Goal: Use online tool/utility: Use online tool/utility

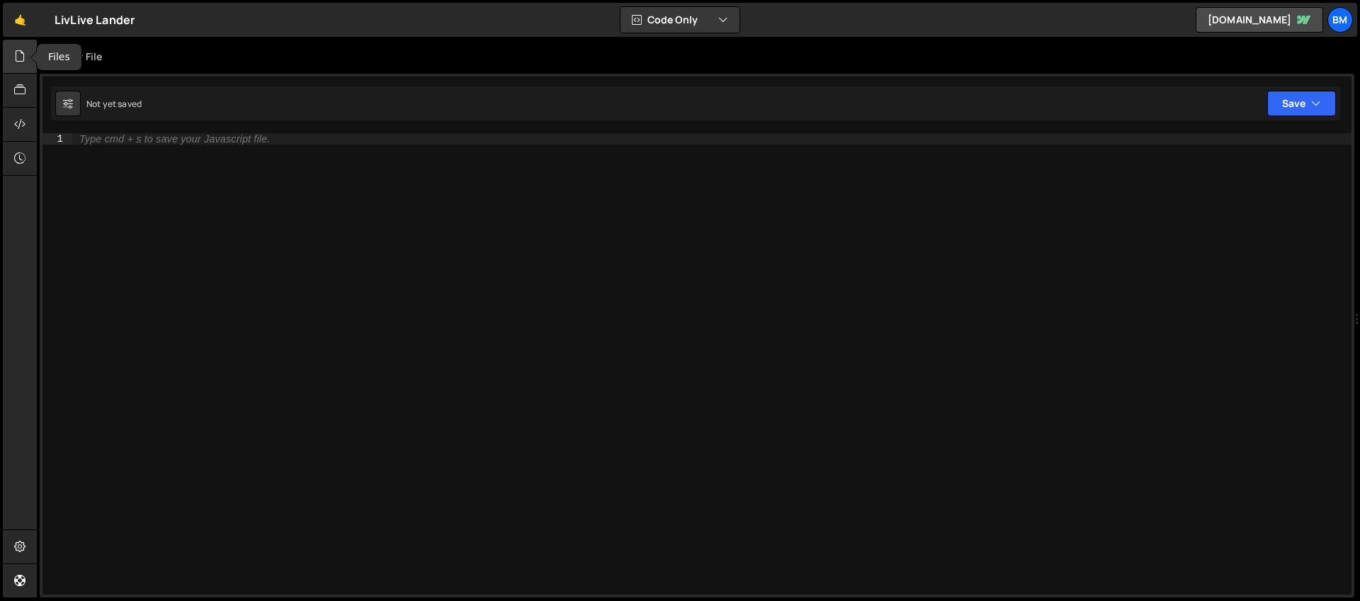
click at [28, 53] on div at bounding box center [20, 57] width 35 height 34
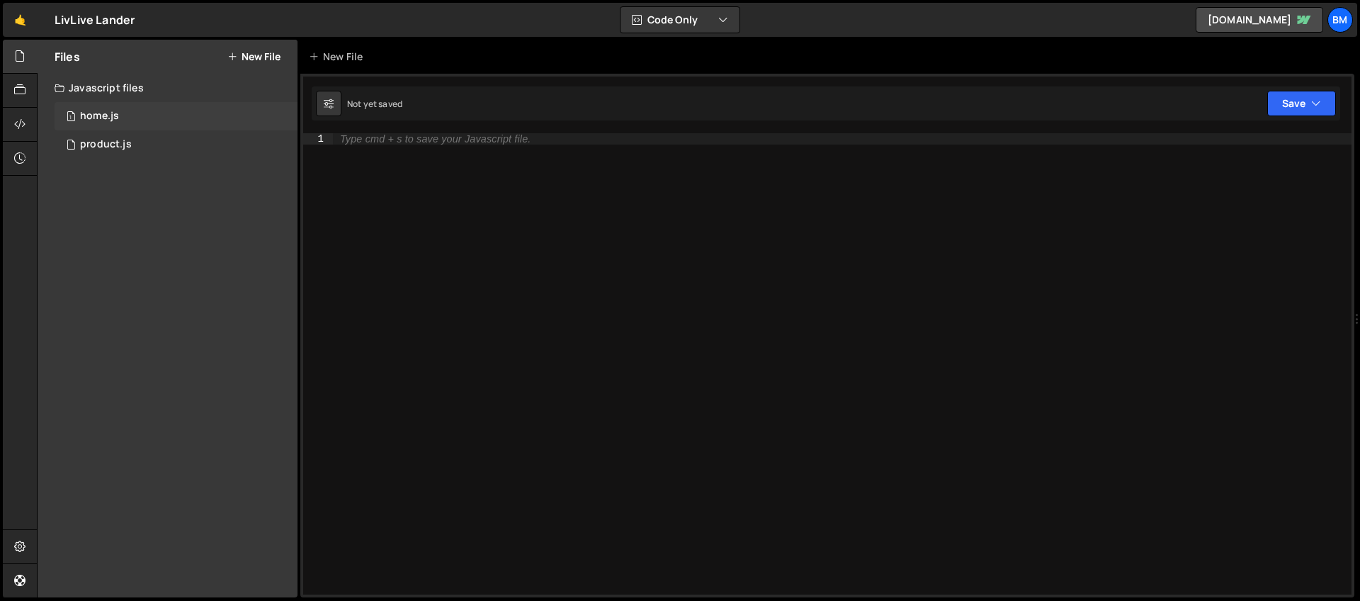
click at [91, 115] on div "home.js" at bounding box center [99, 116] width 39 height 13
click at [106, 147] on div "product.js" at bounding box center [106, 144] width 52 height 13
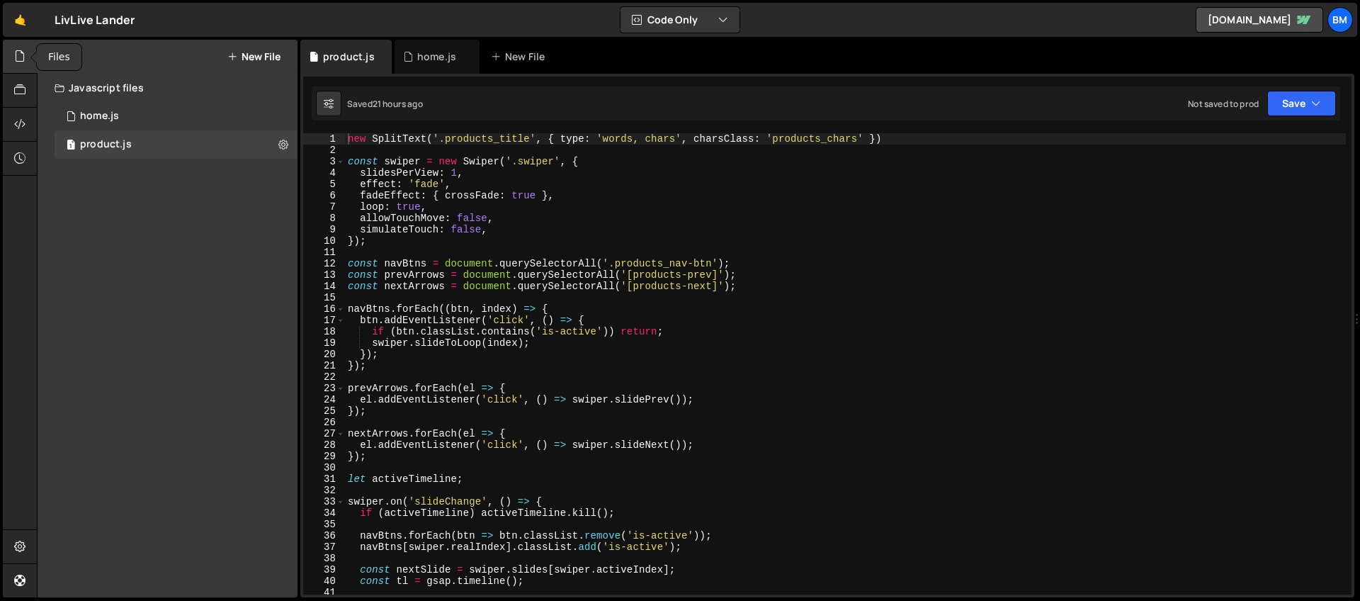
click at [23, 62] on icon at bounding box center [19, 56] width 11 height 16
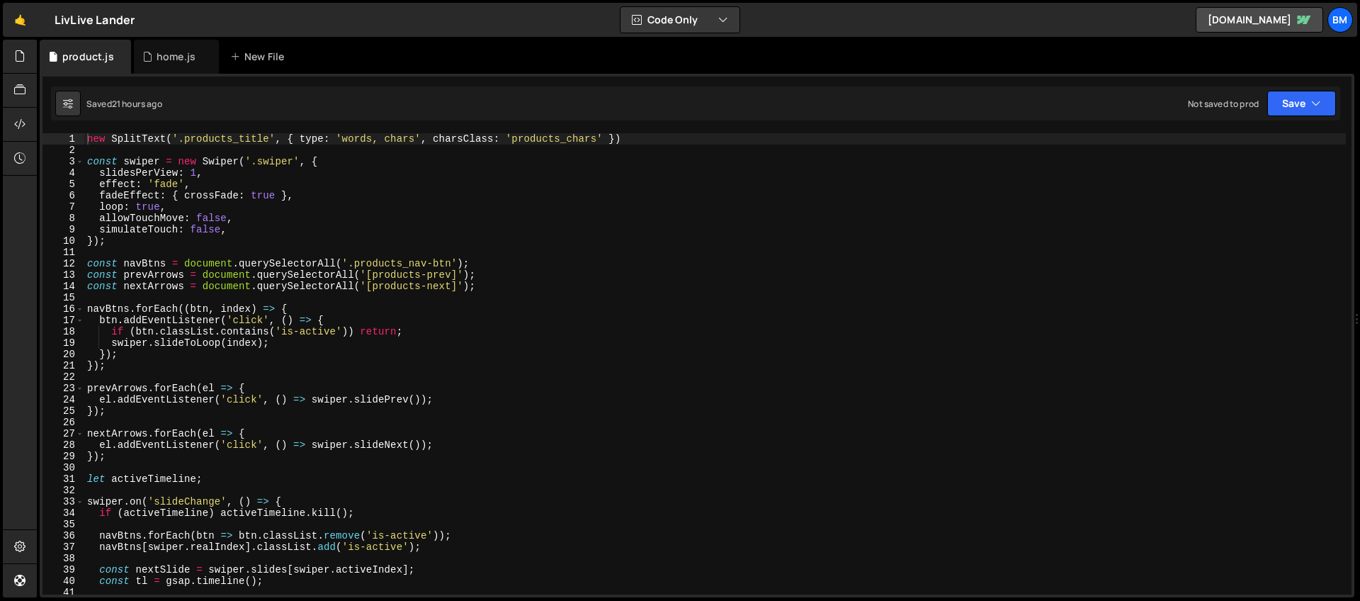
click at [319, 160] on div "new SplitText ( '.products_title' , { type : 'words, chars' , charsClass : 'pro…" at bounding box center [714, 375] width 1261 height 484
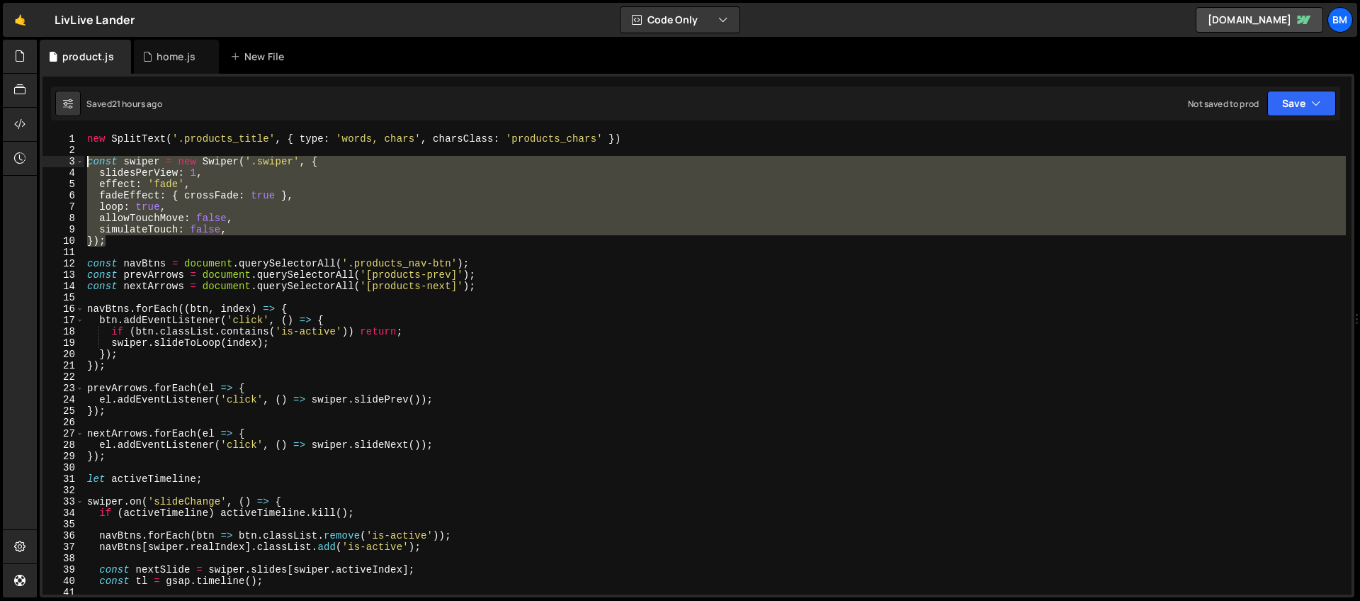
drag, startPoint x: 111, startPoint y: 239, endPoint x: 66, endPoint y: 166, distance: 85.3
click at [66, 166] on div "const swiper = new Swiper('.swiper', { 1 2 3 4 5 6 7 8 9 10 11 12 13 14 15 16 1…" at bounding box center [696, 363] width 1309 height 461
type textarea "const swiper = new Swiper('.swiper', { slidesPerView: 1,"
click at [158, 62] on div "home.js" at bounding box center [176, 57] width 39 height 14
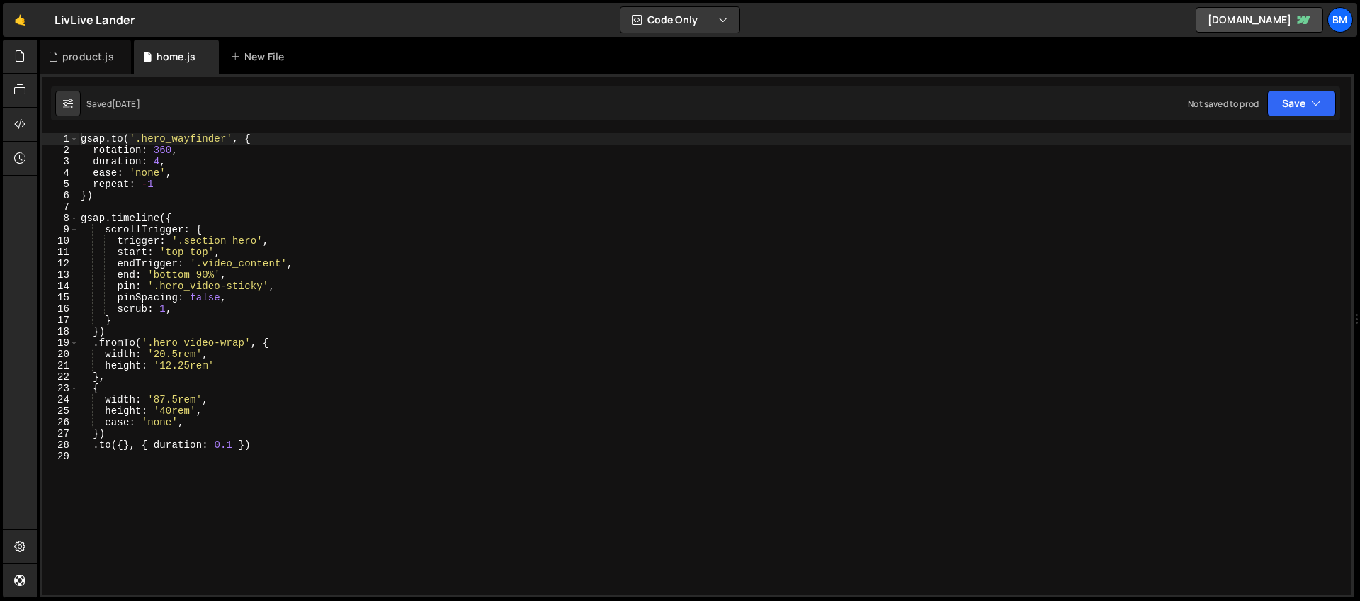
click at [211, 508] on div "gsap . to ( '.hero_wayfinder' , { rotation : 360 , duration : 4 , ease : 'none'…" at bounding box center [714, 375] width 1273 height 484
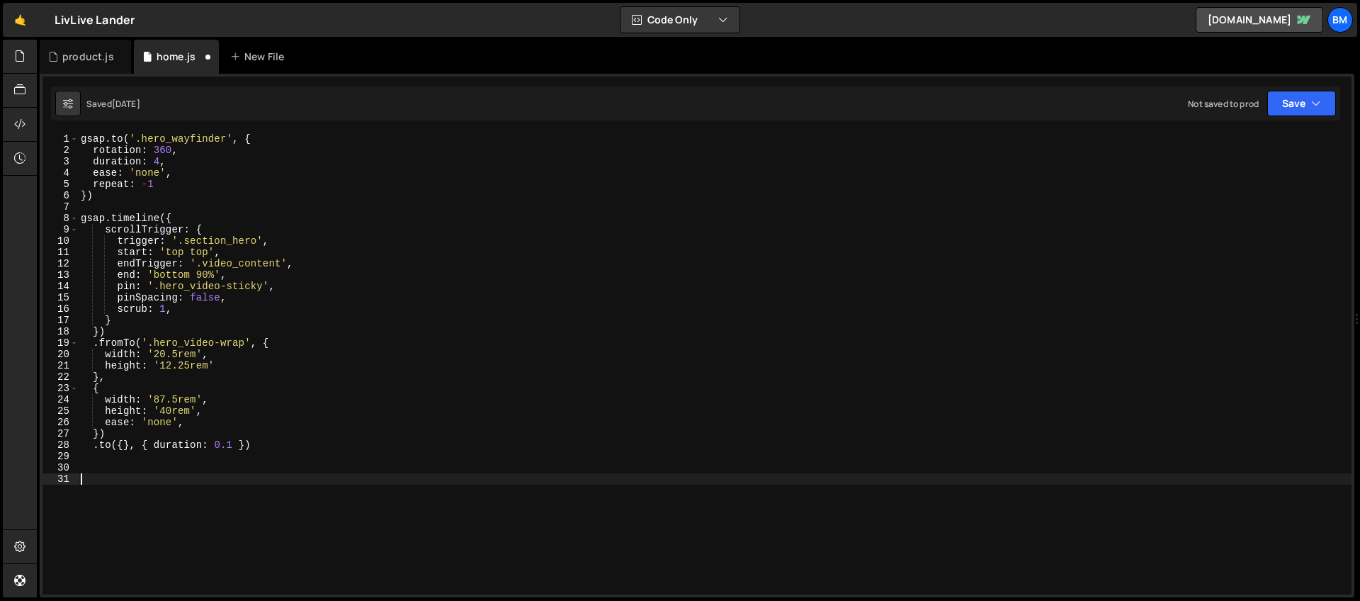
paste textarea "});"
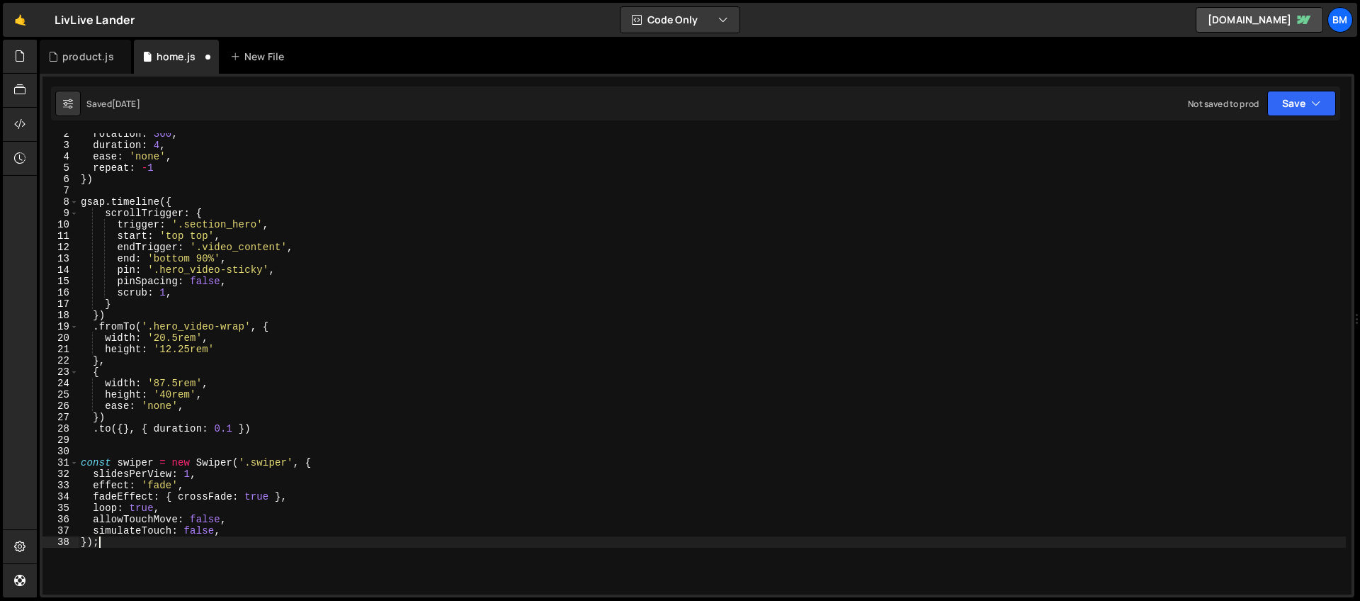
scroll to position [62, 0]
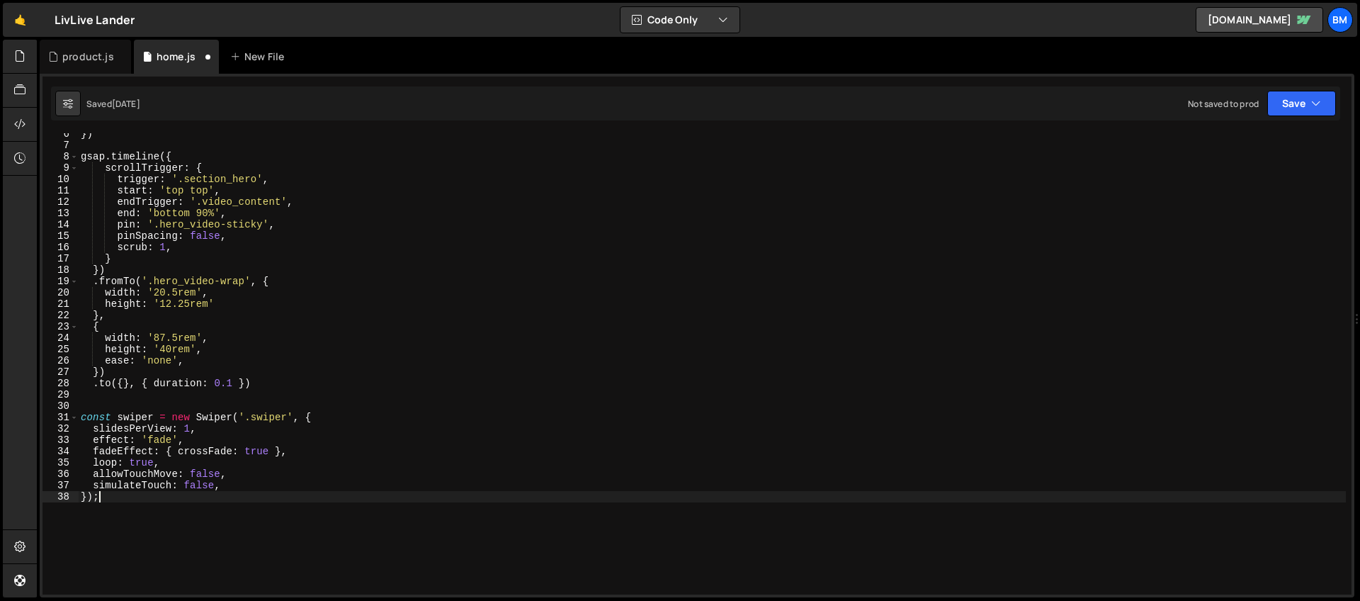
click at [290, 416] on div "}) gsap . timeline ({ scrollTrigger : { trigger : '.section_hero' , start : 'to…" at bounding box center [712, 370] width 1268 height 484
click at [191, 428] on div "}) gsap . timeline ({ scrollTrigger : { trigger : '.section_hero' , start : 'to…" at bounding box center [712, 370] width 1268 height 484
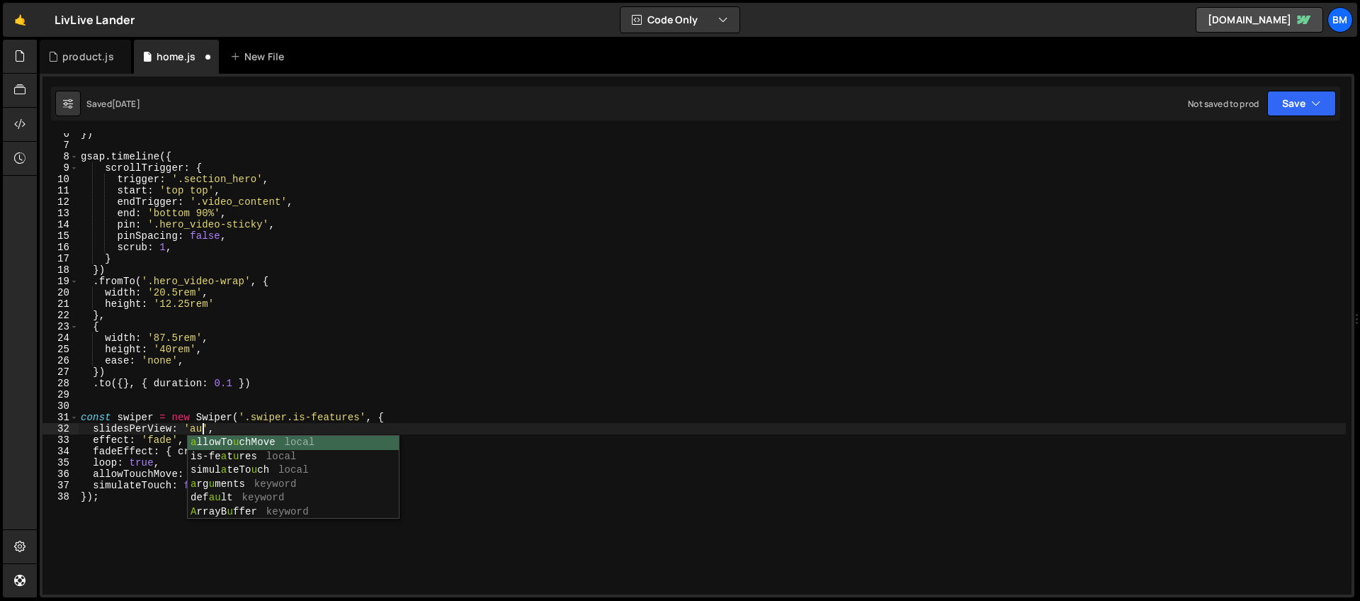
scroll to position [0, 8]
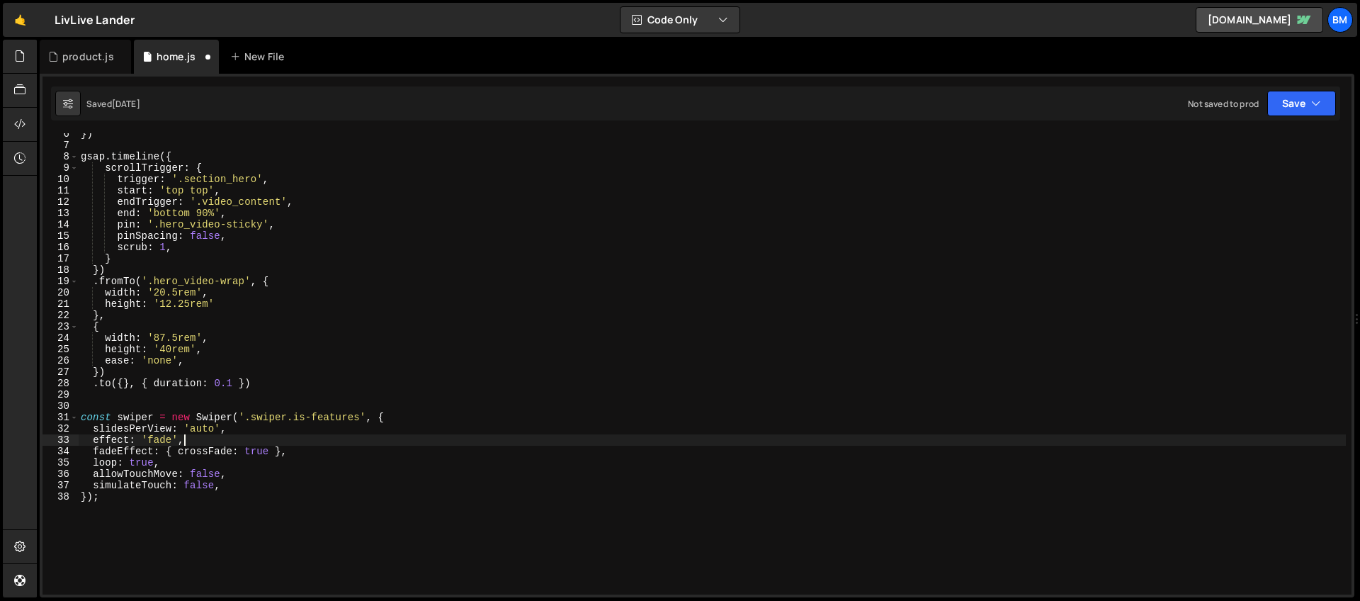
click at [208, 440] on div "}) gsap . timeline ({ scrollTrigger : { trigger : '.section_hero' , start : 'to…" at bounding box center [712, 370] width 1268 height 484
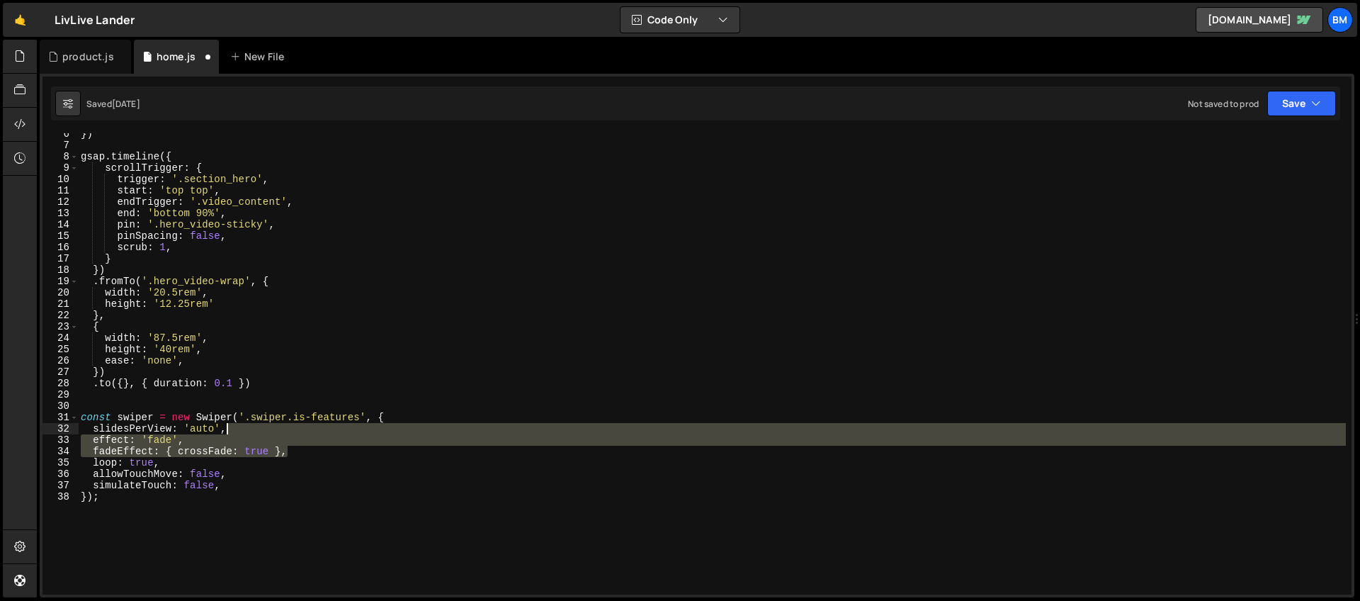
drag, startPoint x: 314, startPoint y: 450, endPoint x: 310, endPoint y: 432, distance: 18.2
click at [310, 432] on div "}) gsap . timeline ({ scrollTrigger : { trigger : '.section_hero' , start : 'to…" at bounding box center [712, 370] width 1268 height 484
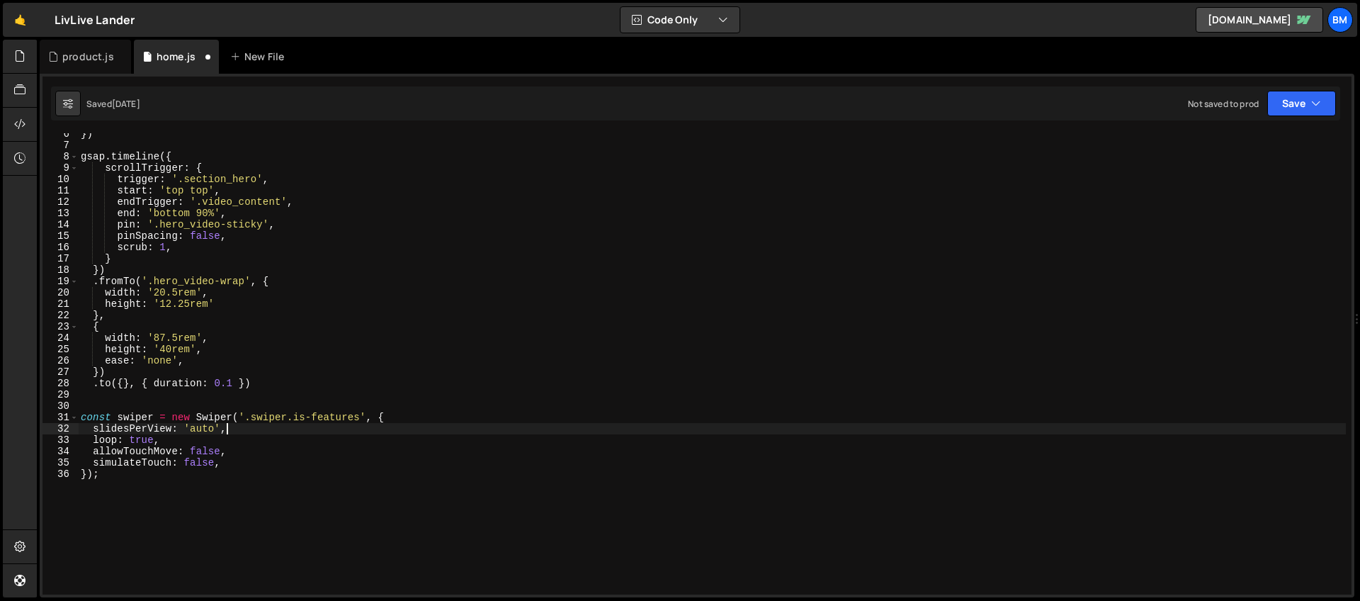
scroll to position [0, 5]
type textarea "loop: true,"
type textarea "width: 'auto',"
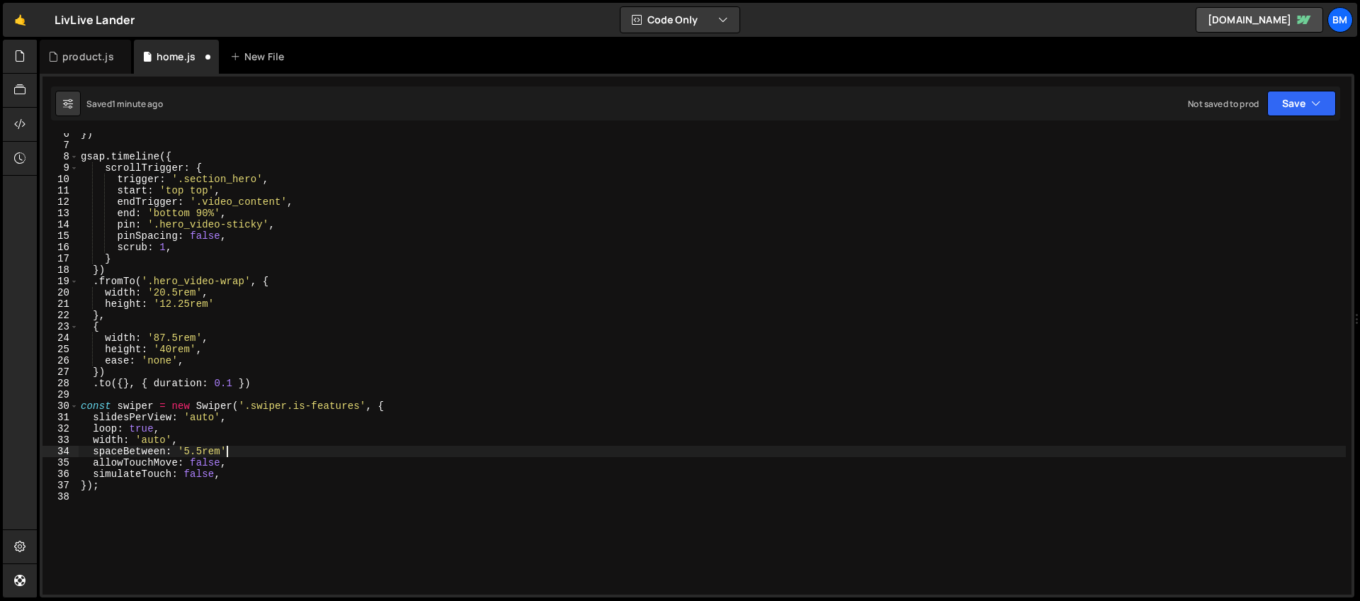
scroll to position [0, 10]
click at [157, 439] on div "}) gsap . timeline ({ scrollTrigger : { trigger : '.section_hero' , start : 'to…" at bounding box center [712, 370] width 1268 height 484
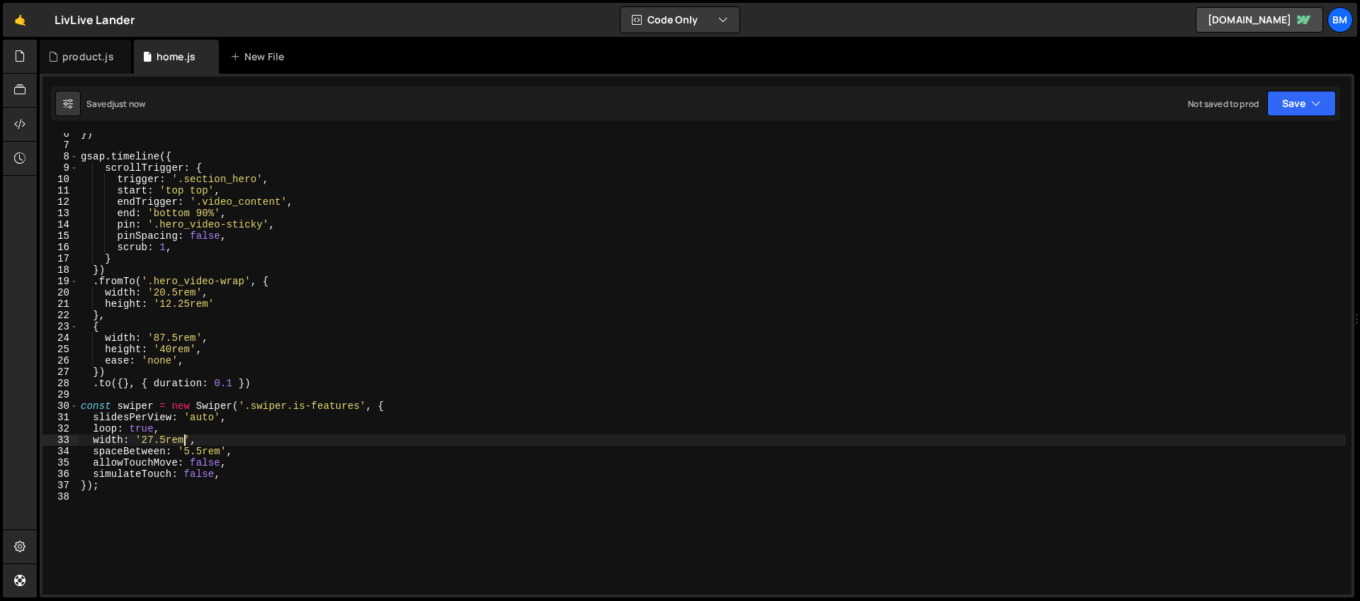
click at [219, 421] on div "}) gsap . timeline ({ scrollTrigger : { trigger : '.section_hero' , start : 'to…" at bounding box center [712, 370] width 1268 height 484
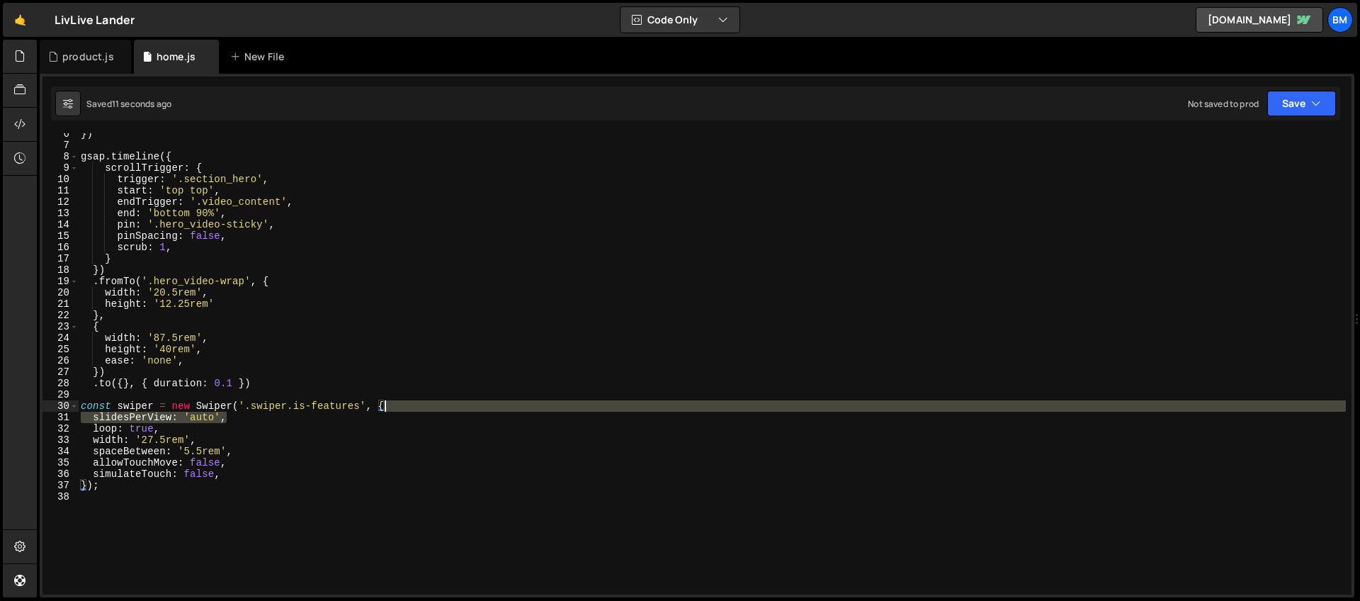
drag, startPoint x: 260, startPoint y: 416, endPoint x: 428, endPoint y: 404, distance: 169.0
click at [428, 404] on div "}) gsap . timeline ({ scrollTrigger : { trigger : '.section_hero' , start : 'to…" at bounding box center [712, 370] width 1268 height 484
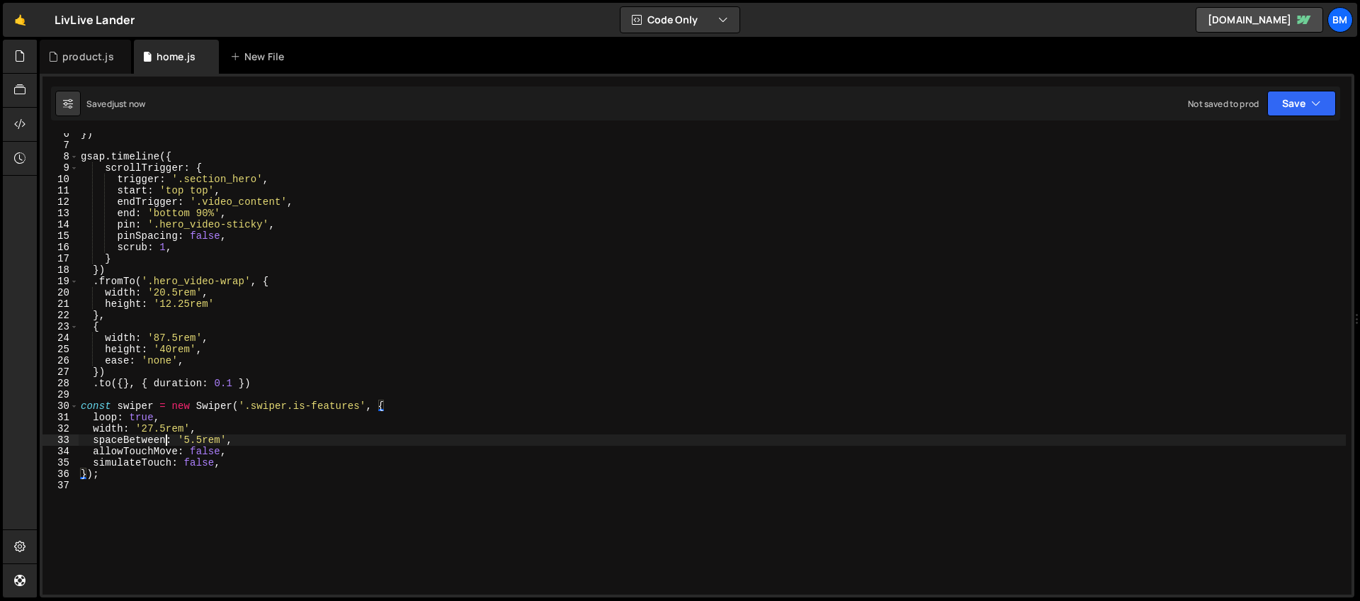
click at [164, 435] on div "}) gsap . timeline ({ scrollTrigger : { trigger : '.section_hero' , start : 'to…" at bounding box center [712, 370] width 1268 height 484
click at [278, 438] on div "}) gsap . timeline ({ scrollTrigger : { trigger : '.section_hero' , start : 'to…" at bounding box center [712, 370] width 1268 height 484
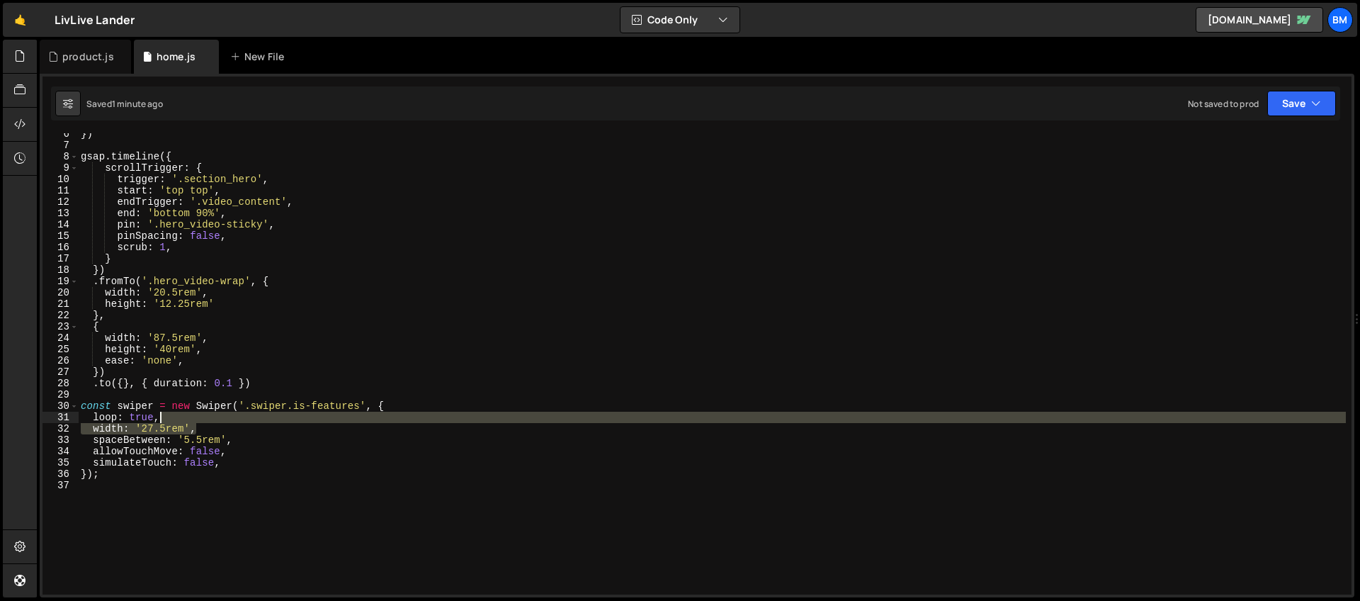
drag, startPoint x: 224, startPoint y: 427, endPoint x: 222, endPoint y: 417, distance: 10.1
click at [222, 417] on div "}) gsap . timeline ({ scrollTrigger : { trigger : '.section_hero' , start : 'to…" at bounding box center [712, 370] width 1268 height 484
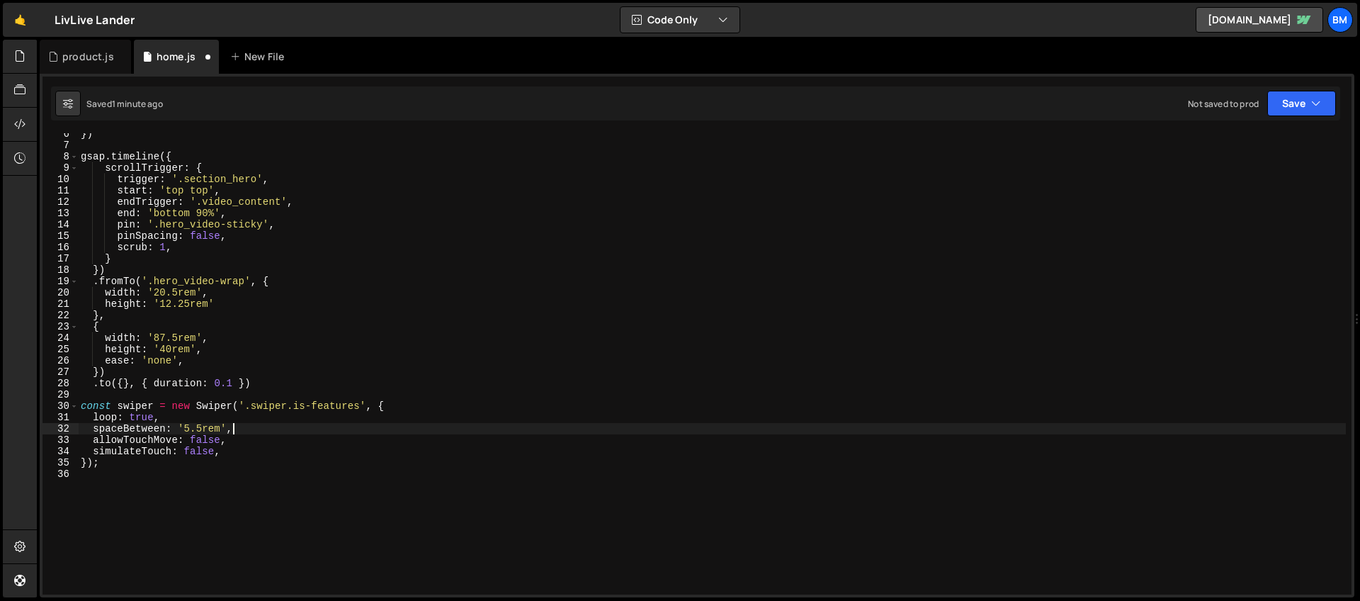
click at [248, 426] on div "}) gsap . timeline ({ scrollTrigger : { trigger : '.section_hero' , start : 'to…" at bounding box center [712, 370] width 1268 height 484
click at [228, 431] on div "}) gsap . timeline ({ scrollTrigger : { trigger : '.section_hero' , start : 'to…" at bounding box center [712, 370] width 1268 height 484
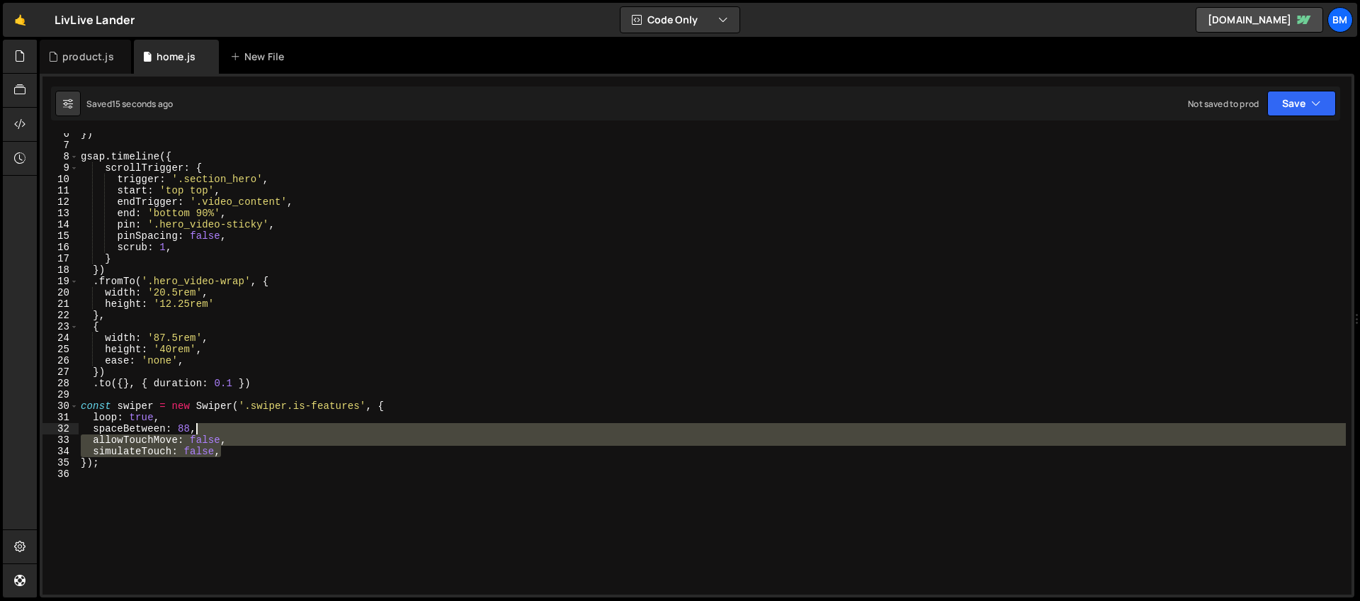
drag, startPoint x: 229, startPoint y: 453, endPoint x: 224, endPoint y: 434, distance: 19.1
click at [224, 434] on div "}) gsap . timeline ({ scrollTrigger : { trigger : '.section_hero' , start : 'to…" at bounding box center [712, 370] width 1268 height 484
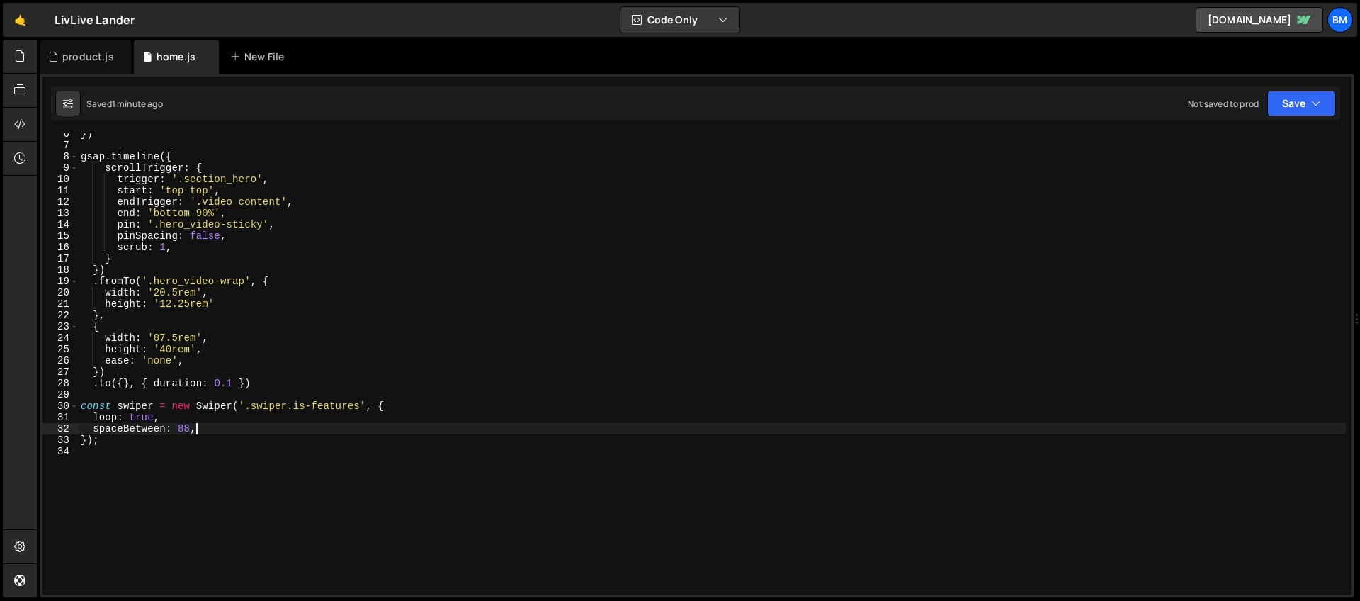
click at [174, 418] on div "}) gsap . timeline ({ scrollTrigger : { trigger : '.section_hero' , start : 'to…" at bounding box center [712, 370] width 1268 height 484
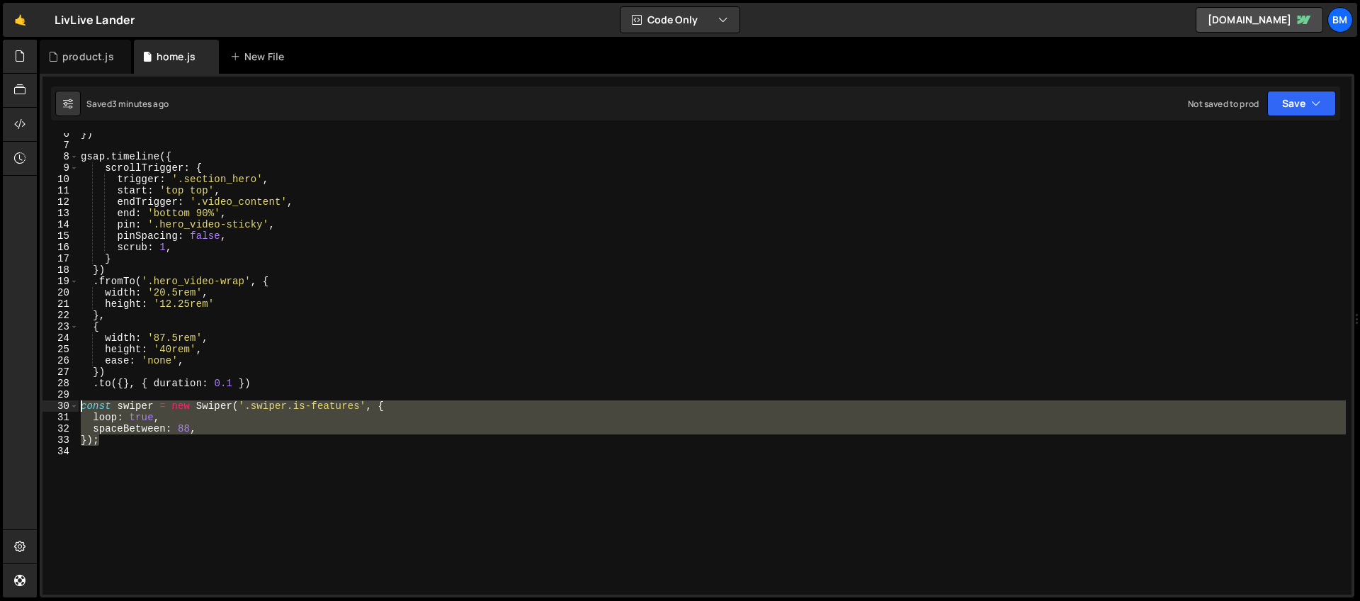
drag, startPoint x: 108, startPoint y: 442, endPoint x: 65, endPoint y: 409, distance: 54.1
click at [65, 409] on div "loop: true, 6 7 8 9 10 11 12 13 14 15 16 17 18 19 20 21 22 23 24 25 26 27 28 29…" at bounding box center [696, 363] width 1309 height 461
type textarea "const swiper = new Swiper('.swiper.is-features', { loop: true,"
paste textarea
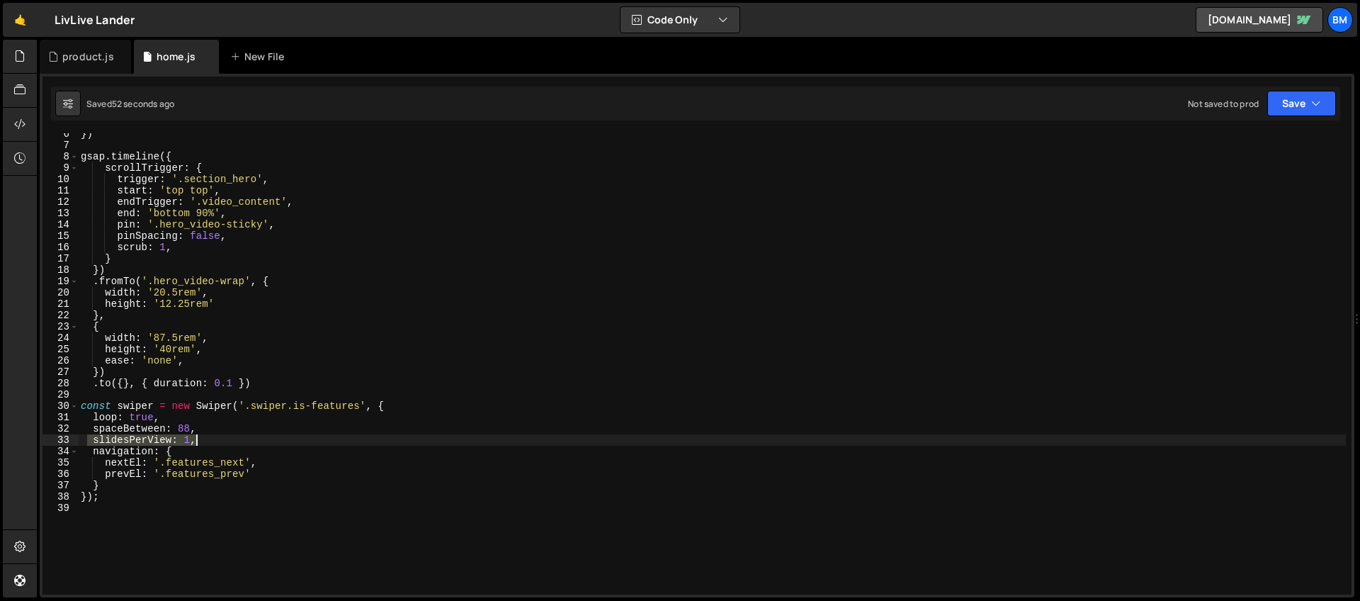
drag, startPoint x: 90, startPoint y: 438, endPoint x: 224, endPoint y: 445, distance: 134.0
click at [224, 445] on div "}) gsap . timeline ({ scrollTrigger : { trigger : '.section_hero' , start : 'to…" at bounding box center [712, 370] width 1268 height 484
paste textarea "slidesPerGroup"
type textarea "slidesPerGroup: 1,"
click at [219, 443] on div "}) gsap . timeline ({ scrollTrigger : { trigger : '.section_hero' , start : 'to…" at bounding box center [712, 370] width 1268 height 484
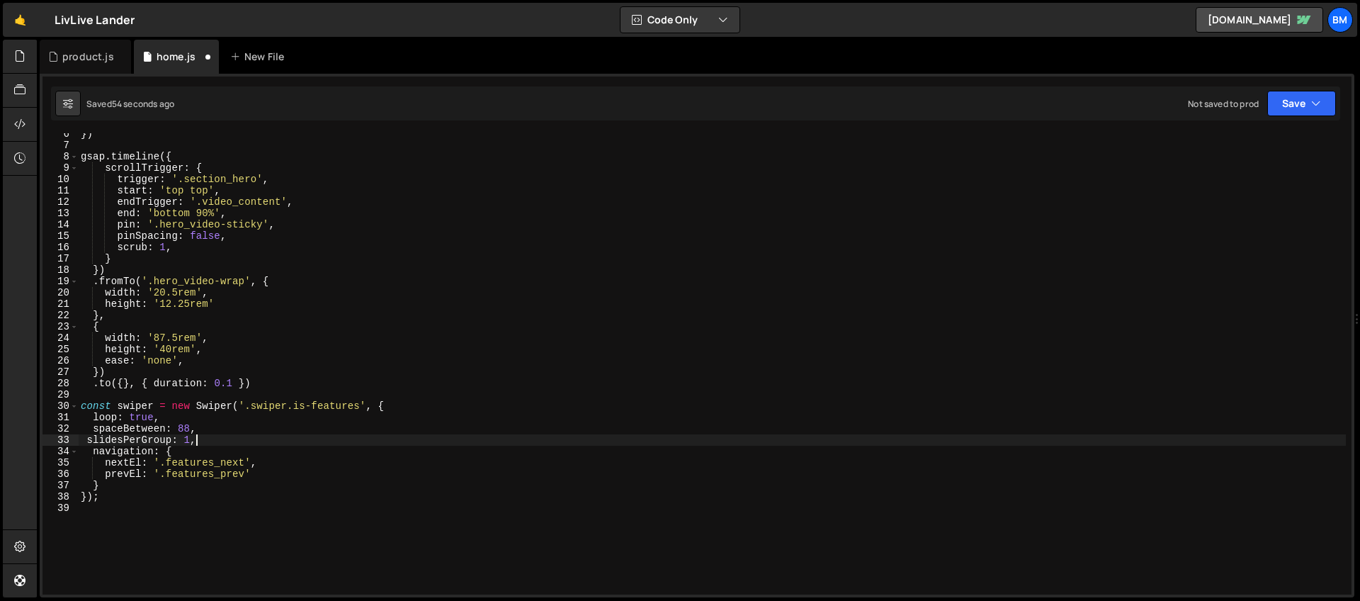
click at [210, 443] on div "}) gsap . timeline ({ scrollTrigger : { trigger : '.section_hero' , start : 'to…" at bounding box center [712, 370] width 1268 height 484
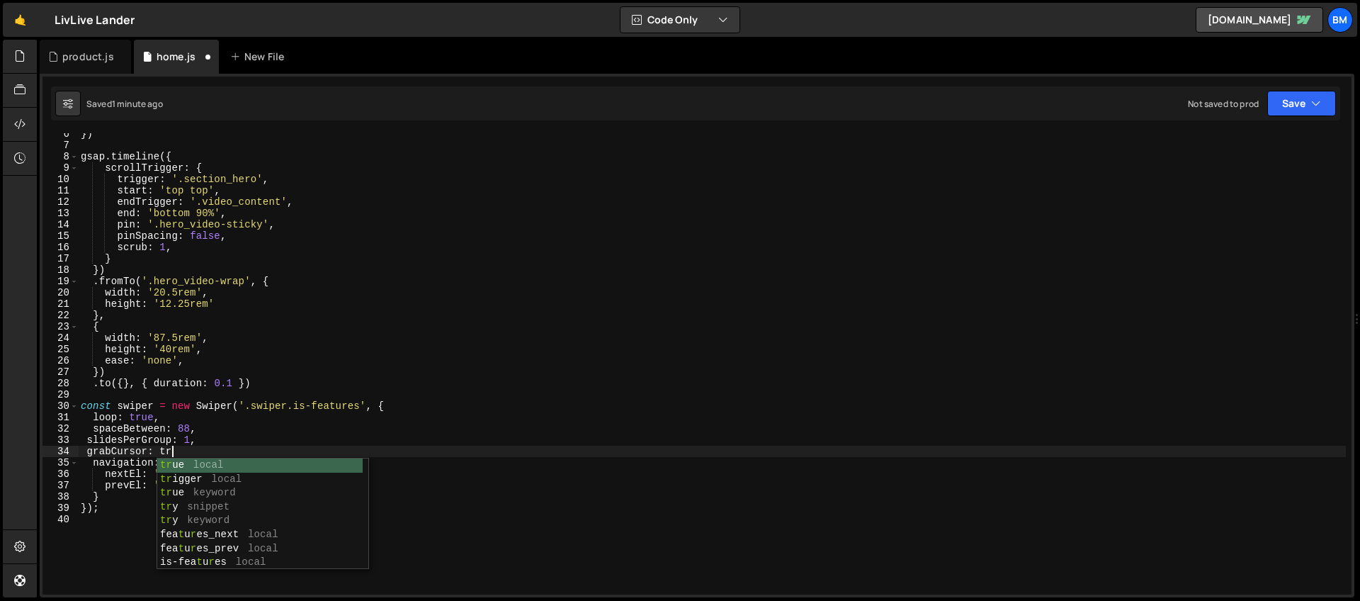
scroll to position [0, 6]
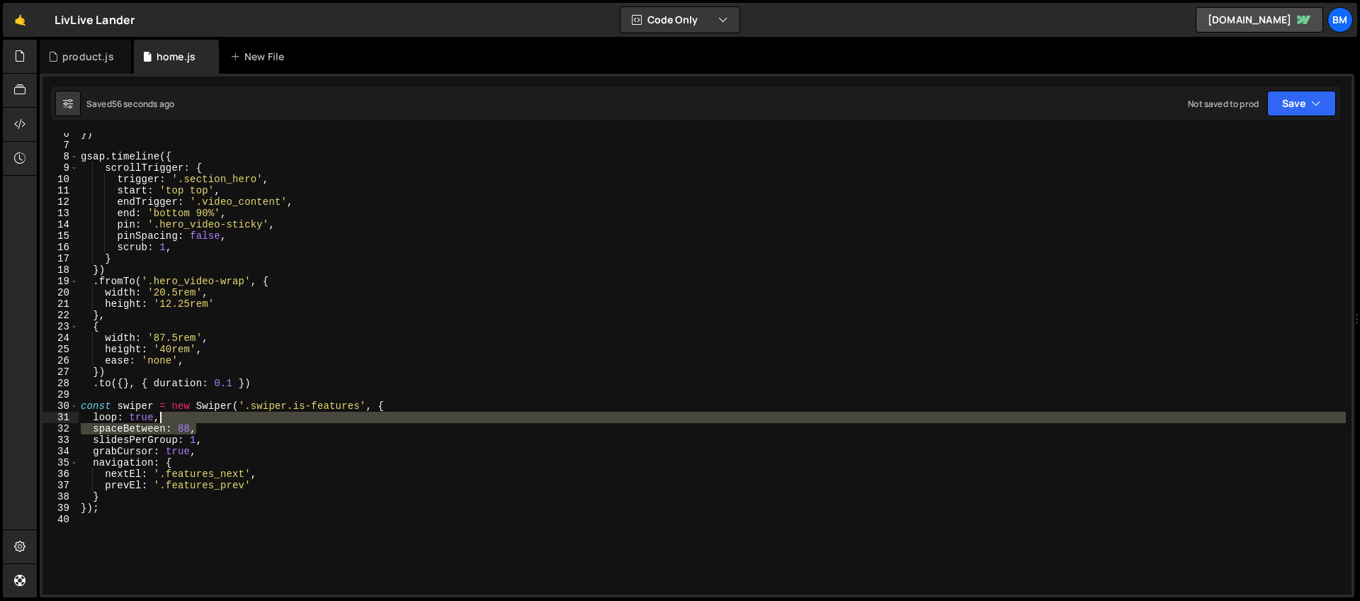
drag, startPoint x: 205, startPoint y: 426, endPoint x: 200, endPoint y: 415, distance: 11.4
click at [200, 415] on div "}) gsap . timeline ({ scrollTrigger : { trigger : '.section_hero' , start : 'to…" at bounding box center [712, 370] width 1268 height 484
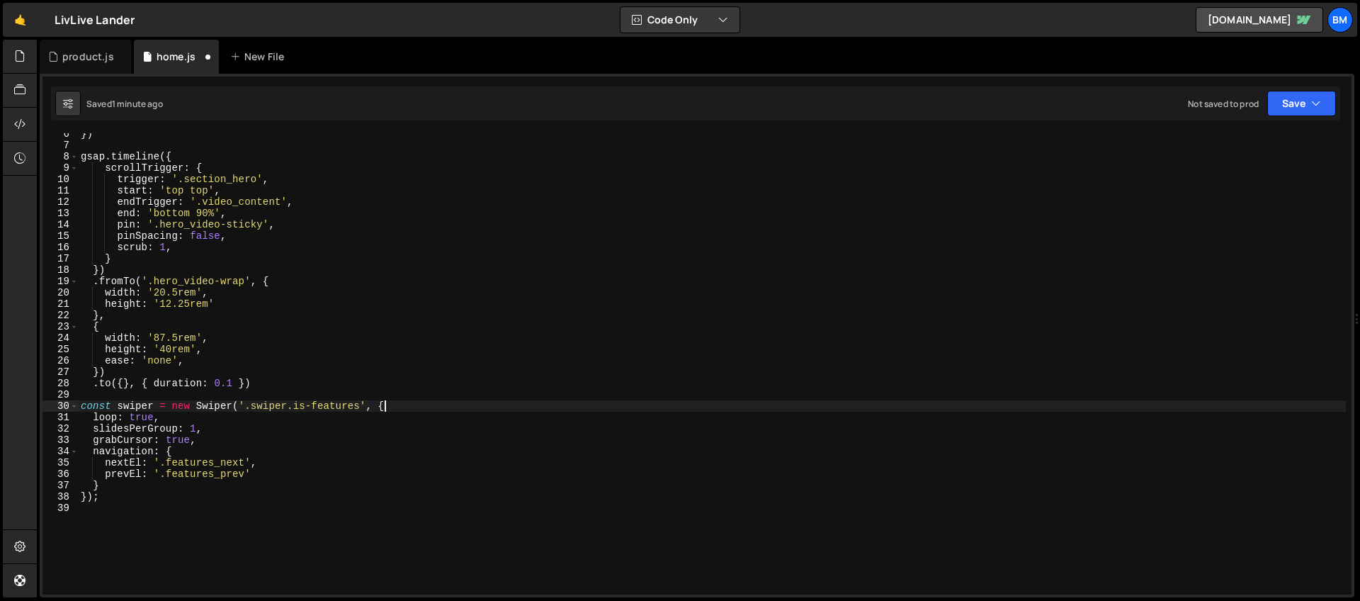
click at [397, 403] on div "}) gsap . timeline ({ scrollTrigger : { trigger : '.section_hero' , start : 'to…" at bounding box center [712, 370] width 1268 height 484
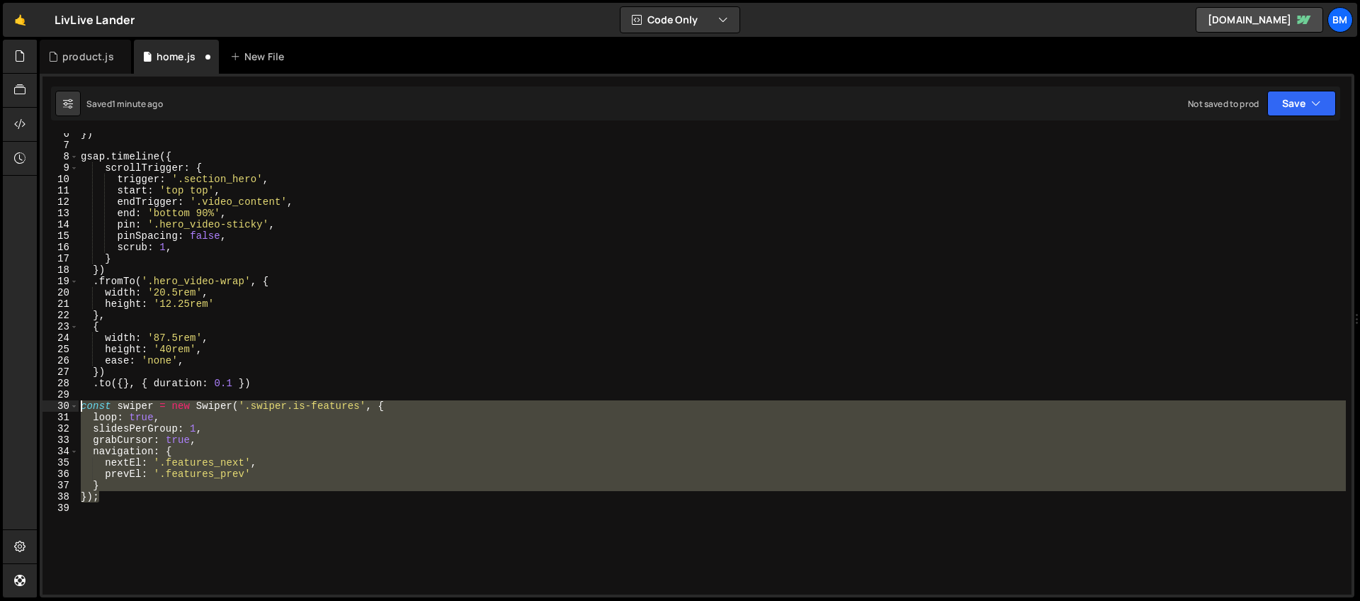
drag, startPoint x: 109, startPoint y: 499, endPoint x: 47, endPoint y: 406, distance: 111.8
click at [47, 406] on div "const swiper = new Swiper('.swiper.is-features', { 6 7 8 9 10 11 12 13 14 15 16…" at bounding box center [696, 363] width 1309 height 461
type textarea "const swiper = new Swiper('.swiper.is-features', { loop: true,"
paste textarea
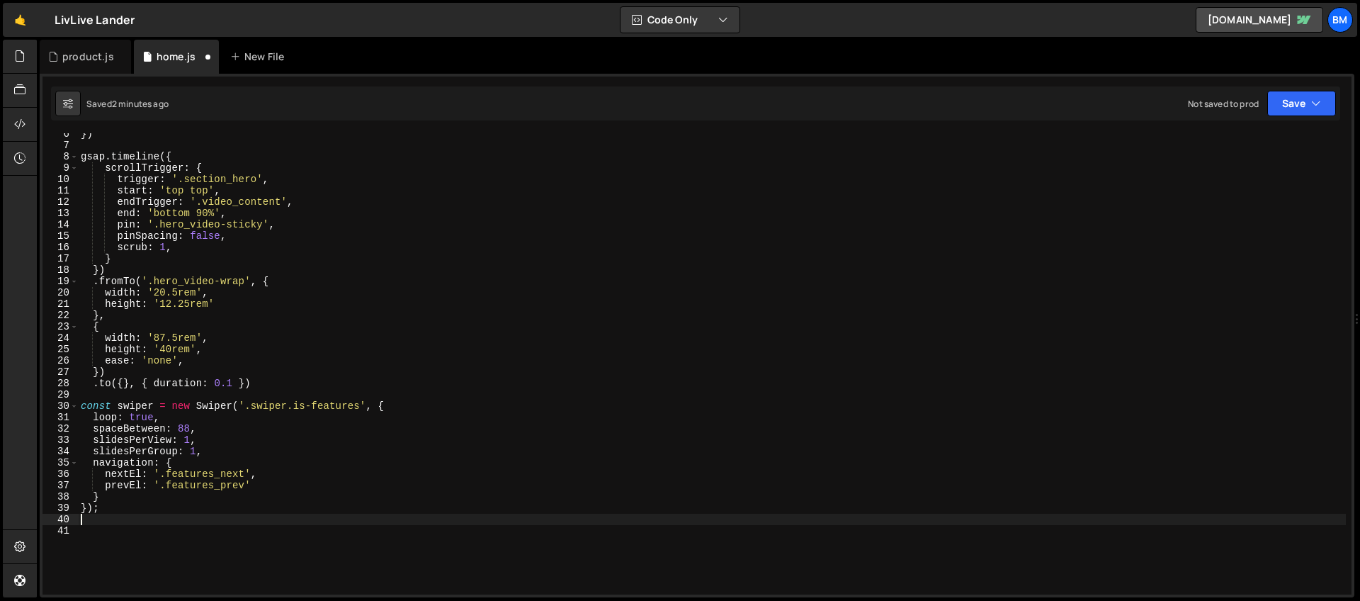
scroll to position [0, 0]
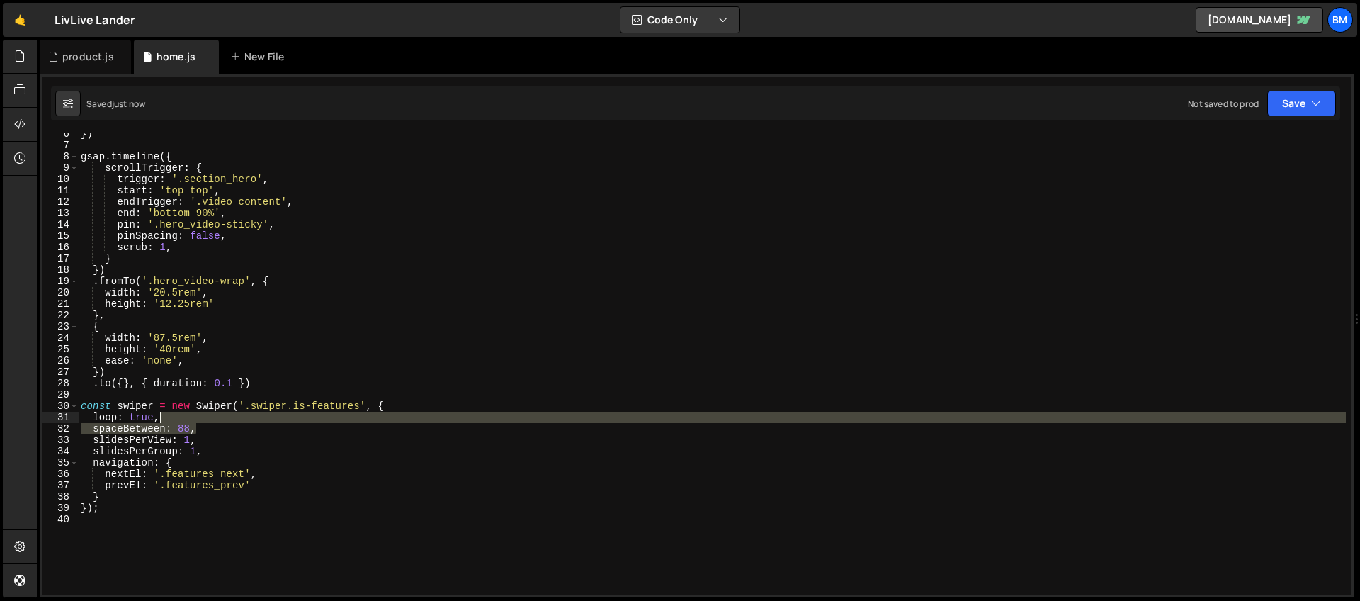
click at [204, 423] on div "}) gsap . timeline ({ scrollTrigger : { trigger : '.section_hero' , start : 'to…" at bounding box center [712, 370] width 1268 height 484
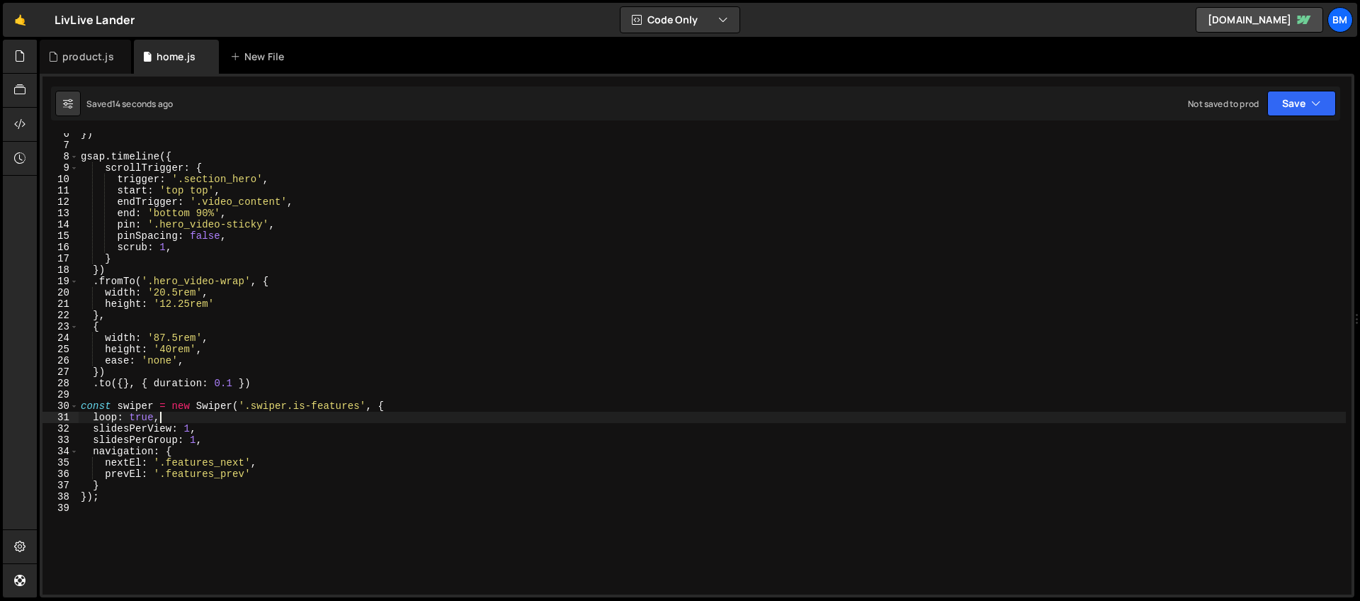
click at [168, 412] on div "}) gsap . timeline ({ scrollTrigger : { trigger : '.section_hero' , start : 'to…" at bounding box center [712, 370] width 1268 height 484
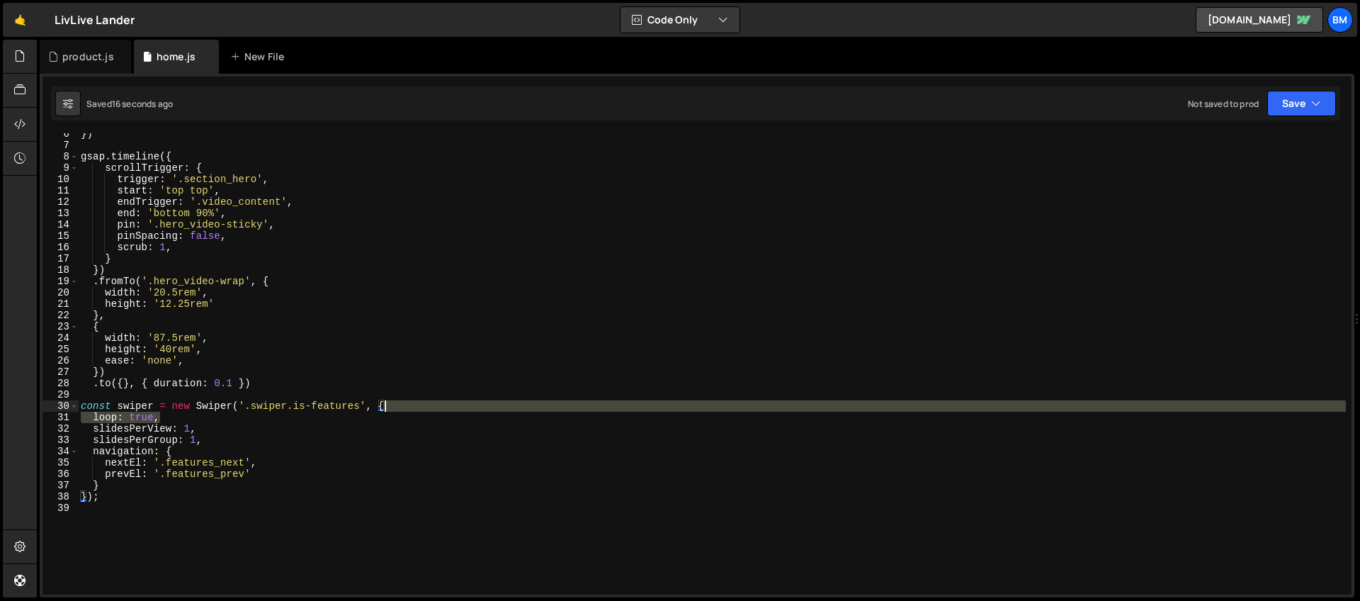
drag, startPoint x: 166, startPoint y: 416, endPoint x: 421, endPoint y: 404, distance: 255.3
click at [421, 404] on div "}) gsap . timeline ({ scrollTrigger : { trigger : '.section_hero' , start : 'to…" at bounding box center [712, 370] width 1268 height 484
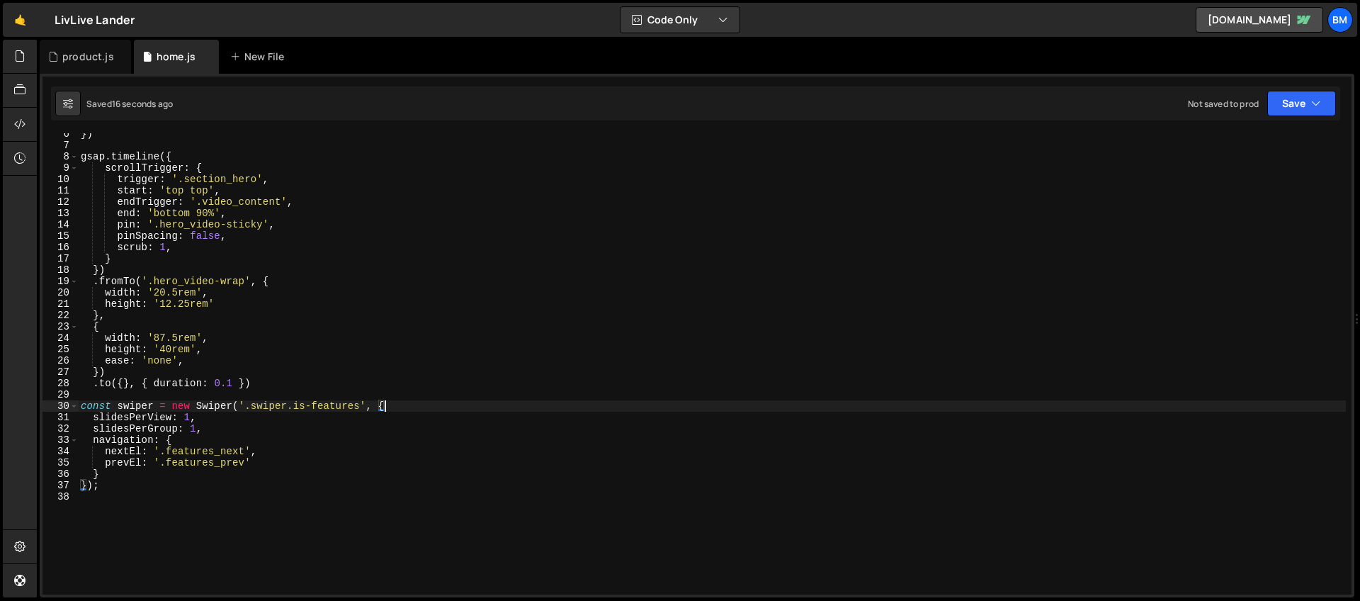
click at [196, 436] on div "}) gsap . timeline ({ scrollTrigger : { trigger : '.section_hero' , start : 'to…" at bounding box center [712, 370] width 1268 height 484
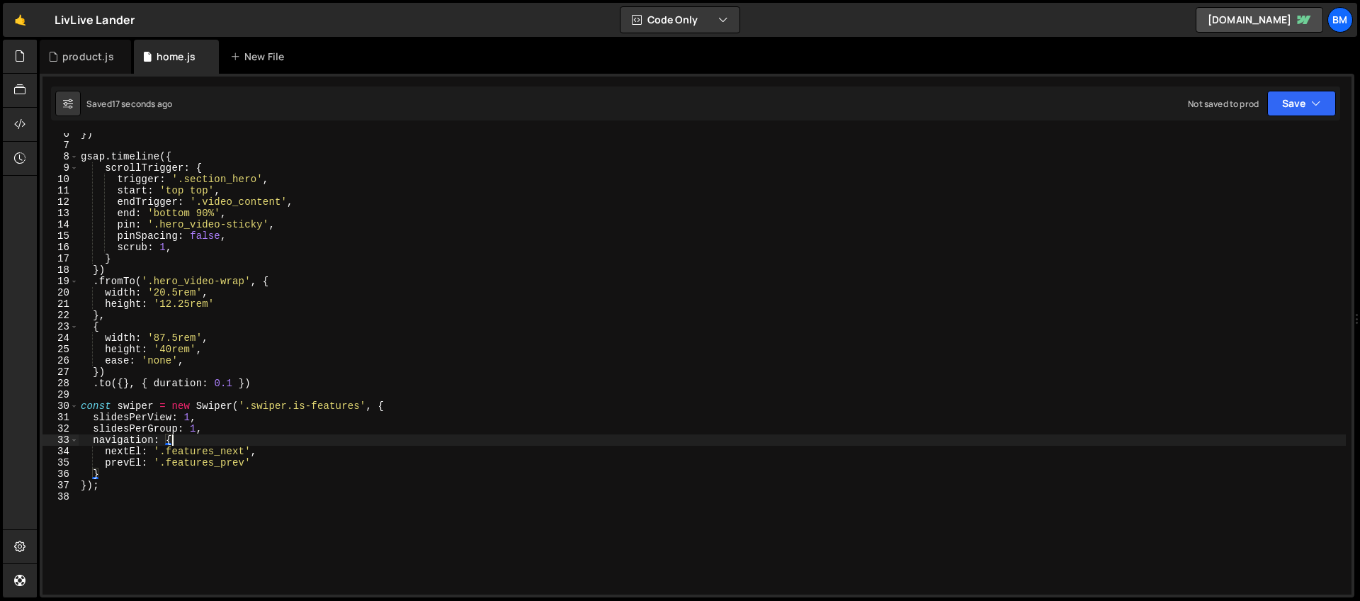
click at [189, 420] on div "}) gsap . timeline ({ scrollTrigger : { trigger : '.section_hero' , start : 'to…" at bounding box center [712, 370] width 1268 height 484
click at [196, 426] on div "}) gsap . timeline ({ scrollTrigger : { trigger : '.section_hero' , start : 'to…" at bounding box center [712, 370] width 1268 height 484
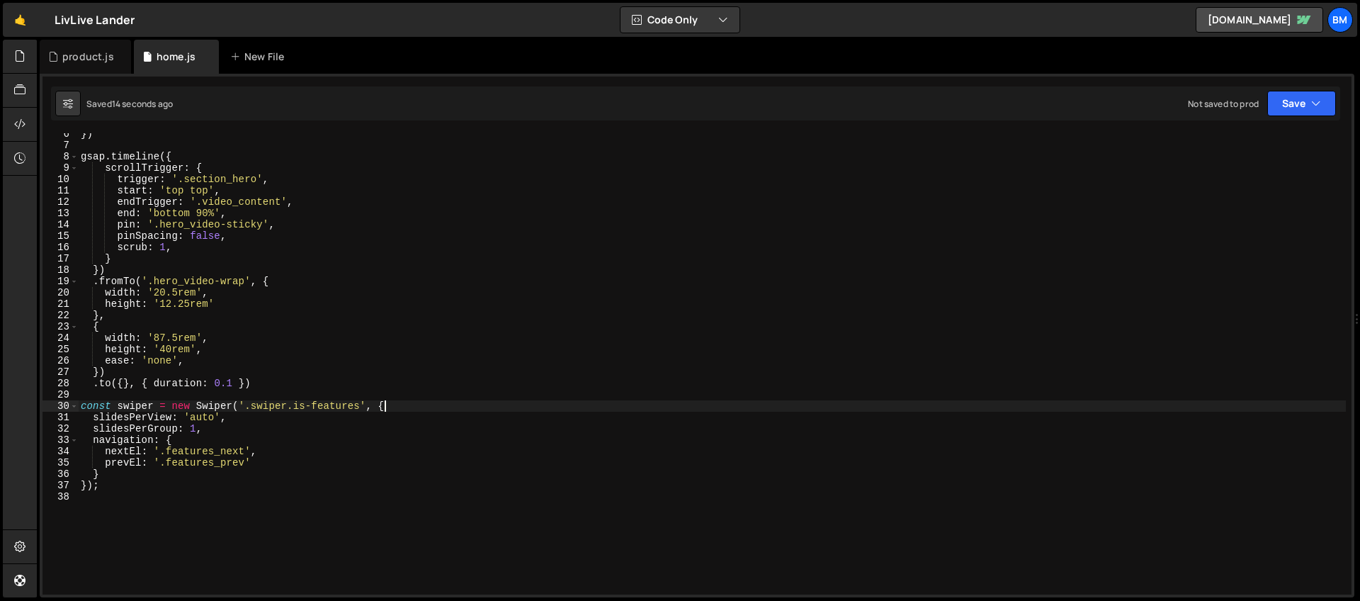
click at [407, 404] on div "}) gsap . timeline ({ scrollTrigger : { trigger : '.section_hero' , start : 'to…" at bounding box center [712, 370] width 1268 height 484
type textarea "const swiper = new Swiper('.swiper.is-features', {"
type textarea "loop: true,"
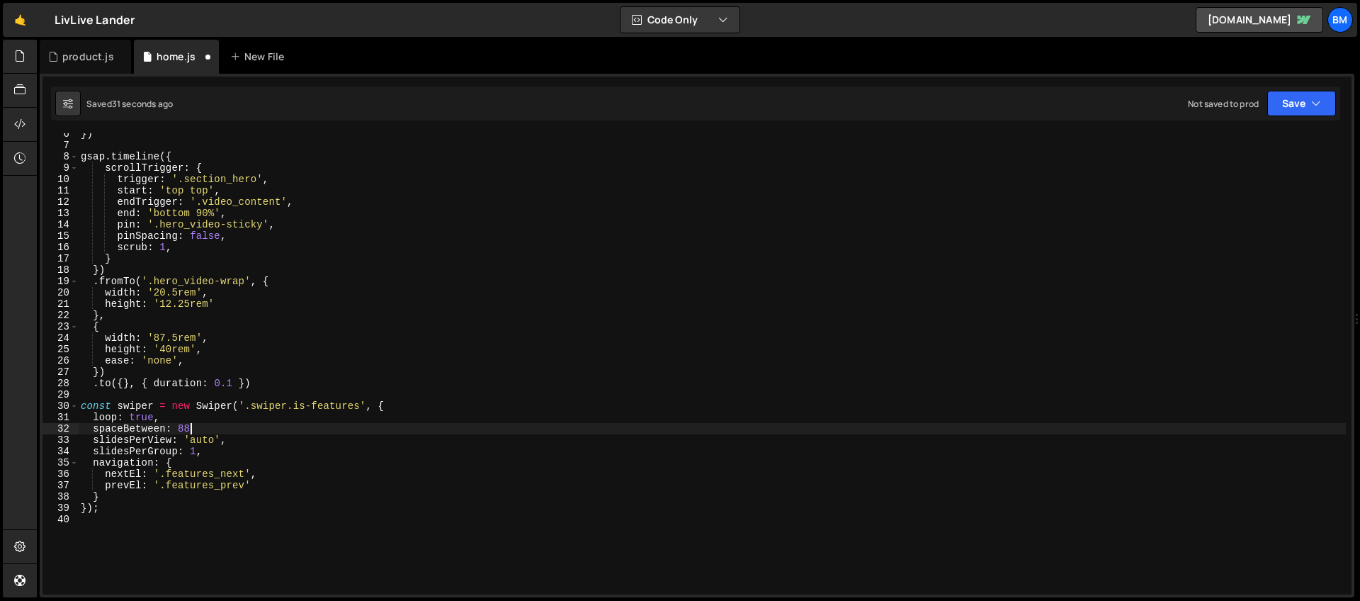
scroll to position [0, 7]
type textarea "spaceBetween: 88,"
paste textarea "loopAddBlankSlides"
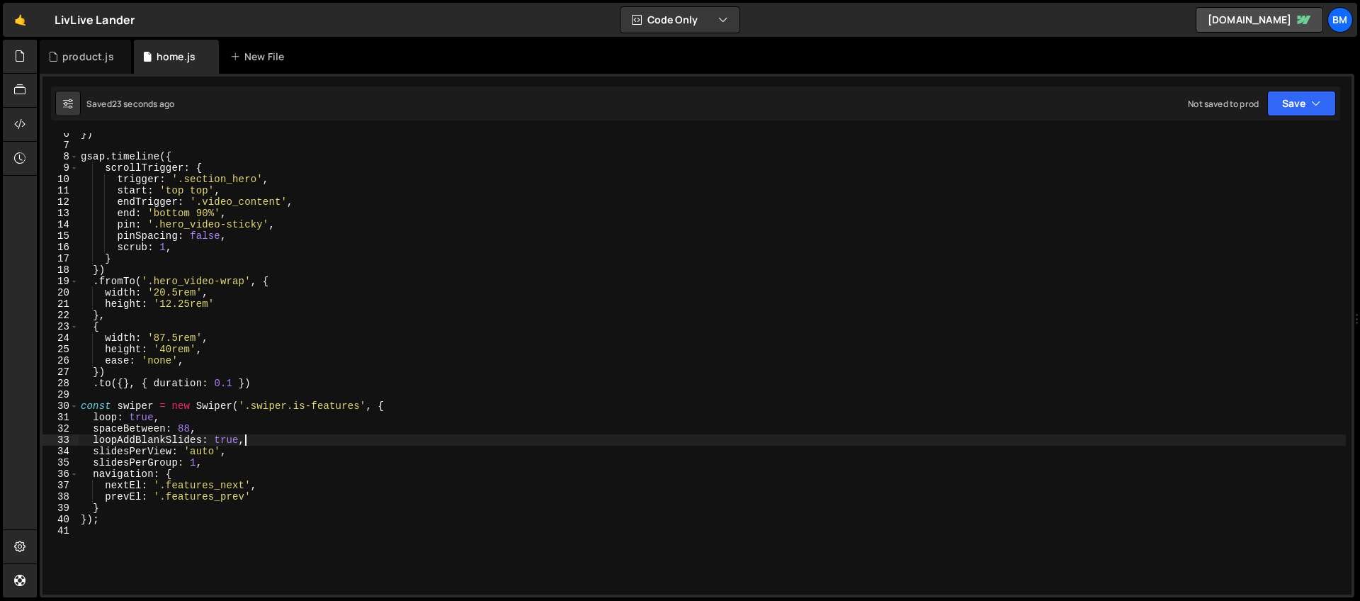
click at [144, 440] on div "}) gsap . timeline ({ scrollTrigger : { trigger : '.section_hero' , start : 'to…" at bounding box center [712, 370] width 1268 height 484
paste textarea "itional"
click at [233, 441] on div "}) gsap . timeline ({ scrollTrigger : { trigger : '.section_hero' , start : 'to…" at bounding box center [712, 370] width 1268 height 484
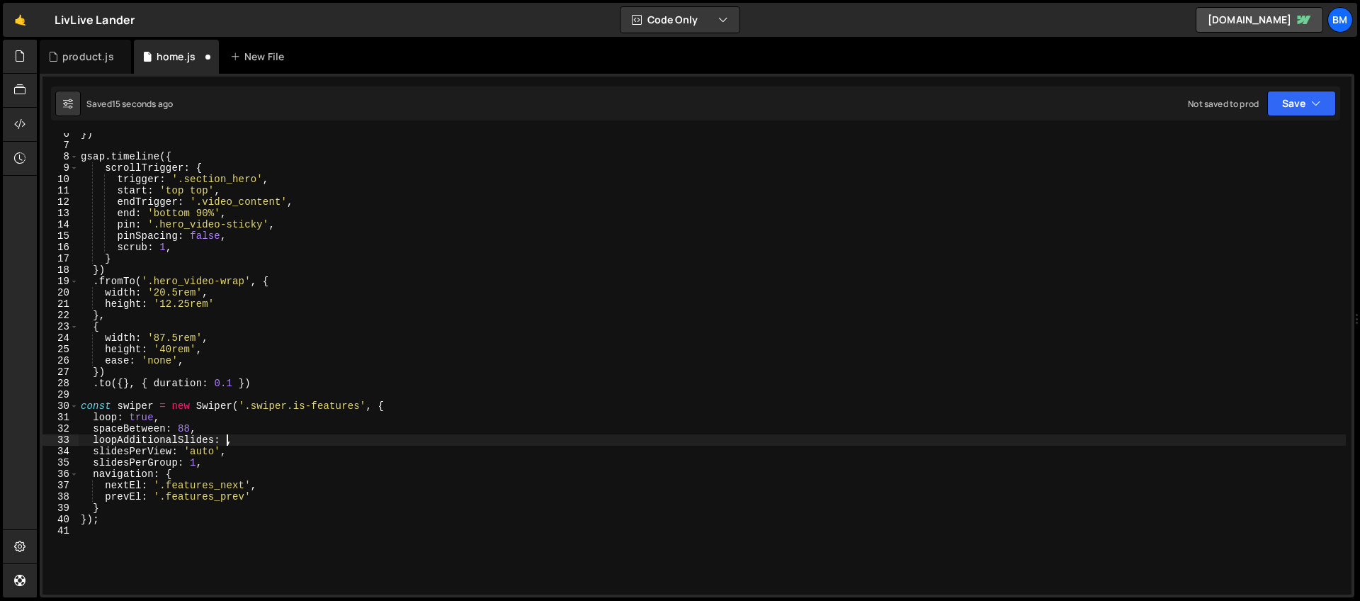
scroll to position [0, 10]
type textarea "loopAdditionalSlides: 1,"
click at [261, 438] on div "}) gsap . timeline ({ scrollTrigger : { trigger : '.section_hero' , start : 'to…" at bounding box center [712, 370] width 1268 height 484
type textarea "grabCursor: true,"
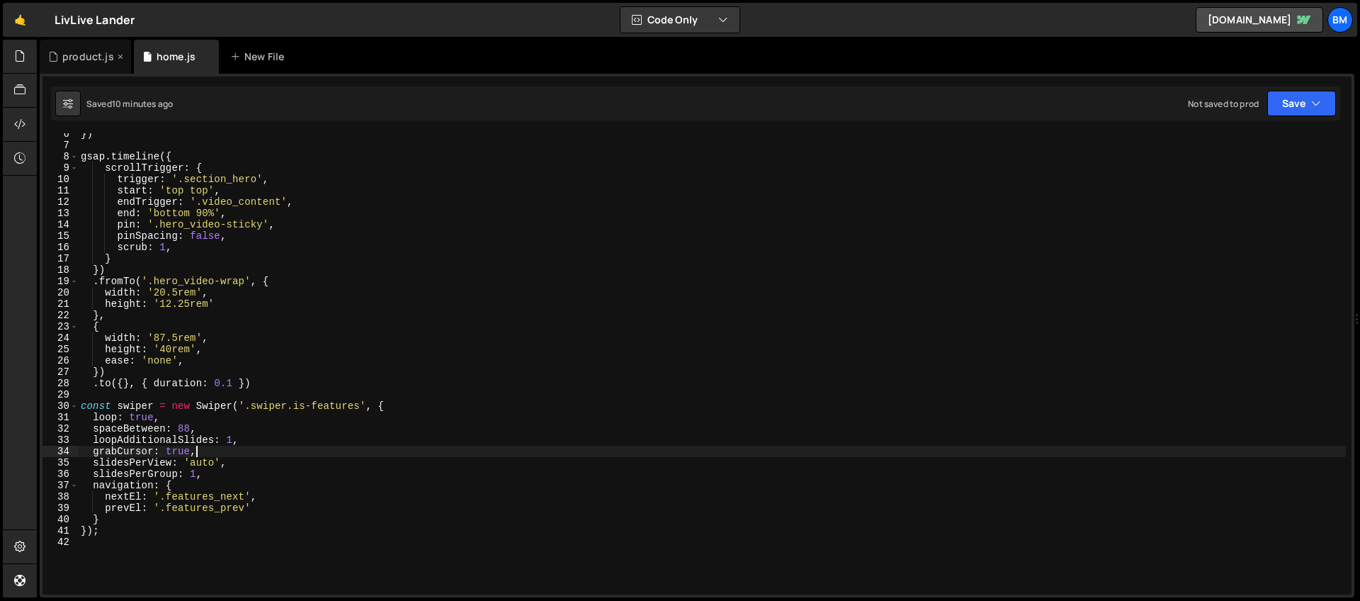
click at [73, 59] on div "product.js" at bounding box center [88, 57] width 52 height 14
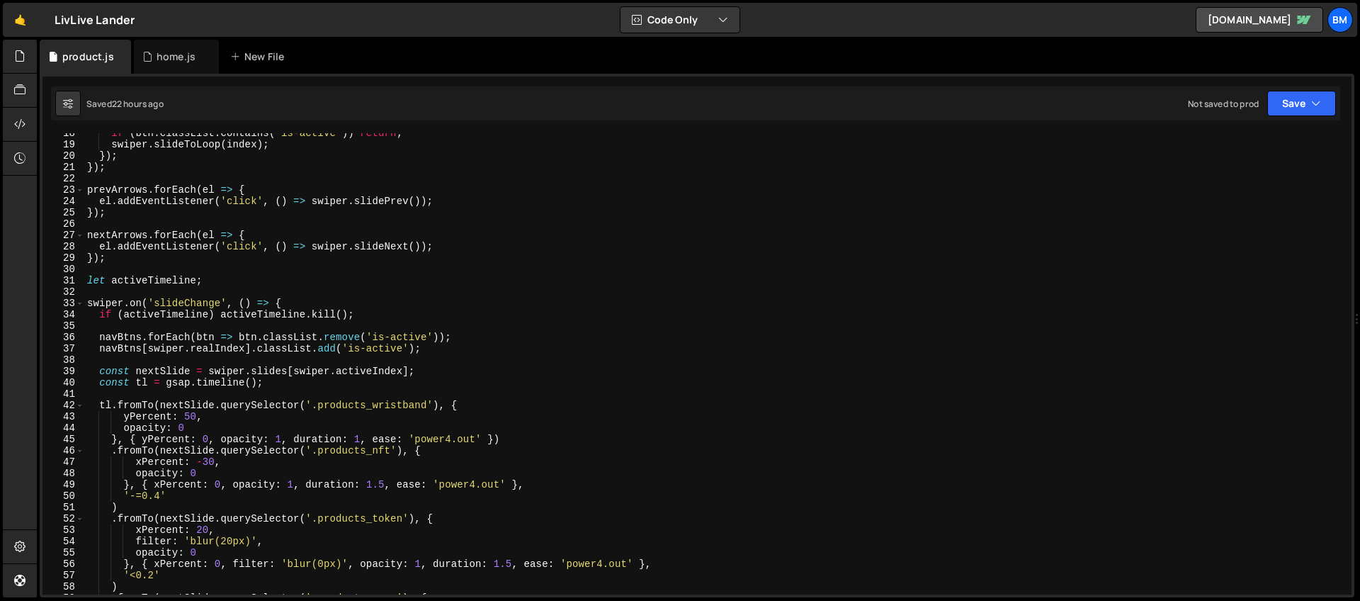
scroll to position [232, 0]
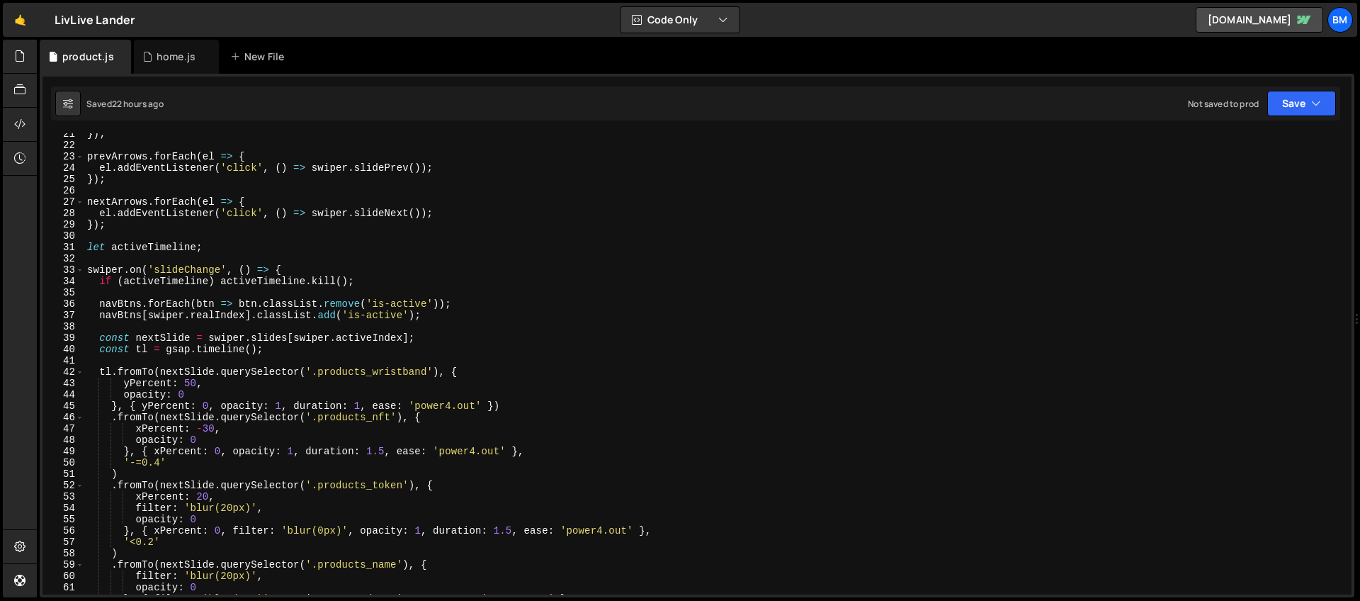
type textarea "const tl = gsap.timeline();"
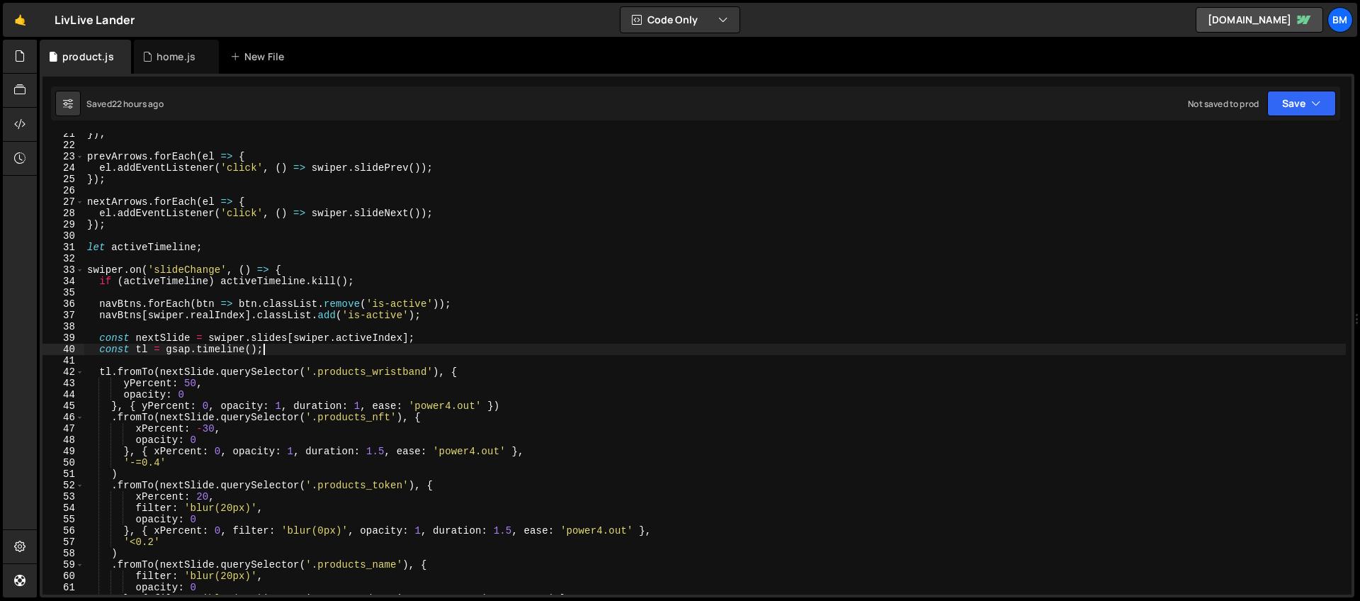
click at [293, 352] on div "}) ; prevArrows . forEach ( el => { el . addEventListener ( 'click' , ( ) => sw…" at bounding box center [714, 370] width 1261 height 484
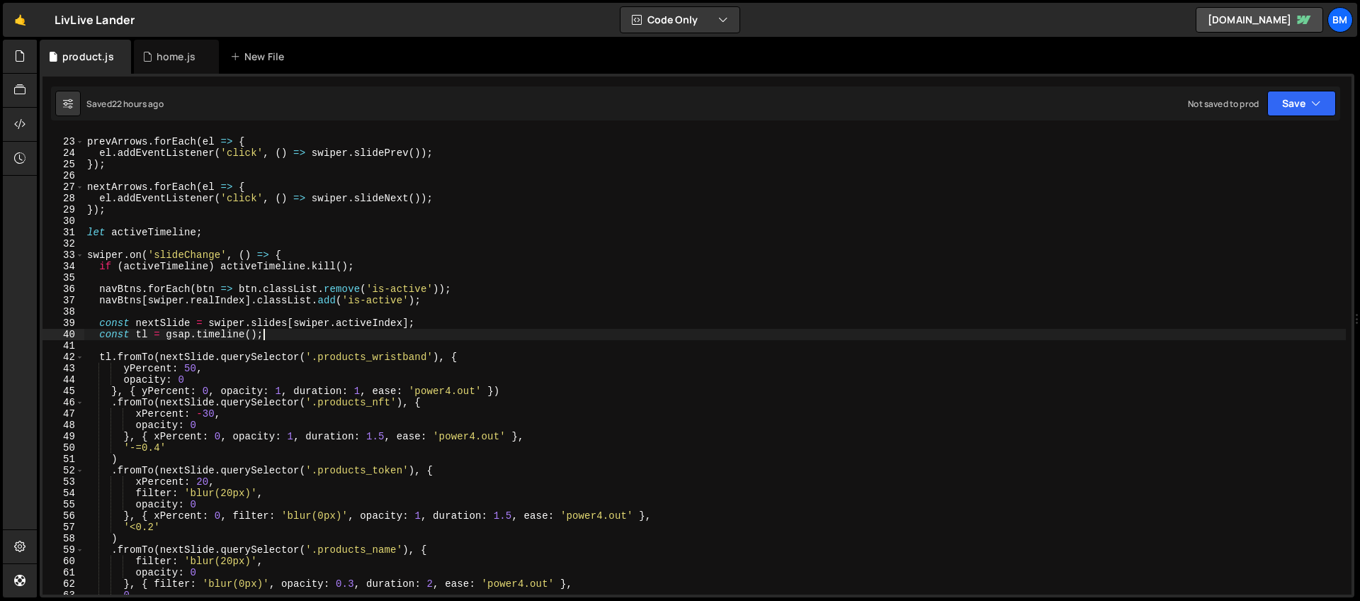
scroll to position [296, 0]
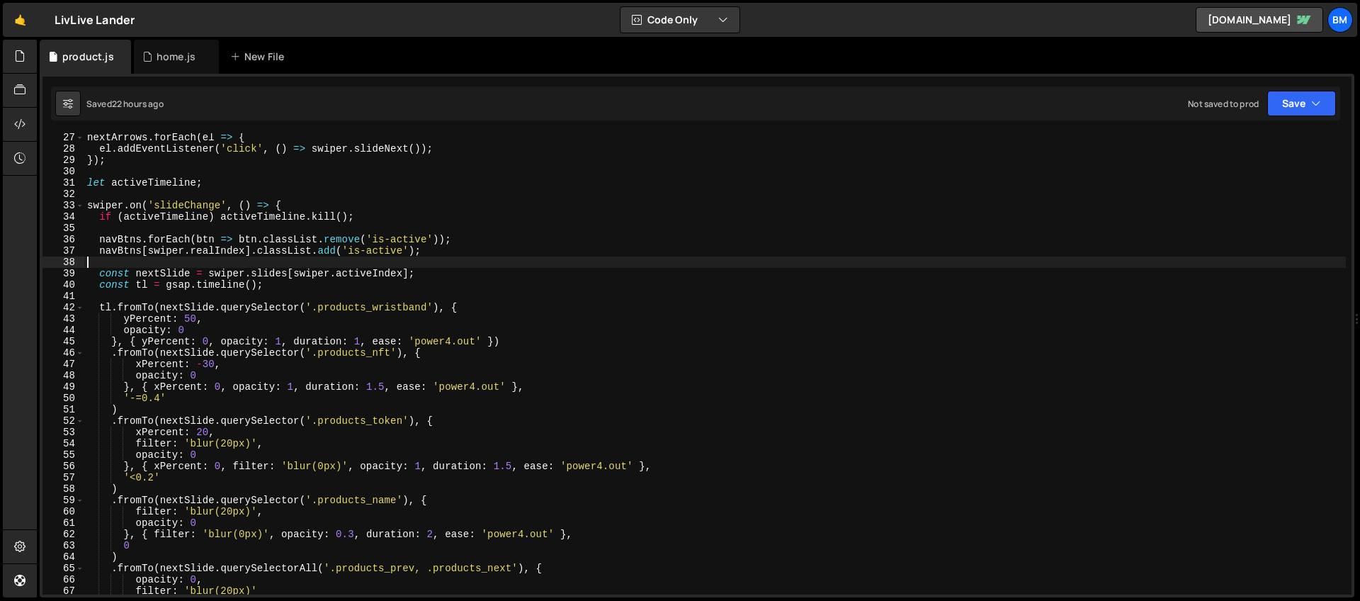
click at [367, 267] on div "nextArrows . forEach ( el => { el . addEventListener ( 'click' , ( ) => swiper …" at bounding box center [714, 374] width 1261 height 484
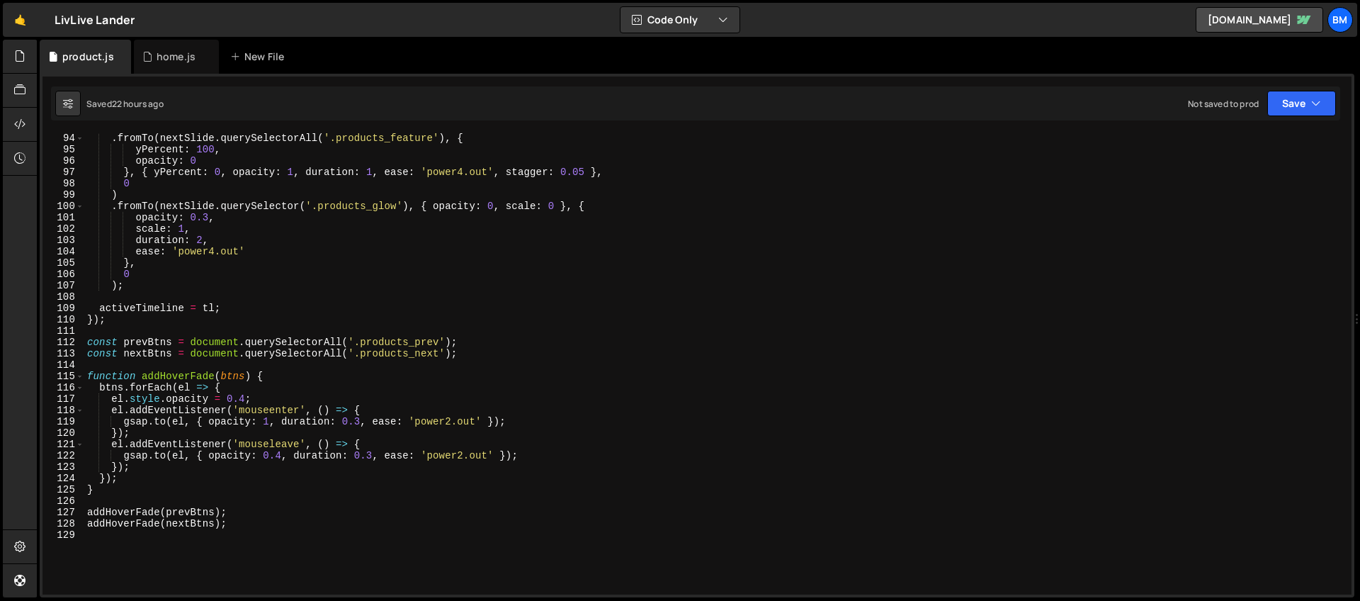
scroll to position [1055, 0]
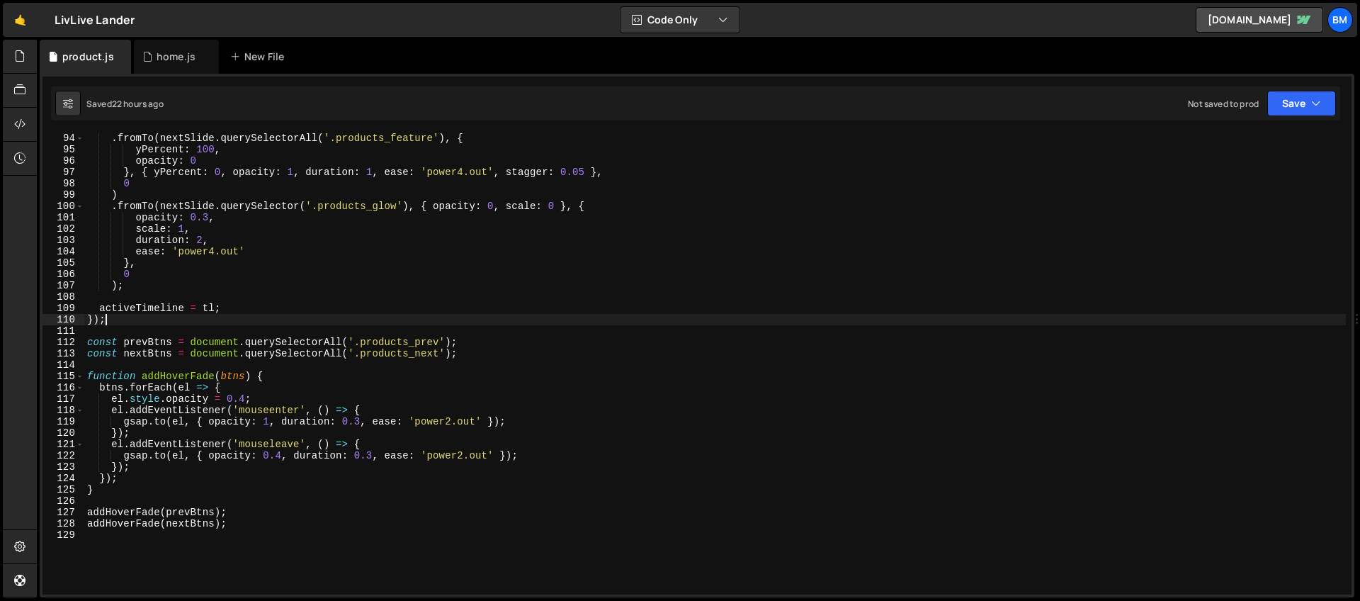
click at [120, 321] on div ". fromTo ( nextSlide . querySelectorAll ( '.products_feature' ) , { yPercent : …" at bounding box center [714, 374] width 1261 height 484
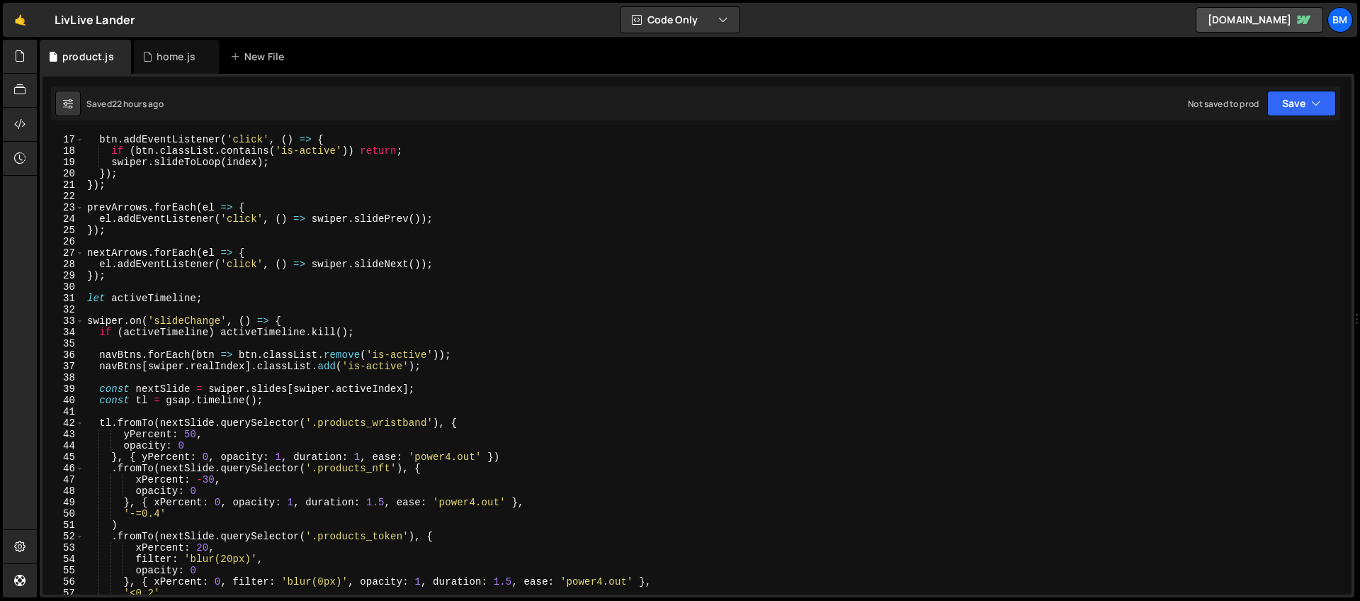
scroll to position [0, 0]
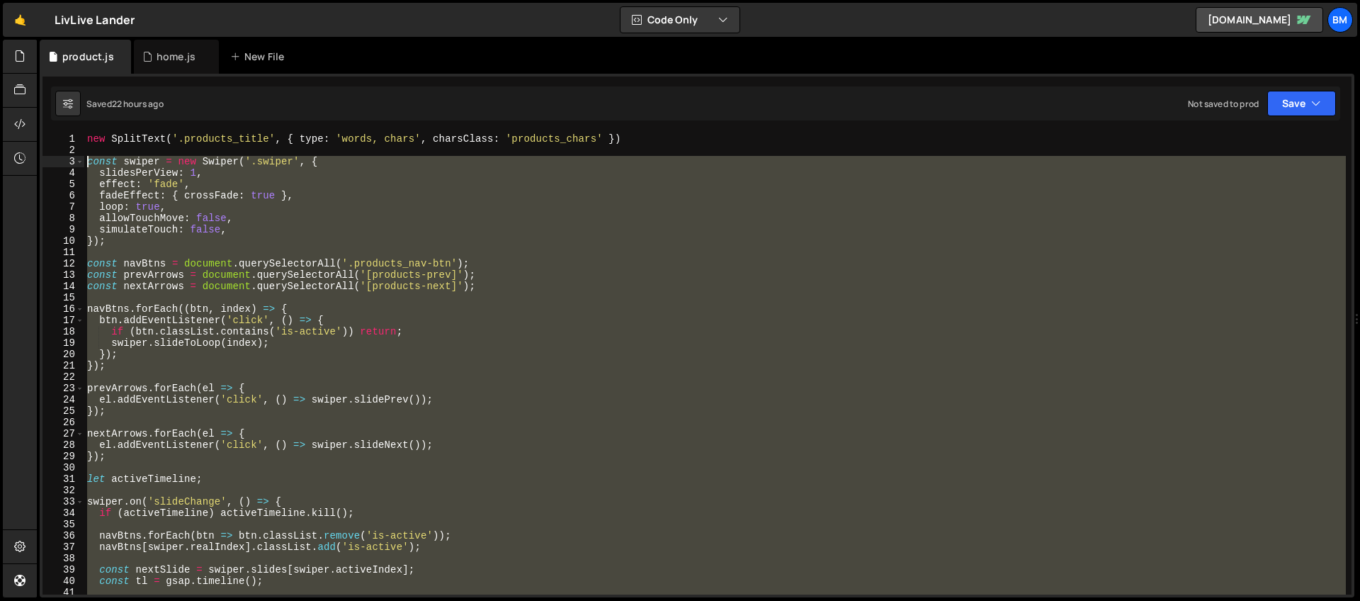
click at [85, 161] on div "new SplitText ( '.products_title' , { type : 'words, chars' , charsClass : 'pro…" at bounding box center [714, 375] width 1261 height 484
type textarea "const swiper = new Swiper('.swiper', { slidesPerView: 1,"
click at [157, 52] on div "home.js" at bounding box center [176, 57] width 39 height 14
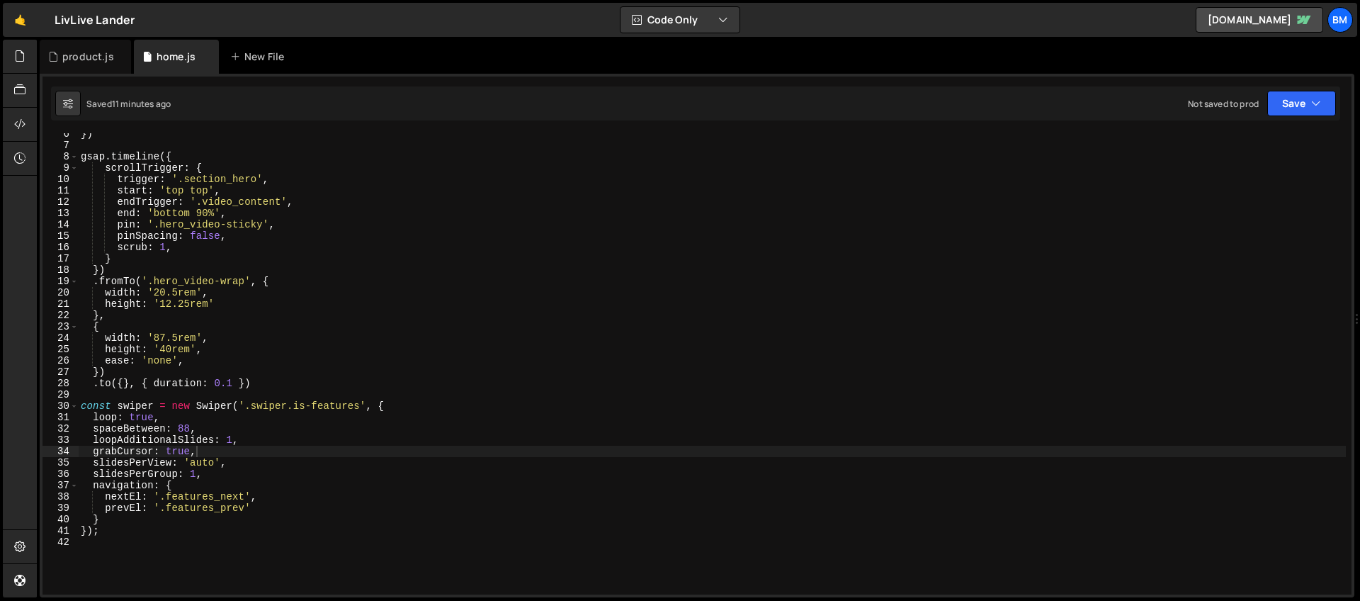
scroll to position [228, 0]
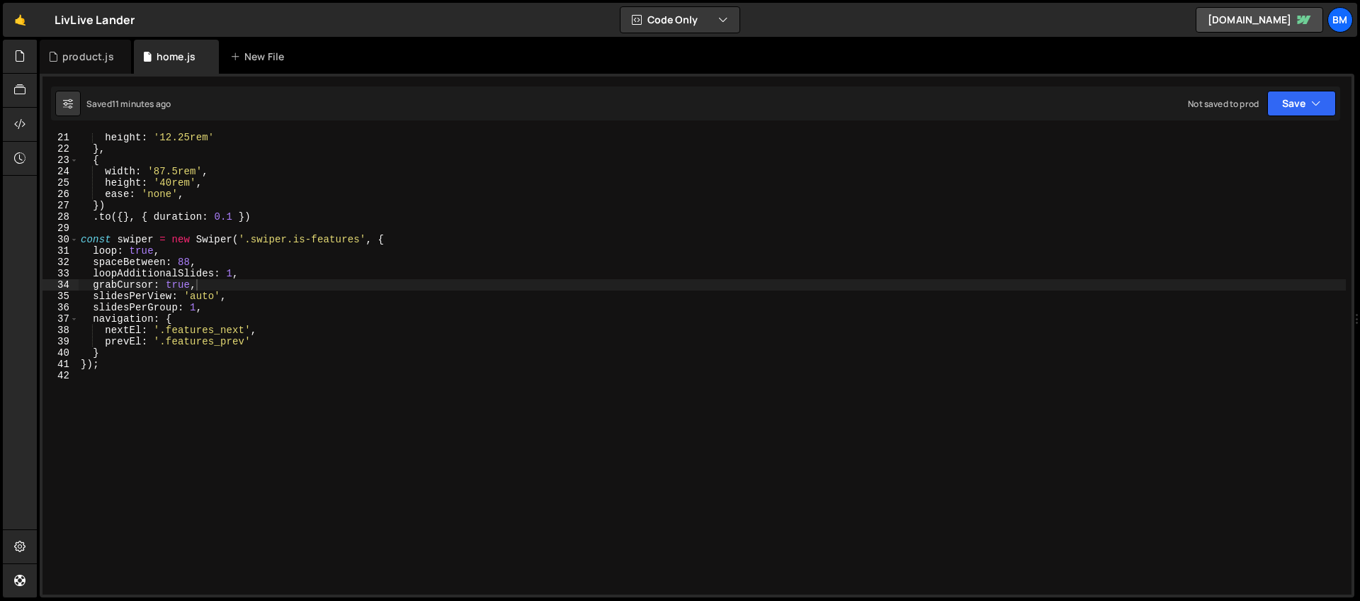
click at [215, 406] on div "height : '12.25rem' } , { width : '87.5rem' , height : '40rem' , ease : 'none' …" at bounding box center [712, 374] width 1268 height 484
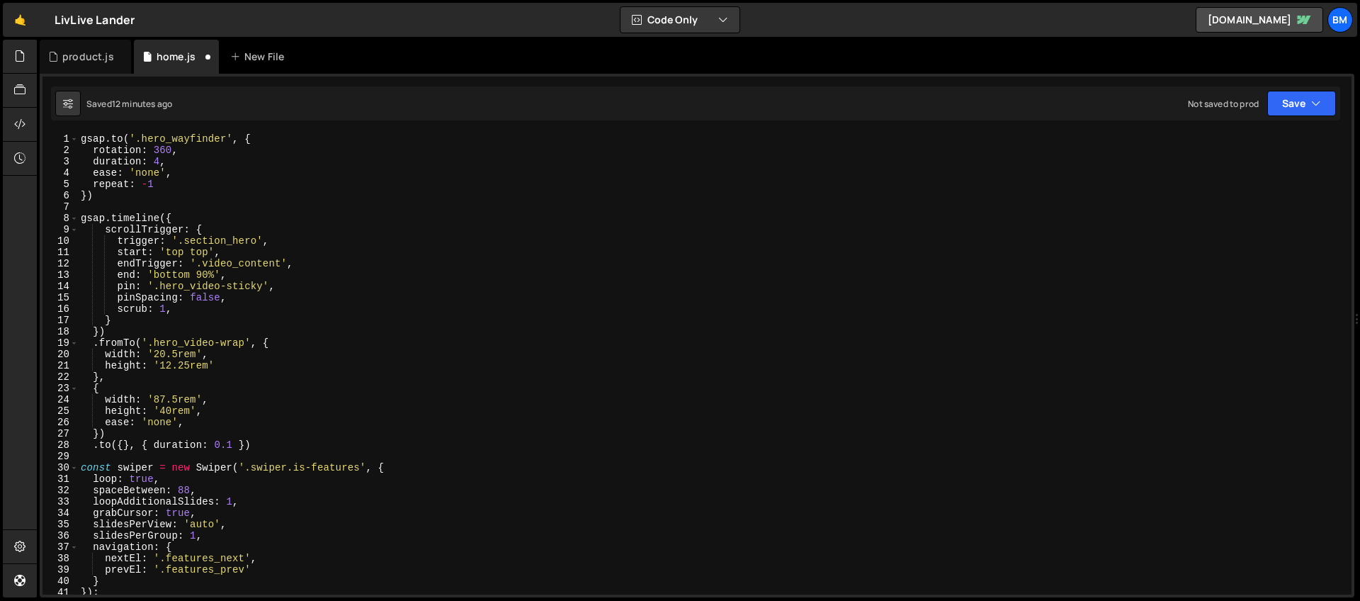
scroll to position [263, 0]
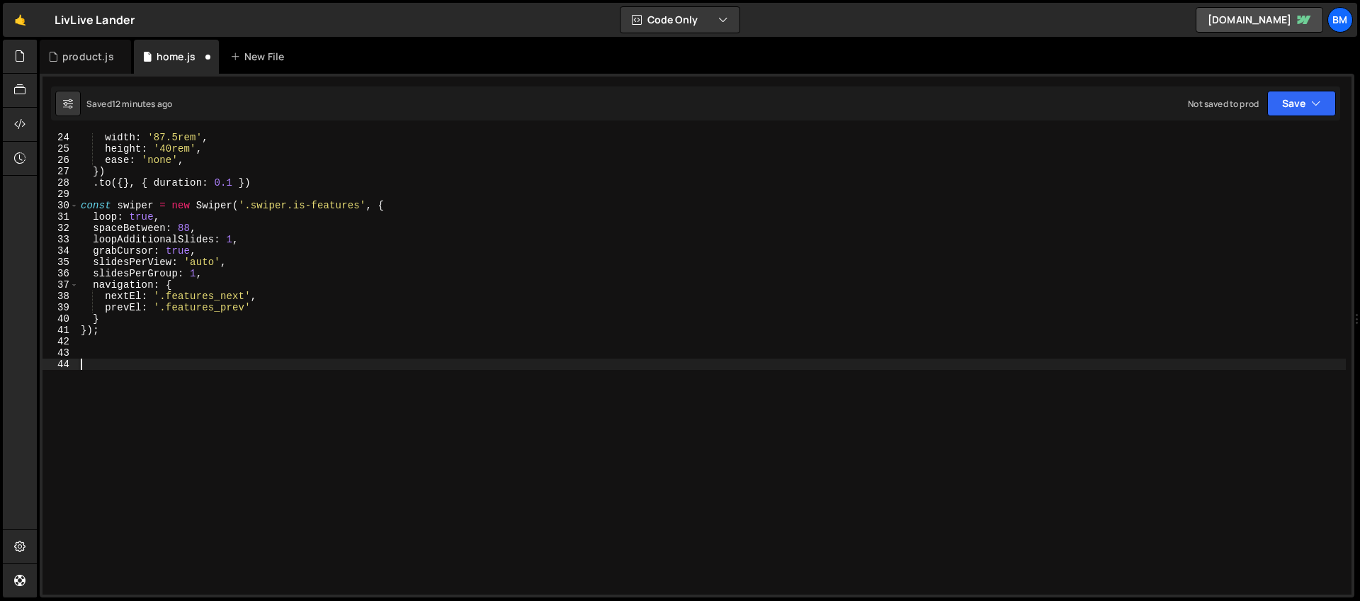
paste textarea "});"
type textarea "});"
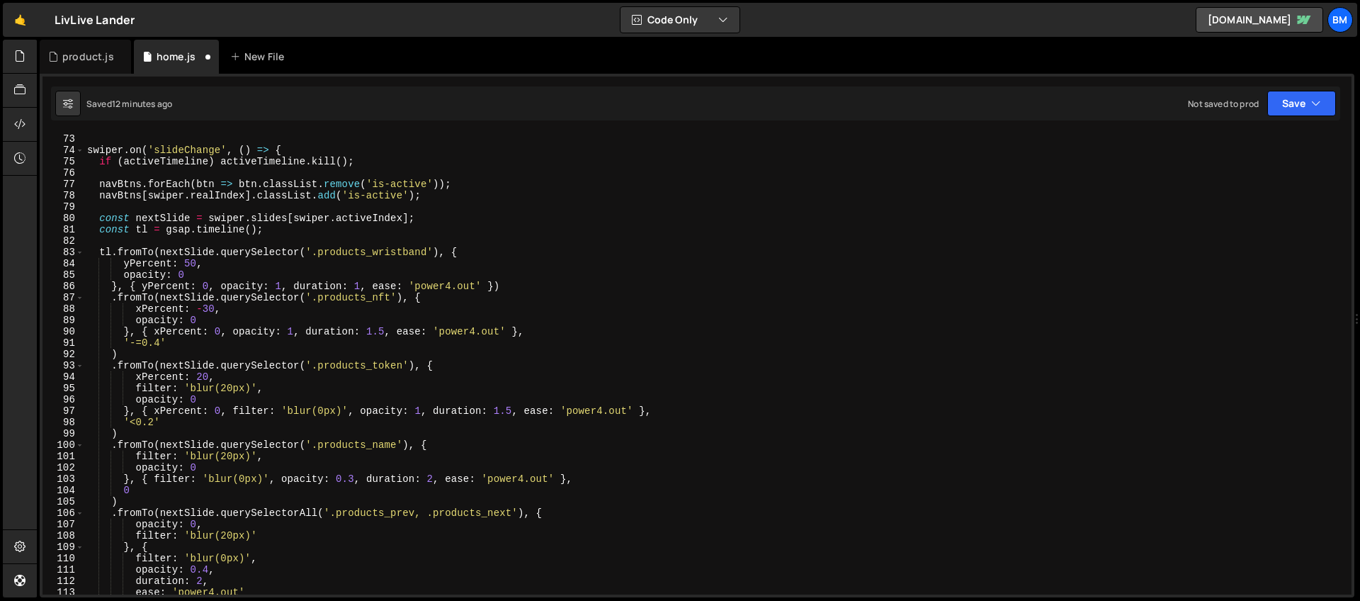
scroll to position [803, 0]
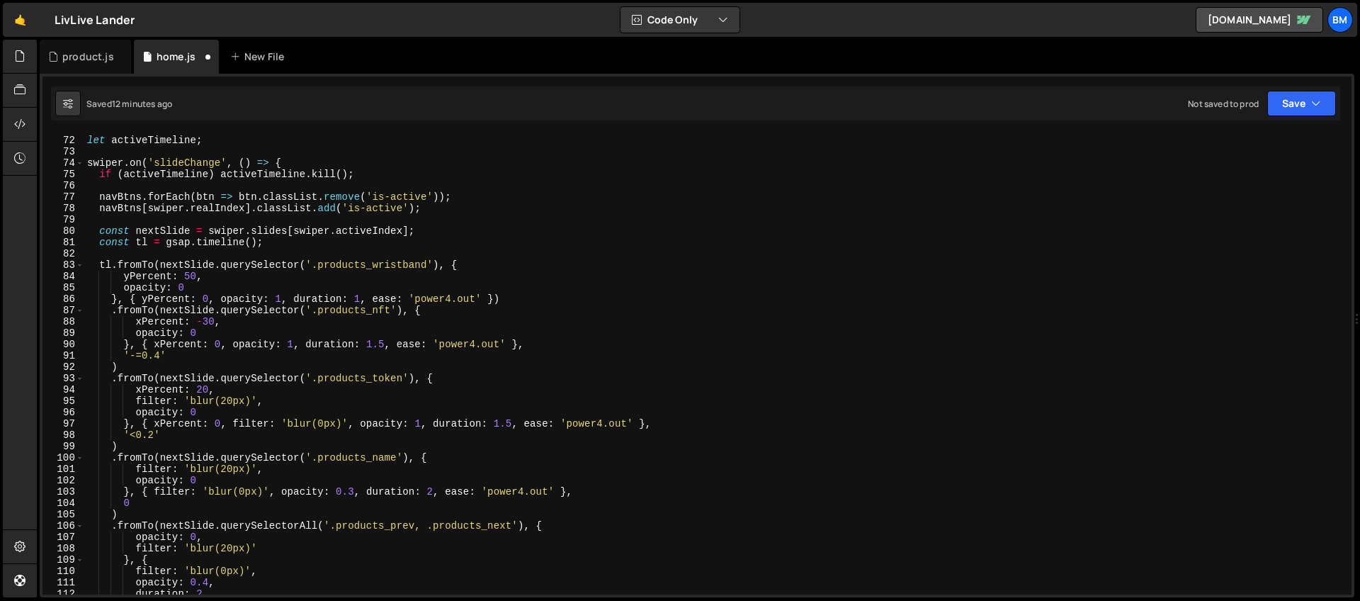
click at [274, 250] on div "let activeTimeline ; swiper . on ( 'slideChange' , ( ) => { if ( activeTimeline…" at bounding box center [714, 365] width 1261 height 484
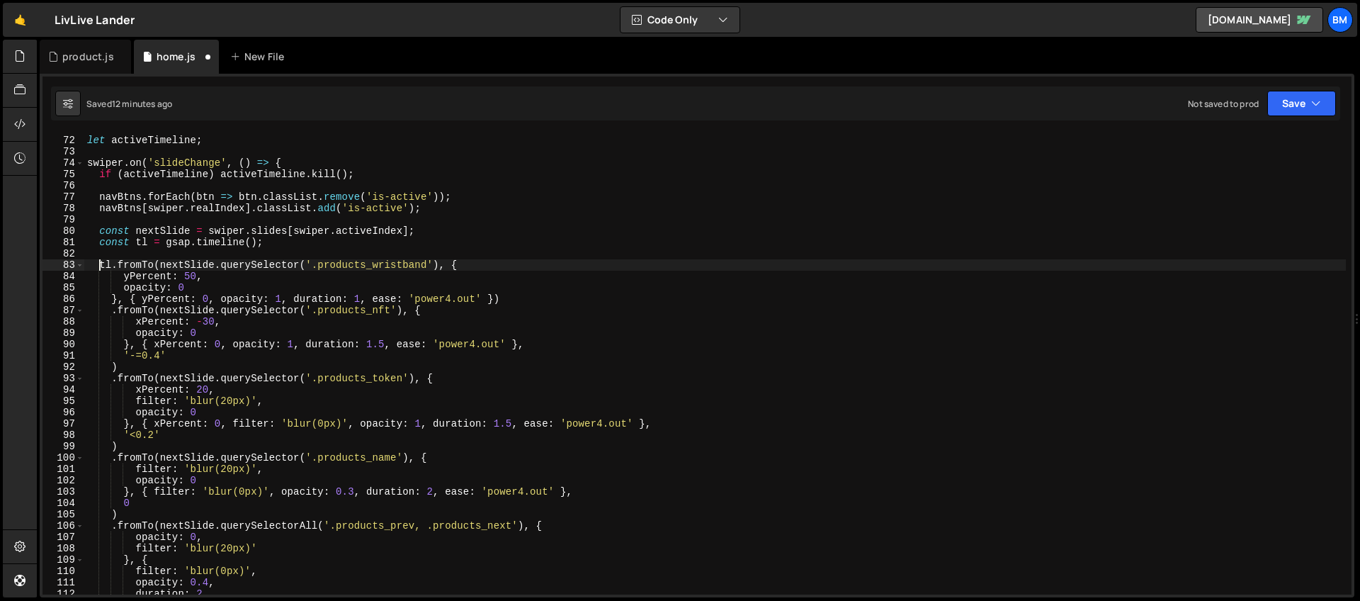
click at [98, 268] on div "let activeTimeline ; swiper . on ( 'slideChange' , ( ) => { if ( activeTimeline…" at bounding box center [714, 365] width 1261 height 484
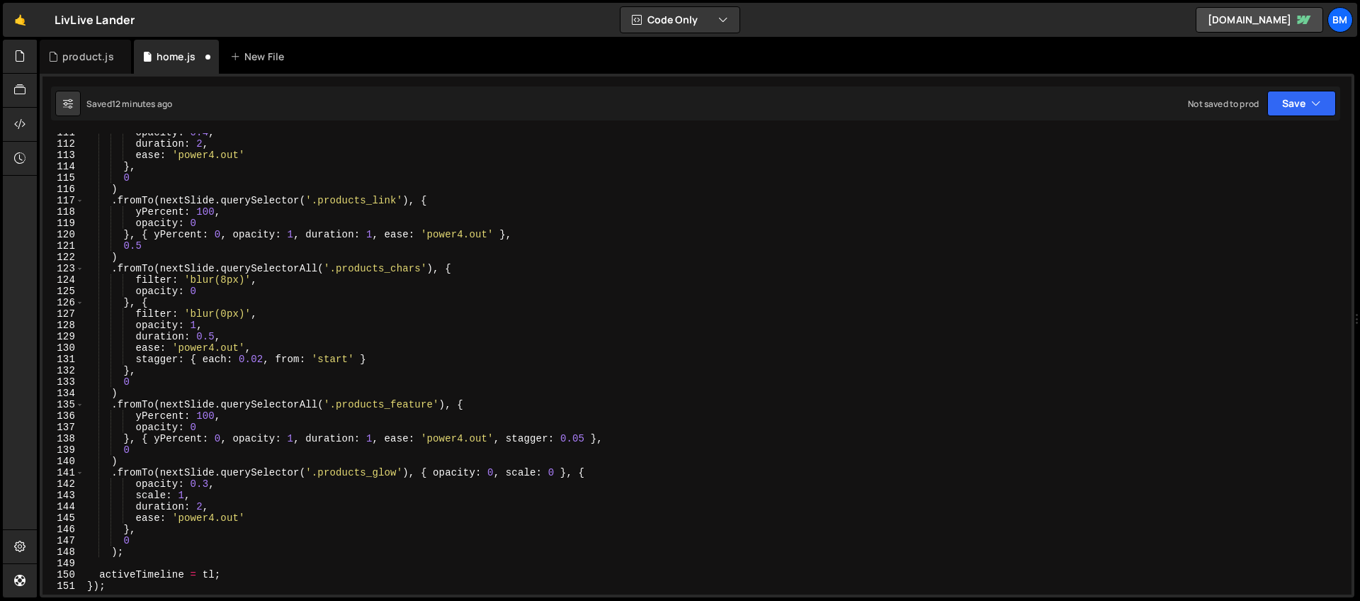
scroll to position [1289, 0]
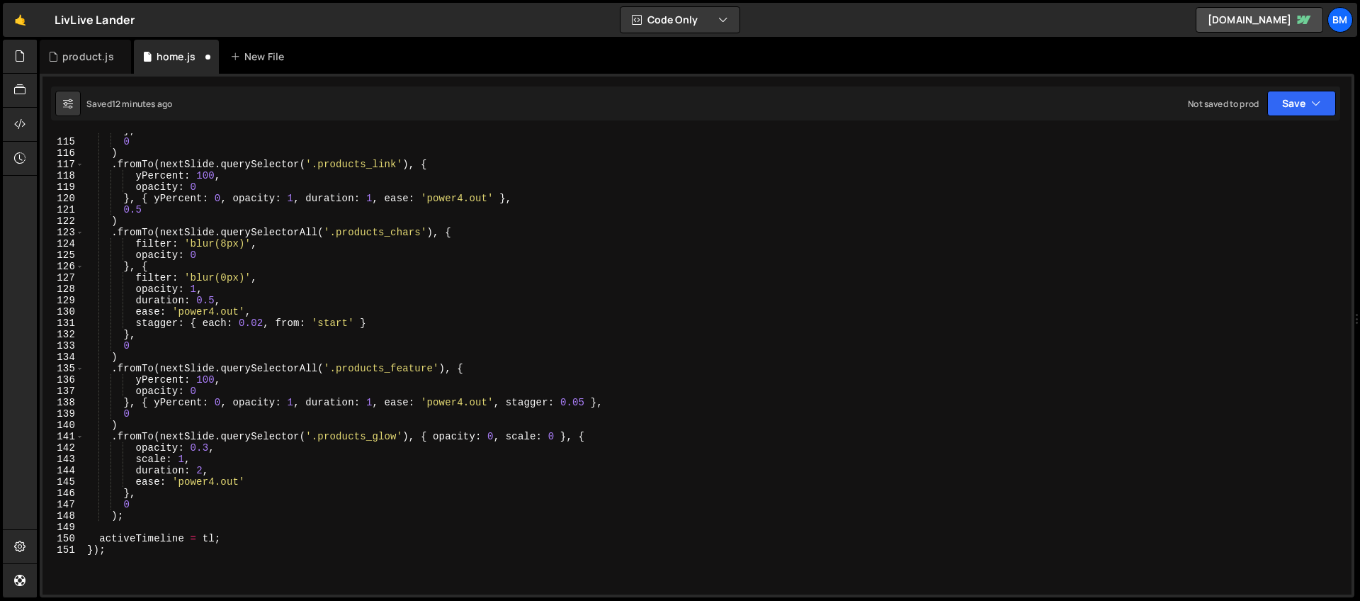
click at [140, 521] on div "} , 0 ) . fromTo ( nextSlide . querySelector ( '.products_link' ) , { yPercent …" at bounding box center [714, 367] width 1261 height 484
type textarea "0 );"
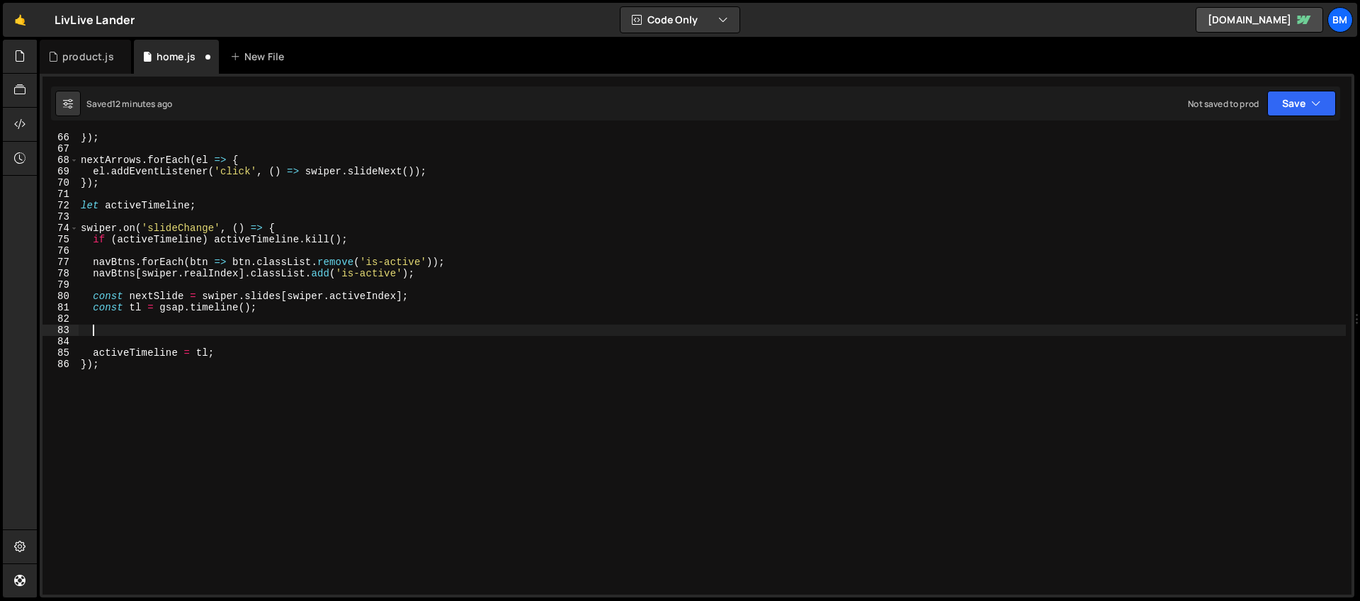
scroll to position [674, 0]
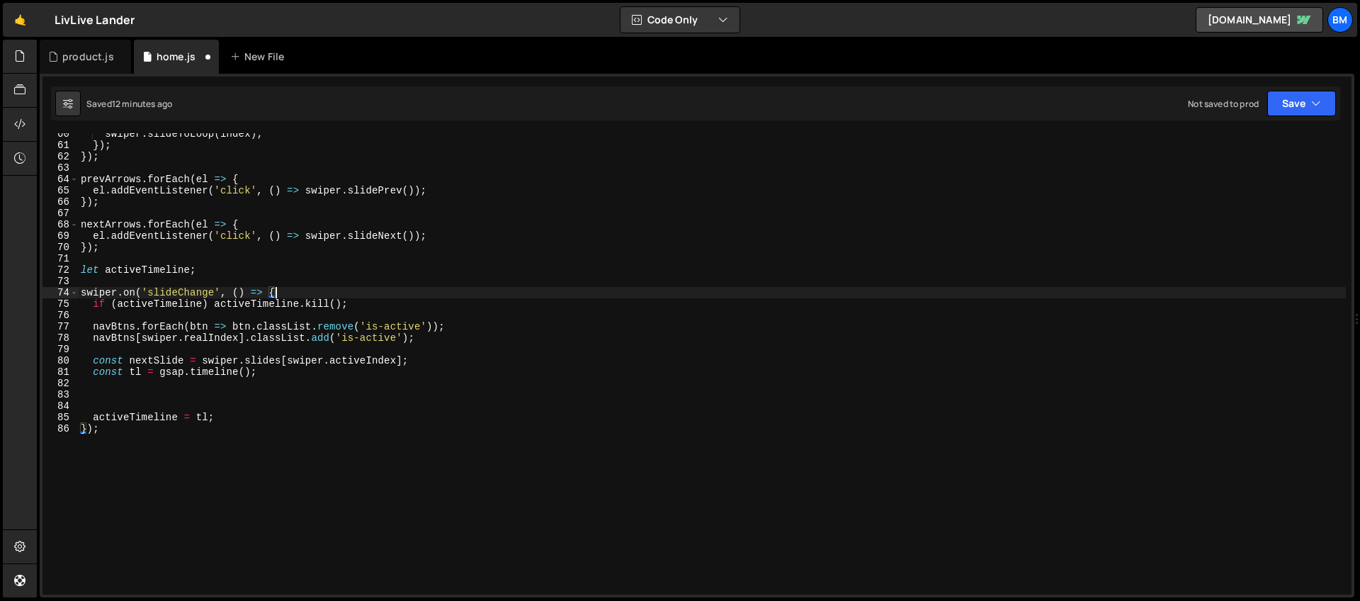
click at [293, 294] on div "swiper . slideToLoop ( index ) ; }) ; }) ; prevArrows . forEach ( el => { el . …" at bounding box center [712, 370] width 1268 height 484
click at [125, 413] on div "swiper . slideToLoop ( index ) ; }) ; }) ; prevArrows . forEach ( el => { el . …" at bounding box center [712, 370] width 1268 height 484
type textarea "activeTimeline = tl;"
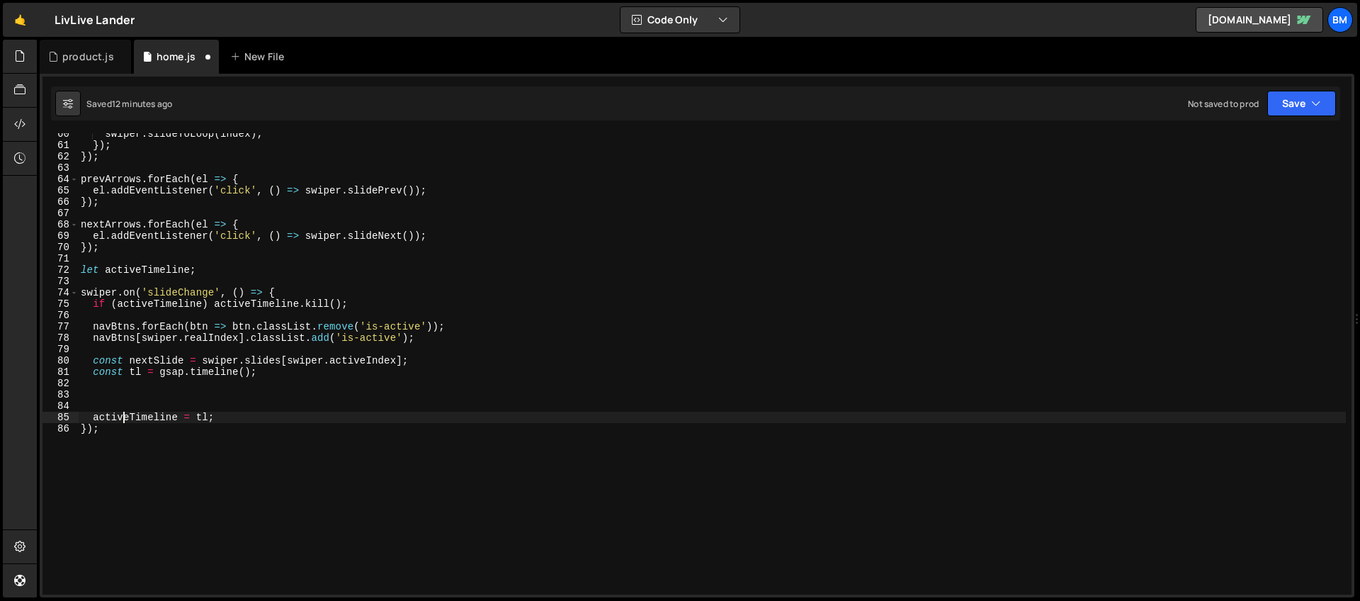
click at [120, 407] on div "swiper . slideToLoop ( index ) ; }) ; }) ; prevArrows . forEach ( el => { el . …" at bounding box center [712, 370] width 1268 height 484
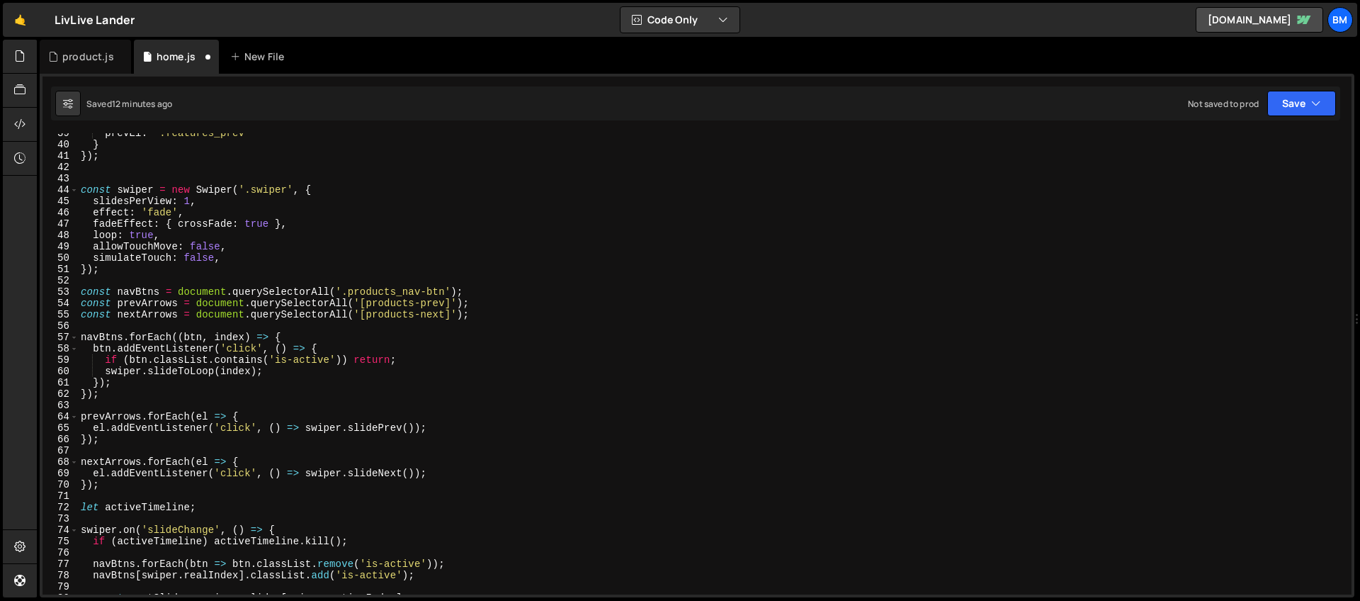
scroll to position [436, 0]
click at [110, 490] on div "prevEl : '.features_prev' } }) ; const swiper = new Swiper ( '.swiper' , { slid…" at bounding box center [712, 369] width 1268 height 484
click at [246, 414] on div "prevEl : '.features_prev' } }) ; const swiper = new Swiper ( '.swiper' , { slid…" at bounding box center [712, 369] width 1268 height 484
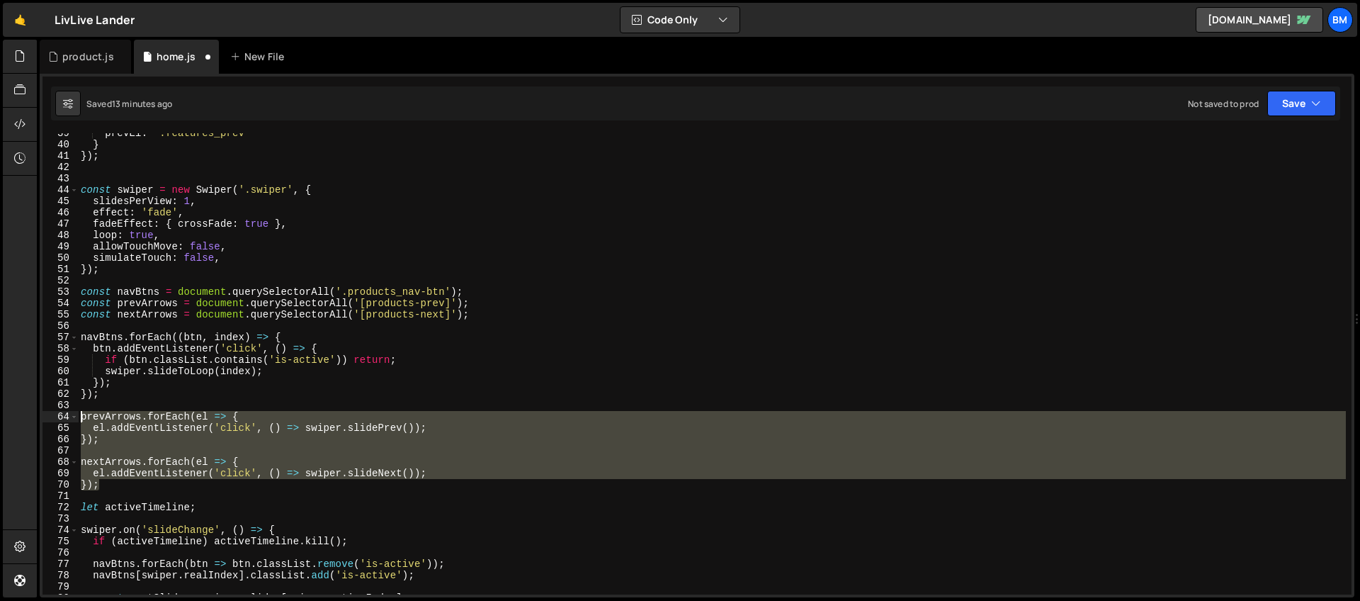
drag, startPoint x: 106, startPoint y: 485, endPoint x: 51, endPoint y: 414, distance: 89.9
click at [51, 414] on div "prevArrows.forEach(el => { 39 40 41 42 43 44 45 46 47 48 49 50 51 52 53 54 55 5…" at bounding box center [696, 363] width 1309 height 461
type textarea "prevArrows.forEach(el => { el.addEventListener('click', () => swiper.slidePrev(…"
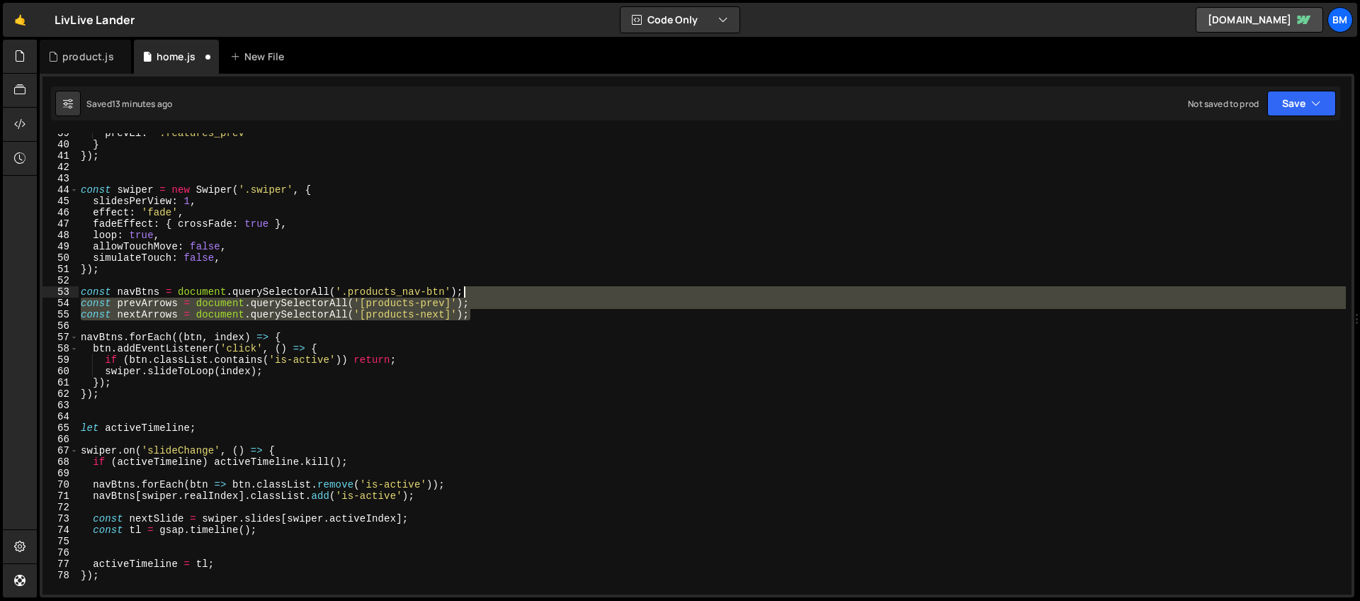
drag, startPoint x: 475, startPoint y: 317, endPoint x: 472, endPoint y: 293, distance: 23.6
click at [472, 293] on div "prevEl : '.features_prev' } }) ; const swiper = new Swiper ( '.swiper' , { slid…" at bounding box center [712, 369] width 1268 height 484
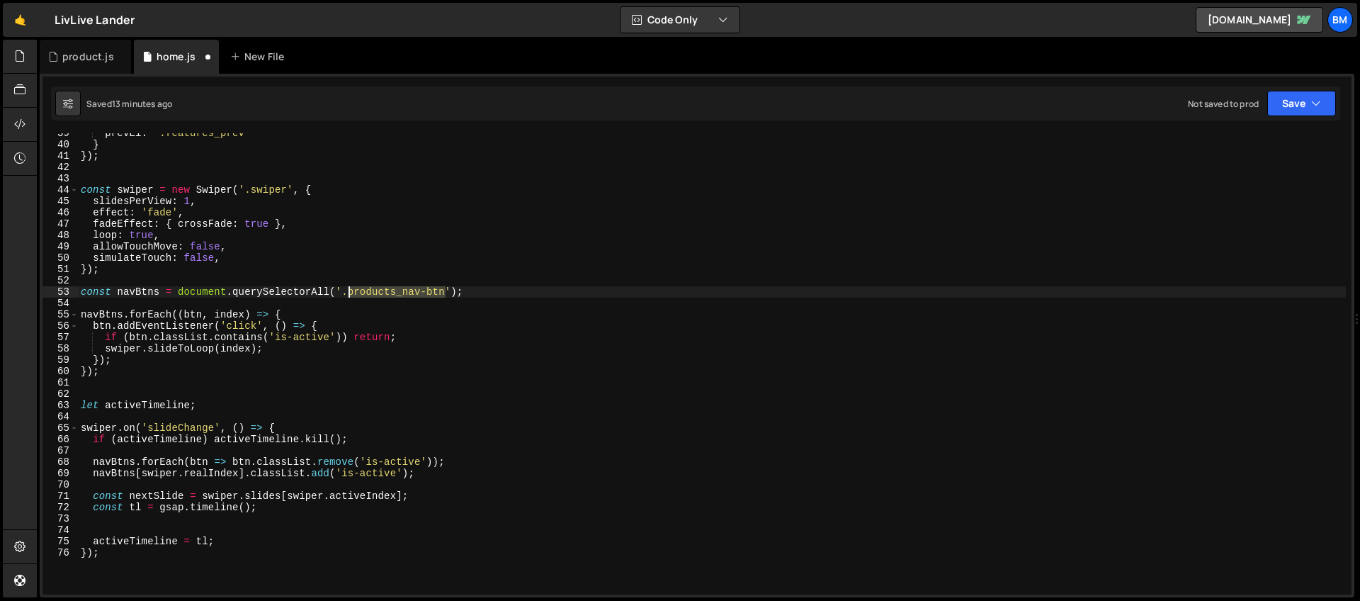
drag, startPoint x: 447, startPoint y: 292, endPoint x: 349, endPoint y: 293, distance: 97.7
click at [349, 293] on div "prevEl : '.features_prev' } }) ; const swiper = new Swiper ( '.swiper' , { slid…" at bounding box center [712, 369] width 1268 height 484
paste textarea "how_link"
click at [137, 292] on div "prevEl : '.features_prev' } }) ; const swiper = new Swiper ( '.swiper' , { slid…" at bounding box center [712, 369] width 1268 height 484
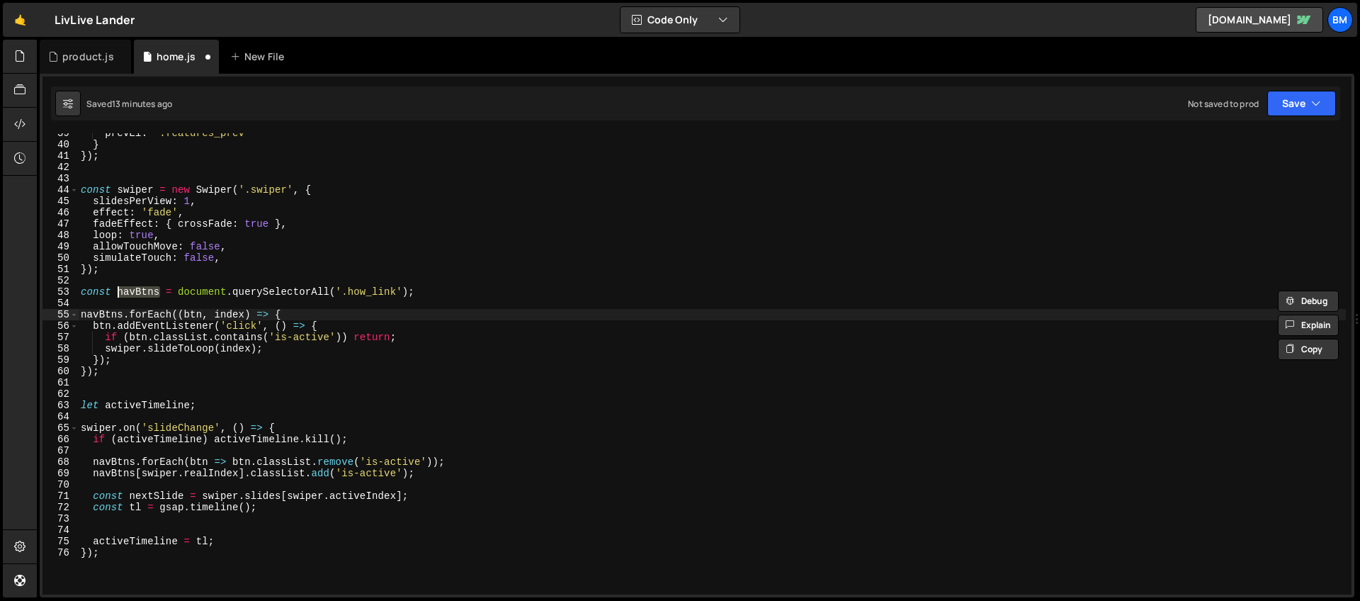
click at [123, 315] on div "prevEl : '.features_prev' } }) ; const swiper = new Swiper ( '.swiper' , { slid…" at bounding box center [712, 369] width 1268 height 484
click at [135, 461] on div "prevEl : '.features_prev' } }) ; const swiper = new Swiper ( '.swiper' , { slid…" at bounding box center [712, 369] width 1268 height 484
click at [135, 475] on div "prevEl : '.features_prev' } }) ; const swiper = new Swiper ( '.swiper' , { slid…" at bounding box center [712, 369] width 1268 height 484
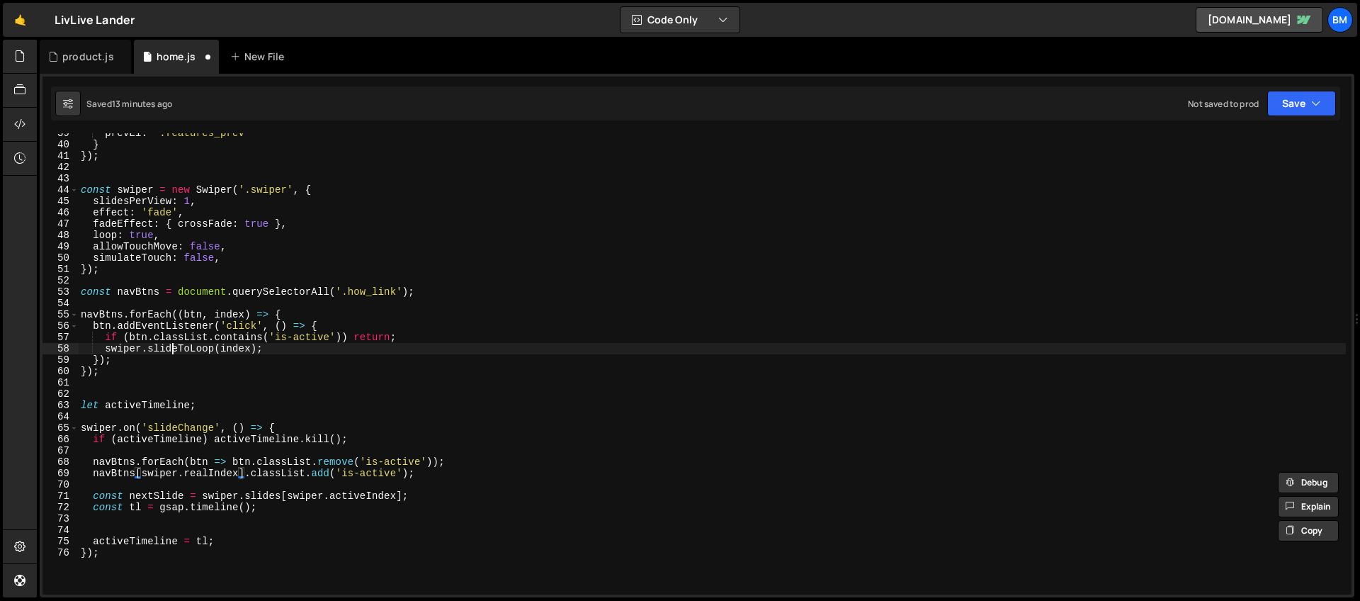
click at [174, 343] on div "prevEl : '.features_prev' } }) ; const swiper = new Swiper ( '.swiper' , { slid…" at bounding box center [712, 369] width 1268 height 484
click at [160, 293] on div "prevEl : '.features_prev' } }) ; const swiper = new Swiper ( '.swiper' , { slid…" at bounding box center [712, 369] width 1268 height 484
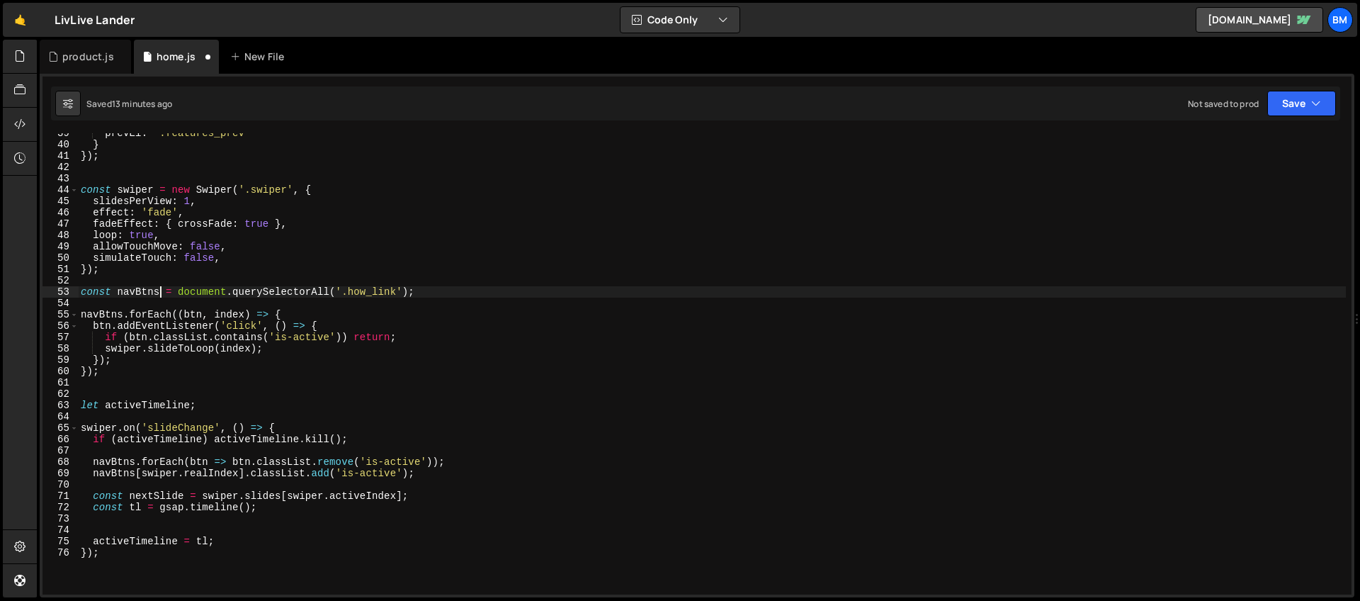
click at [123, 317] on div "prevEl : '.features_prev' } }) ; const swiper = new Swiper ( '.swiper' , { slid…" at bounding box center [712, 369] width 1268 height 484
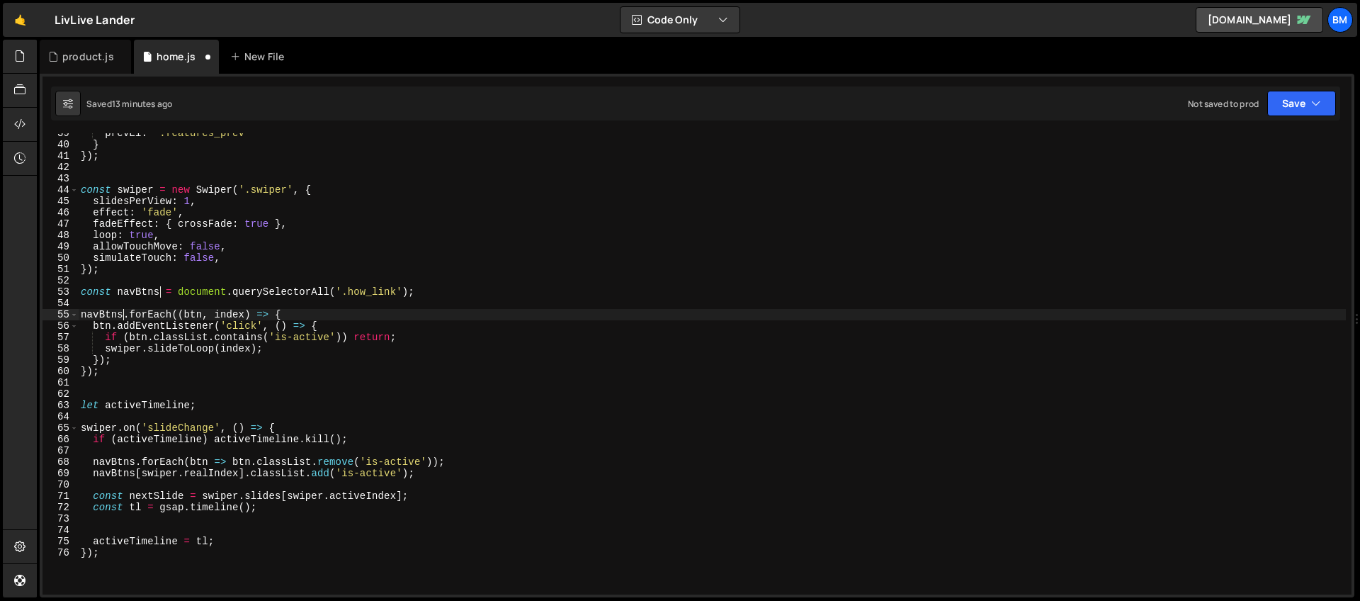
click at [136, 463] on div "prevEl : '.features_prev' } }) ; const swiper = new Swiper ( '.swiper' , { slid…" at bounding box center [712, 369] width 1268 height 484
click at [134, 475] on div "prevEl : '.features_prev' } }) ; const swiper = new Swiper ( '.swiper' , { slid…" at bounding box center [712, 369] width 1268 height 484
click at [146, 295] on div "prevEl : '.features_prev' } }) ; const swiper = new Swiper ( '.swiper' , { slid…" at bounding box center [712, 369] width 1268 height 484
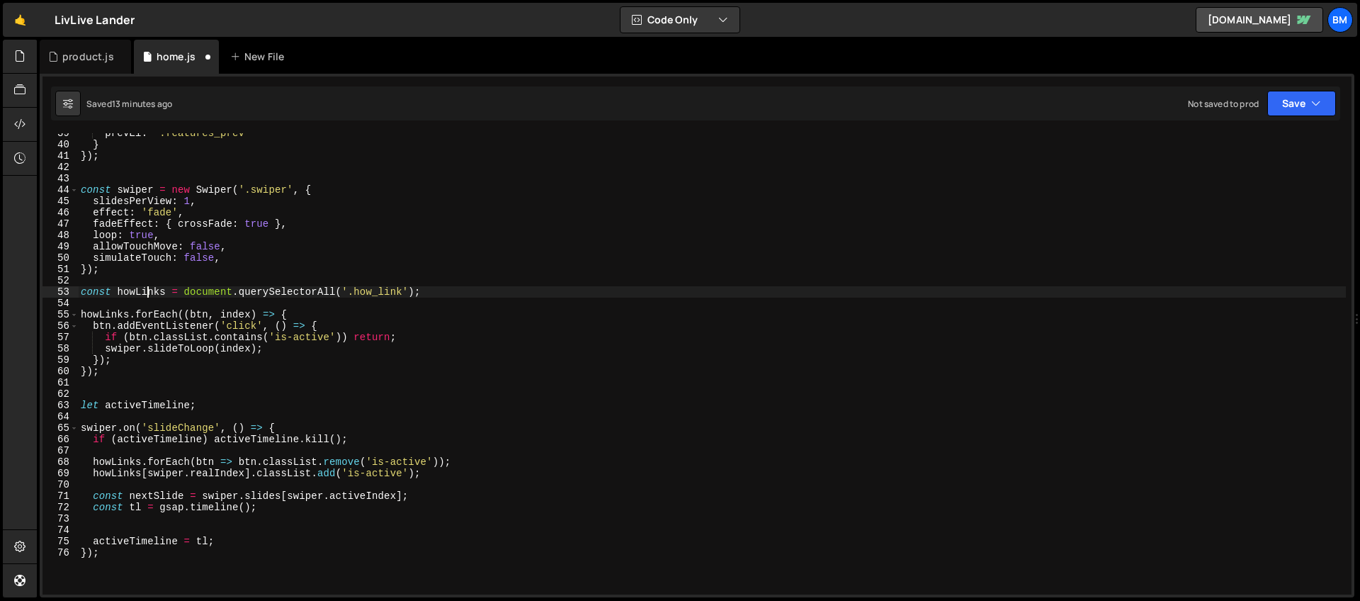
click at [146, 295] on div "prevEl : '.features_prev' } }) ; const swiper = new Swiper ( '.swiper' , { slid…" at bounding box center [712, 369] width 1268 height 484
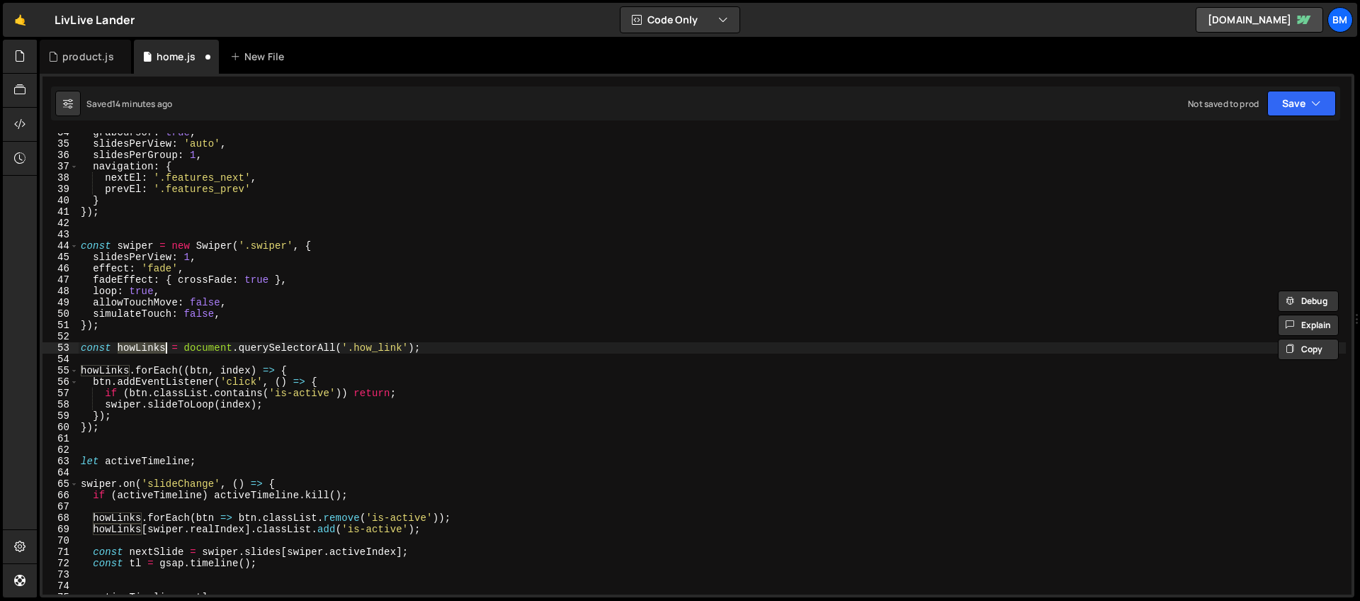
scroll to position [318, 0]
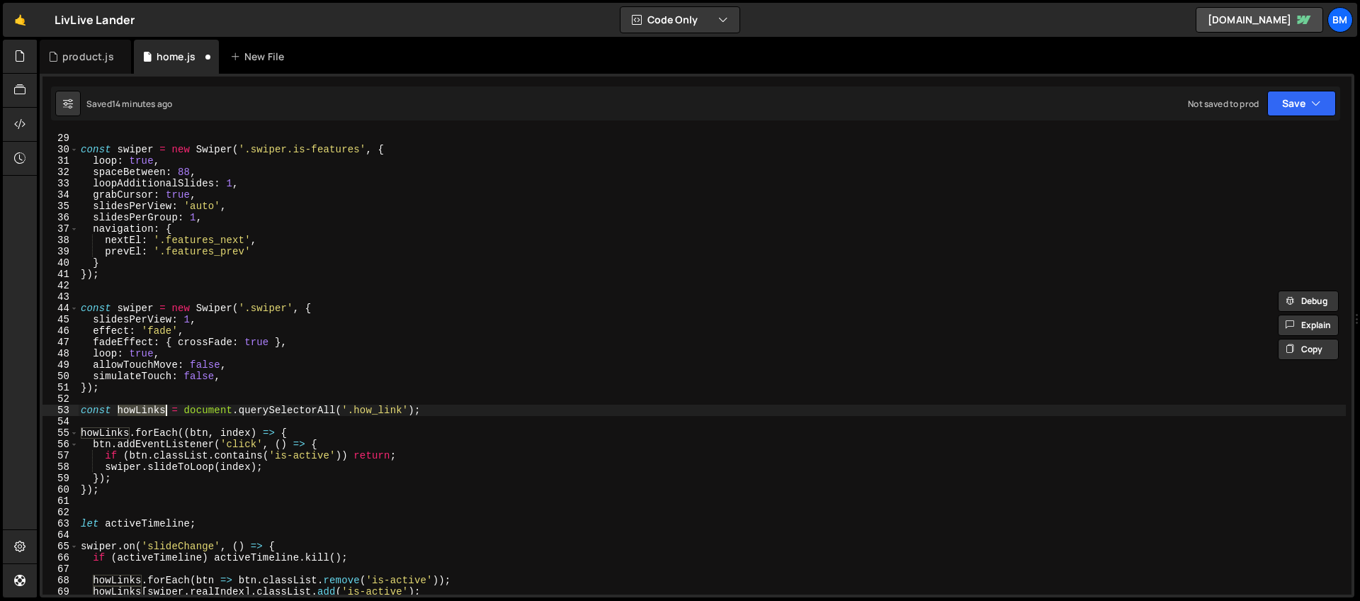
click at [172, 228] on div "const swiper = new Swiper ( '.swiper.is-features' , { loop : true , spaceBetwee…" at bounding box center [712, 374] width 1268 height 484
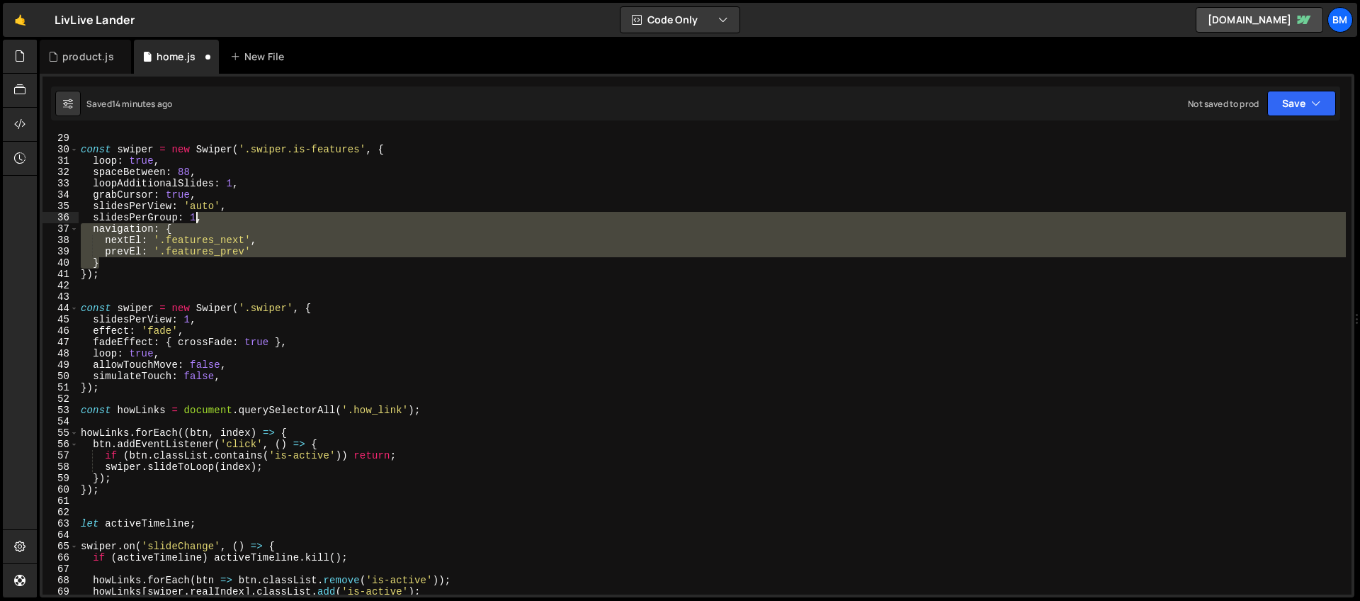
drag, startPoint x: 114, startPoint y: 263, endPoint x: 195, endPoint y: 222, distance: 91.5
click at [195, 222] on div "const swiper = new Swiper ( '.swiper.is-features' , { loop : true , spaceBetwee…" at bounding box center [712, 374] width 1268 height 484
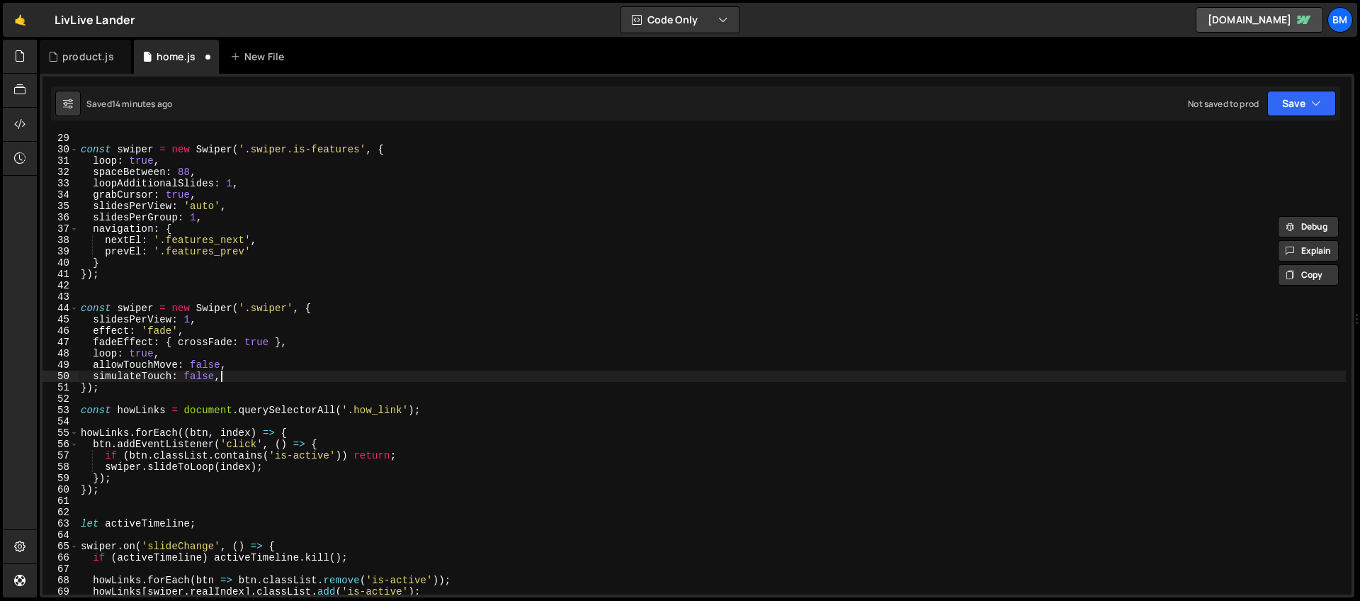
click at [241, 377] on div "const swiper = new Swiper ( '.swiper.is-features' , { loop : true , spaceBetwee…" at bounding box center [712, 374] width 1268 height 484
paste textarea "}"
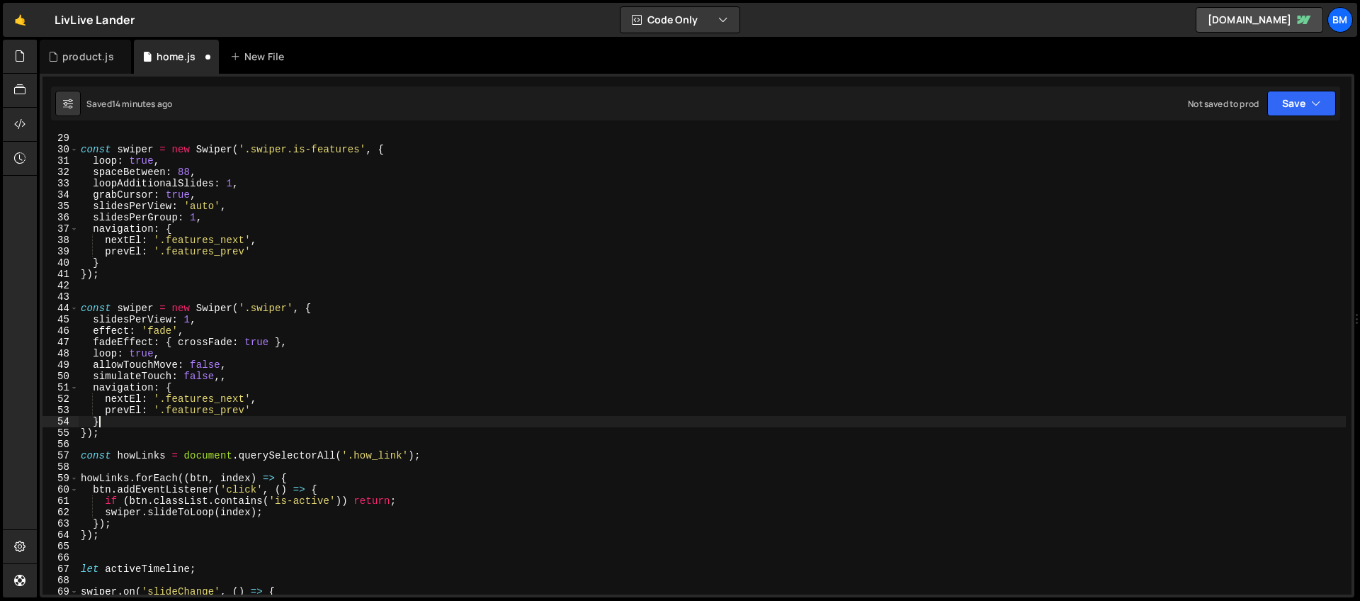
scroll to position [0, 1]
click at [241, 377] on div "const swiper = new Swiper ( '.swiper.is-features' , { loop : true , spaceBetwee…" at bounding box center [712, 374] width 1268 height 484
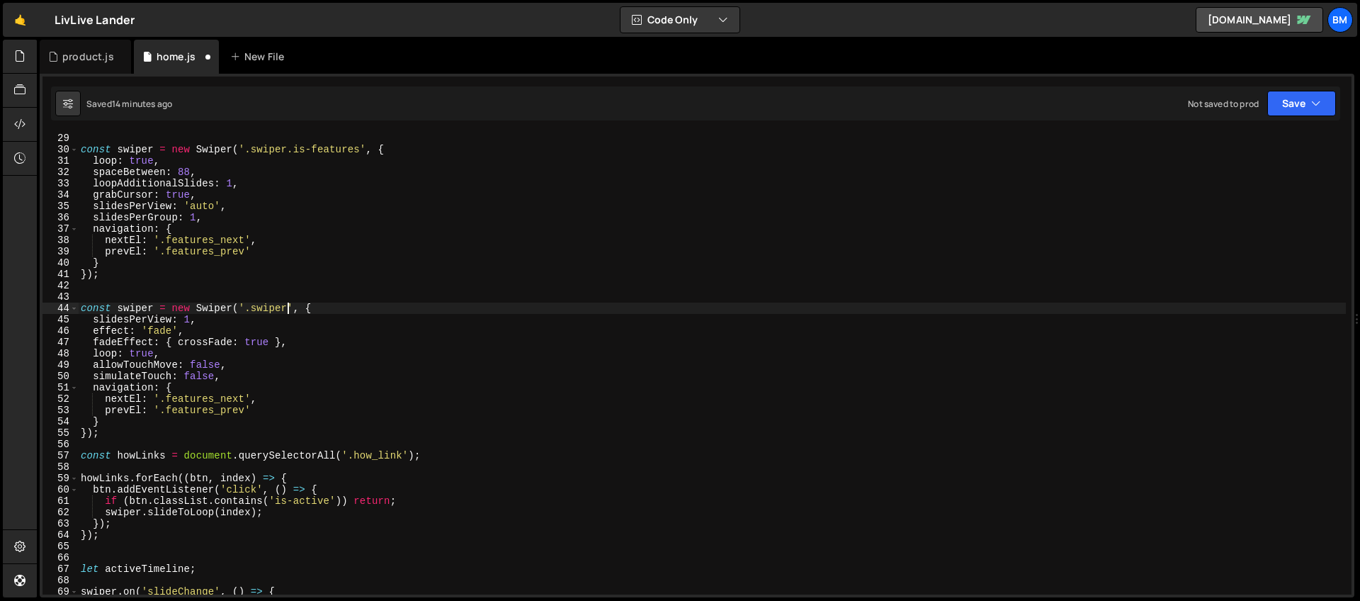
click at [288, 305] on div "const swiper = new Swiper ( '.swiper.is-features' , { loop : true , spaceBetwee…" at bounding box center [712, 374] width 1268 height 484
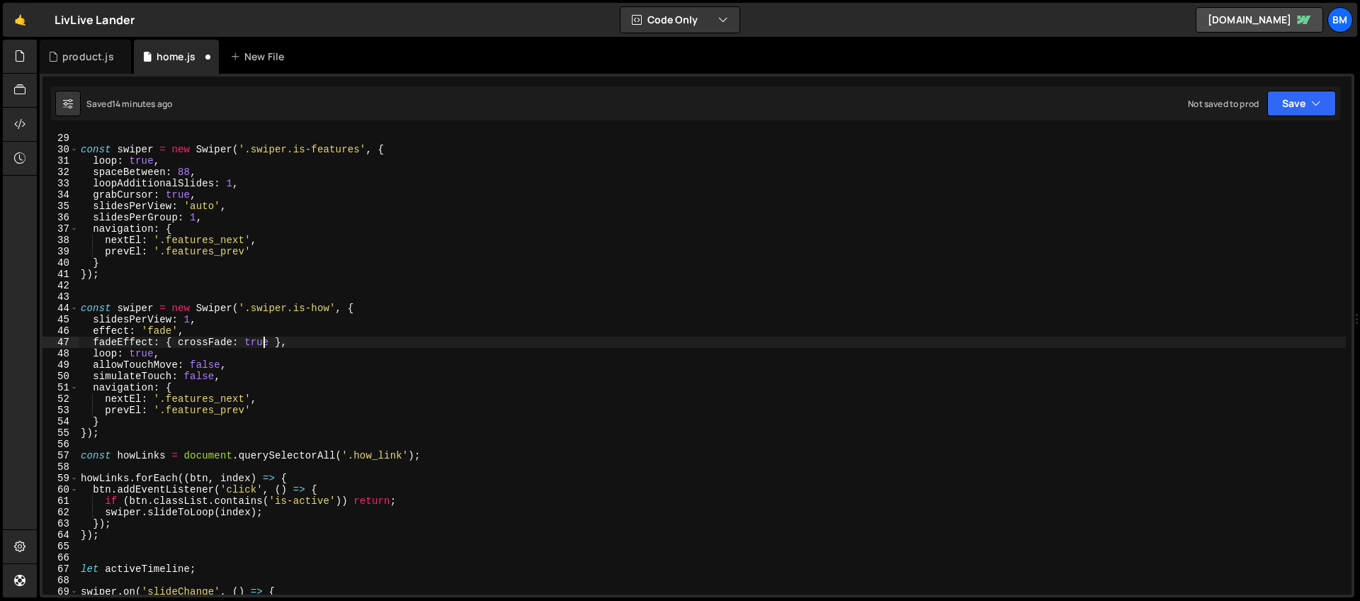
click at [261, 347] on div "const swiper = new Swiper ( '.swiper.is-features' , { loop : true , spaceBetwee…" at bounding box center [712, 374] width 1268 height 484
click at [164, 356] on div "const swiper = new Swiper ( '.swiper.is-features' , { loop : true , spaceBetwee…" at bounding box center [712, 374] width 1268 height 484
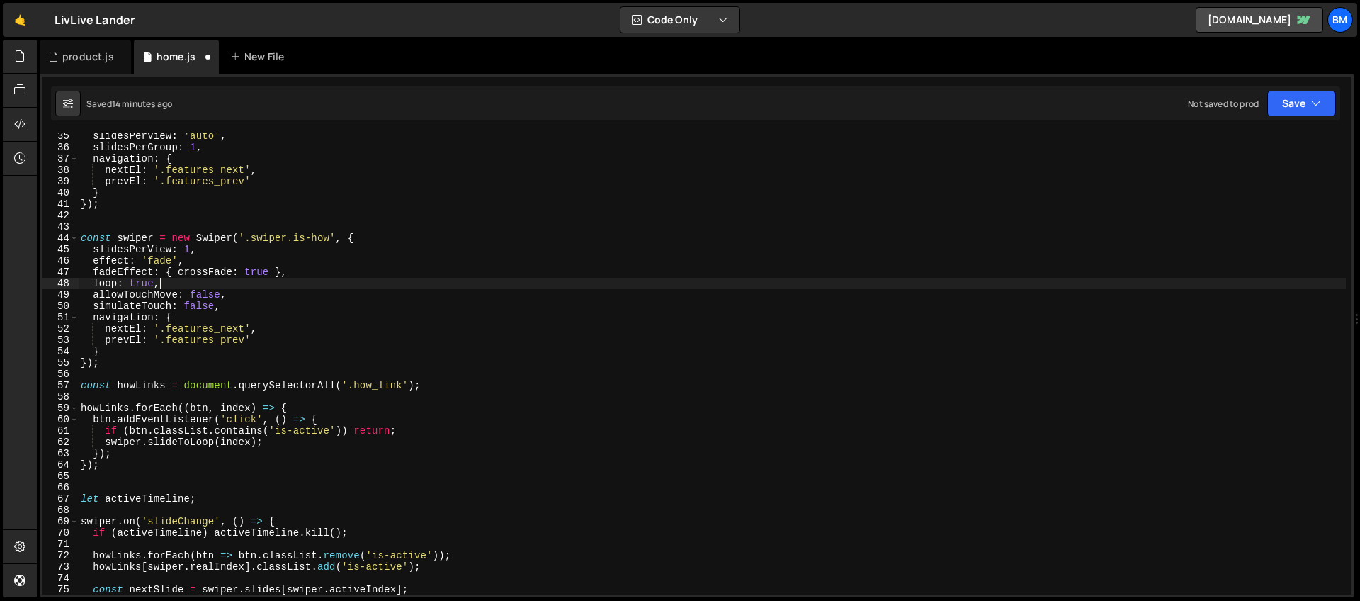
scroll to position [425, 0]
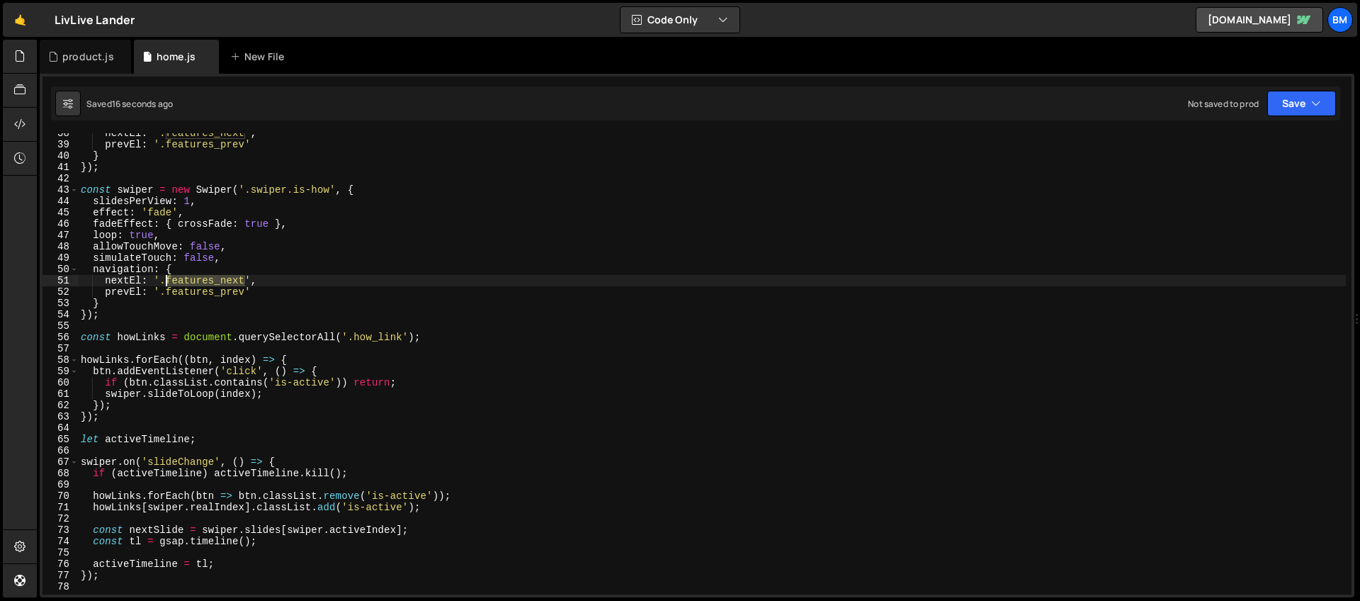
drag, startPoint x: 244, startPoint y: 277, endPoint x: 167, endPoint y: 284, distance: 77.5
click at [167, 284] on div "nextEl : '.features_next' , prevEl : '.features_prev' } }) ; const swiper = new…" at bounding box center [712, 369] width 1268 height 484
paste textarea "how_button-prev"
drag, startPoint x: 246, startPoint y: 291, endPoint x: 167, endPoint y: 293, distance: 78.6
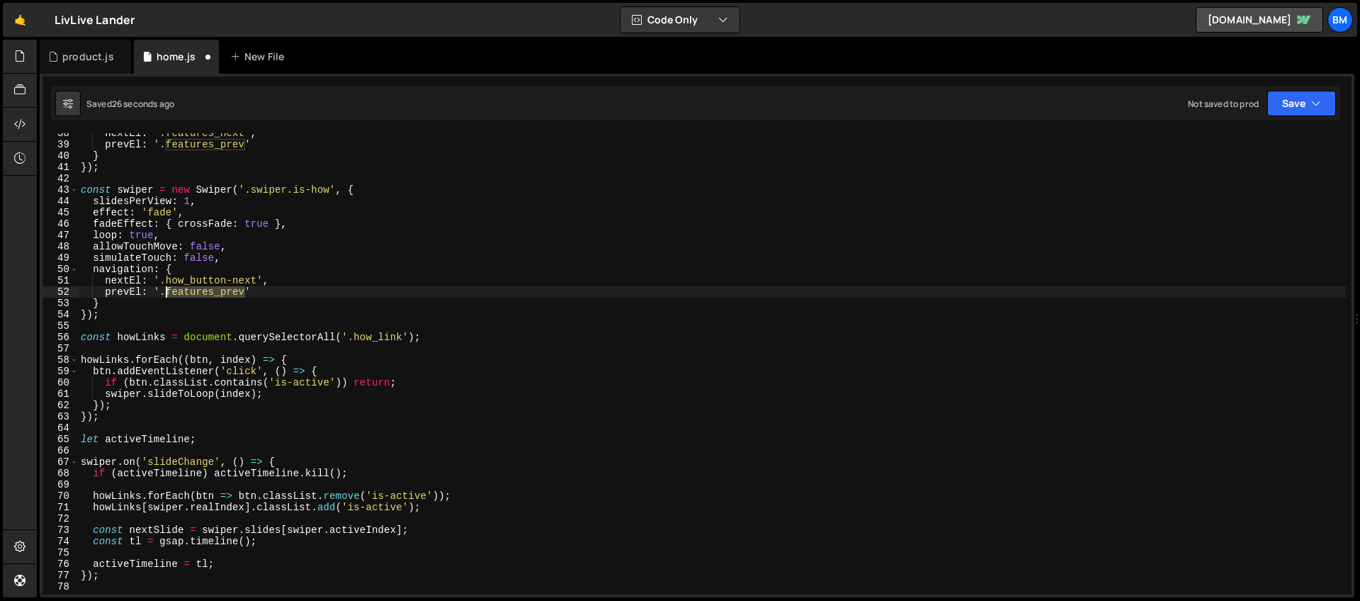
click at [167, 293] on div "nextEl : '.features_next' , prevEl : '.features_prev' } }) ; const swiper = new…" at bounding box center [712, 369] width 1268 height 484
paste textarea "how_button-"
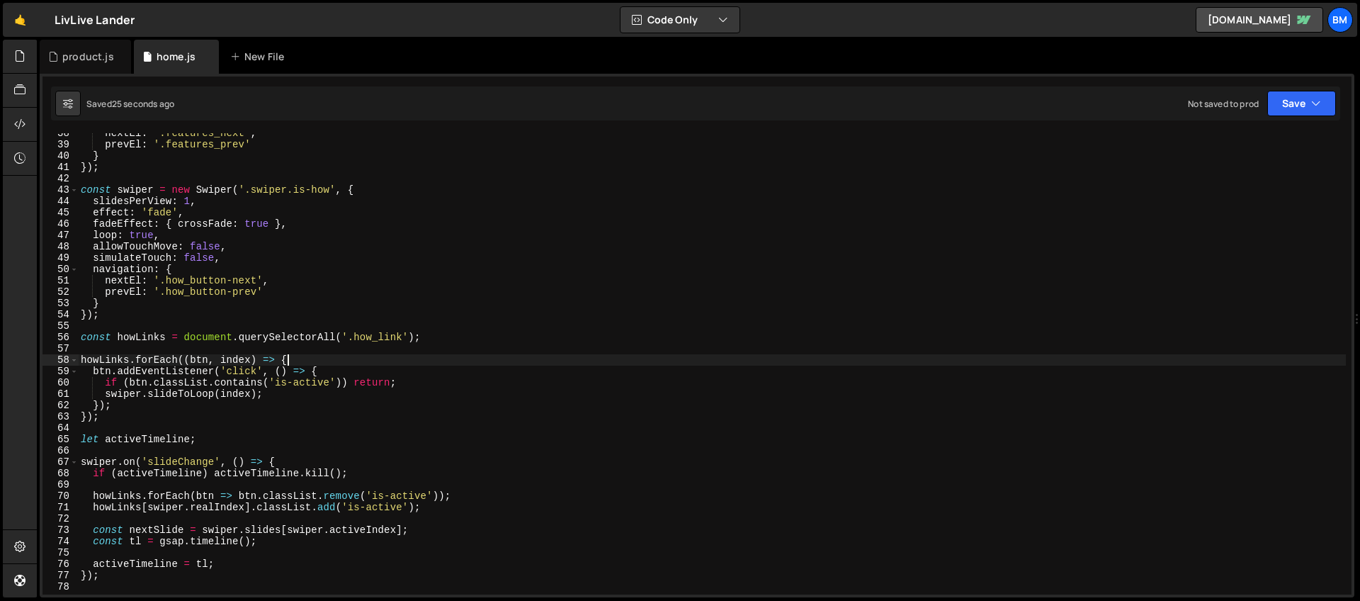
click at [316, 358] on div "nextEl : '.features_next' , prevEl : '.features_prev' } }) ; const swiper = new…" at bounding box center [712, 369] width 1268 height 484
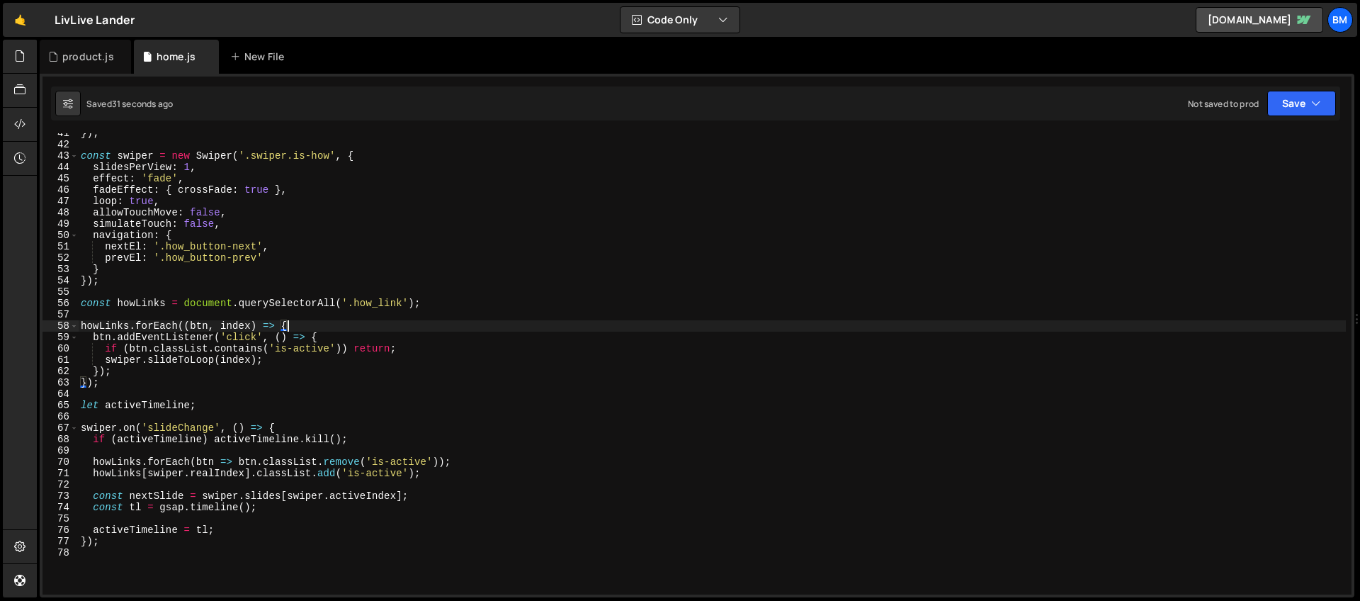
scroll to position [391, 0]
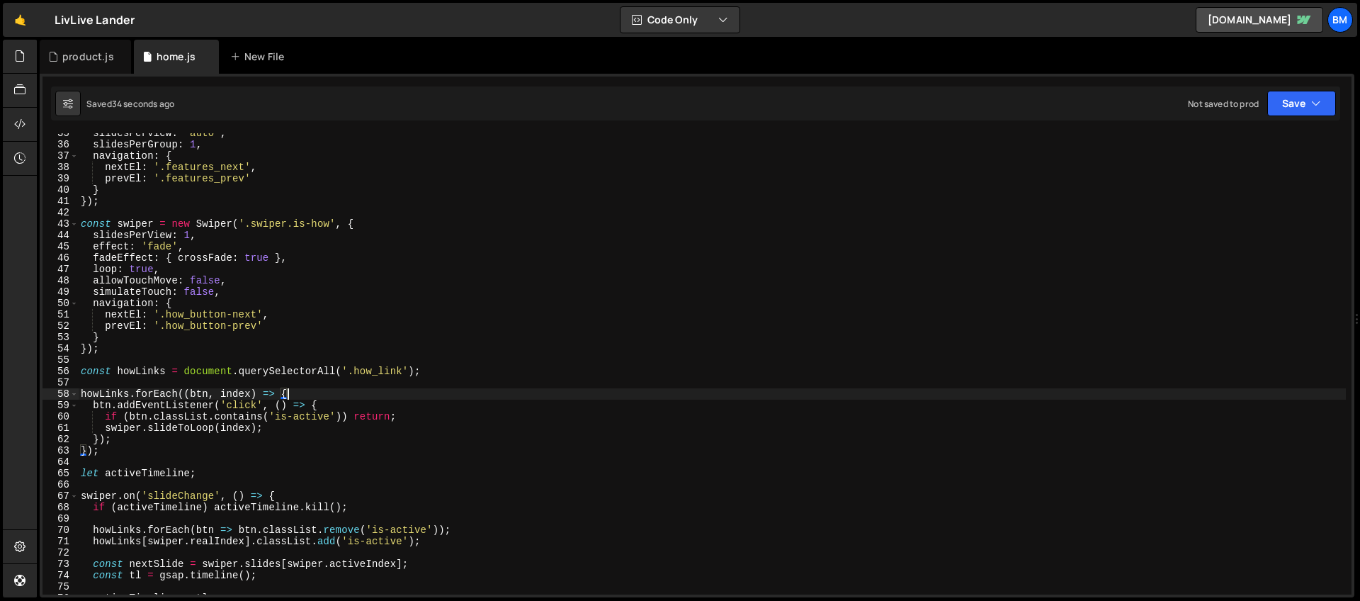
click at [130, 225] on div "slidesPerView : 'auto' , slidesPerGroup : 1 , navigation : { nextEl : '.feature…" at bounding box center [712, 369] width 1268 height 484
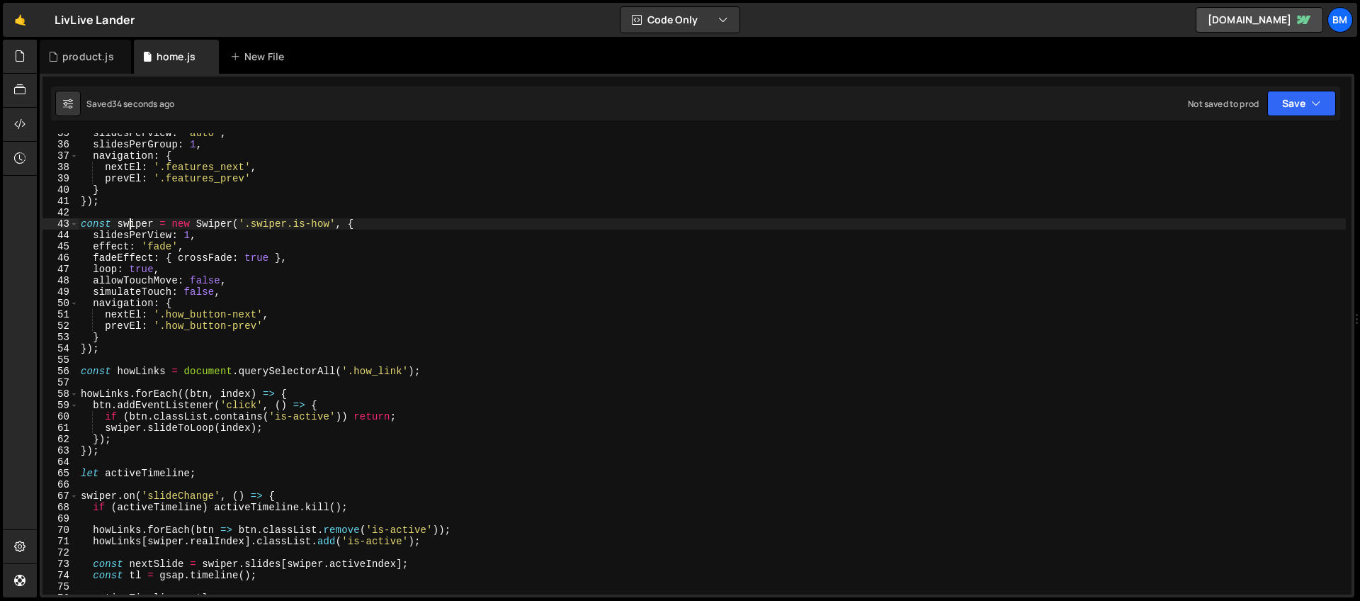
click at [130, 225] on div "slidesPerView : 'auto' , slidesPerGroup : 1 , navigation : { nextEl : '.feature…" at bounding box center [712, 369] width 1268 height 484
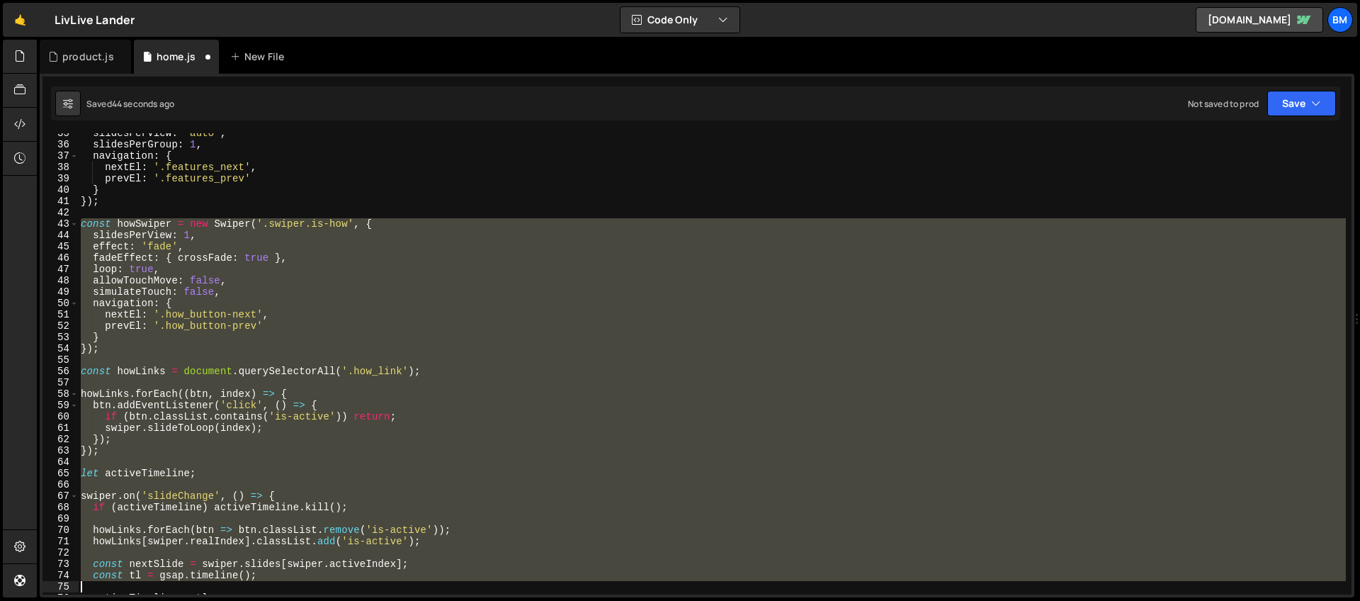
drag, startPoint x: 81, startPoint y: 223, endPoint x: 277, endPoint y: 585, distance: 411.3
click at [277, 585] on div "slidesPerView : 'auto' , slidesPerGroup : 1 , navigation : { nextEl : '.feature…" at bounding box center [712, 369] width 1268 height 484
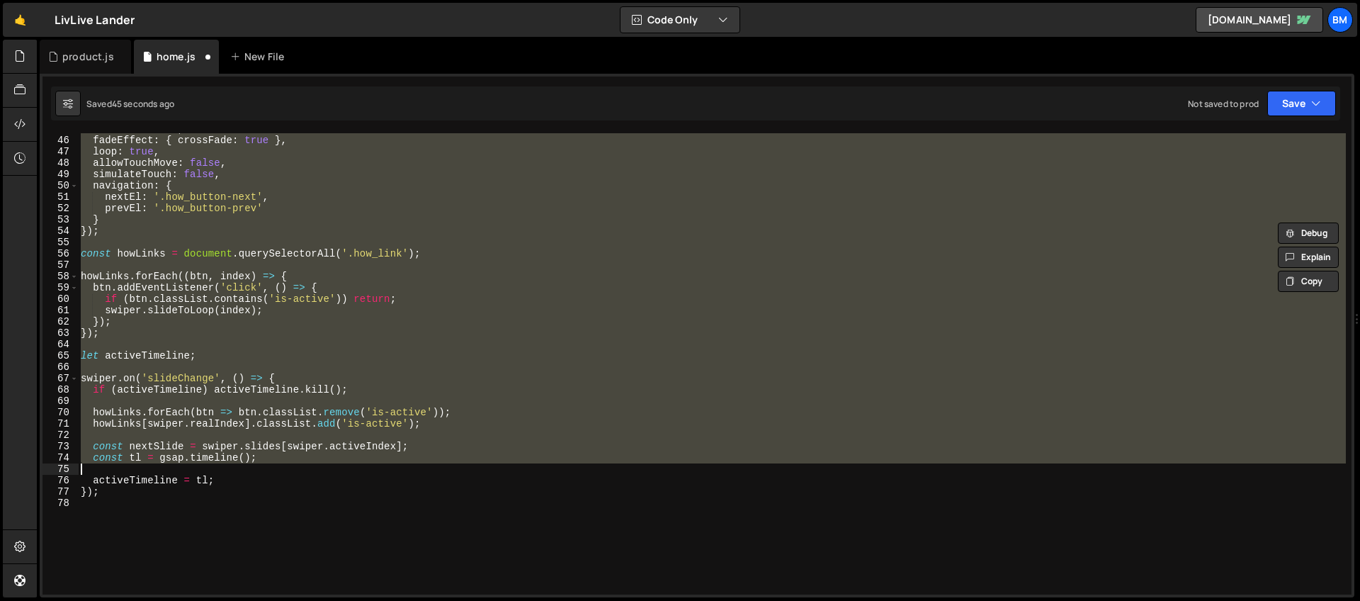
click at [234, 529] on div "effect : 'fade' , fadeEffect : { crossFade : true } , loop : true , allowTouchM…" at bounding box center [712, 365] width 1268 height 484
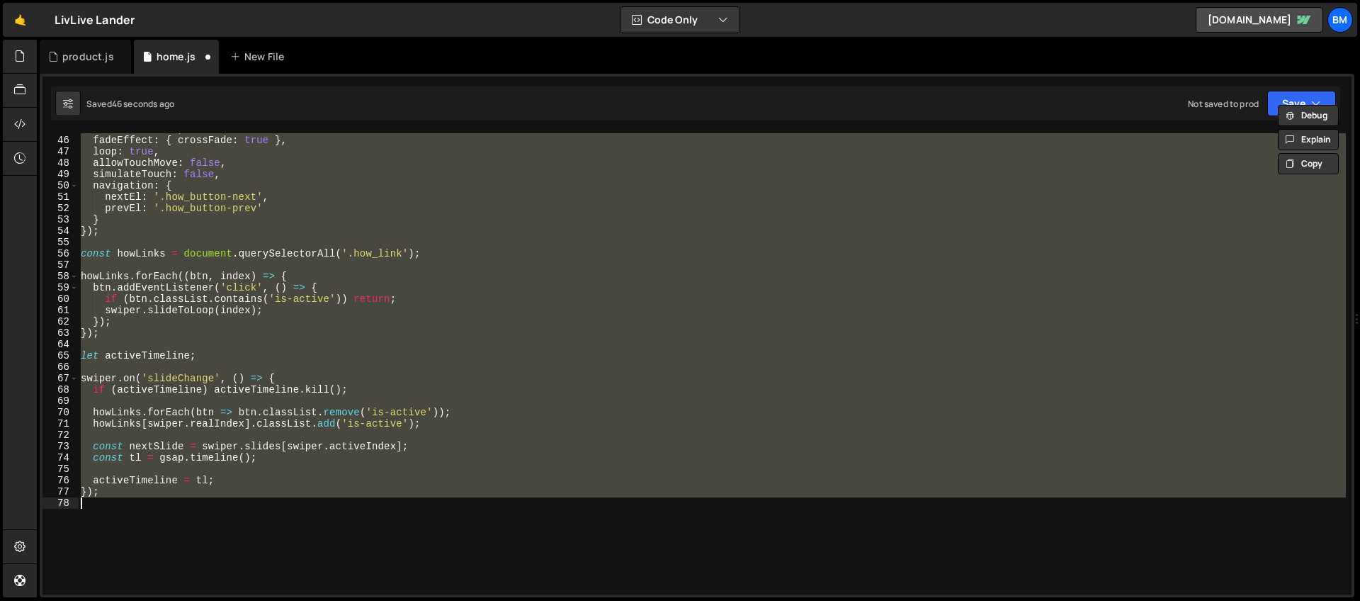
scroll to position [0, 1]
type textarea "});"
paste textarea
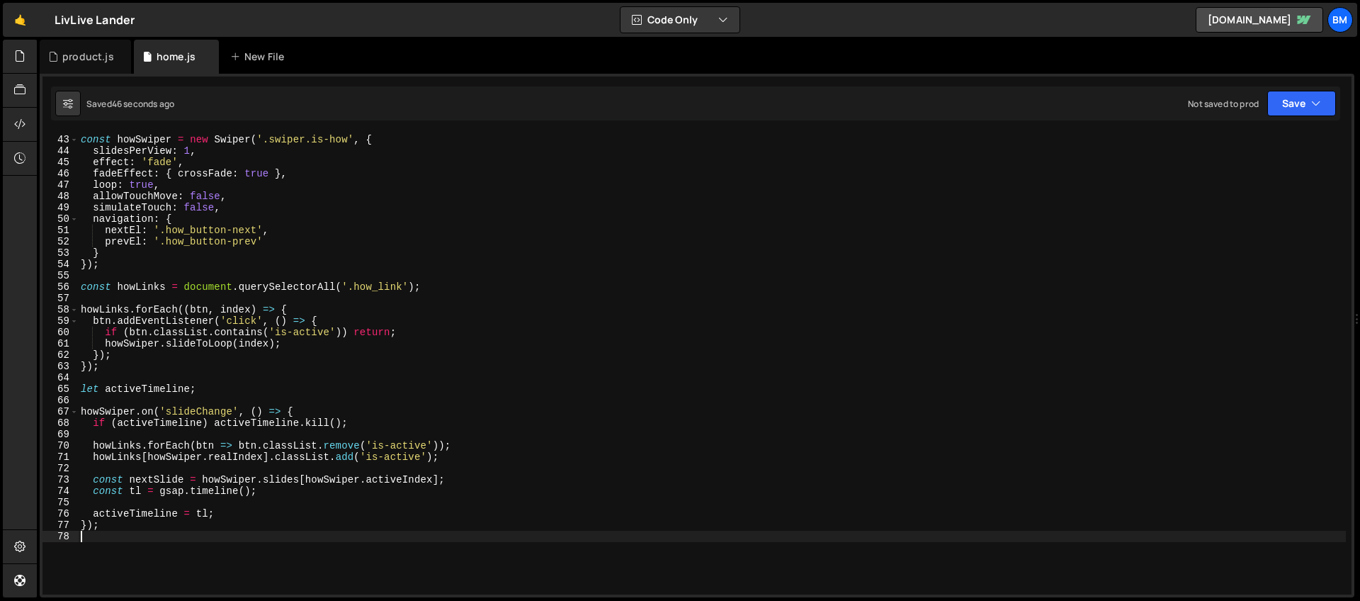
scroll to position [460, 0]
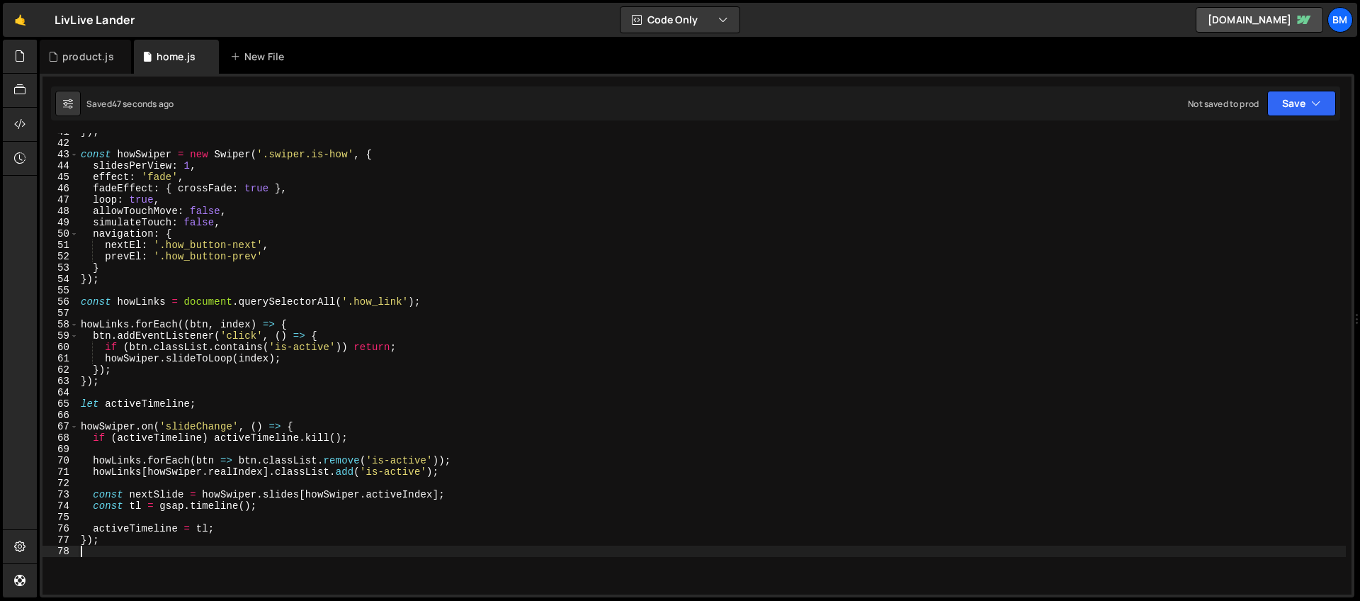
click at [173, 198] on div "}) ; const howSwiper = new Swiper ( '.swiper.is-how' , { slidesPerView : 1 , ef…" at bounding box center [712, 368] width 1268 height 484
type textarea "loop: true,"
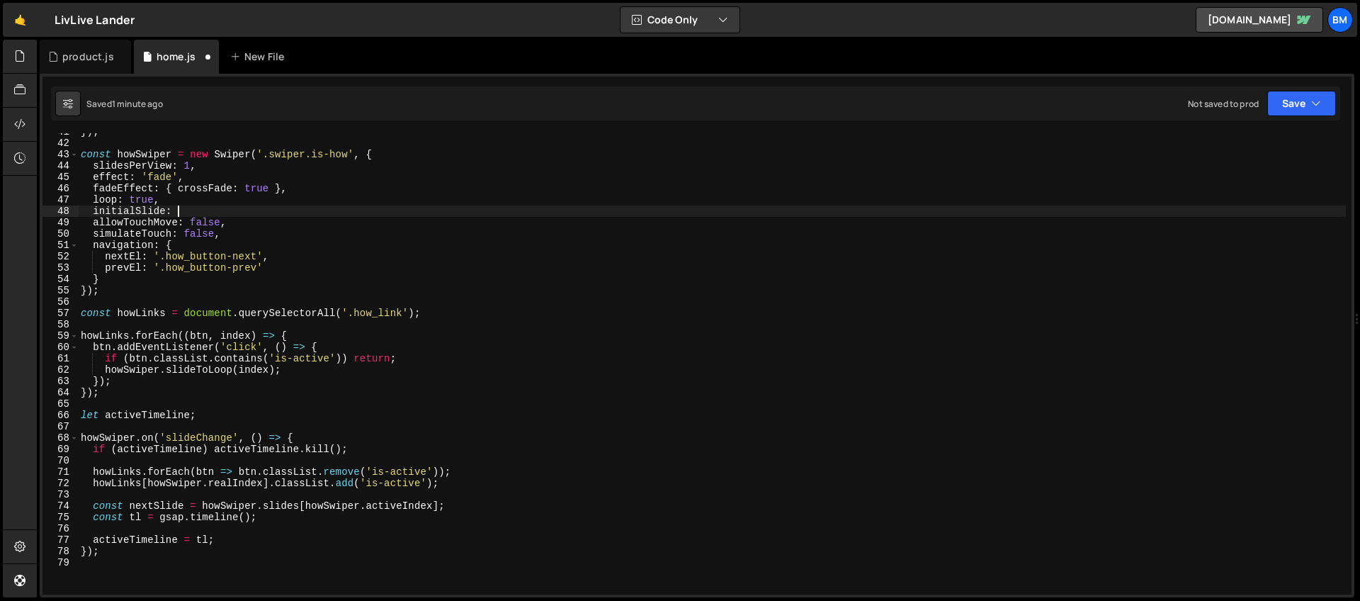
scroll to position [0, 6]
type textarea "initialSlide: 2,"
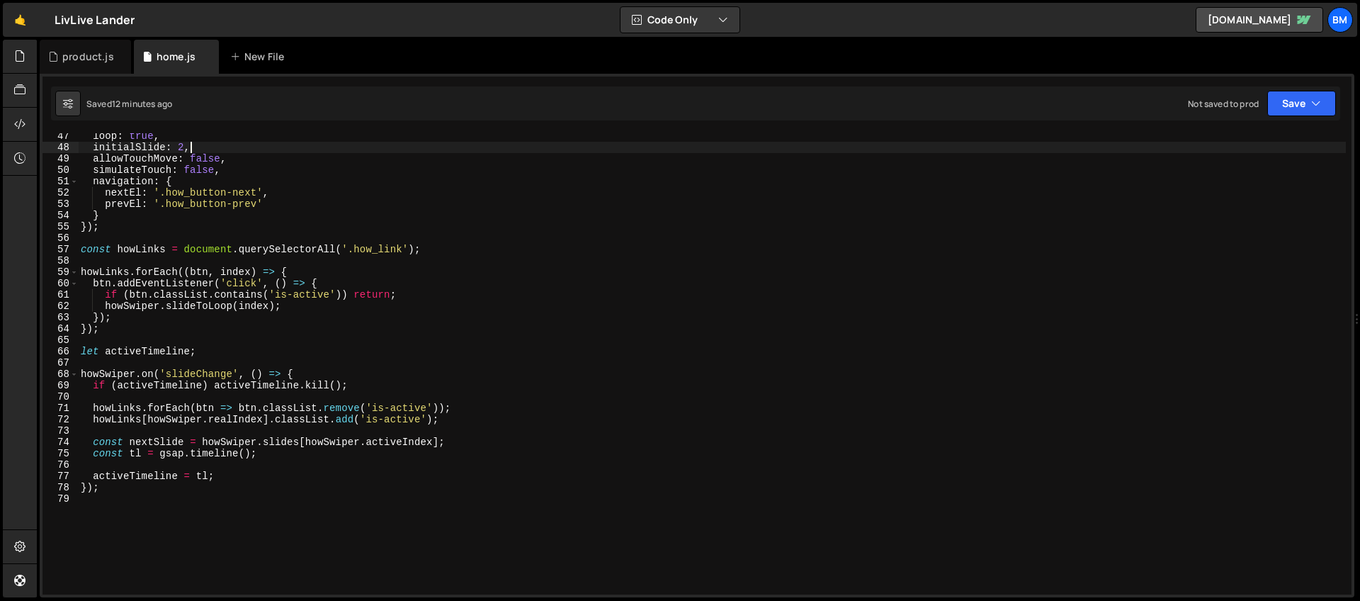
click at [134, 513] on div "loop : true , initialSlide : 2 , allowTouchMove : false , simulateTouch : false…" at bounding box center [712, 372] width 1268 height 484
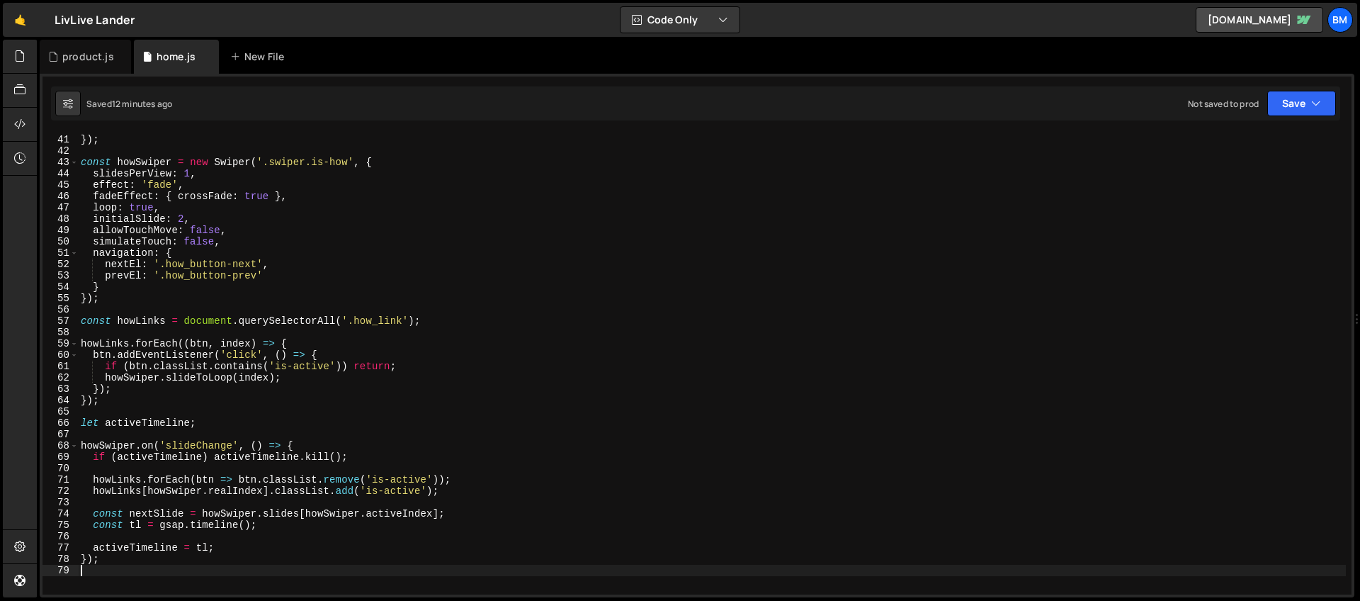
scroll to position [287, 0]
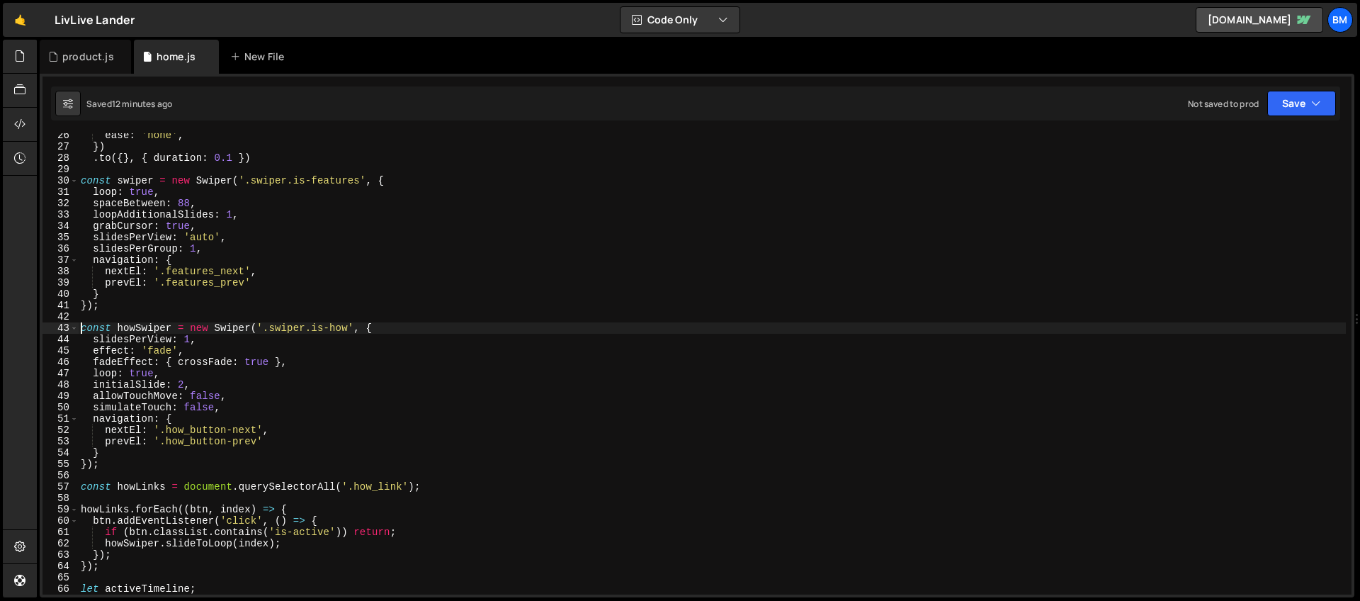
click at [81, 333] on div "ease : 'none' , }) . to ({ } , { duration : 0.1 }) const swiper = new Swiper ( …" at bounding box center [712, 372] width 1268 height 484
type textarea "const howSwiper = new Swiper('.swiper.is-how', {"
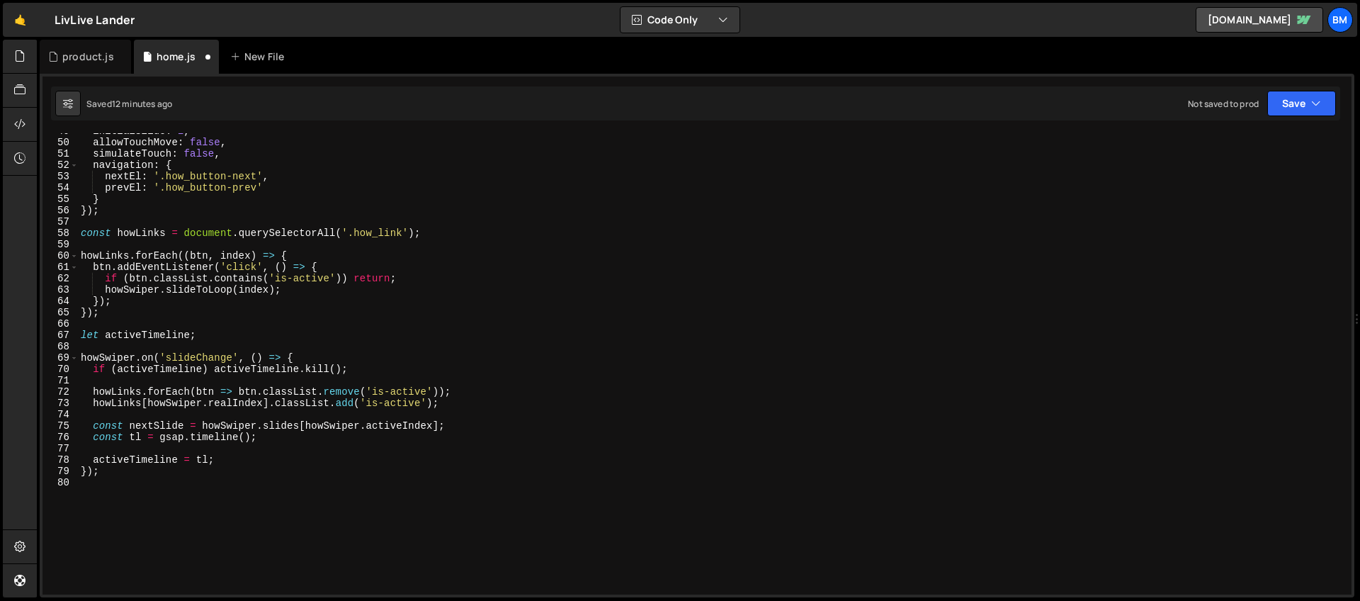
scroll to position [552, 0]
click at [171, 504] on div "initialSlide : 2 , allowTouchMove : false , simulateTouch : false , navigation …" at bounding box center [712, 367] width 1268 height 484
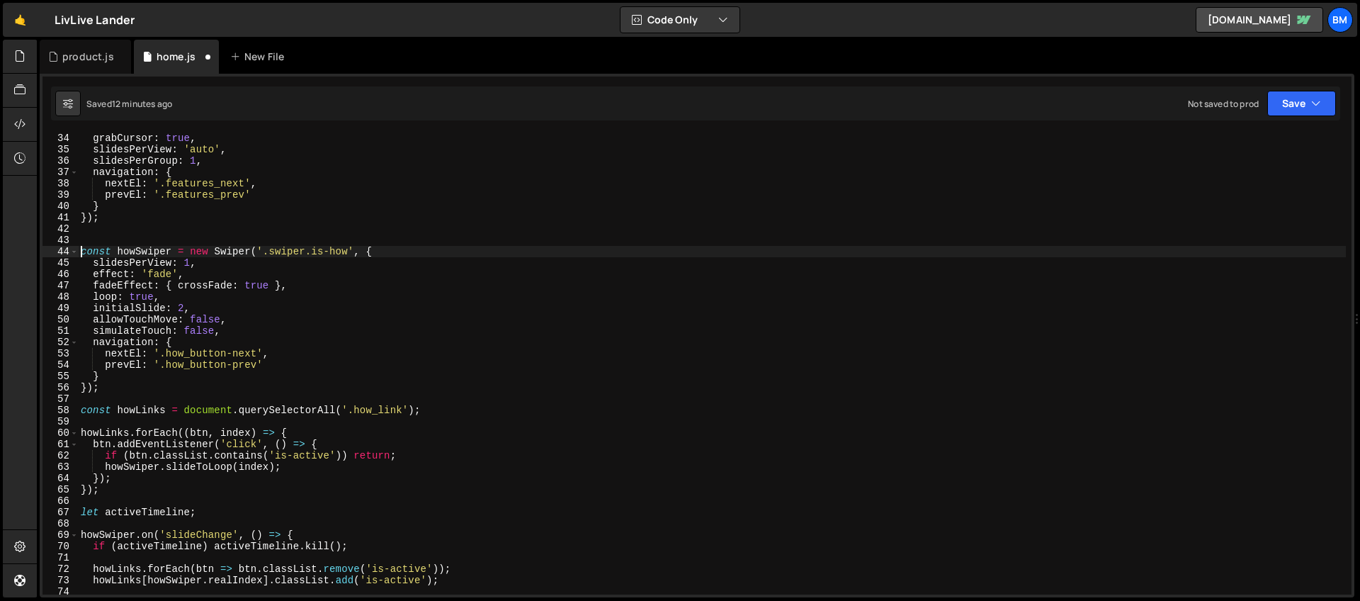
click at [81, 253] on div "grabCursor : true , slidesPerView : 'auto' , slidesPerGroup : 1 , navigation : …" at bounding box center [712, 374] width 1268 height 484
type textarea "const howSwiper = new Swiper('.swiper.is-how', {"
click at [81, 254] on div "grabCursor : true , slidesPerView : 'auto' , slidesPerGroup : 1 , navigation : …" at bounding box center [712, 374] width 1268 height 484
click at [84, 242] on div "grabCursor : true , slidesPerView : 'auto' , slidesPerGroup : 1 , navigation : …" at bounding box center [712, 374] width 1268 height 484
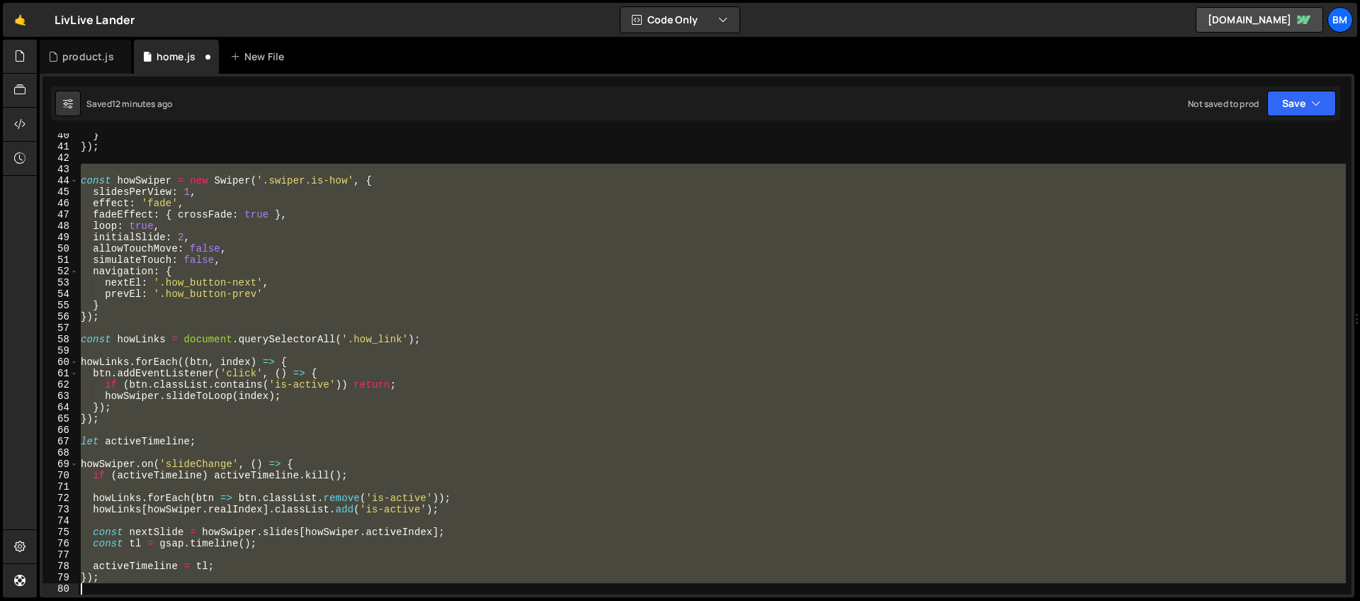
scroll to position [445, 0]
drag, startPoint x: 84, startPoint y: 240, endPoint x: 294, endPoint y: 611, distance: 426.6
click at [294, 600] on html "Projects [GEOGRAPHIC_DATA] Blog bm Projects Your Teams Invite team member Accou…" at bounding box center [680, 300] width 1360 height 601
type textarea "});"
paste textarea
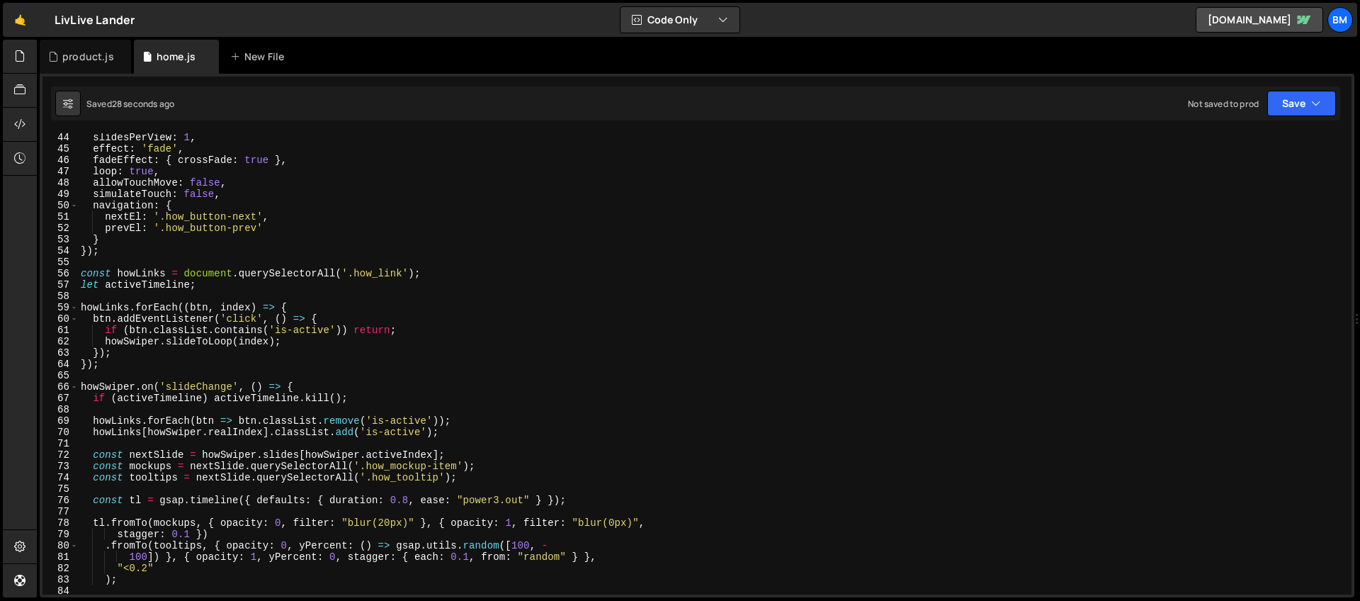
scroll to position [615, 0]
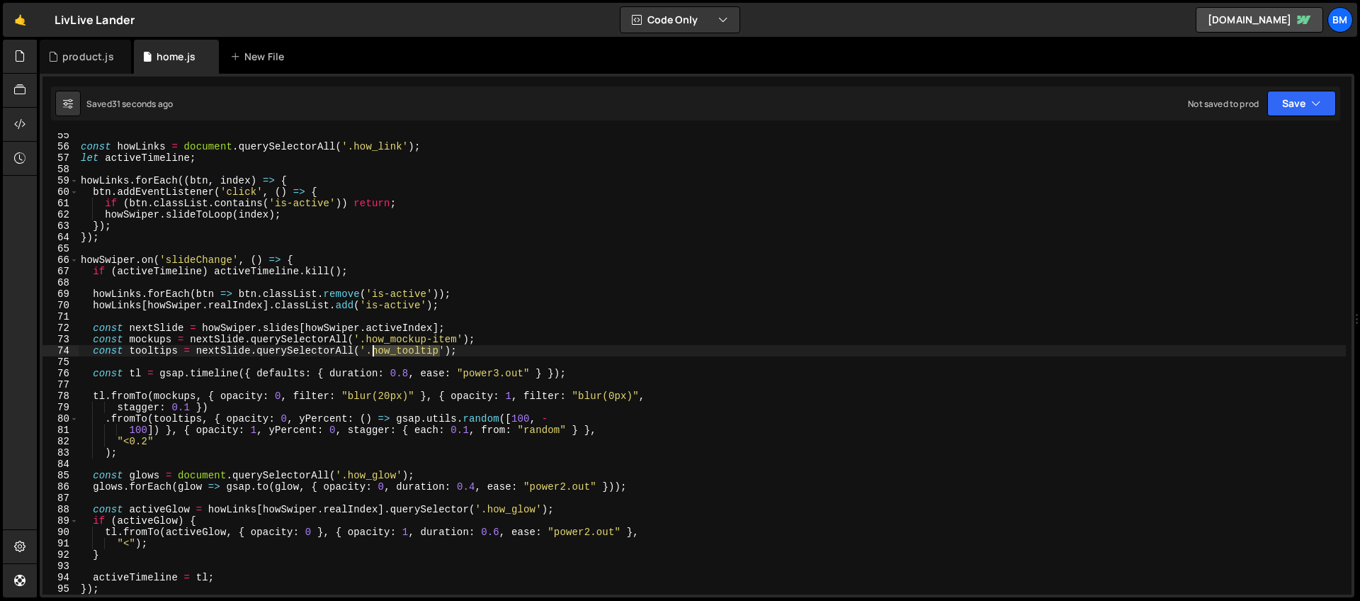
drag, startPoint x: 438, startPoint y: 351, endPoint x: 374, endPoint y: 349, distance: 64.5
click at [374, 349] on div "const howLinks = document . querySelectorAll ( '.how_link' ) ; let activeTimeli…" at bounding box center [712, 372] width 1268 height 484
paste textarea "-wrap"
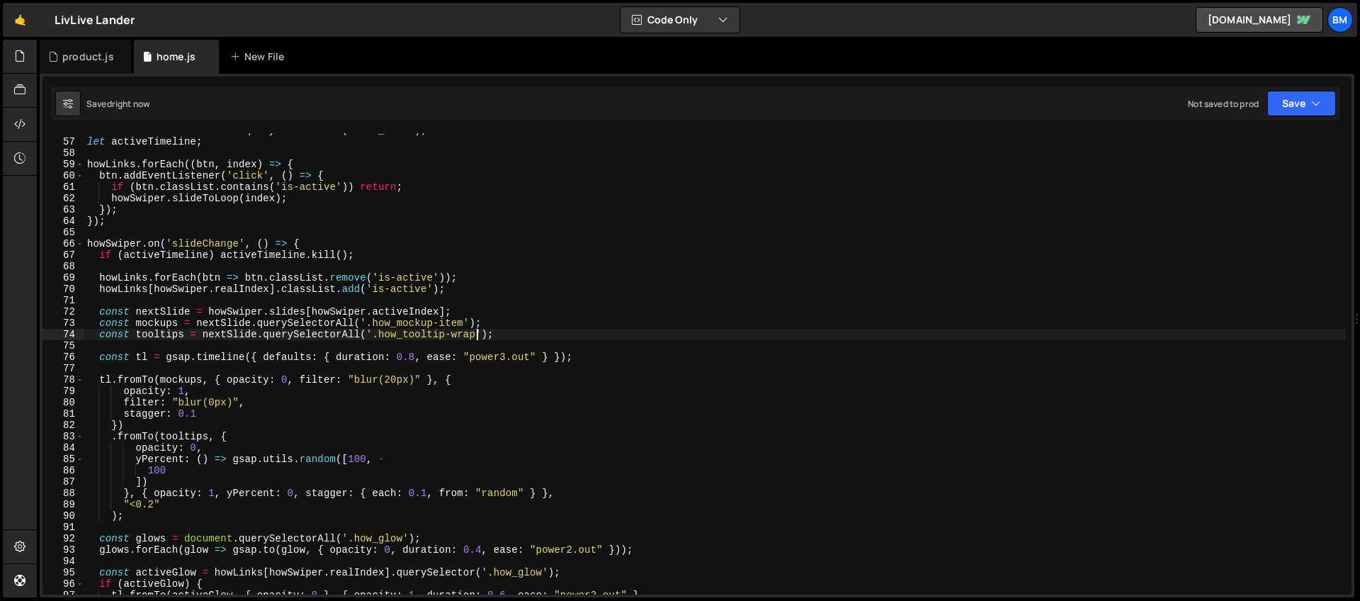
scroll to position [681, 0]
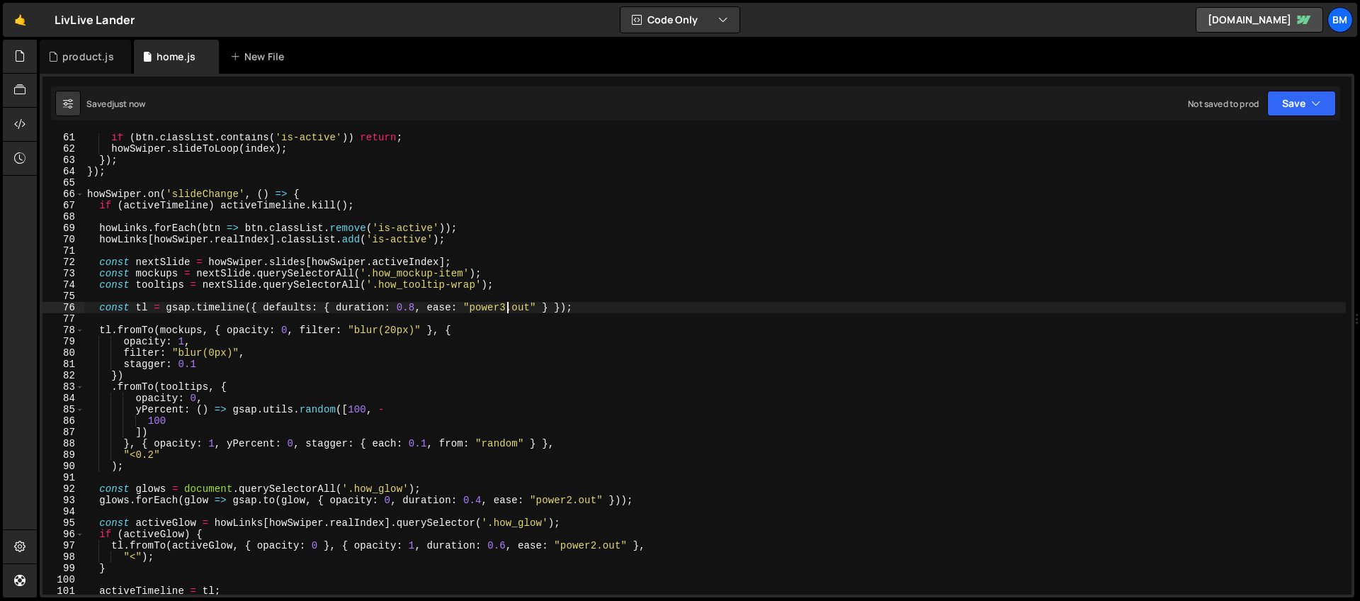
click at [507, 307] on div "if ( btn . classList . contains ( 'is-active' )) return ; howSwiper . slideToLo…" at bounding box center [714, 374] width 1261 height 484
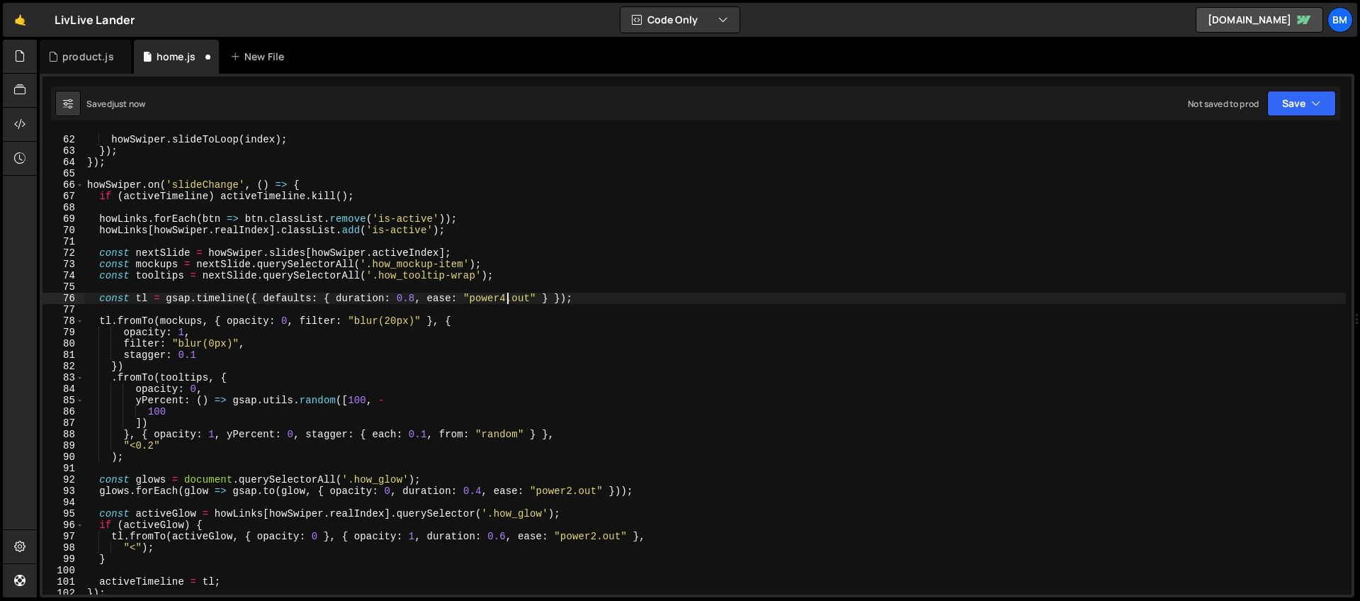
click at [416, 295] on div "if ( btn . classList . contains ( 'is-active' )) return ; howSwiper . slideToLo…" at bounding box center [714, 365] width 1261 height 484
click at [249, 388] on div "if ( btn . classList . contains ( 'is-active' )) return ; howSwiper . slideToLo…" at bounding box center [714, 365] width 1261 height 484
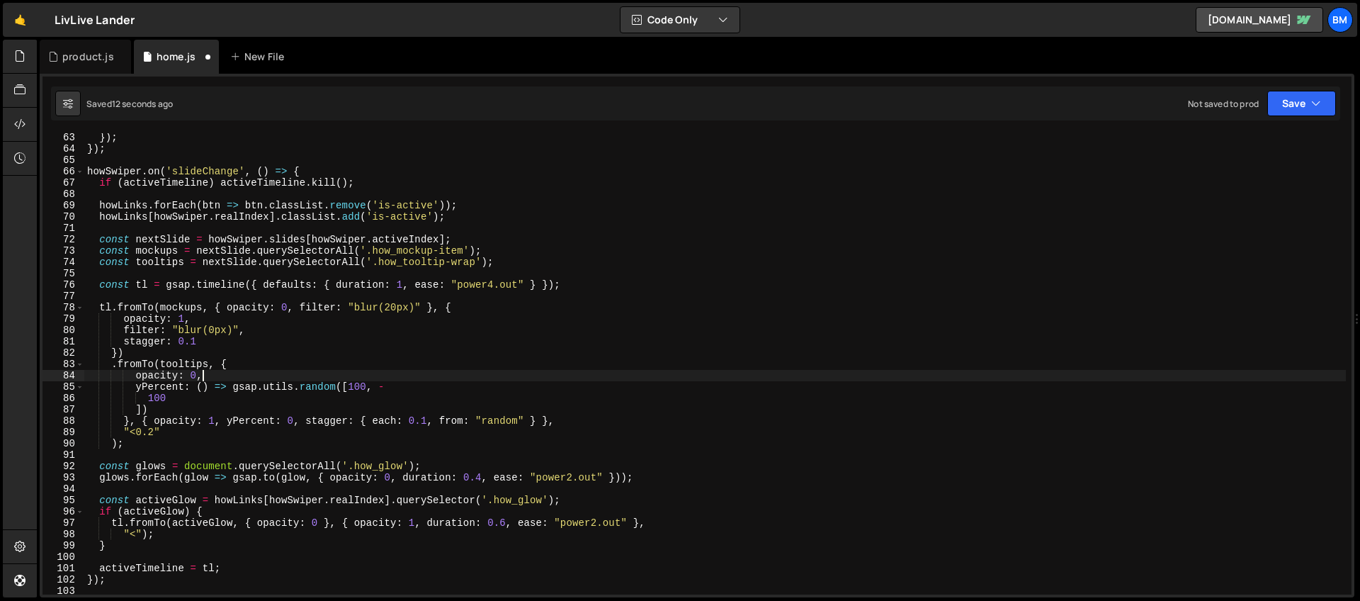
click at [282, 382] on div "}) ; }) ; howSwiper . on ( 'slideChange' , ( ) => { if ( activeTimeline ) activ…" at bounding box center [714, 374] width 1261 height 484
click at [199, 370] on div "}) ; }) ; howSwiper . on ( 'slideChange' , ( ) => { if ( activeTimeline ) activ…" at bounding box center [714, 374] width 1261 height 484
click at [273, 382] on div "}) ; }) ; howSwiper . on ( 'slideChange' , ( ) => { if ( activeTimeline ) activ…" at bounding box center [714, 374] width 1261 height 484
click at [270, 351] on div "}) ; }) ; howSwiper . on ( 'slideChange' , ( ) => { if ( activeTimeline ) activ…" at bounding box center [714, 374] width 1261 height 484
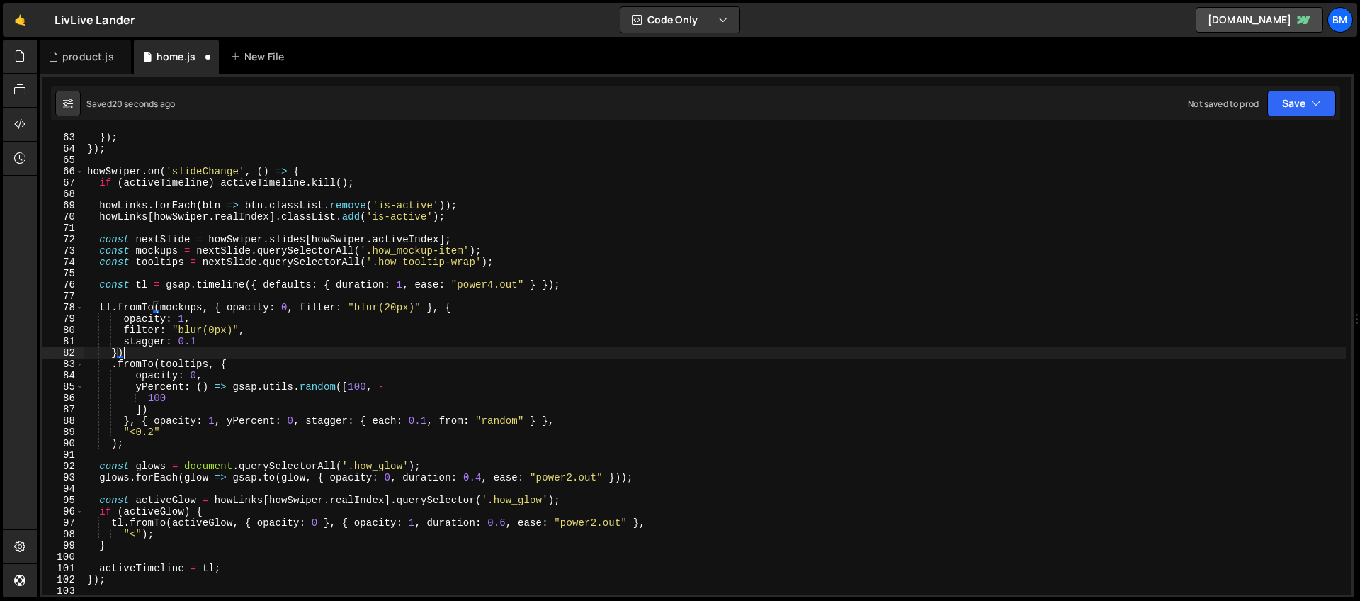
click at [276, 410] on div "}) ; }) ; howSwiper . on ( 'slideChange' , ( ) => { if ( activeTimeline ) activ…" at bounding box center [714, 374] width 1261 height 484
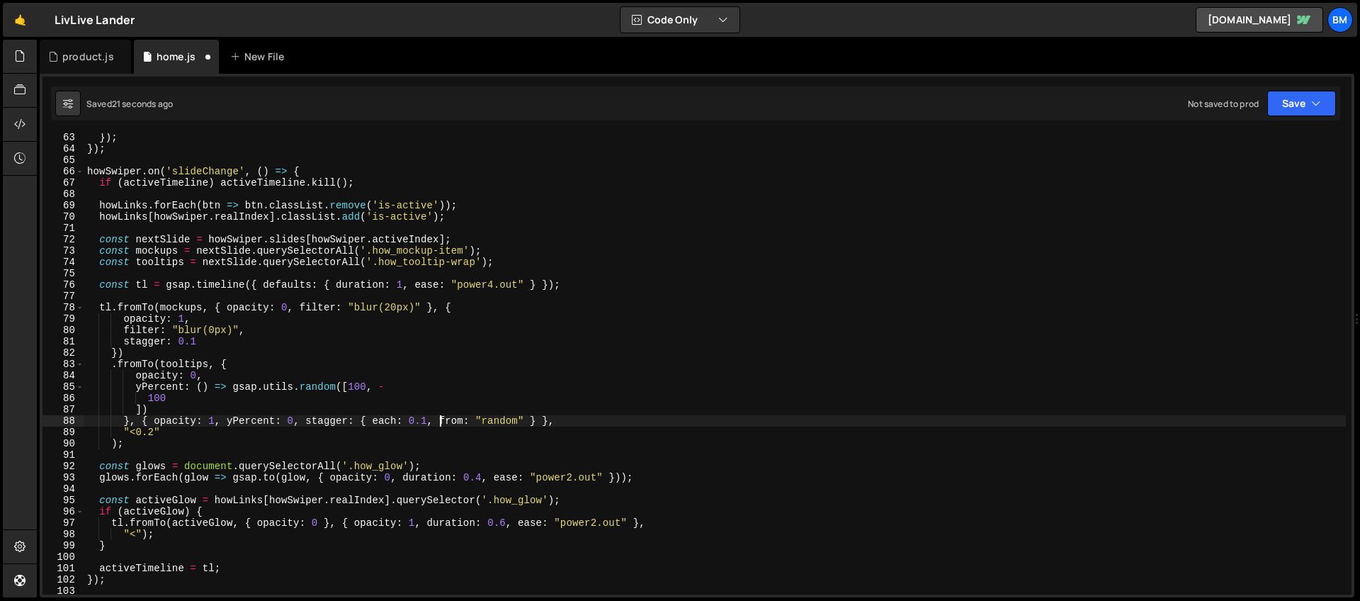
click at [438, 423] on div "}) ; }) ; howSwiper . on ( 'slideChange' , ( ) => { if ( activeTimeline ) activ…" at bounding box center [714, 374] width 1261 height 484
click at [421, 423] on div "}) ; }) ; howSwiper . on ( 'slideChange' , ( ) => { if ( activeTimeline ) activ…" at bounding box center [714, 374] width 1261 height 484
click at [427, 422] on div "}) ; }) ; howSwiper . on ( 'slideChange' , ( ) => { if ( activeTimeline ) activ…" at bounding box center [714, 374] width 1261 height 484
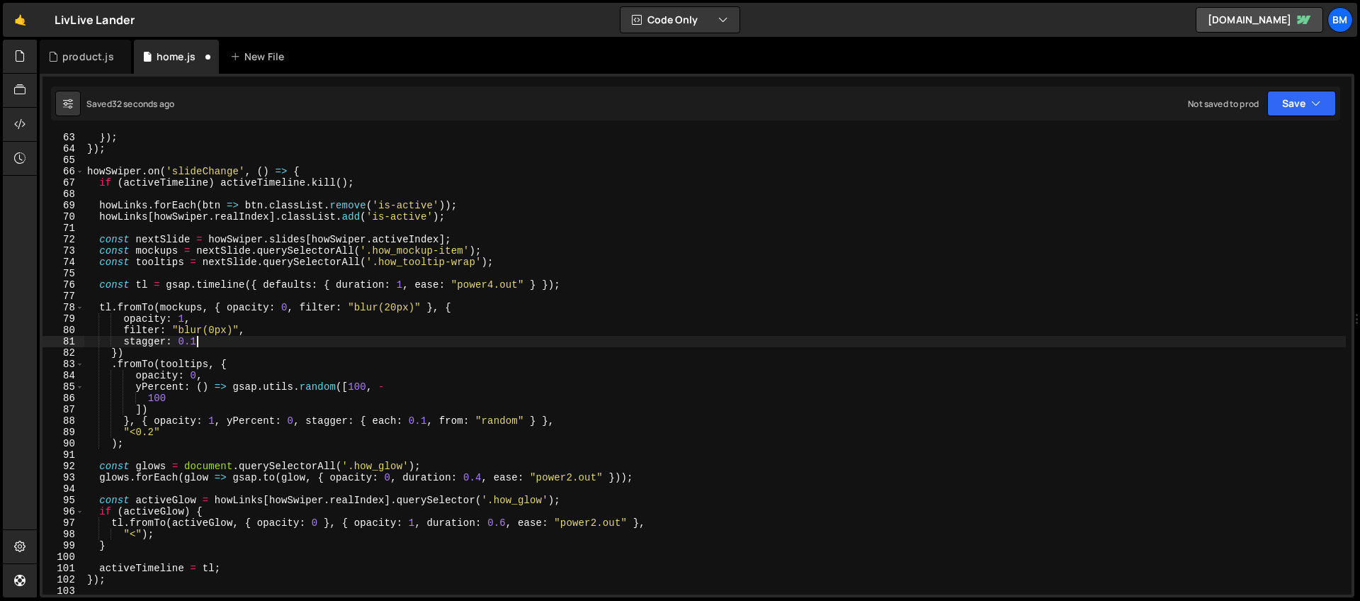
click at [208, 339] on div "}) ; }) ; howSwiper . on ( 'slideChange' , ( ) => { if ( activeTimeline ) activ…" at bounding box center [714, 374] width 1261 height 484
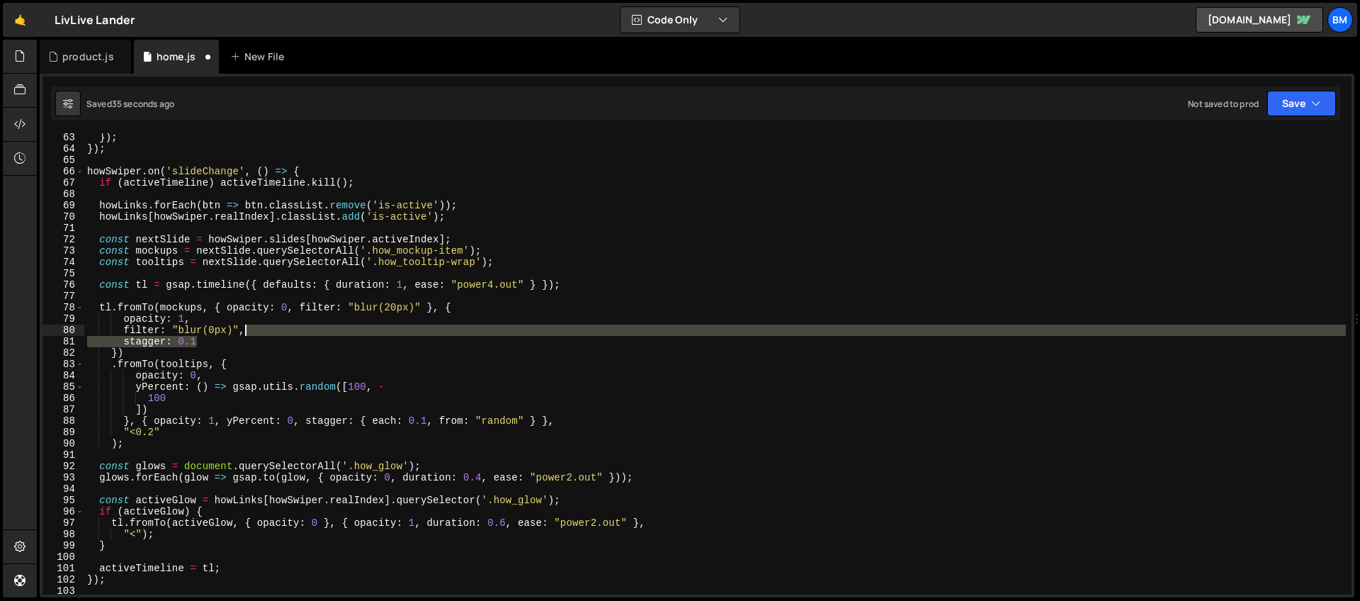
drag, startPoint x: 208, startPoint y: 340, endPoint x: 258, endPoint y: 335, distance: 50.5
click at [258, 335] on div "}) ; }) ; howSwiper . on ( 'slideChange' , ( ) => { if ( activeTimeline ) activ…" at bounding box center [714, 374] width 1261 height 484
click at [135, 433] on div "}) ; }) ; howSwiper . on ( 'slideChange' , ( ) => { if ( activeTimeline ) activ…" at bounding box center [714, 374] width 1261 height 484
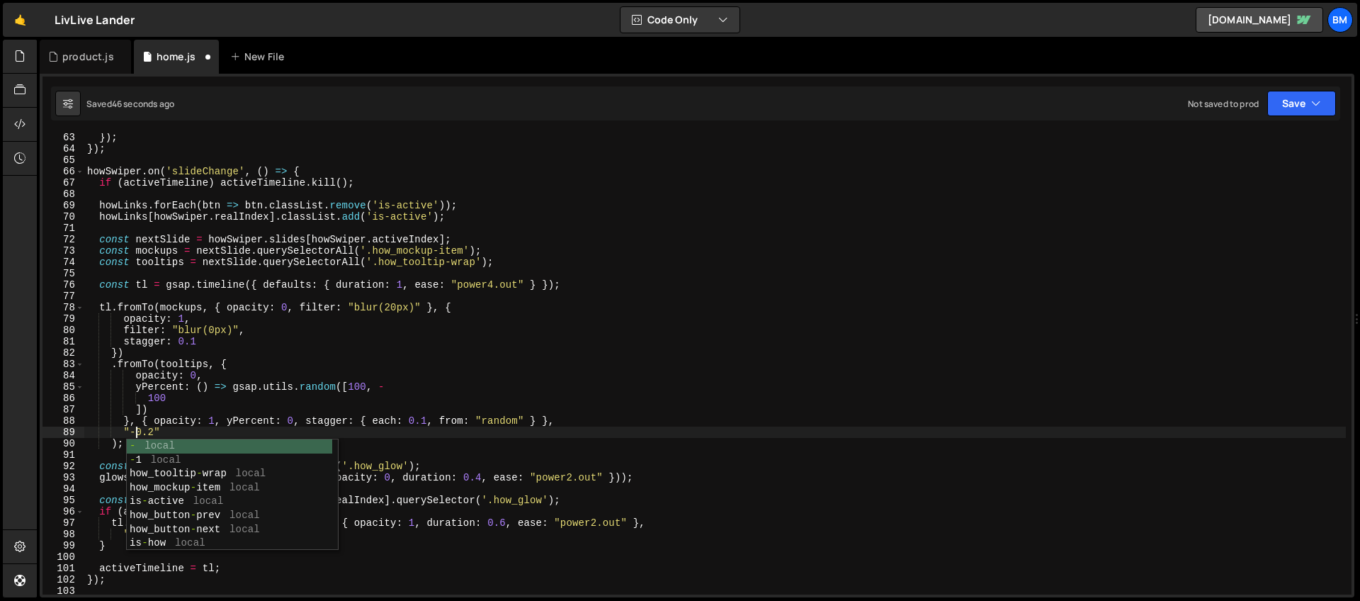
scroll to position [0, 4]
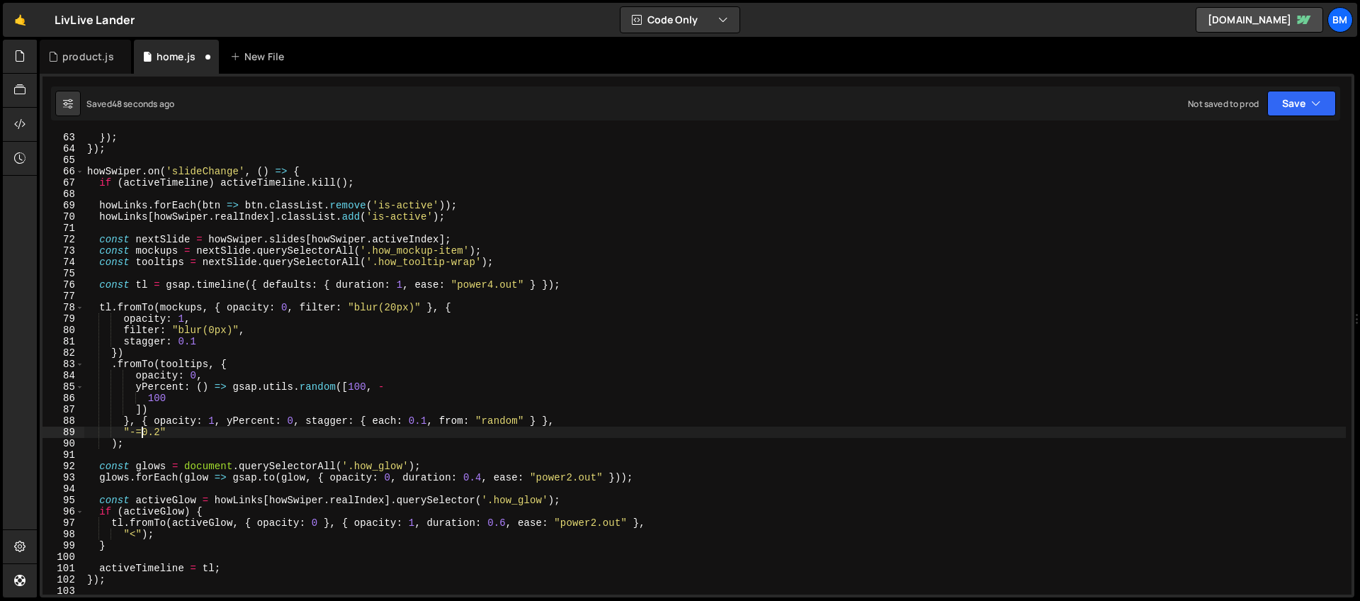
click at [159, 431] on div "}) ; }) ; howSwiper . on ( 'slideChange' , ( ) => { if ( activeTimeline ) activ…" at bounding box center [714, 374] width 1261 height 484
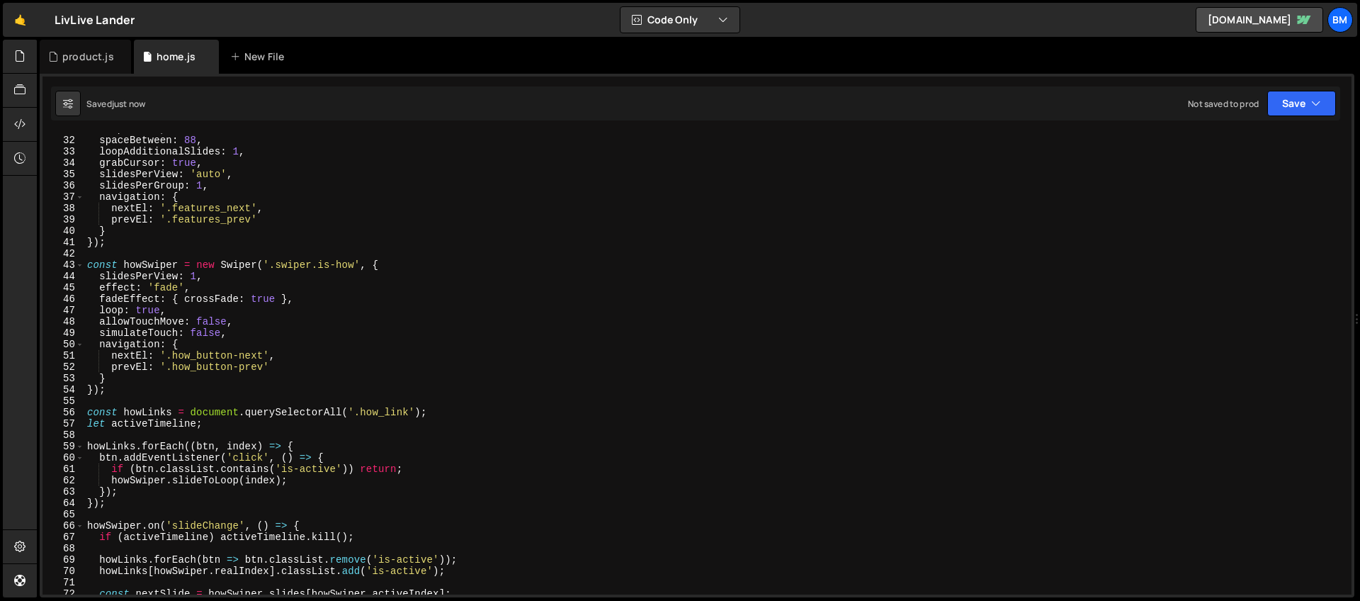
scroll to position [284, 0]
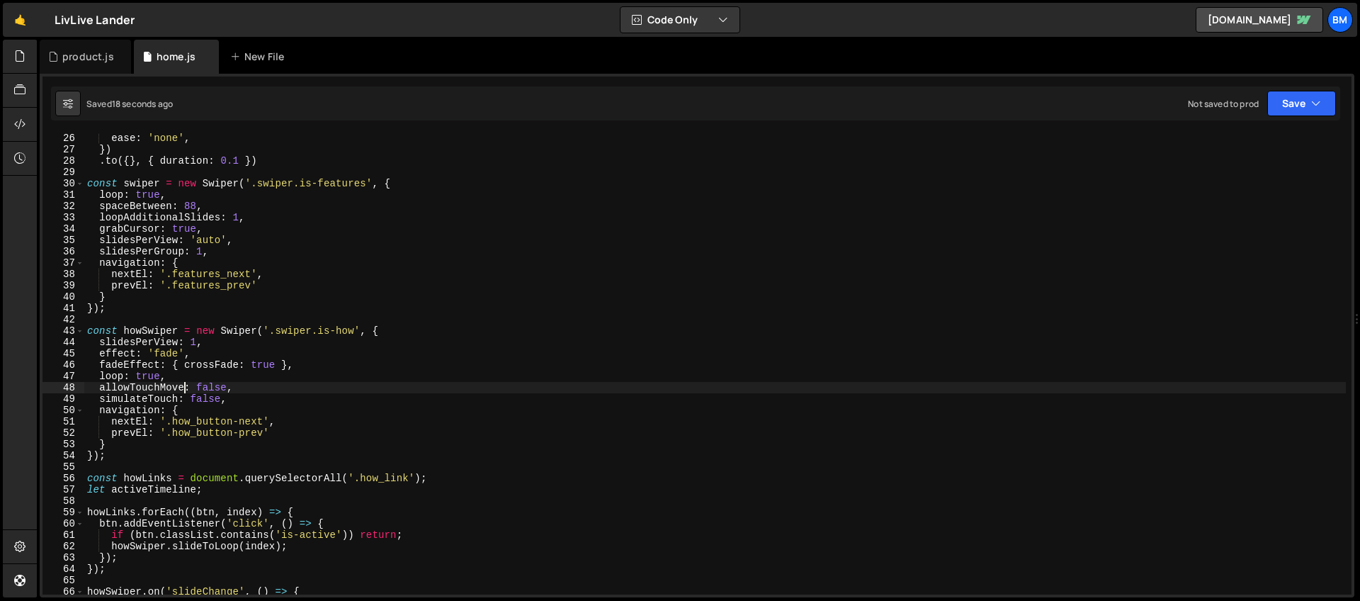
click at [185, 384] on div "ease : 'none' , }) . to ({ } , { duration : 0.1 }) const swiper = new Swiper ( …" at bounding box center [714, 374] width 1261 height 484
click at [183, 375] on div "ease : 'none' , }) . to ({ } , { duration : 0.1 }) const swiper = new Swiper ( …" at bounding box center [714, 374] width 1261 height 484
type textarea "loop: true,"
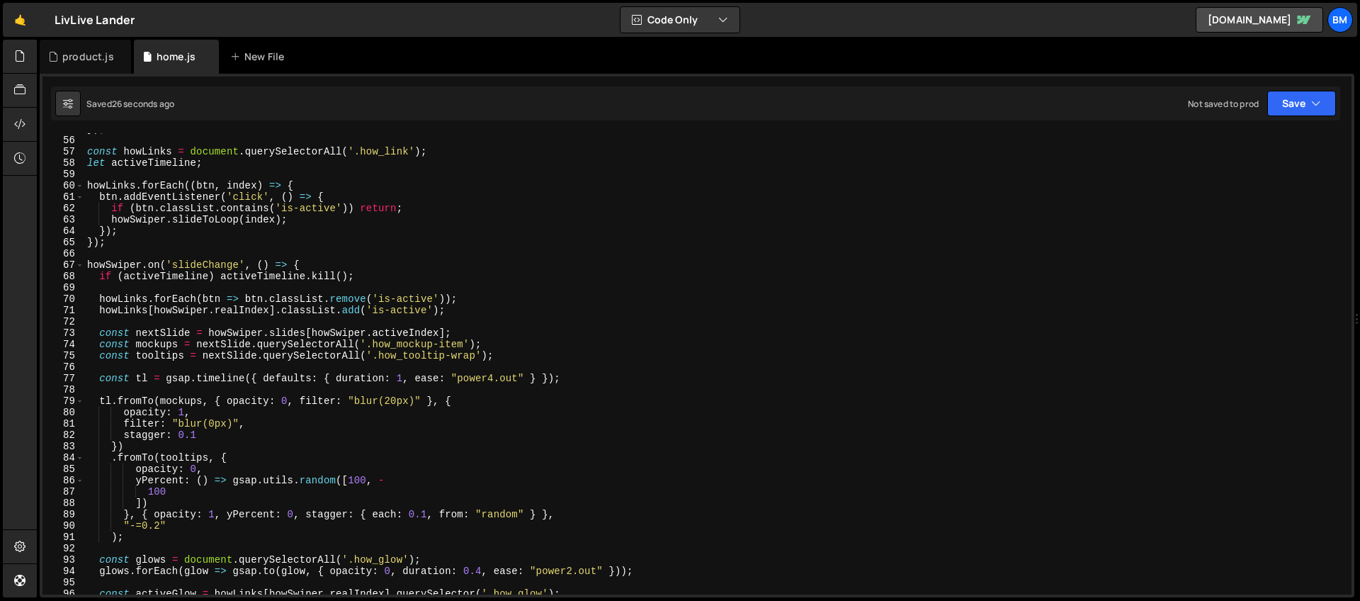
scroll to position [635, 0]
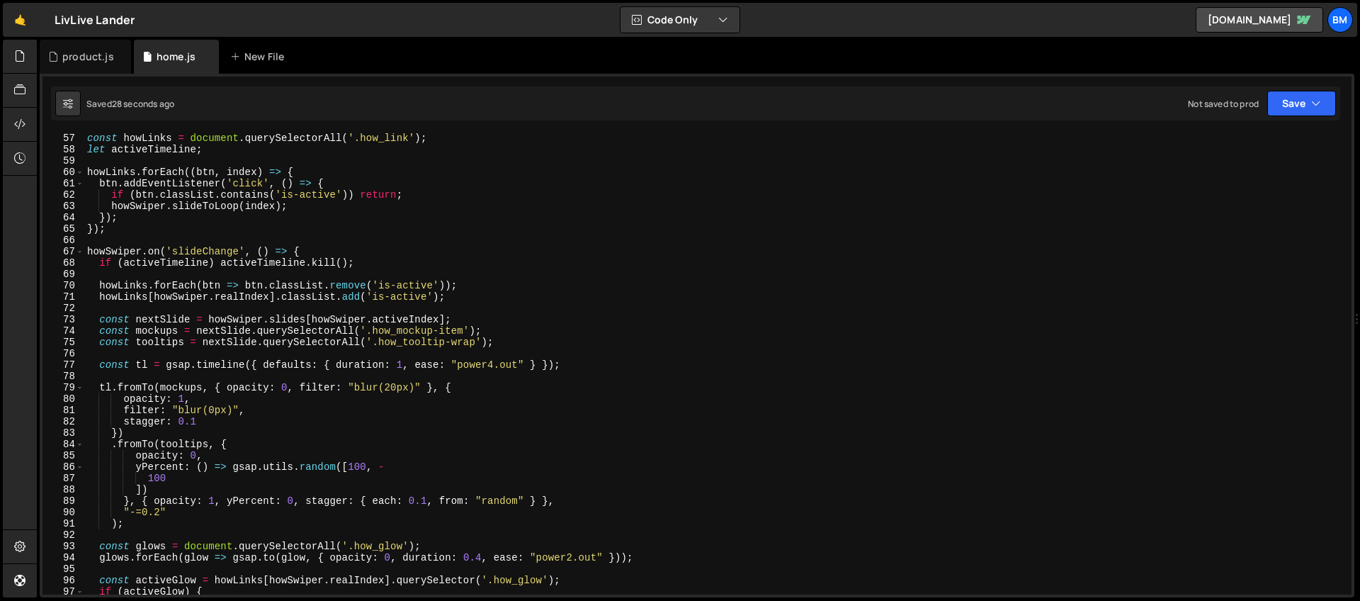
click at [428, 498] on div "const howLinks = document . querySelectorAll ( '.how_link' ) ; let activeTimeli…" at bounding box center [714, 374] width 1261 height 484
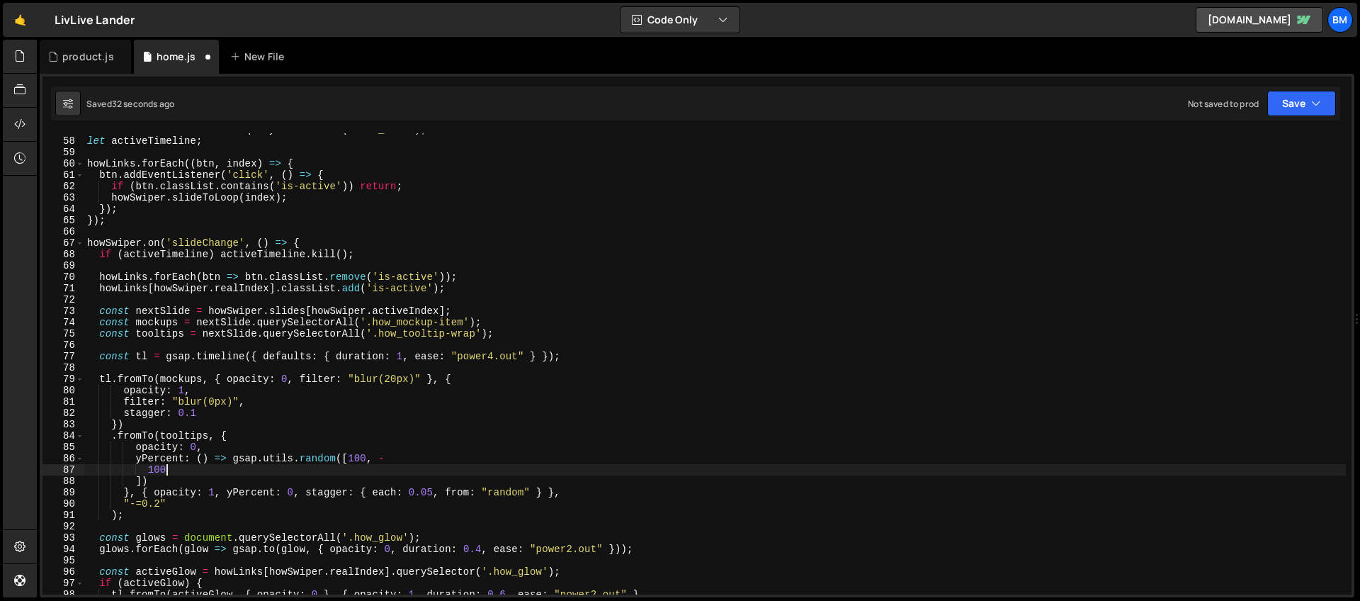
click at [193, 470] on div "const howLinks = document . querySelectorAll ( '.how_link' ) ; let activeTimeli…" at bounding box center [714, 366] width 1261 height 484
click at [212, 410] on div "const howLinks = document . querySelectorAll ( '.how_link' ) ; let activeTimeli…" at bounding box center [714, 366] width 1261 height 484
drag, startPoint x: 207, startPoint y: 410, endPoint x: 125, endPoint y: 411, distance: 81.5
click at [125, 411] on div "const howLinks = document . querySelectorAll ( '.how_link' ) ; let activeTimeli…" at bounding box center [714, 366] width 1261 height 484
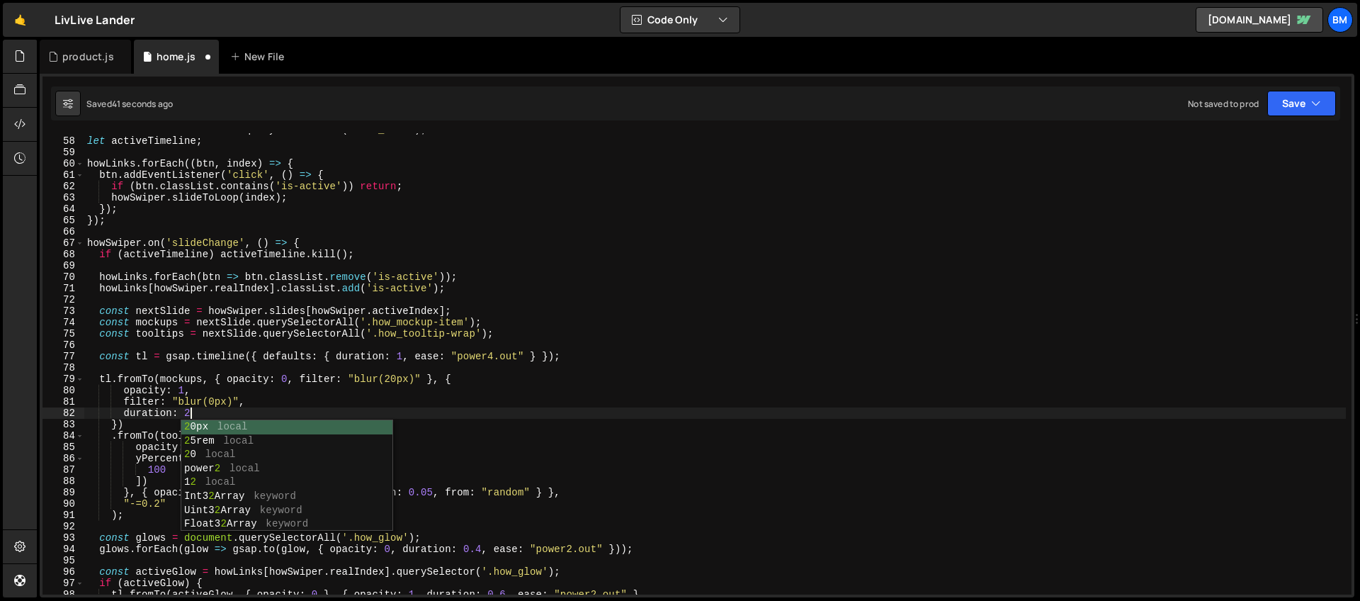
scroll to position [0, 6]
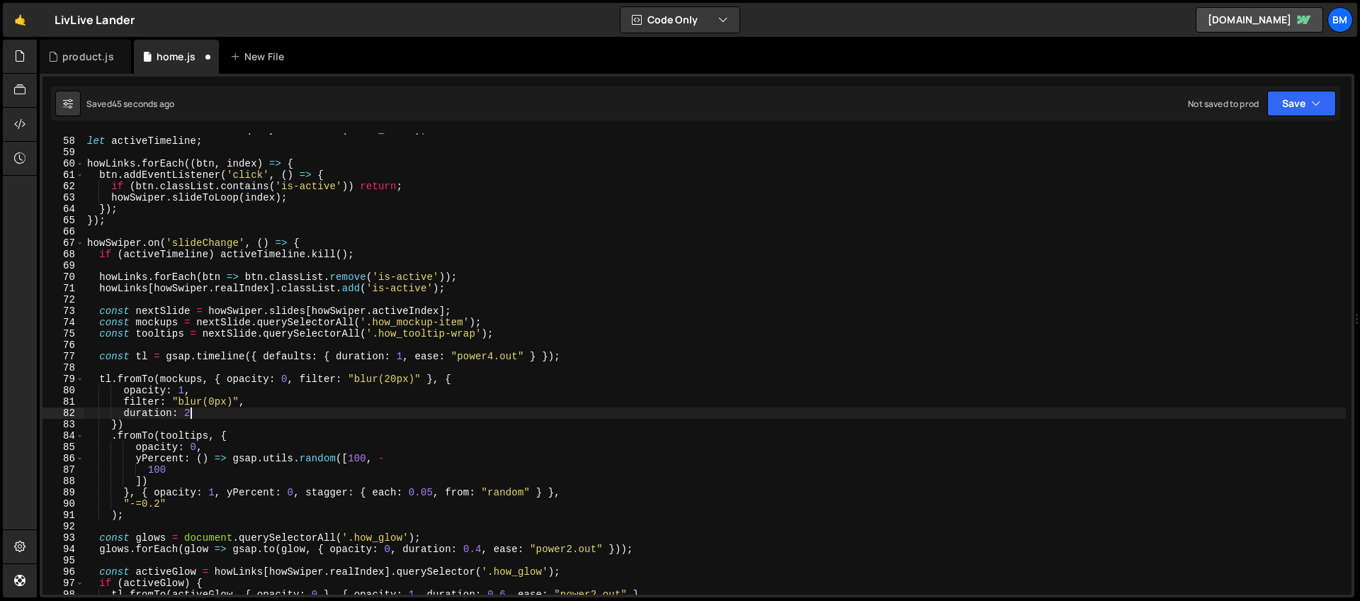
click at [390, 377] on div "const howLinks = document . querySelectorAll ( '.how_link' ) ; let activeTimeli…" at bounding box center [714, 366] width 1261 height 484
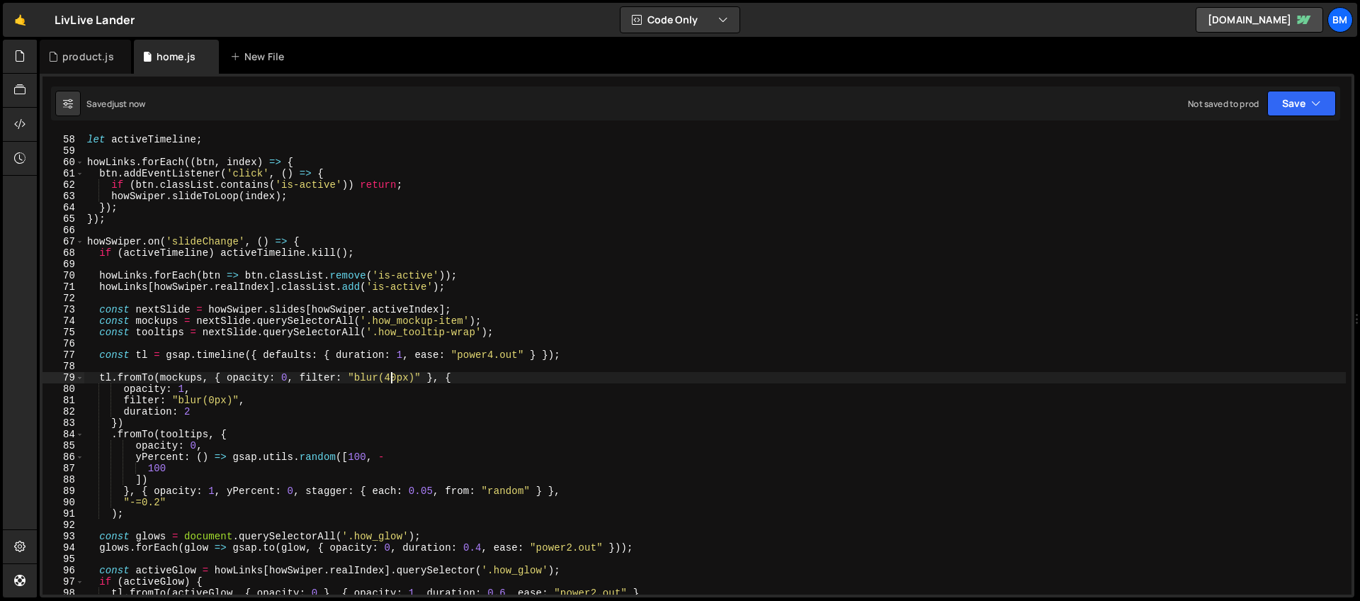
scroll to position [703, 0]
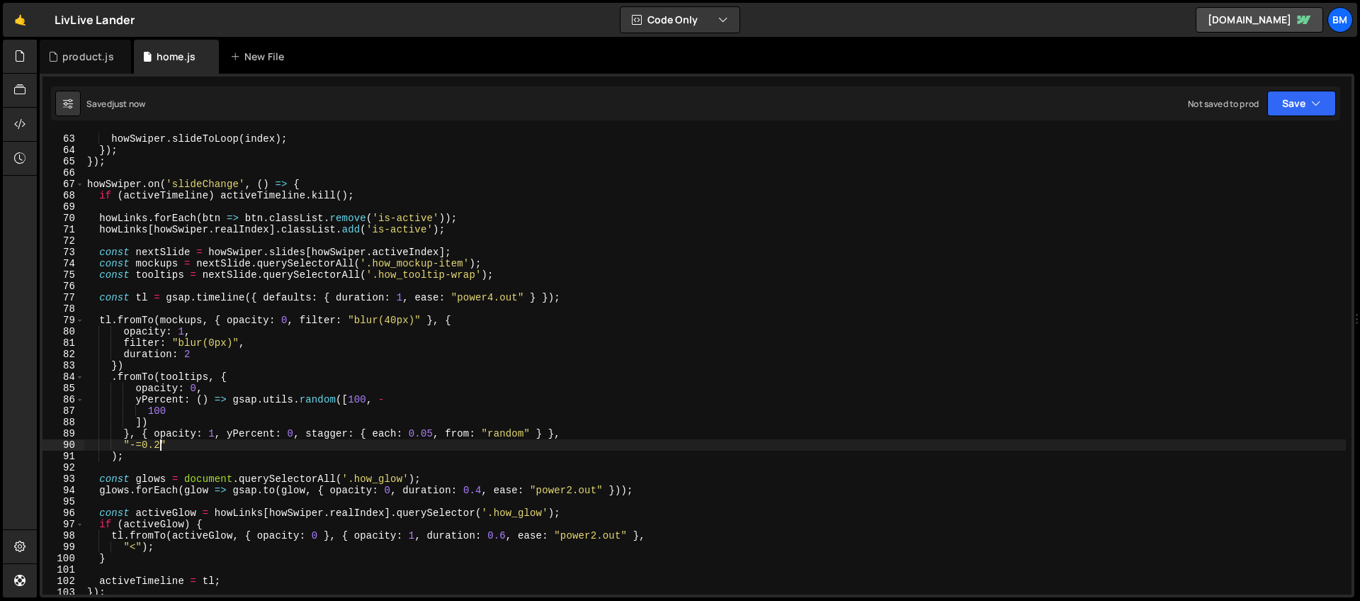
click at [159, 445] on div "howSwiper . slideToLoop ( index ) ; }) ; }) ; howSwiper . on ( 'slideChange' , …" at bounding box center [714, 375] width 1261 height 484
click at [436, 431] on div "howSwiper . slideToLoop ( index ) ; }) ; }) ; howSwiper . on ( 'slideChange' , …" at bounding box center [714, 375] width 1261 height 484
click at [164, 416] on div "howSwiper . slideToLoop ( index ) ; }) ; }) ; howSwiper . on ( 'slideChange' , …" at bounding box center [714, 375] width 1261 height 484
click at [164, 419] on div "howSwiper . slideToLoop ( index ) ; }) ; }) ; howSwiper . on ( 'slideChange' , …" at bounding box center [714, 375] width 1261 height 484
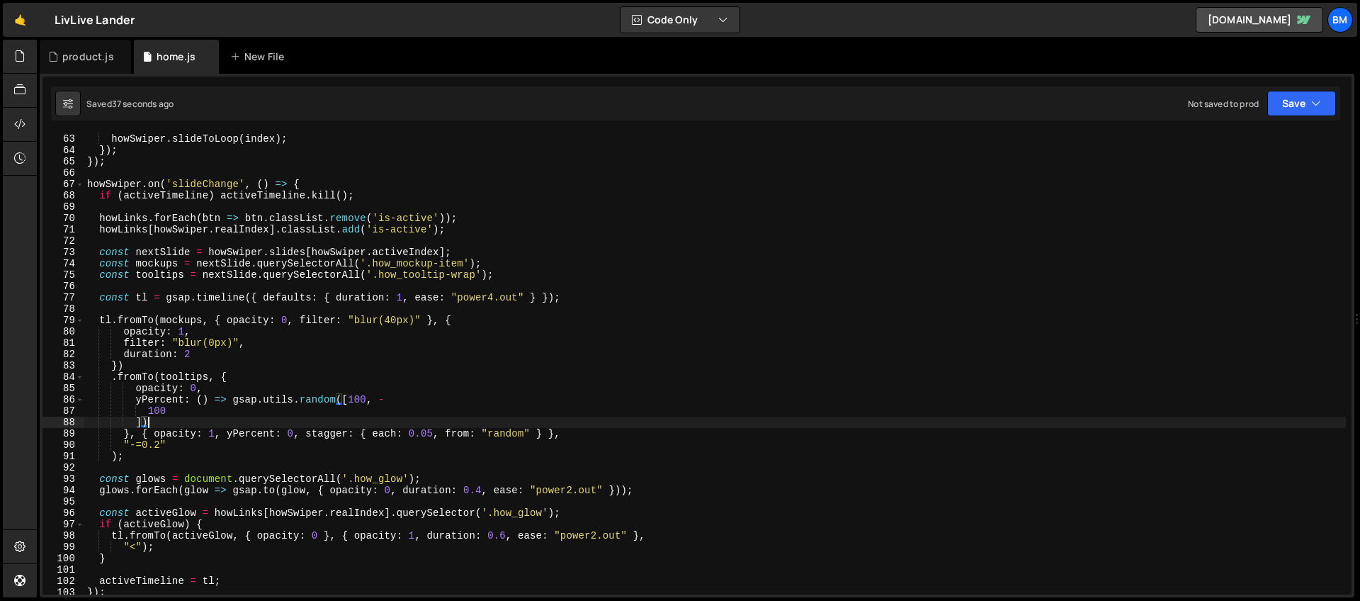
scroll to position [0, 4]
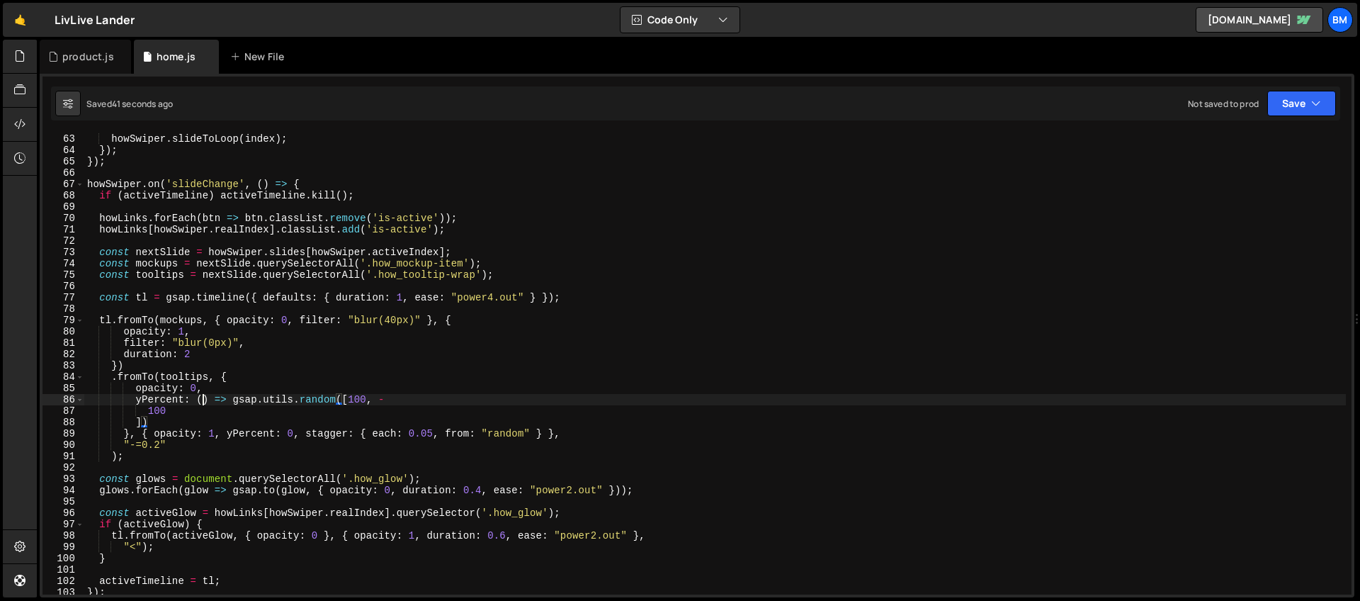
click at [202, 398] on div "howSwiper . slideToLoop ( index ) ; }) ; }) ; howSwiper . on ( 'slideChange' , …" at bounding box center [714, 375] width 1261 height 484
click at [190, 400] on div "howSwiper . slideToLoop ( index ) ; }) ; }) ; howSwiper . on ( 'slideChange' , …" at bounding box center [714, 375] width 1261 height 484
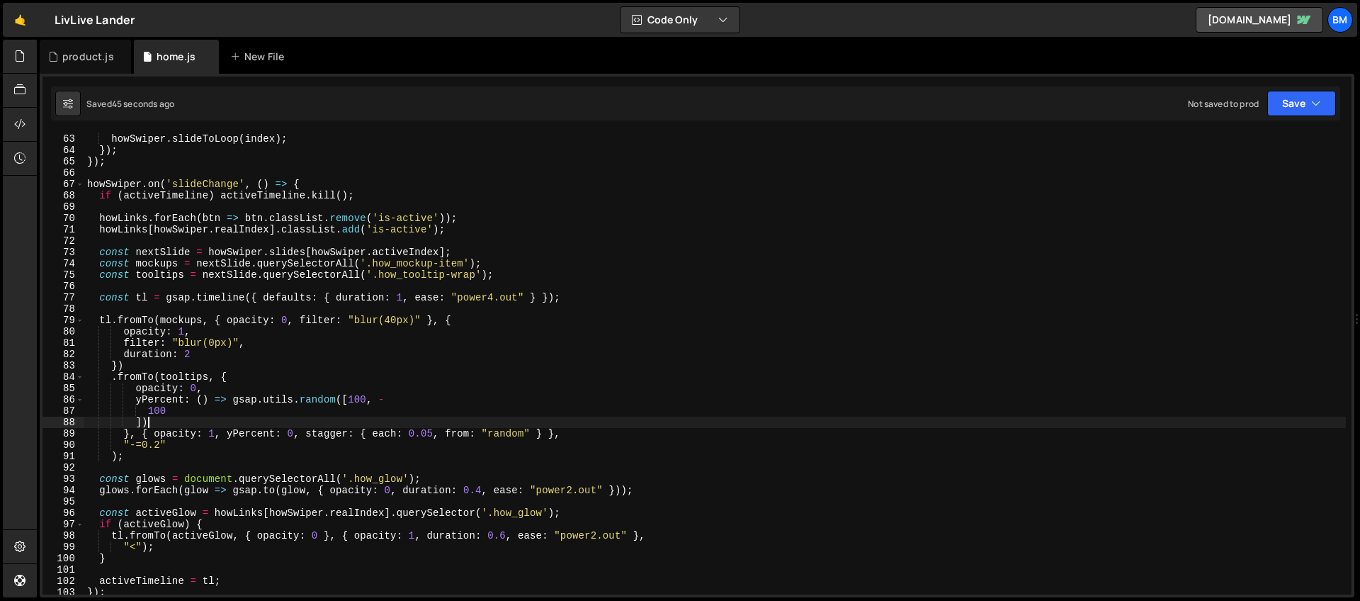
click at [149, 422] on div "howSwiper . slideToLoop ( index ) ; }) ; }) ; howSwiper . on ( 'slideChange' , …" at bounding box center [714, 375] width 1261 height 484
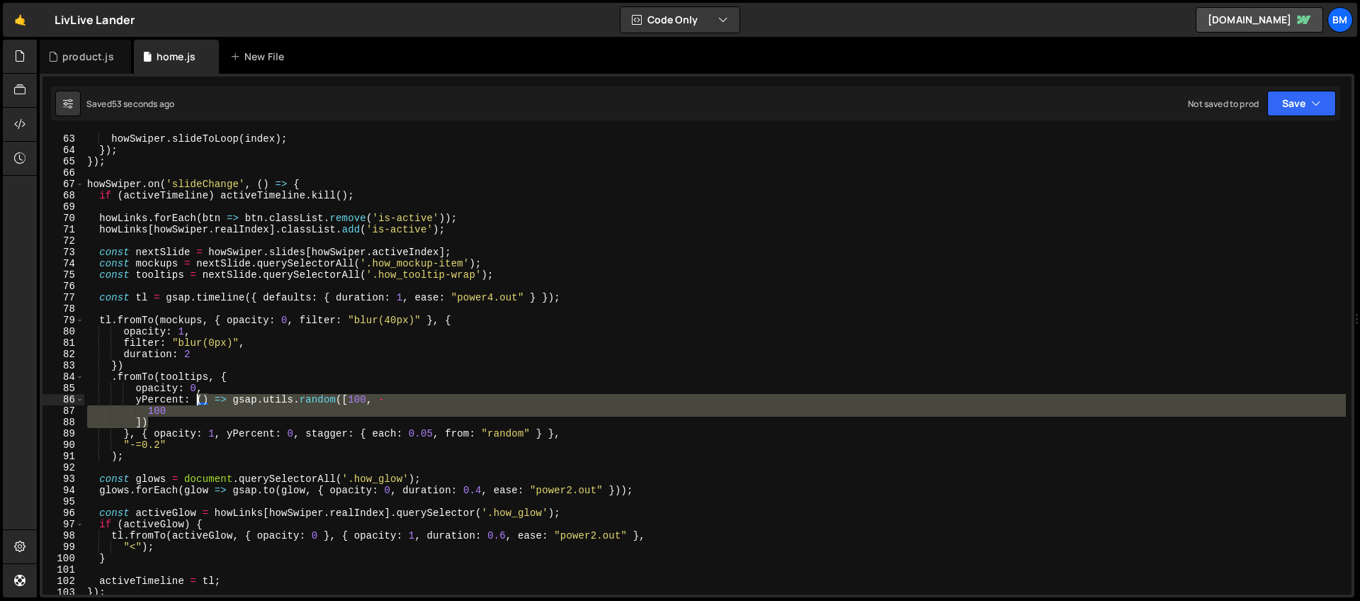
drag, startPoint x: 159, startPoint y: 422, endPoint x: 196, endPoint y: 401, distance: 42.5
click at [196, 401] on div "howSwiper . slideToLoop ( index ) ; }) ; }) ; howSwiper . on ( 'slideChange' , …" at bounding box center [714, 375] width 1261 height 484
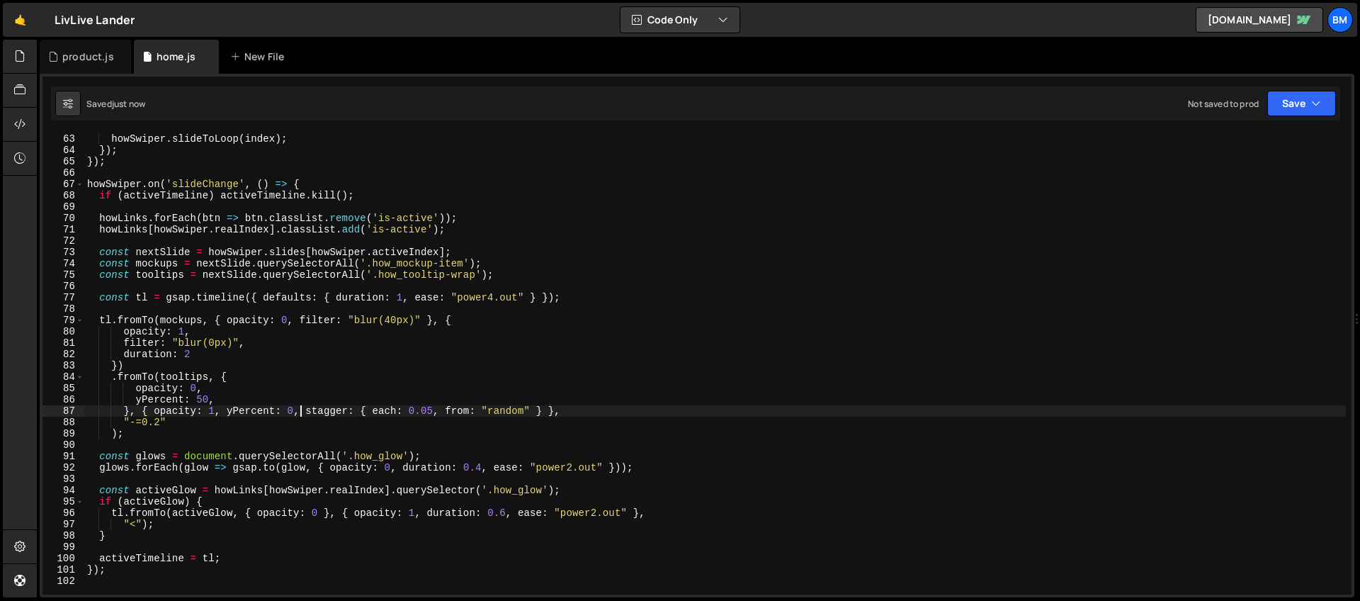
click at [302, 407] on div "howSwiper . slideToLoop ( index ) ; }) ; }) ; howSwiper . on ( 'slideChange' , …" at bounding box center [714, 375] width 1261 height 484
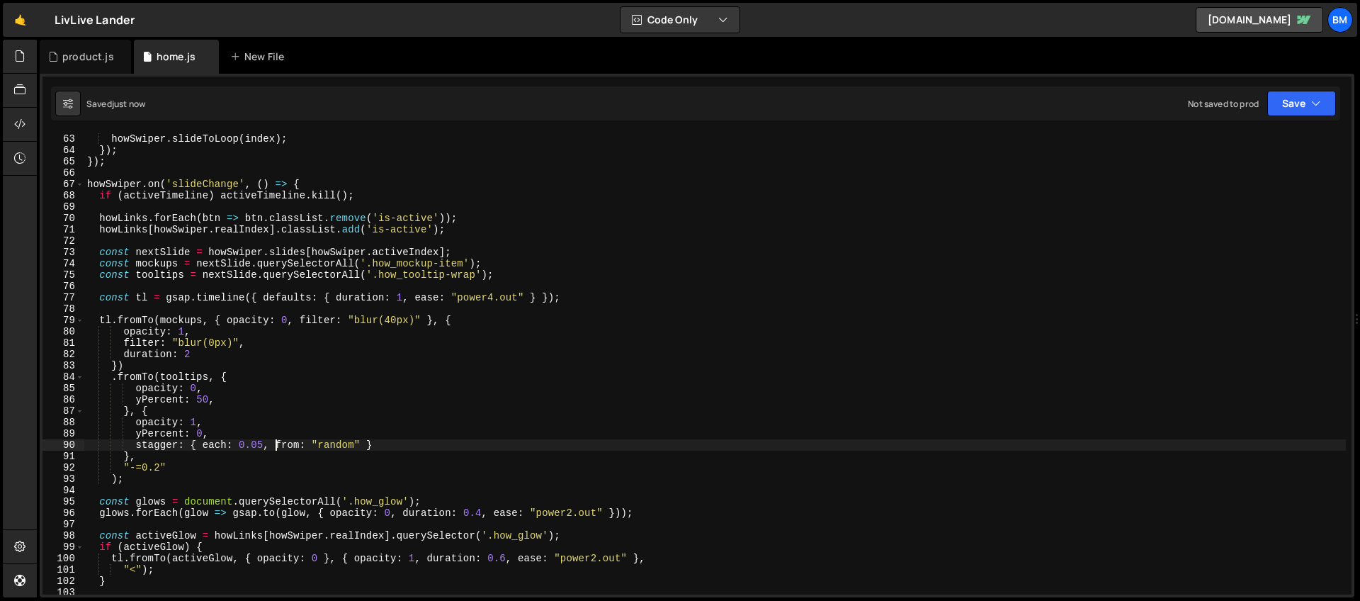
click at [273, 448] on div "howSwiper . slideToLoop ( index ) ; }) ; }) ; howSwiper . on ( 'slideChange' , …" at bounding box center [714, 375] width 1261 height 484
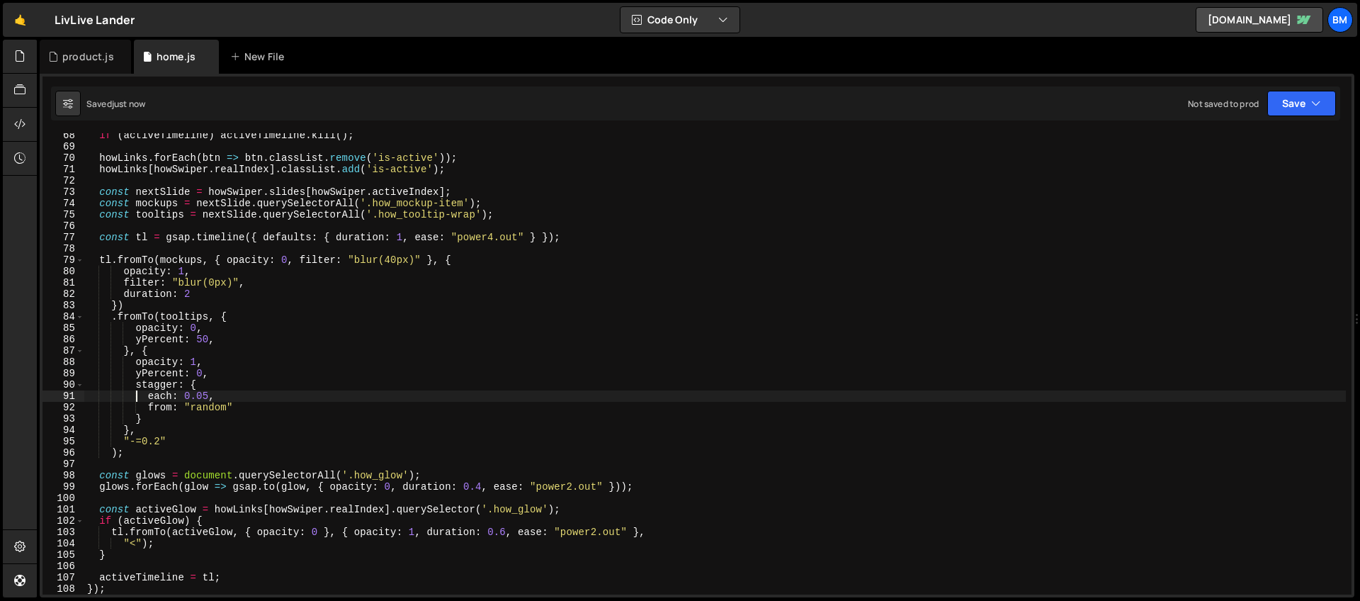
scroll to position [831, 0]
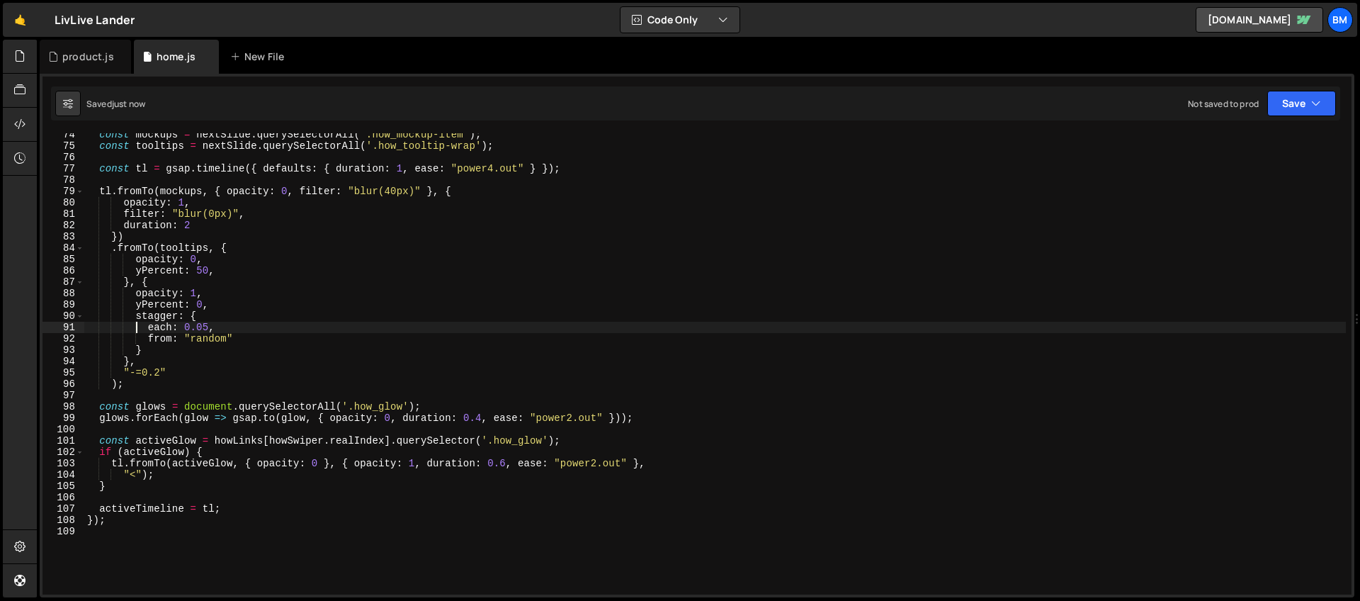
click at [338, 467] on div "const mockups = nextSlide . querySelectorAll ( '.how_mockup-item' ) ; const too…" at bounding box center [714, 371] width 1261 height 484
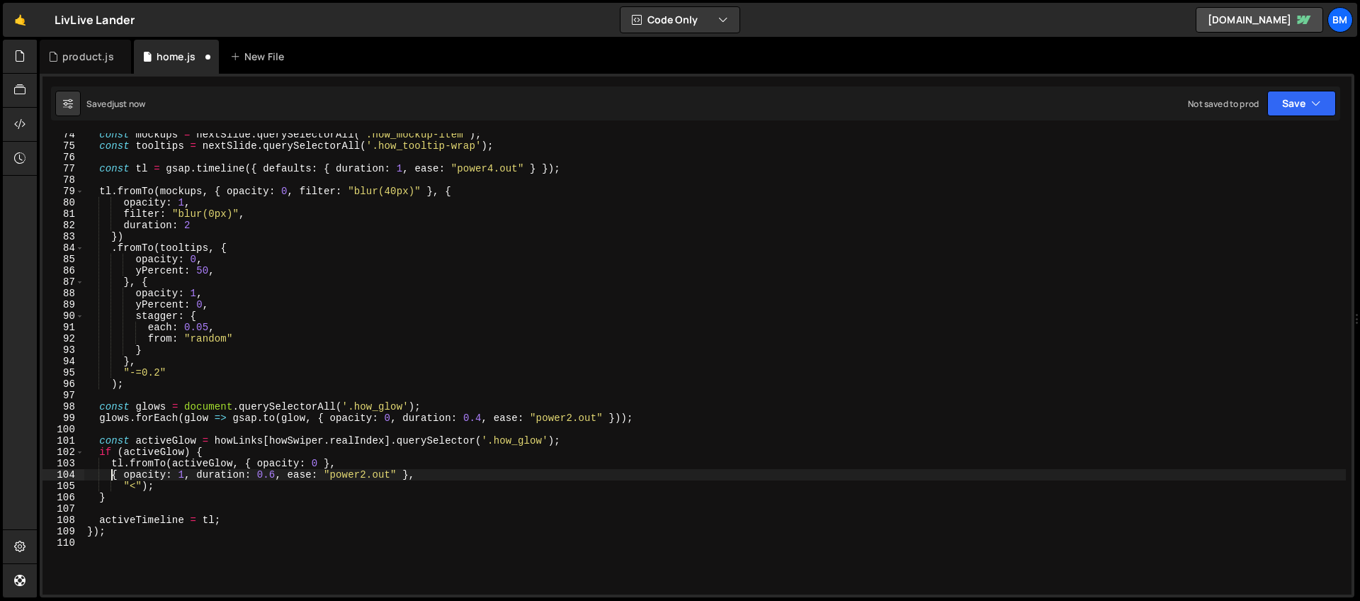
scroll to position [0, 2]
click at [286, 475] on div "const mockups = nextSlide . querySelectorAll ( '.how_mockup-item' ) ; const too…" at bounding box center [714, 371] width 1261 height 484
click at [190, 471] on div "const mockups = nextSlide . querySelectorAll ( '.how_mockup-item' ) ; const too…" at bounding box center [714, 371] width 1261 height 484
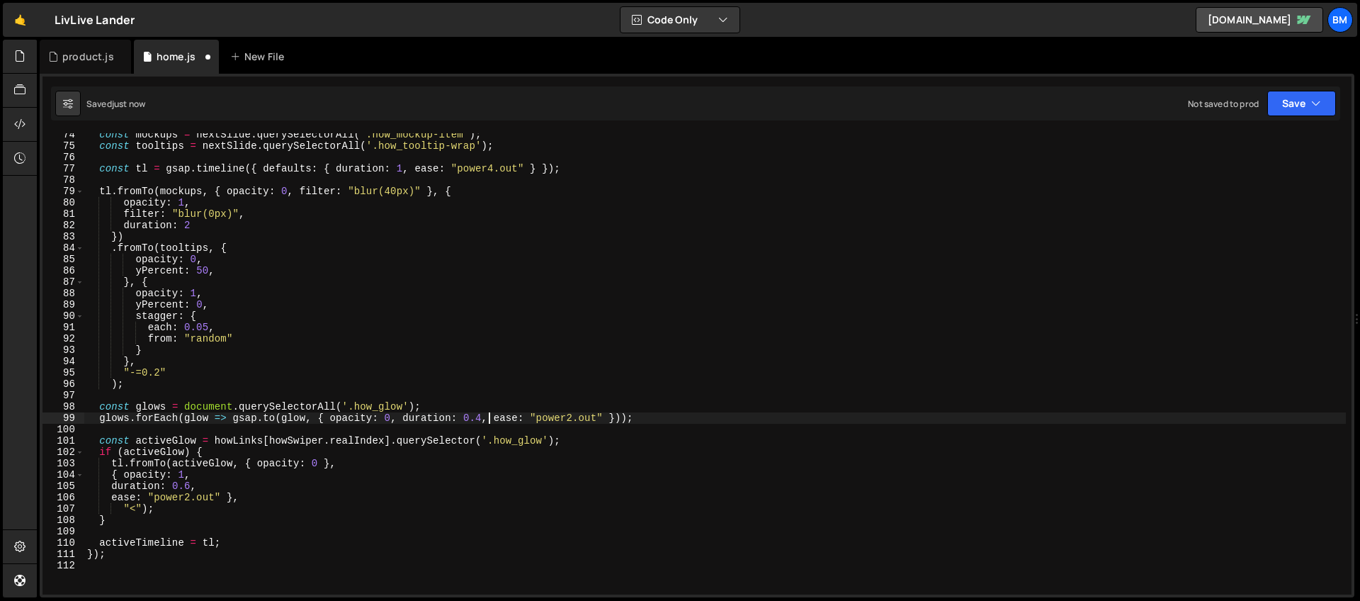
click at [489, 417] on div "const mockups = nextSlide . querySelectorAll ( '.how_mockup-item' ) ; const too…" at bounding box center [714, 371] width 1261 height 484
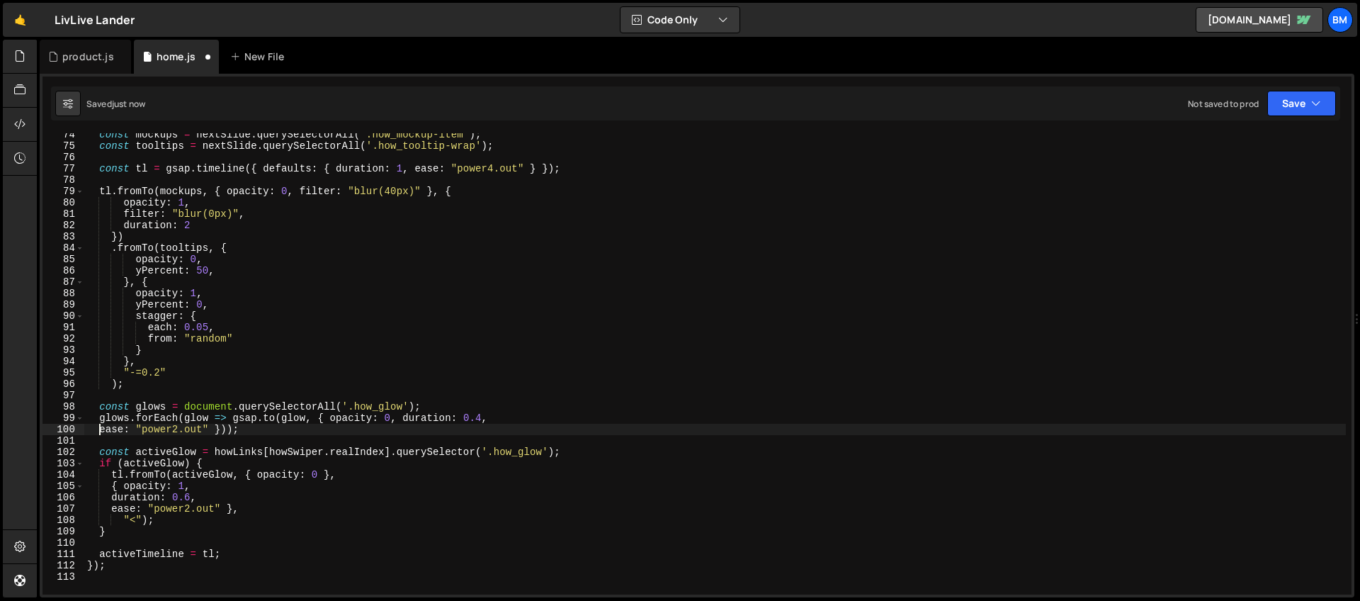
click at [400, 416] on div "const mockups = nextSlide . querySelectorAll ( '.how_mockup-item' ) ; const too…" at bounding box center [714, 371] width 1261 height 484
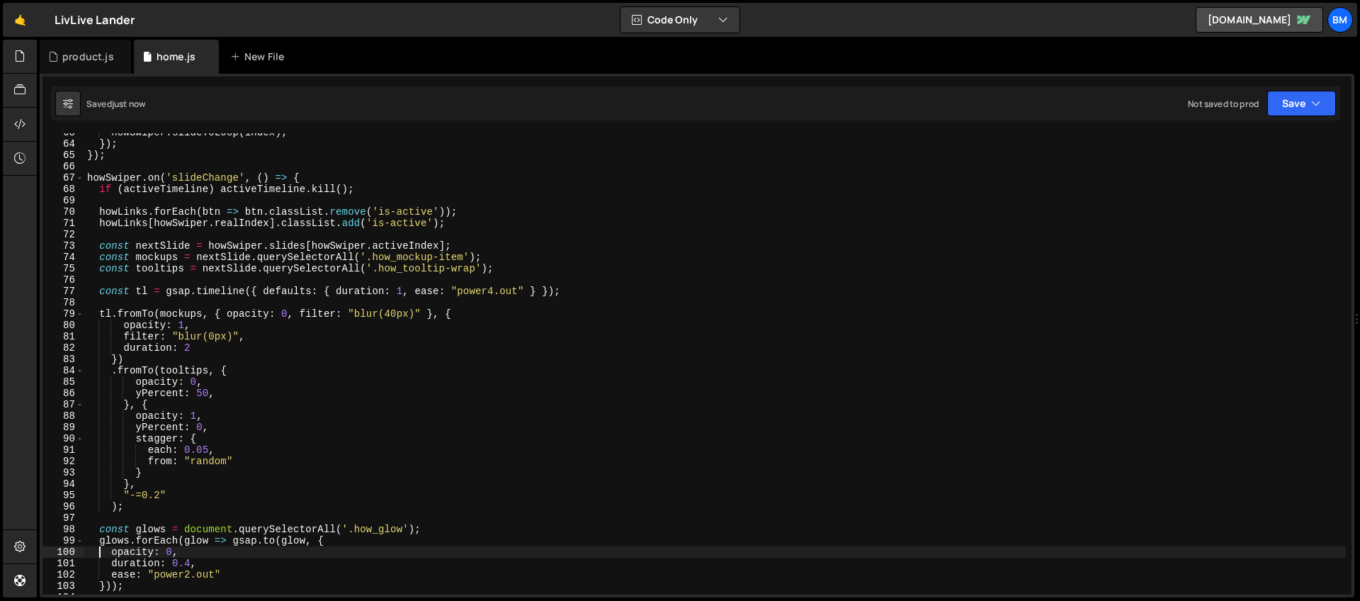
scroll to position [723, 0]
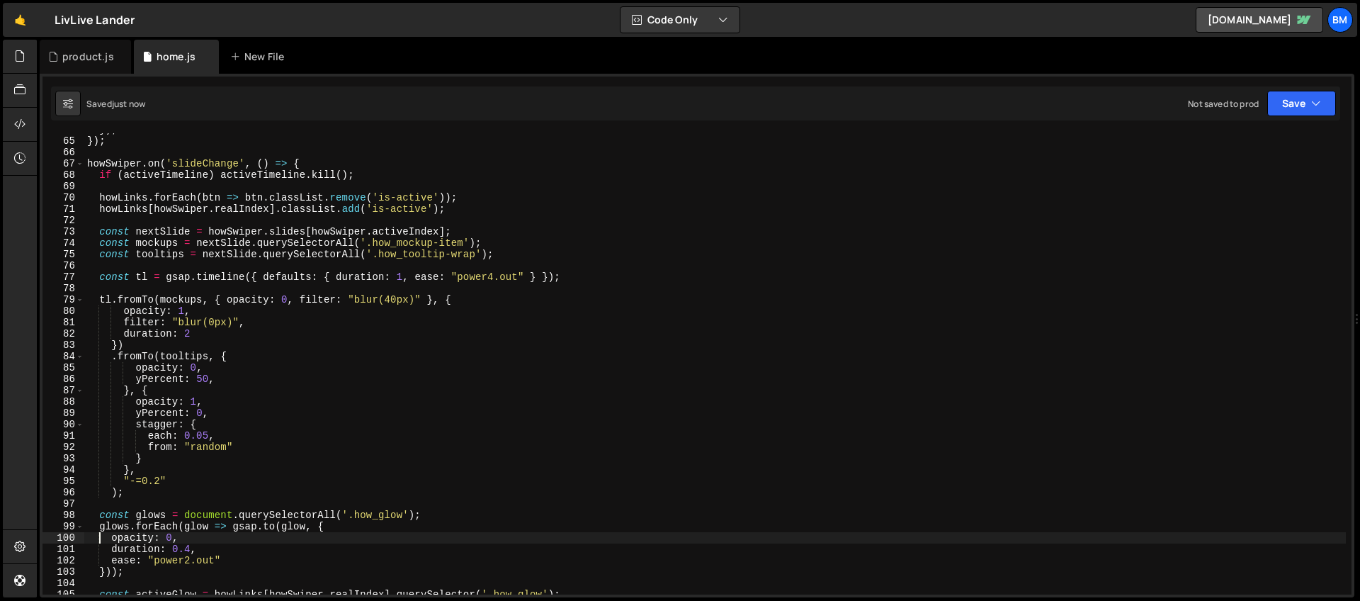
click at [199, 334] on div "}) ; }) ; howSwiper . on ( 'slideChange' , ( ) => { if ( activeTimeline ) activ…" at bounding box center [714, 366] width 1261 height 484
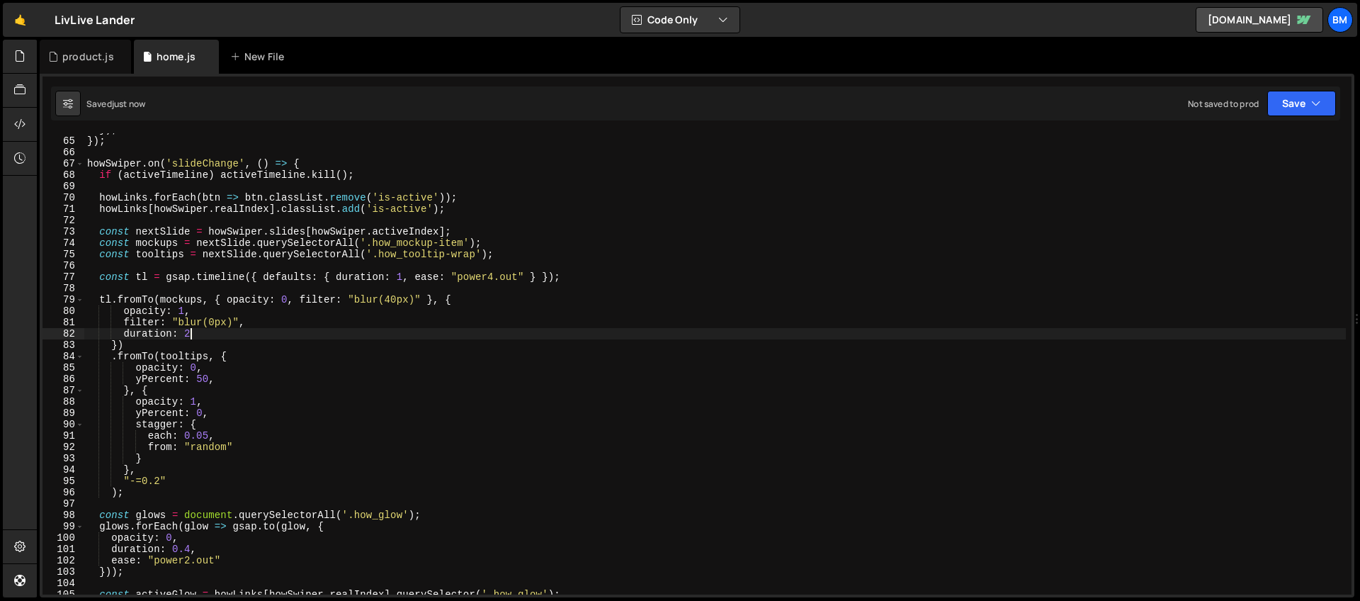
click at [159, 481] on div "}) ; }) ; howSwiper . on ( 'slideChange' , ( ) => { if ( activeTimeline ) activ…" at bounding box center [714, 366] width 1261 height 484
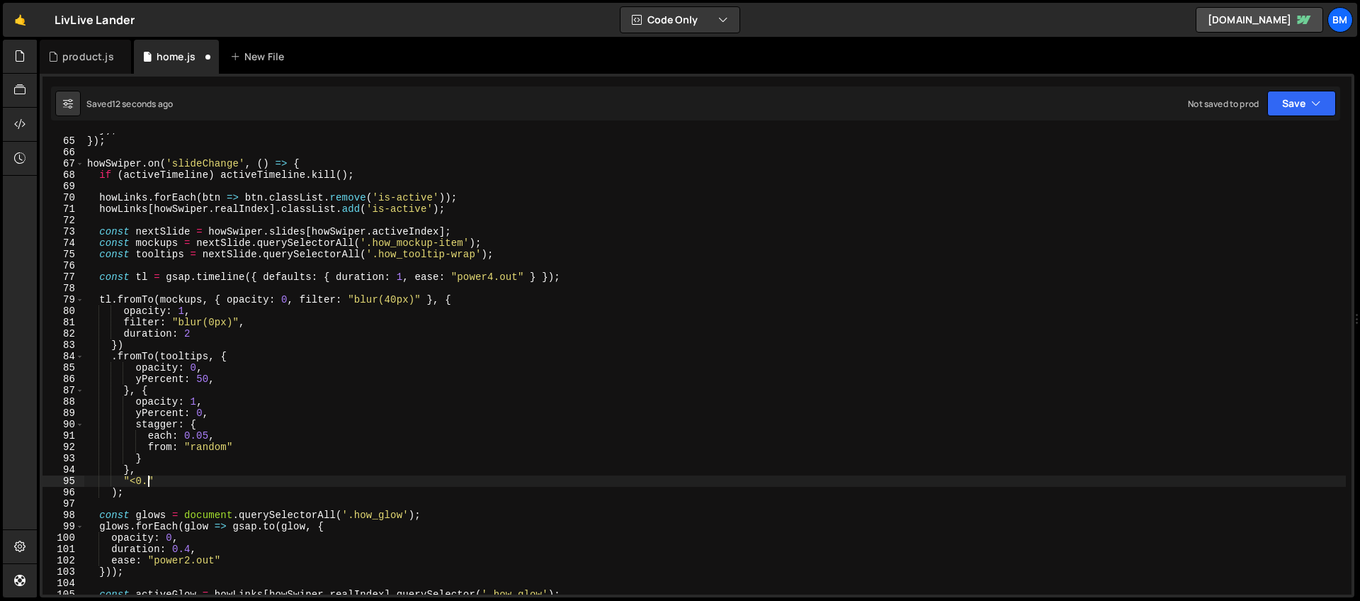
scroll to position [0, 4]
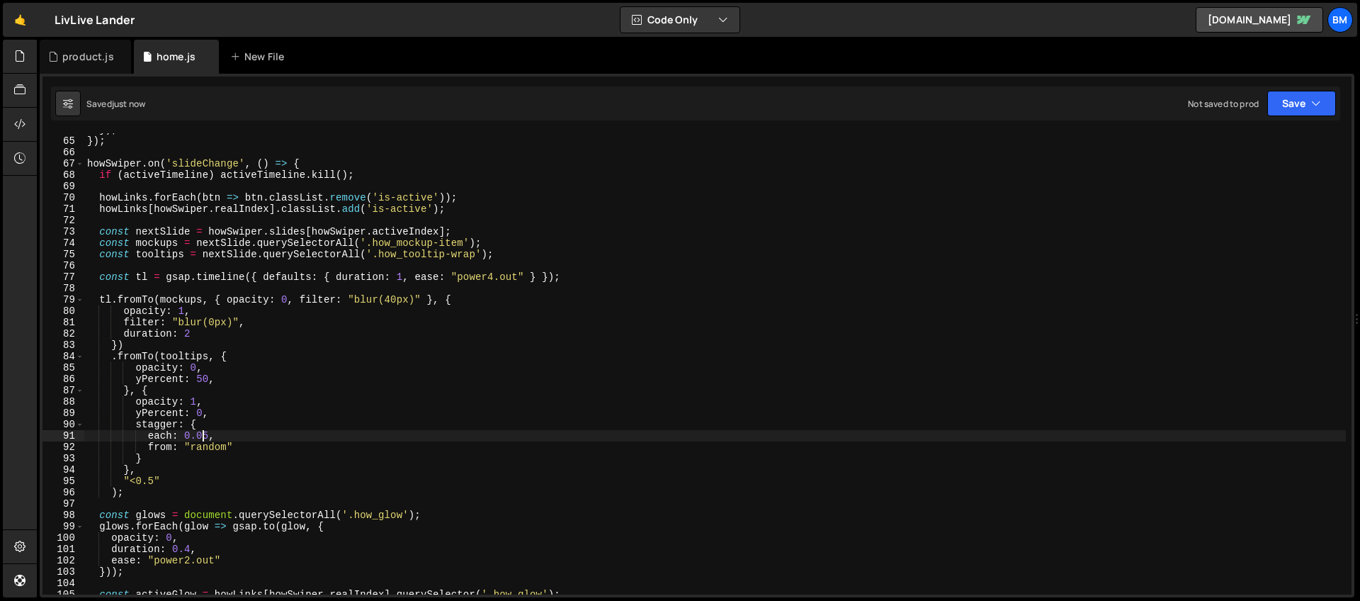
click at [205, 436] on div "}) ; }) ; howSwiper . on ( 'slideChange' , ( ) => { if ( activeTimeline ) activ…" at bounding box center [714, 366] width 1261 height 484
click at [209, 436] on div "}) ; }) ; howSwiper . on ( 'slideChange' , ( ) => { if ( activeTimeline ) activ…" at bounding box center [714, 366] width 1261 height 484
click at [200, 341] on div "}) ; }) ; howSwiper . on ( 'slideChange' , ( ) => { if ( activeTimeline ) activ…" at bounding box center [714, 366] width 1261 height 484
type textarea "})"
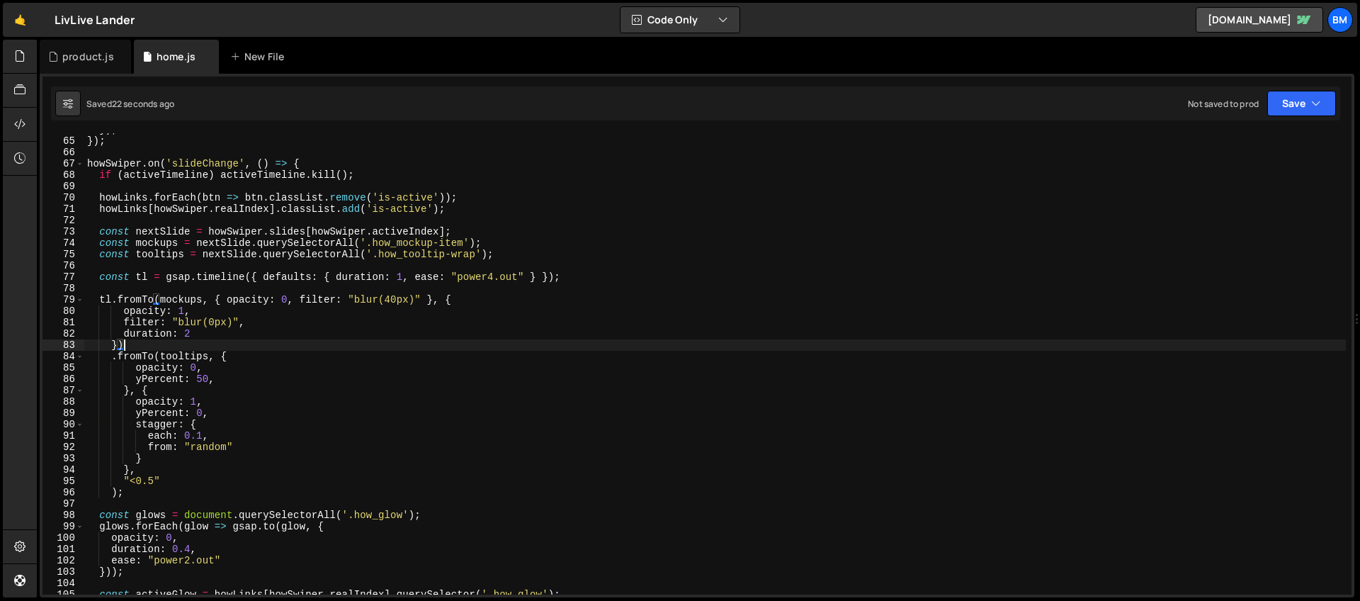
scroll to position [0, 2]
click at [250, 293] on div "}) ; }) ; howSwiper . on ( 'slideChange' , ( ) => { if ( activeTimeline ) activ…" at bounding box center [714, 366] width 1261 height 484
click at [324, 302] on div "}) ; }) ; howSwiper . on ( 'slideChange' , ( ) => { if ( activeTimeline ) activ…" at bounding box center [714, 366] width 1261 height 484
click at [197, 310] on div "}) ; }) ; howSwiper . on ( 'slideChange' , ( ) => { if ( activeTimeline ) activ…" at bounding box center [714, 366] width 1261 height 484
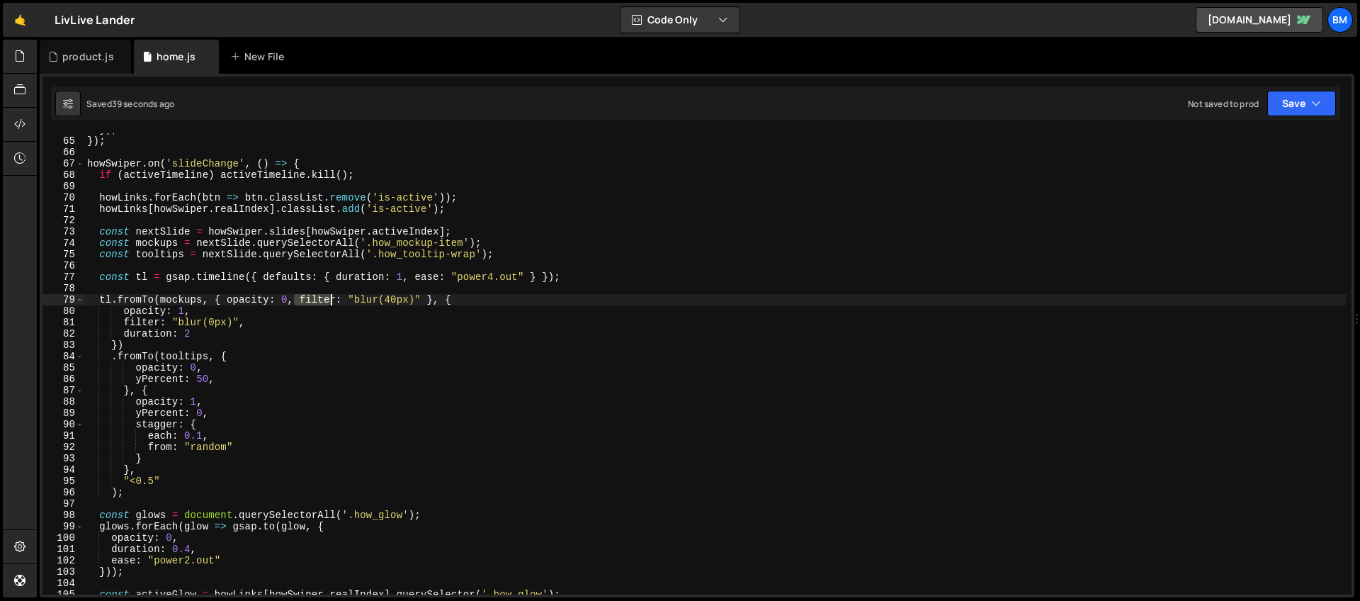
drag, startPoint x: 295, startPoint y: 302, endPoint x: 329, endPoint y: 301, distance: 33.3
click at [329, 301] on div "}) ; }) ; howSwiper . on ( 'slideChange' , ( ) => { if ( activeTimeline ) activ…" at bounding box center [714, 366] width 1261 height 484
type textarea "tl.fromTo(mockups, { opacity: 0, filter: "blur(40px)" }, {"
click at [298, 296] on div "}) ; }) ; howSwiper . on ( 'slideChange' , ( ) => { if ( activeTimeline ) activ…" at bounding box center [714, 363] width 1261 height 461
click at [297, 294] on div "}) ; }) ; howSwiper . on ( 'slideChange' , ( ) => { if ( activeTimeline ) activ…" at bounding box center [714, 366] width 1261 height 484
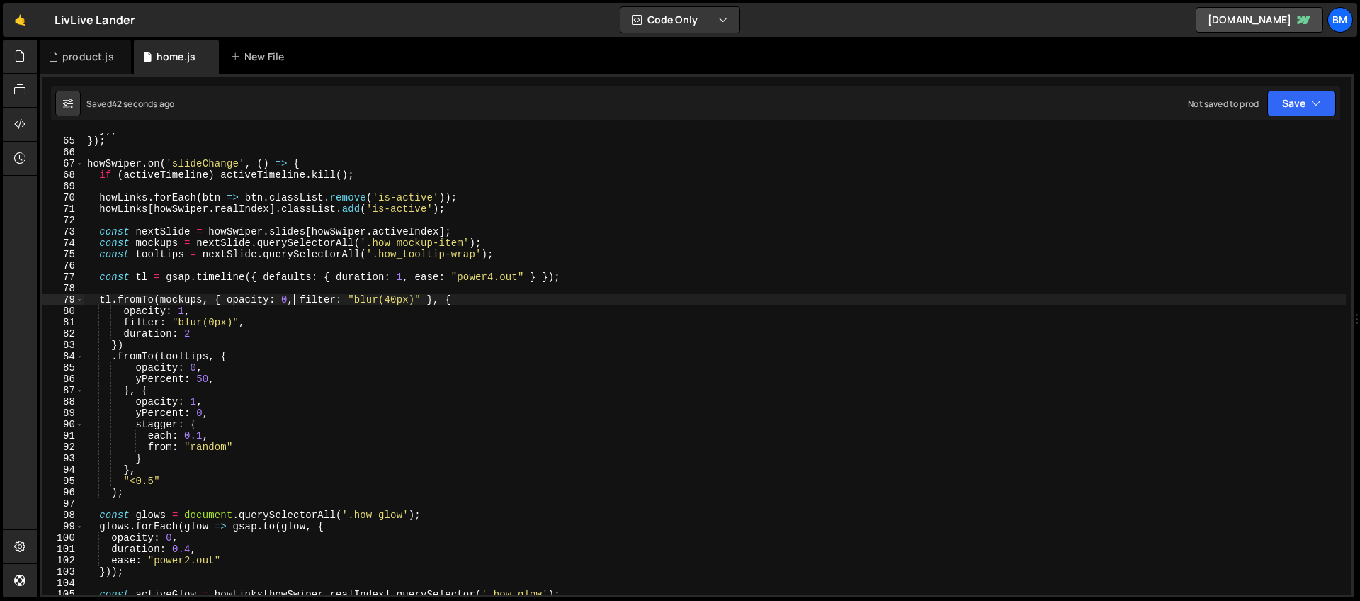
click at [297, 299] on div "}) ; }) ; howSwiper . on ( 'slideChange' , ( ) => { if ( activeTimeline ) activ…" at bounding box center [714, 366] width 1261 height 484
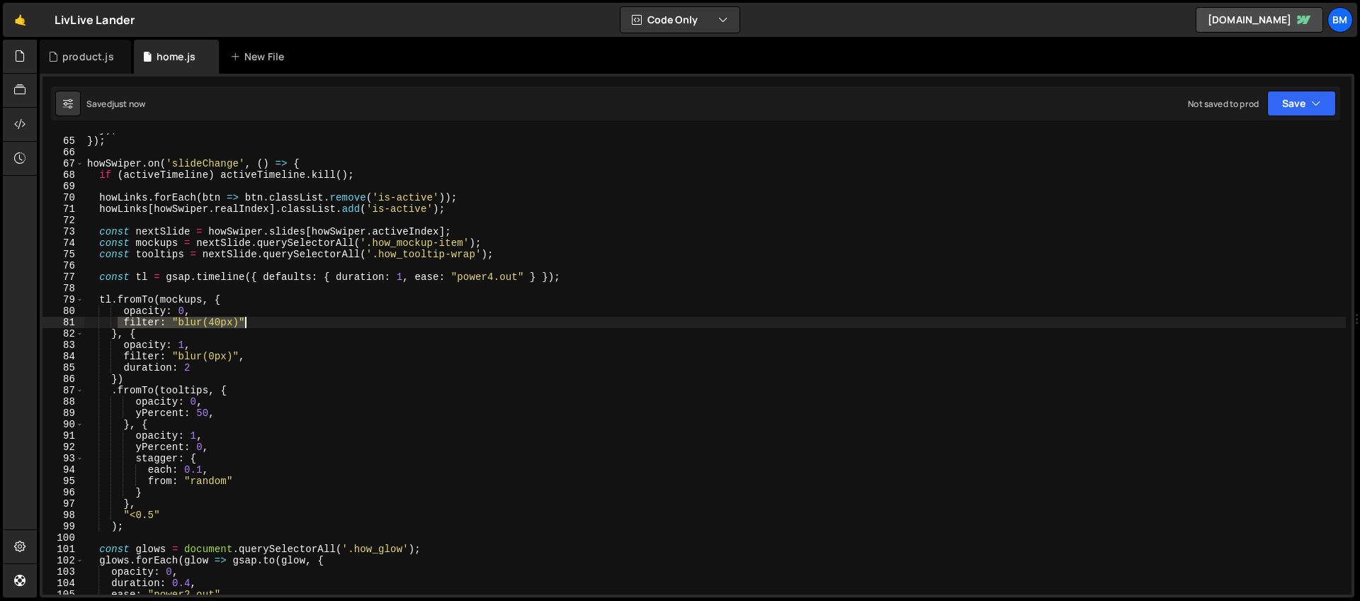
drag, startPoint x: 115, startPoint y: 322, endPoint x: 247, endPoint y: 323, distance: 132.4
click at [247, 323] on div "}) ; }) ; howSwiper . on ( 'slideChange' , ( ) => { if ( activeTimeline ) activ…" at bounding box center [714, 366] width 1261 height 484
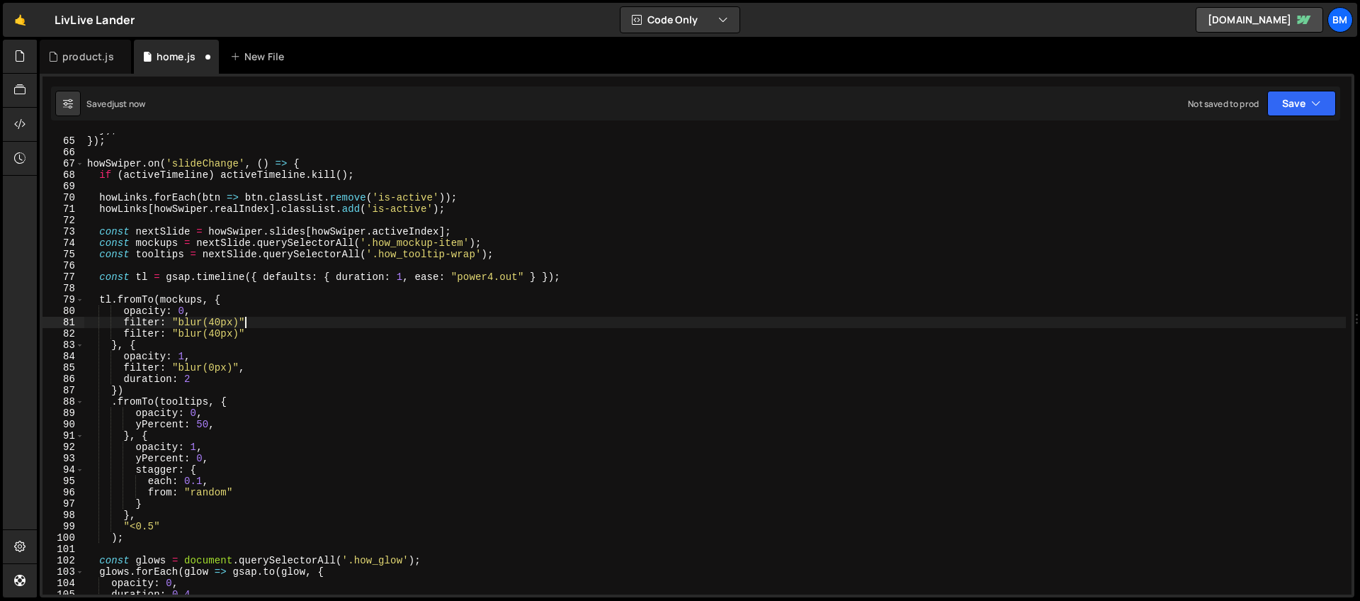
click at [254, 318] on div "}) ; }) ; howSwiper . on ( 'slideChange' , ( ) => { if ( activeTimeline ) activ…" at bounding box center [714, 366] width 1261 height 484
click at [195, 333] on div "}) ; }) ; howSwiper . on ( 'slideChange' , ( ) => { if ( activeTimeline ) activ…" at bounding box center [714, 366] width 1261 height 484
click at [268, 332] on div "}) ; }) ; howSwiper . on ( 'slideChange' , ( ) => { if ( activeTimeline ) activ…" at bounding box center [714, 366] width 1261 height 484
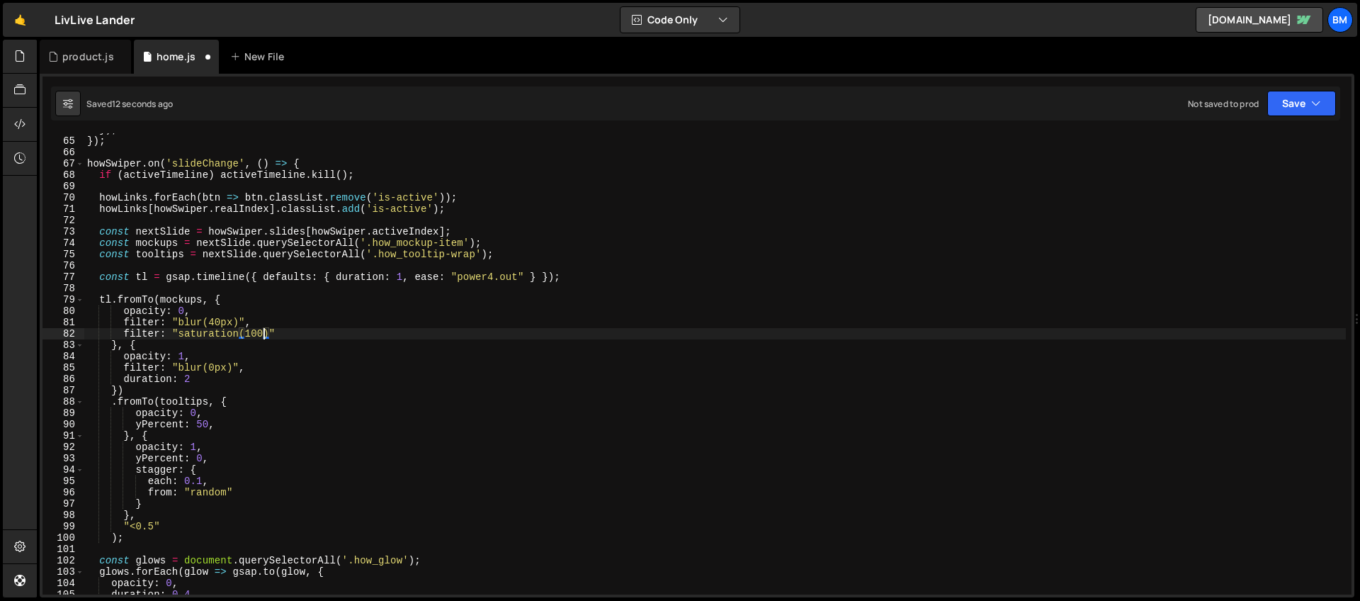
scroll to position [0, 13]
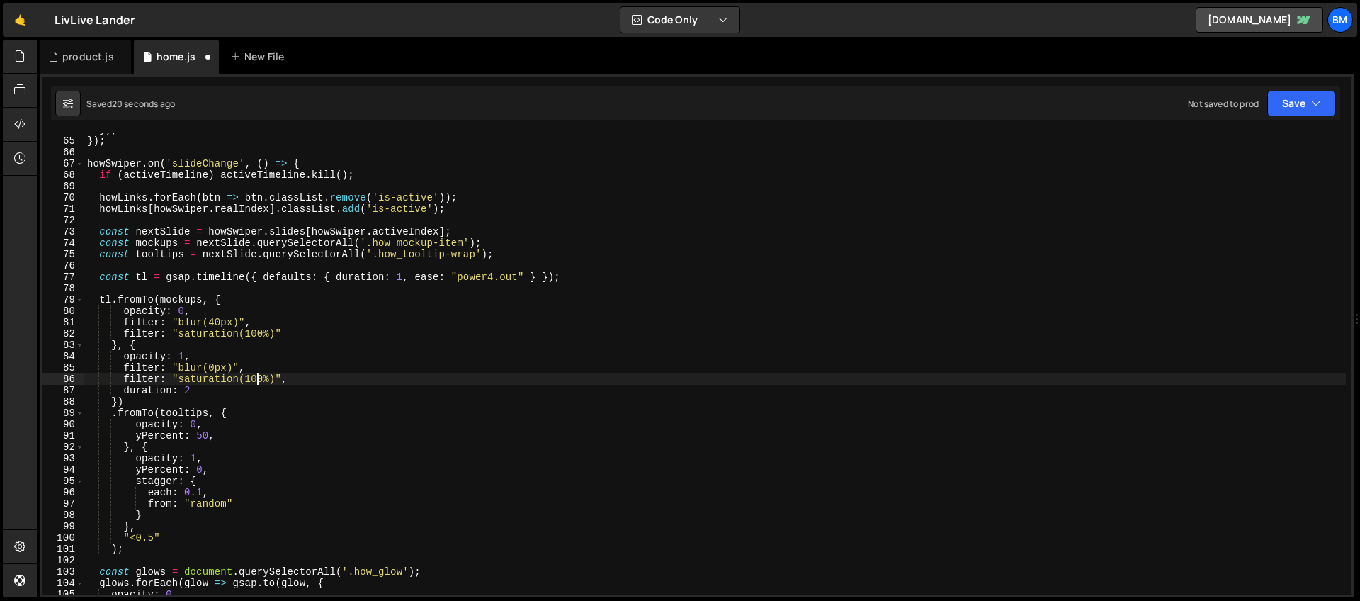
click at [257, 382] on div "}) ; }) ; howSwiper . on ( 'slideChange' , ( ) => { if ( activeTimeline ) activ…" at bounding box center [714, 366] width 1261 height 484
click at [276, 370] on div "}) ; }) ; howSwiper . on ( 'slideChange' , ( ) => { if ( activeTimeline ) activ…" at bounding box center [714, 366] width 1261 height 484
click at [263, 374] on div "}) ; }) ; howSwiper . on ( 'slideChange' , ( ) => { if ( activeTimeline ) activ…" at bounding box center [714, 366] width 1261 height 484
click at [217, 336] on div "}) ; }) ; howSwiper . on ( 'slideChange' , ( ) => { if ( activeTimeline ) activ…" at bounding box center [714, 366] width 1261 height 484
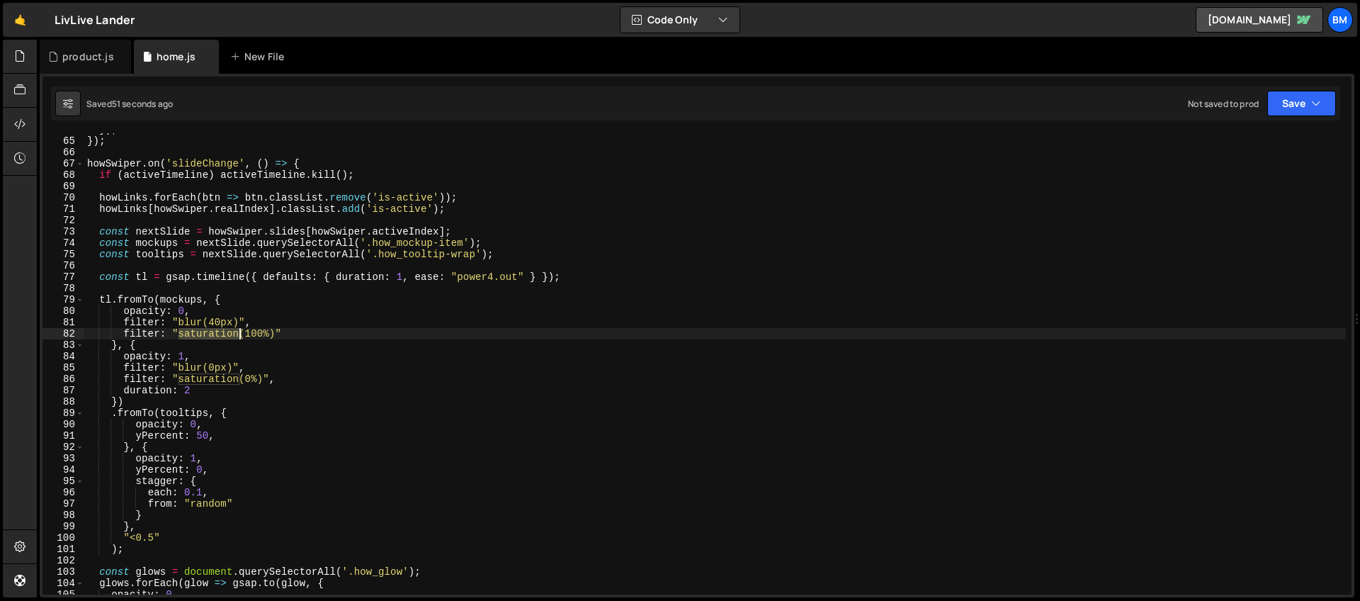
click at [217, 336] on div "}) ; }) ; howSwiper . on ( 'slideChange' , ( ) => { if ( activeTimeline ) activ…" at bounding box center [714, 366] width 1261 height 484
click at [239, 380] on div "}) ; }) ; howSwiper . on ( 'slideChange' , ( ) => { if ( activeTimeline ) activ…" at bounding box center [714, 366] width 1261 height 484
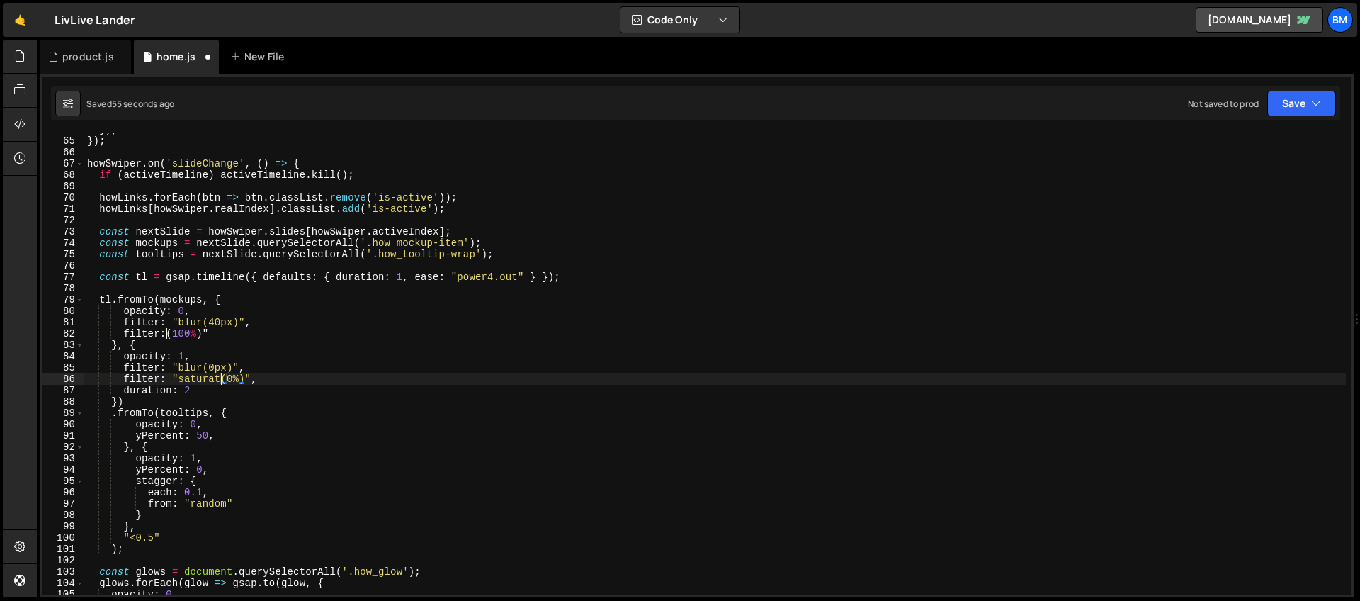
scroll to position [0, 10]
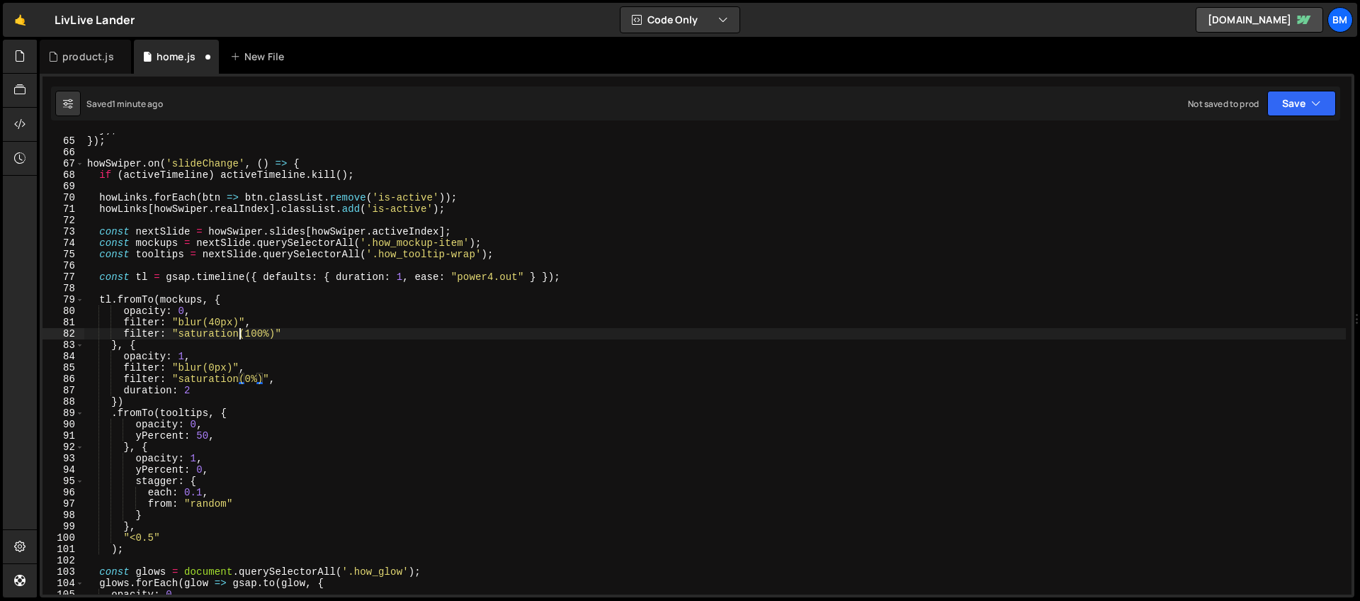
click at [240, 334] on div "}) ; }) ; howSwiper . on ( 'slideChange' , ( ) => { if ( activeTimeline ) activ…" at bounding box center [714, 366] width 1261 height 484
click at [239, 381] on div "}) ; }) ; howSwiper . on ( 'slideChange' , ( ) => { if ( activeTimeline ) activ…" at bounding box center [714, 366] width 1261 height 484
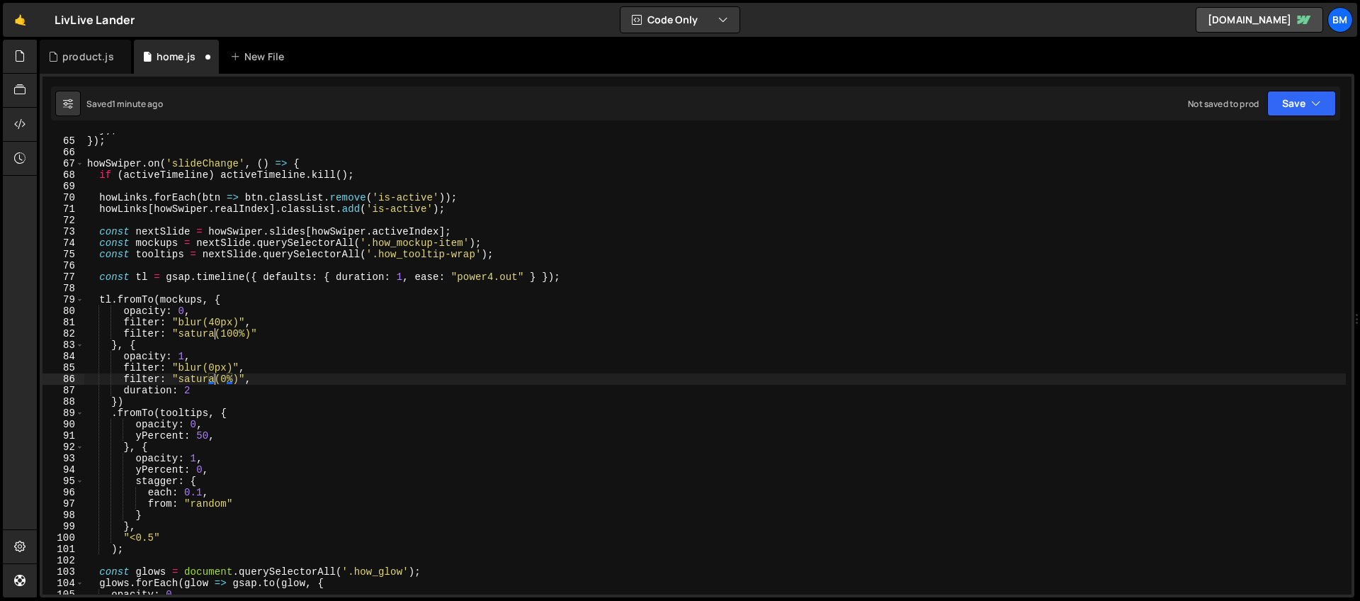
scroll to position [0, 9]
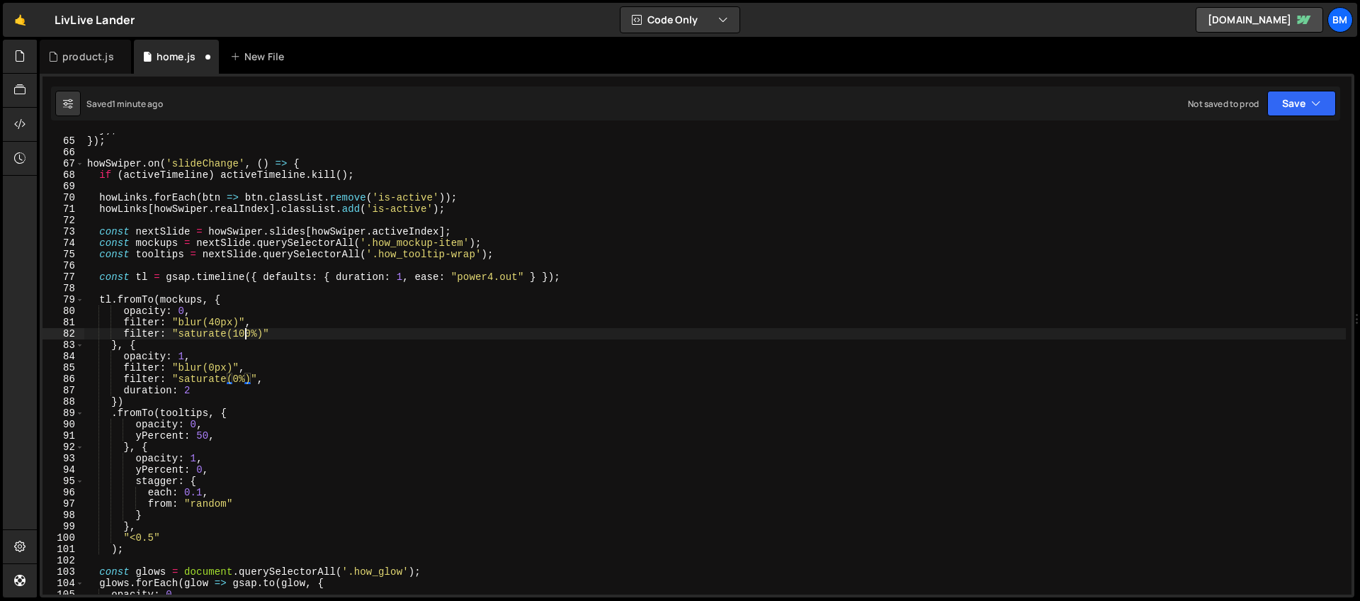
click at [243, 334] on div "}) ; }) ; howSwiper . on ( 'slideChange' , ( ) => { if ( activeTimeline ) activ…" at bounding box center [714, 366] width 1261 height 484
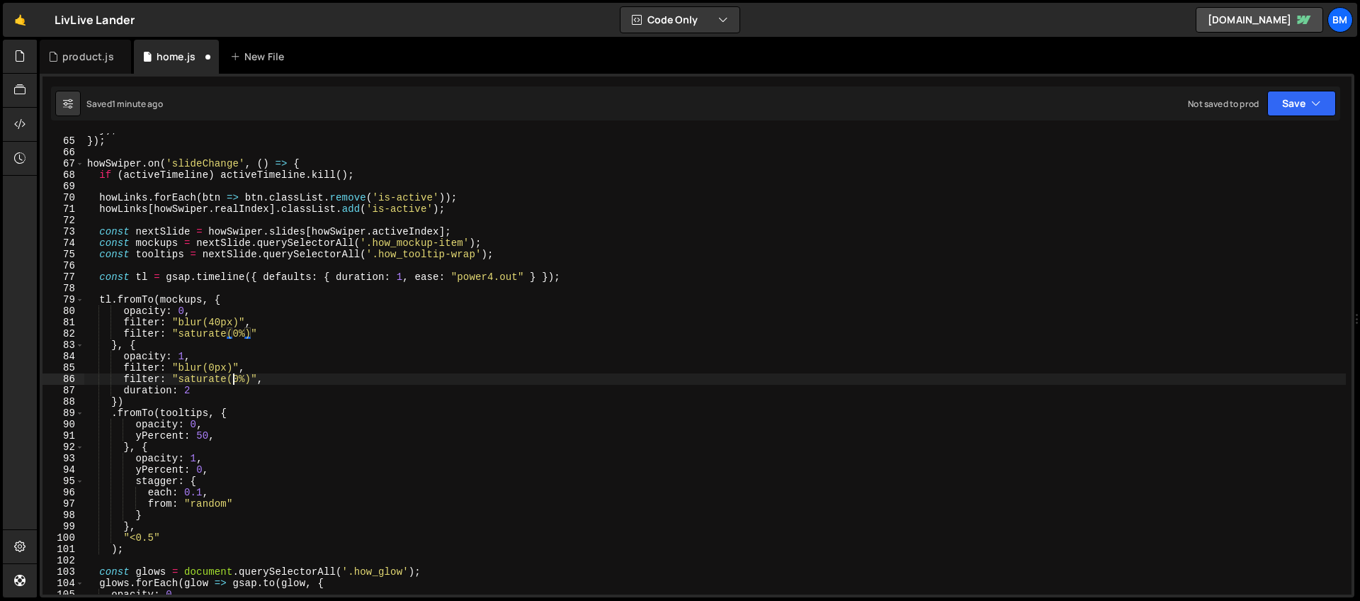
click at [234, 380] on div "}) ; }) ; howSwiper . on ( 'slideChange' , ( ) => { if ( activeTimeline ) activ…" at bounding box center [714, 366] width 1261 height 484
click at [251, 336] on div "}) ; }) ; howSwiper . on ( 'slideChange' , ( ) => { if ( activeTimeline ) activ…" at bounding box center [714, 366] width 1261 height 484
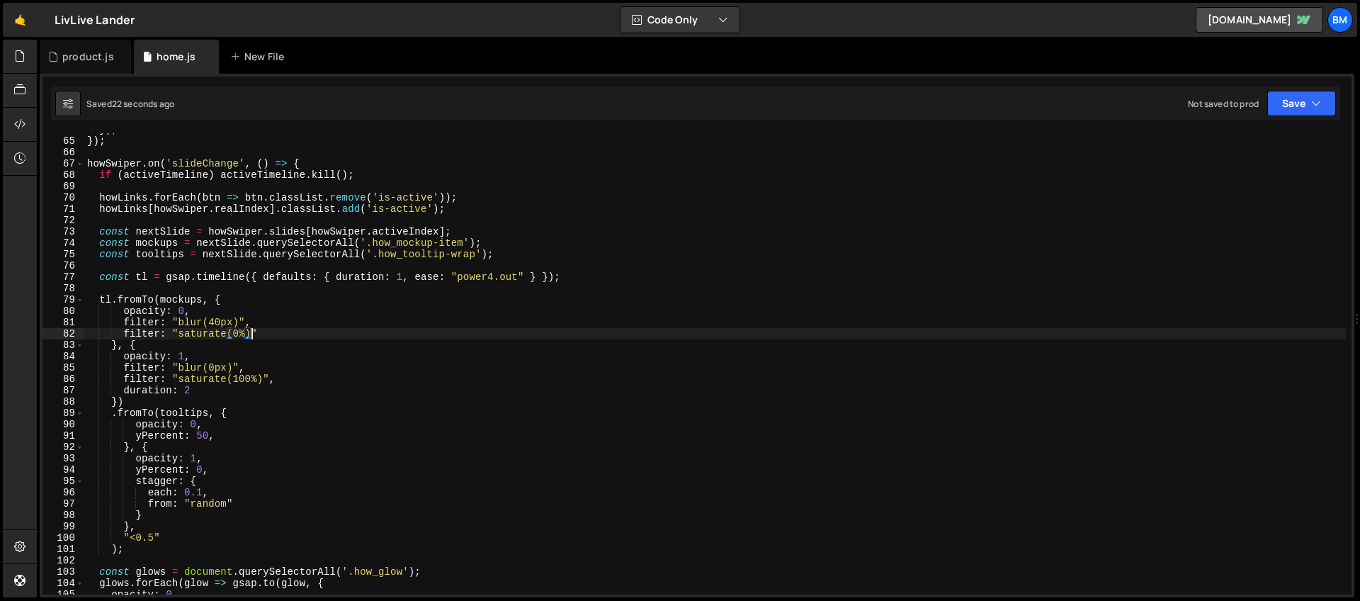
scroll to position [0, 3]
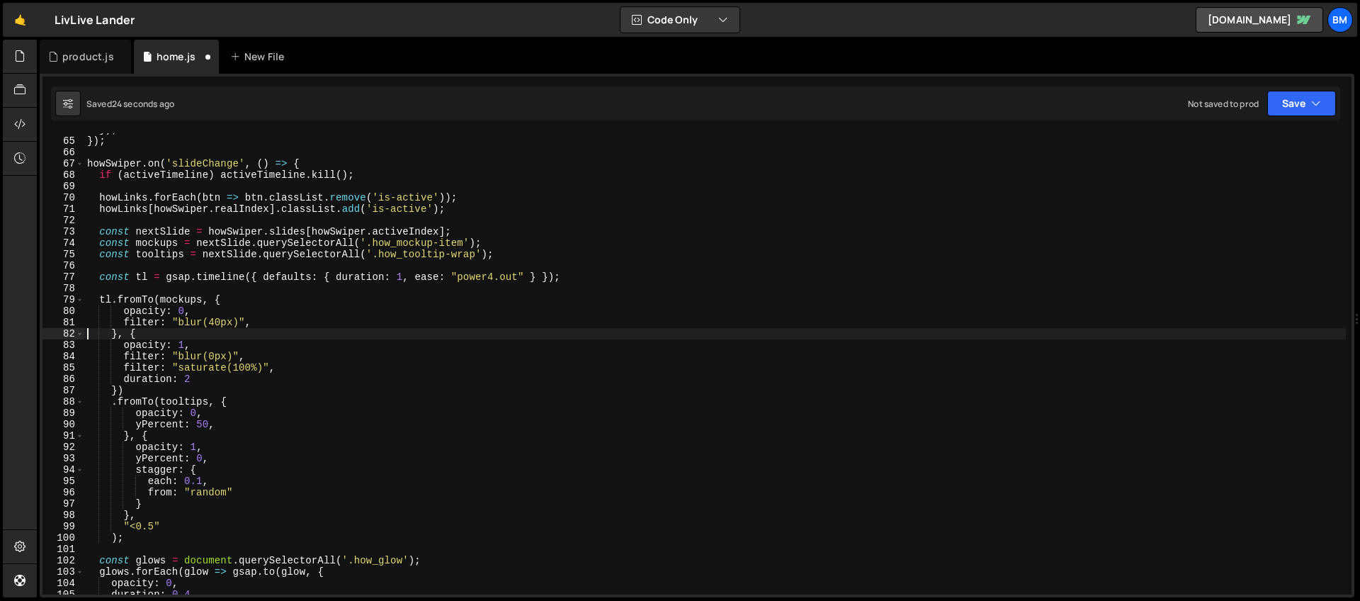
click at [235, 363] on div "}) ; }) ; howSwiper . on ( 'slideChange' , ( ) => { if ( activeTimeline ) activ…" at bounding box center [714, 366] width 1261 height 484
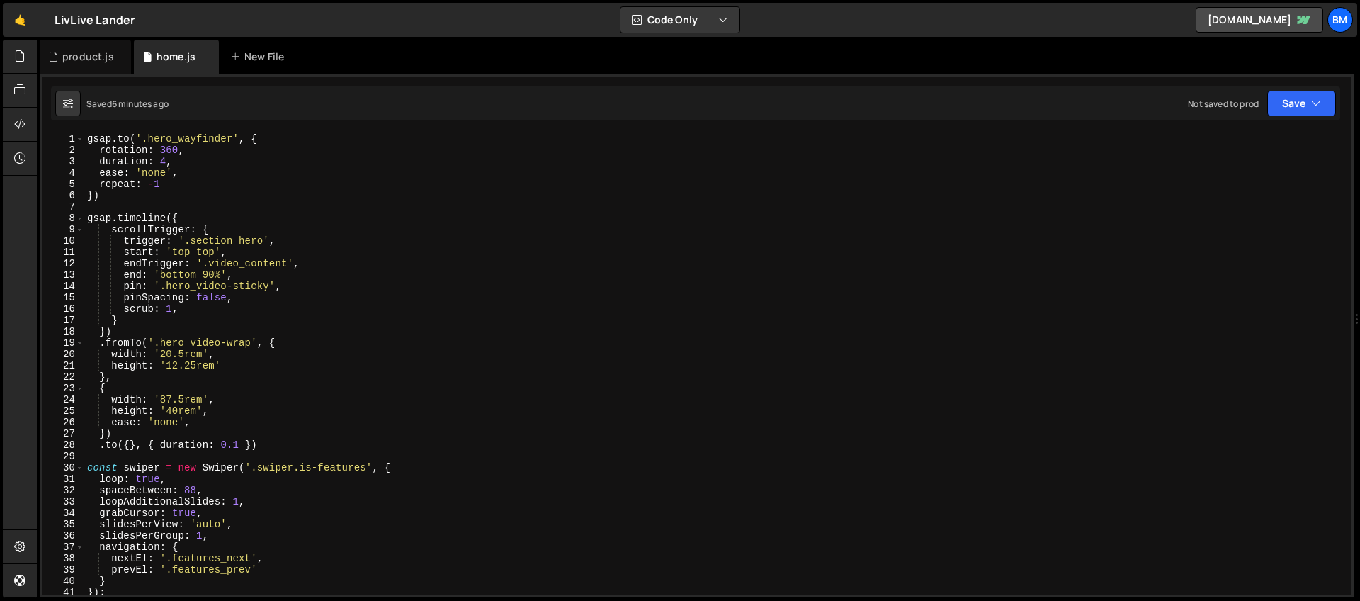
scroll to position [0, 0]
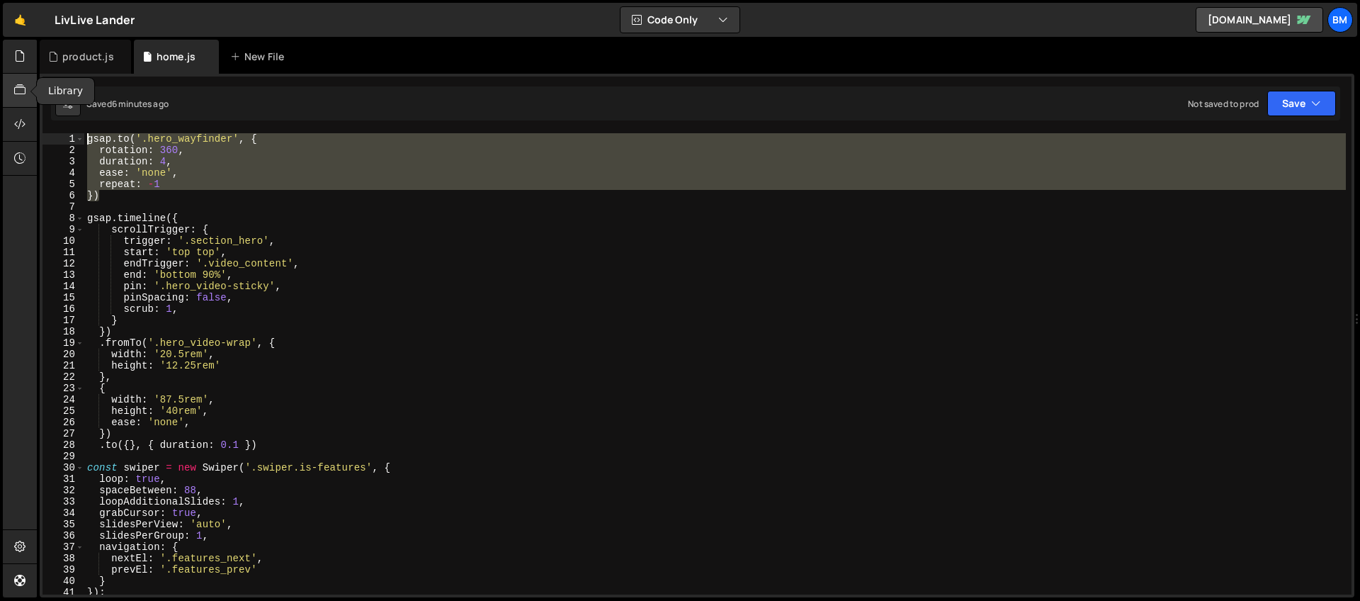
drag, startPoint x: 115, startPoint y: 193, endPoint x: 25, endPoint y: 92, distance: 135.5
click at [25, 92] on div "Hold on a sec... Are you certain you wish to leave this page? Any changes you'v…" at bounding box center [680, 300] width 1360 height 601
type textarea "[DOMAIN_NAME]('.hero_wayfinder', { rotation: 360,"
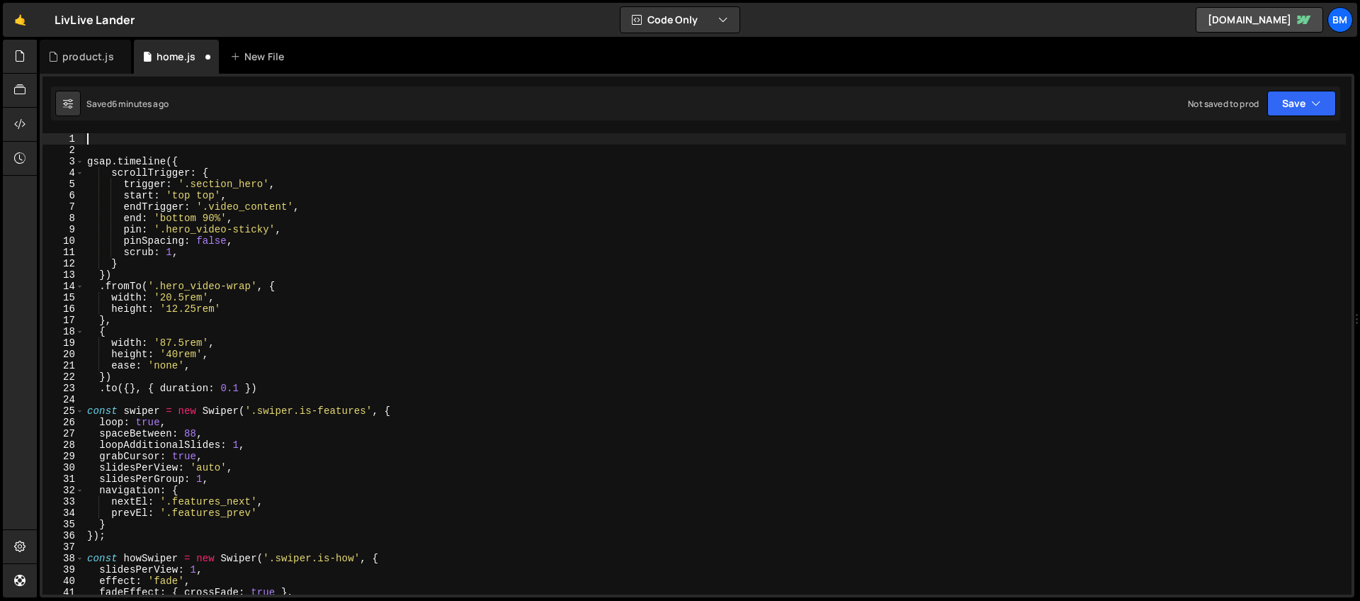
click at [100, 156] on div "gsap . timeline ({ scrollTrigger : { trigger : '.section_hero' , start : 'top t…" at bounding box center [714, 375] width 1261 height 484
type textarea "gsap.timeline({"
click at [92, 150] on div "gsap . timeline ({ scrollTrigger : { trigger : '.section_hero' , start : 'top t…" at bounding box center [714, 375] width 1261 height 484
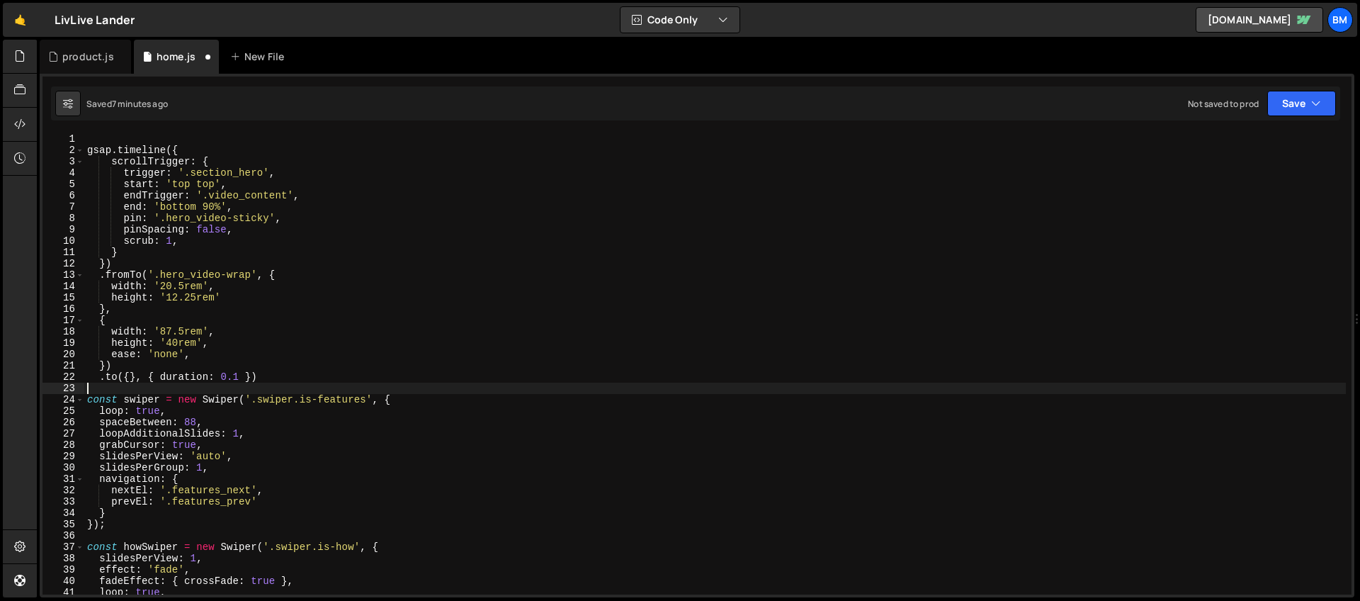
click at [114, 386] on div "gsap . timeline ({ scrollTrigger : { trigger : '.section_hero' , start : 'top t…" at bounding box center [714, 375] width 1261 height 484
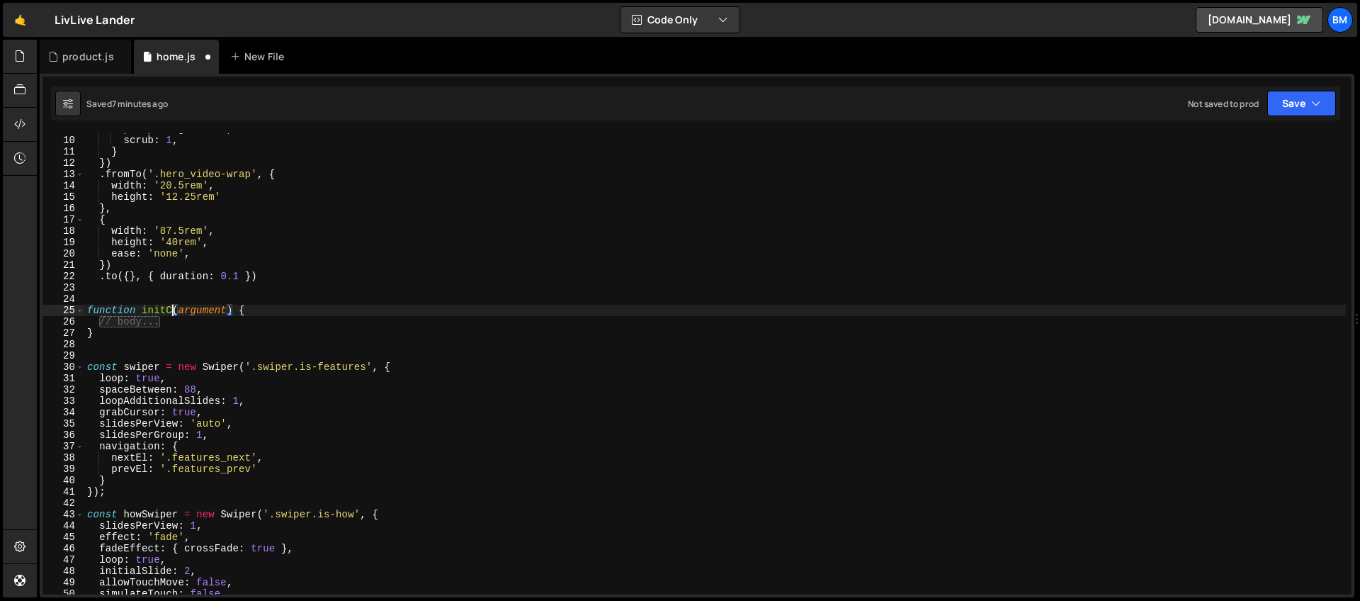
scroll to position [0, 6]
click at [220, 309] on div "pinSpacing : false , scrub : 1 , } }) . fromTo ( '.hero_video-wrap' , { width :…" at bounding box center [714, 365] width 1261 height 484
click at [166, 322] on div "pinSpacing : false , scrub : 1 , } }) . fromTo ( '.hero_video-wrap' , { width :…" at bounding box center [714, 365] width 1261 height 484
type textarea "// body..."
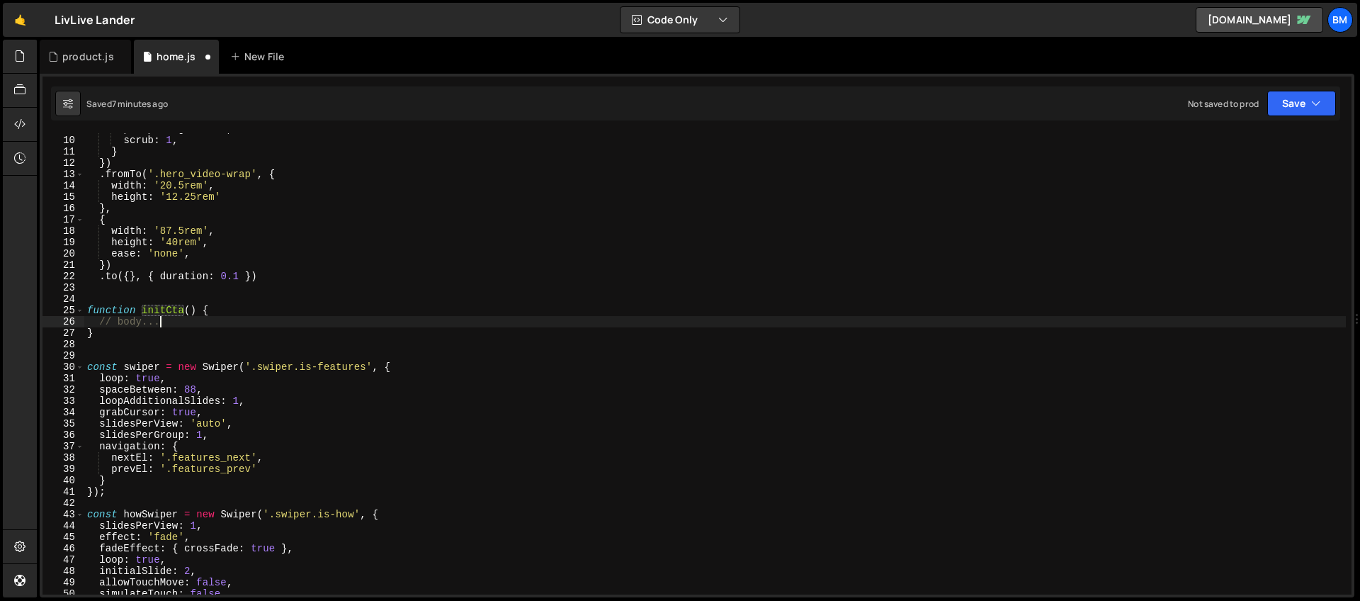
scroll to position [0, 4]
click at [140, 320] on div "pinSpacing : false , scrub : 1 , } }) . fromTo ( '.hero_video-wrap' , { width :…" at bounding box center [714, 365] width 1261 height 484
click at [170, 320] on div "pinSpacing : false , scrub : 1 , } }) . fromTo ( '.hero_video-wrap' , { width :…" at bounding box center [714, 365] width 1261 height 484
drag, startPoint x: 172, startPoint y: 320, endPoint x: 96, endPoint y: 319, distance: 75.8
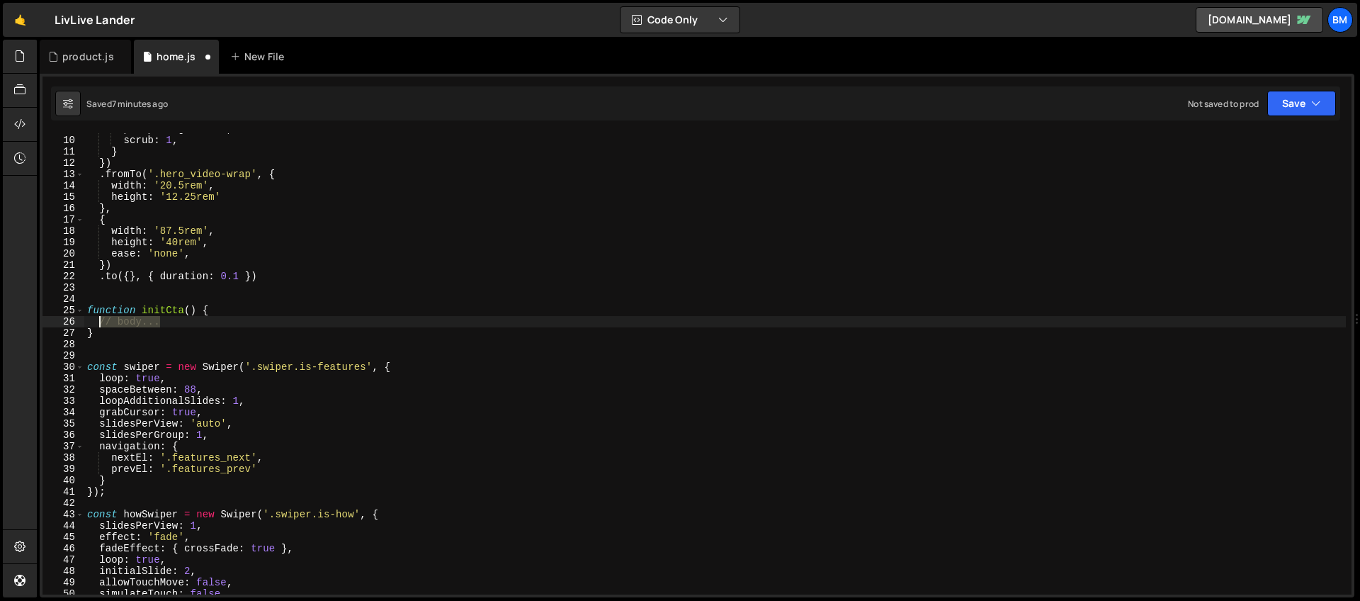
click at [96, 319] on div "pinSpacing : false , scrub : 1 , } }) . fromTo ( '.hero_video-wrap' , { width :…" at bounding box center [714, 365] width 1261 height 484
type textarea "h"
type textarea "gsap.timeline()"
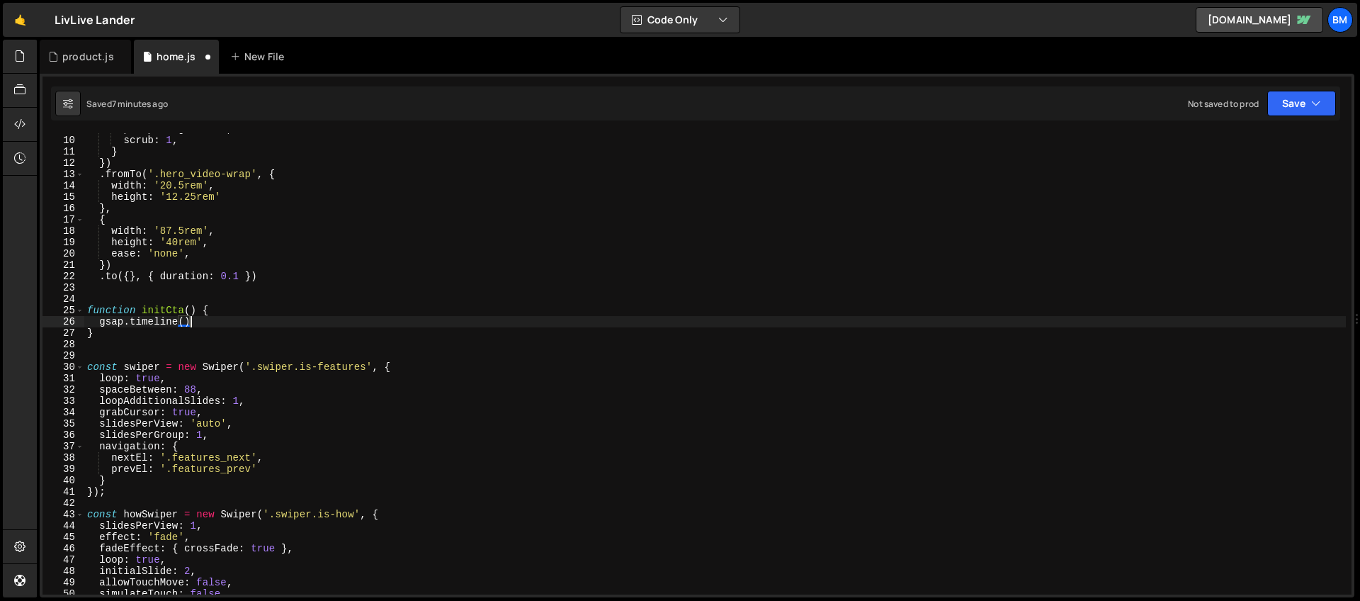
scroll to position [0, 0]
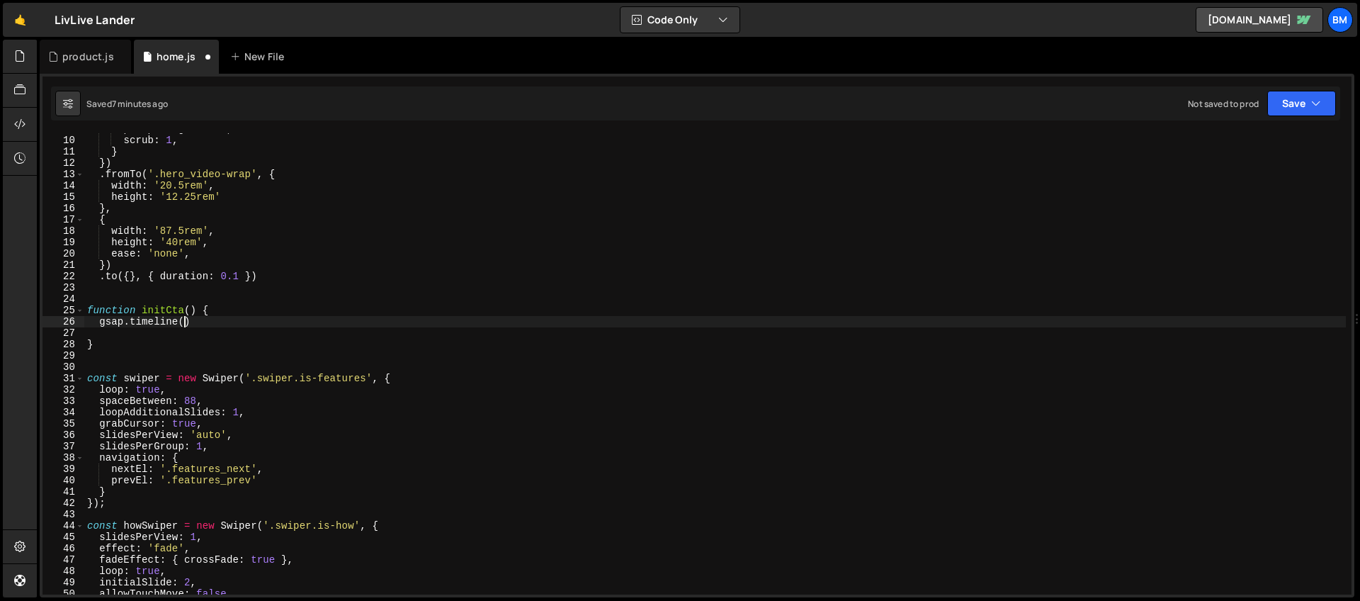
click at [185, 324] on div "pinSpacing : false , scrub : 1 , } }) . fromTo ( '.hero_video-wrap' , { width :…" at bounding box center [714, 365] width 1261 height 484
type textarea "gsap.timeline({)"
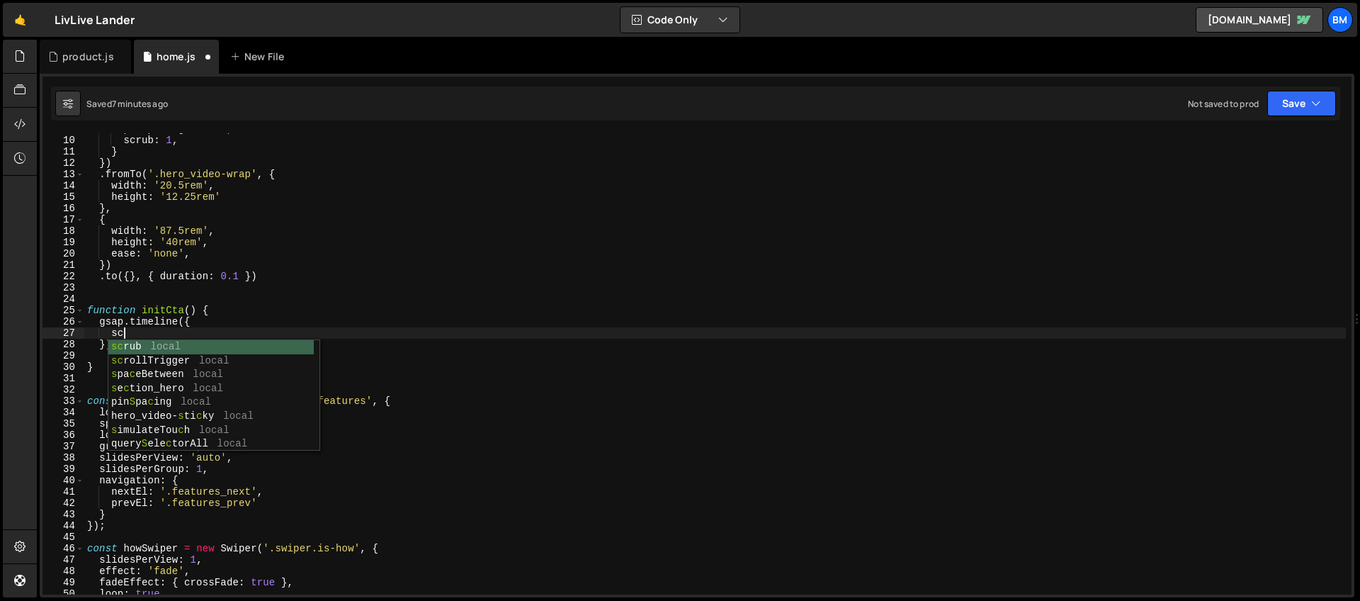
scroll to position [0, 2]
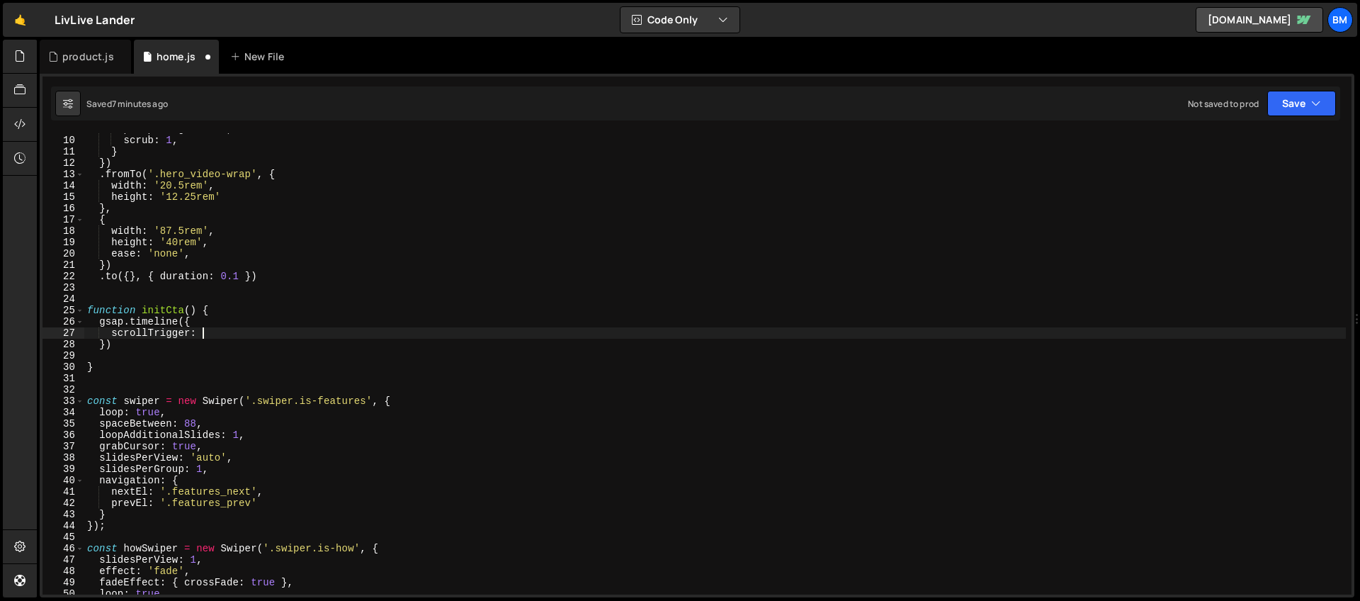
type textarea "scrollTrigger: {"
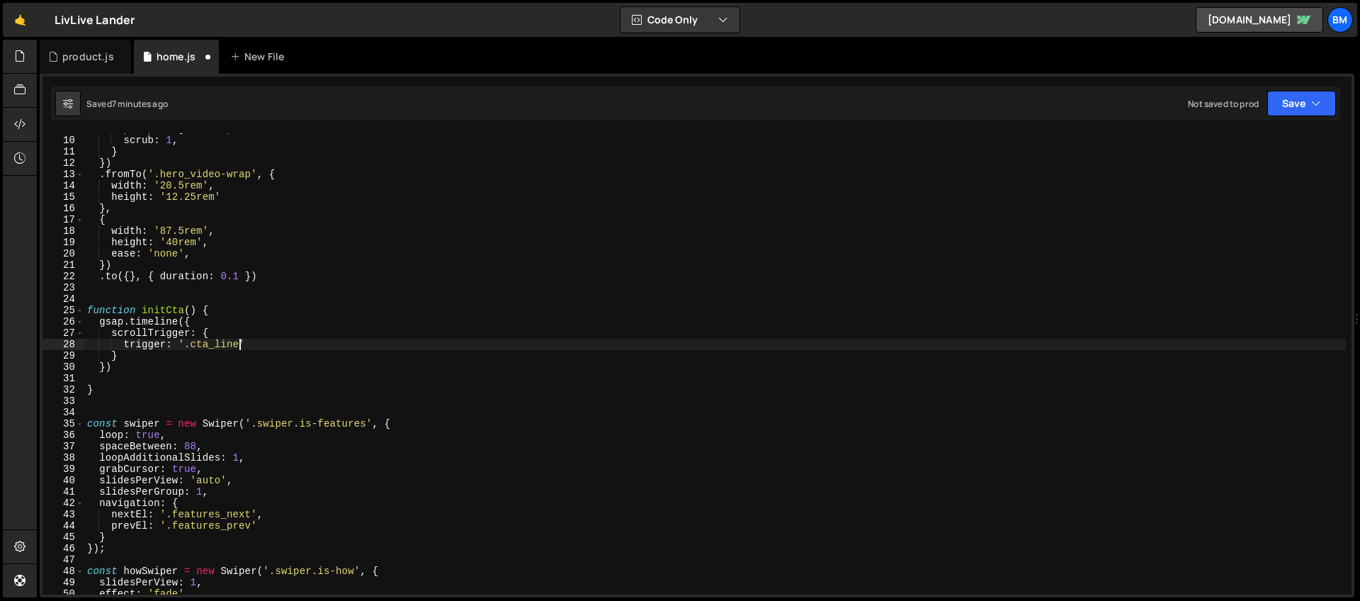
scroll to position [0, 10]
click at [280, 339] on div "pinSpacing : false , scrub : 1 , } }) . fromTo ( '.hero_video-wrap' , { width :…" at bounding box center [714, 365] width 1261 height 484
click at [271, 343] on div "pinSpacing : false , scrub : 1 , } }) . fromTo ( '.hero_video-wrap' , { width :…" at bounding box center [714, 365] width 1261 height 484
type textarea "trigger: '.cta_line',"
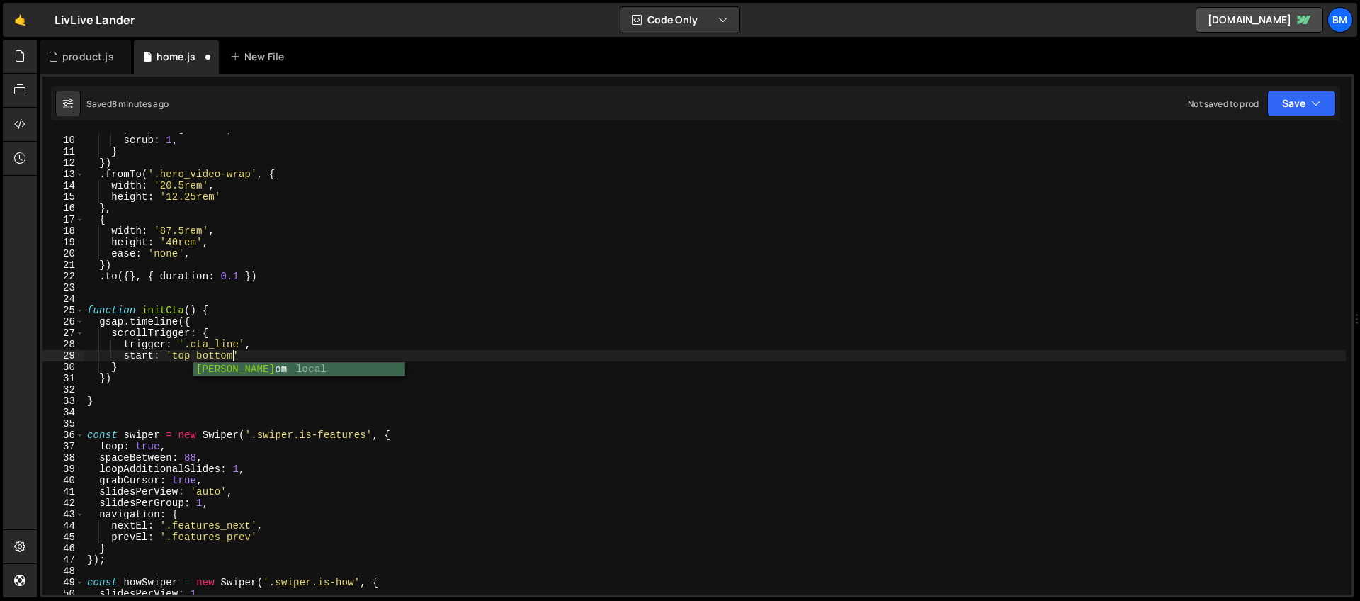
scroll to position [0, 9]
click at [268, 362] on div "pinSpacing : false , scrub : 1 , } }) . fromTo ( '.hero_video-wrap' , { width :…" at bounding box center [714, 365] width 1261 height 484
click at [259, 358] on div "pinSpacing : false , scrub : 1 , } }) . fromTo ( '.hero_video-wrap' , { width :…" at bounding box center [714, 365] width 1261 height 484
type textarea "start: 'top bottom',"
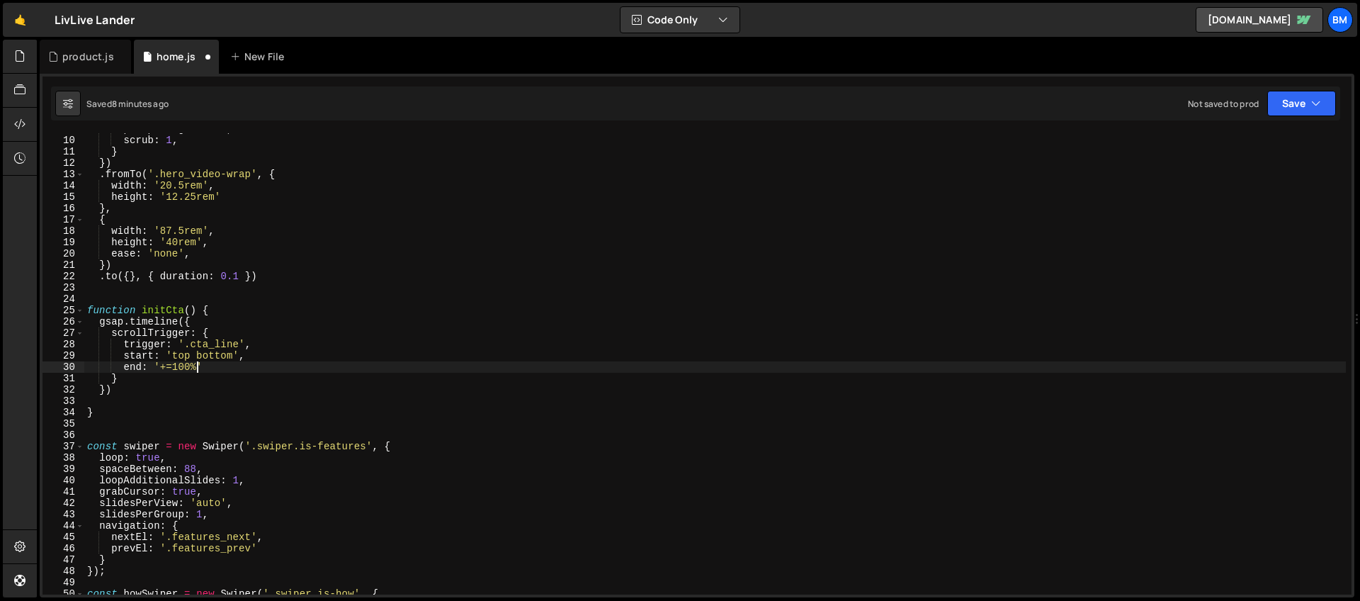
scroll to position [0, 7]
click at [235, 368] on div "pinSpacing : false , scrub : 1 , } }) . fromTo ( '.hero_video-wrap' , { width :…" at bounding box center [714, 365] width 1261 height 484
type textarea "end: '+=100%',"
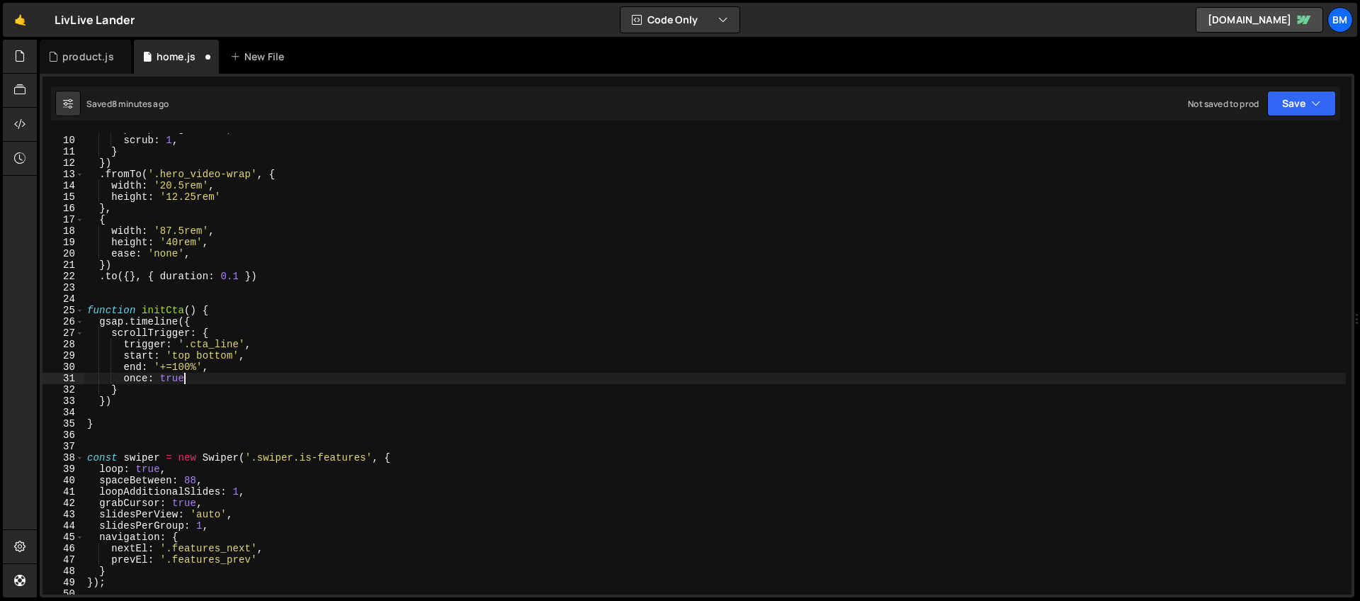
scroll to position [0, 6]
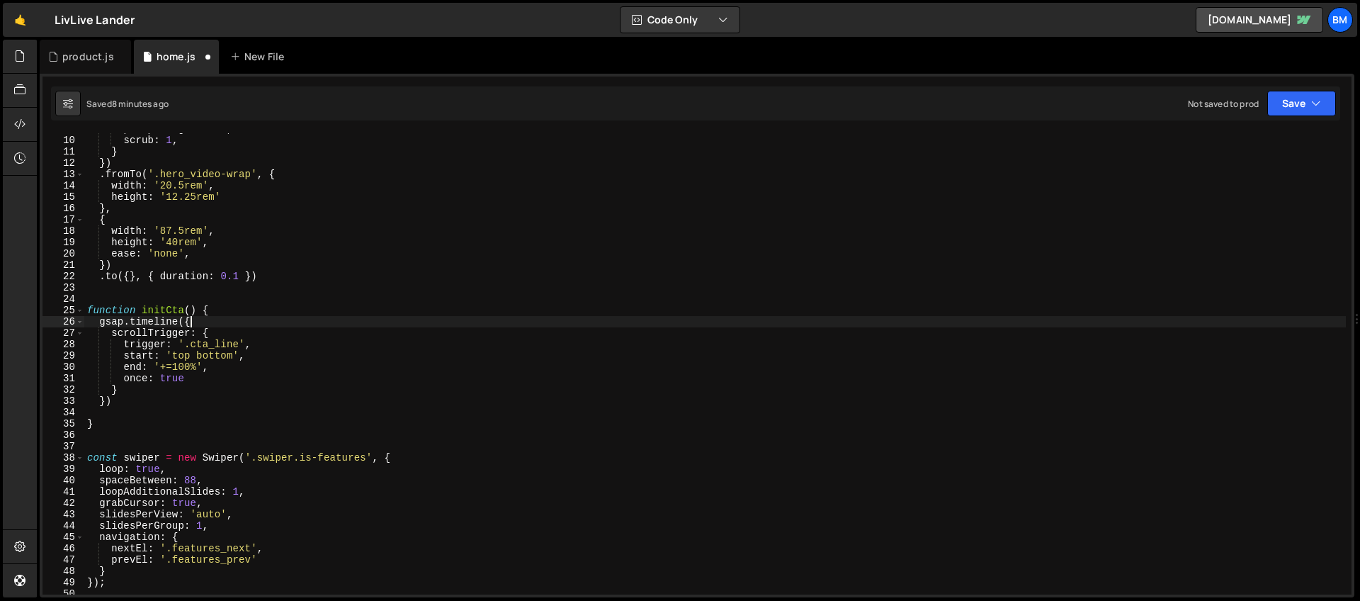
click at [234, 324] on div "pinSpacing : false , scrub : 1 , } }) . fromTo ( '.hero_video-wrap' , { width :…" at bounding box center [714, 365] width 1261 height 484
click at [126, 399] on div "pinSpacing : false , scrub : 1 , } }) . fromTo ( '.hero_video-wrap' , { width :…" at bounding box center [714, 365] width 1261 height 484
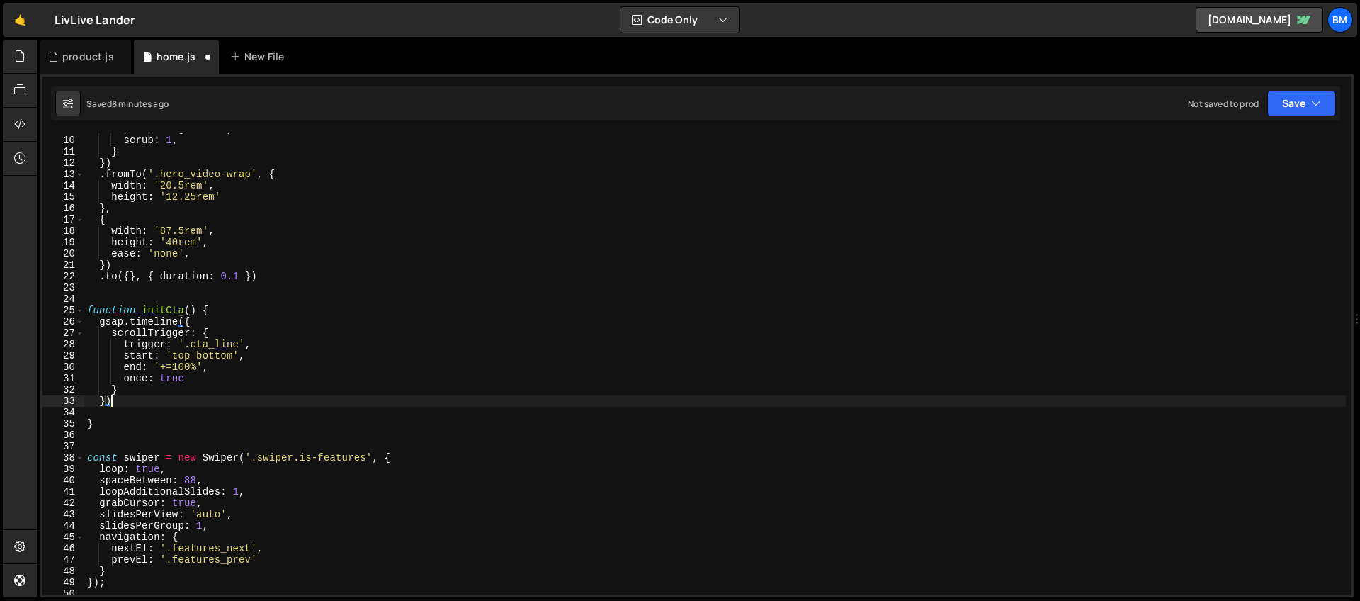
scroll to position [0, 1]
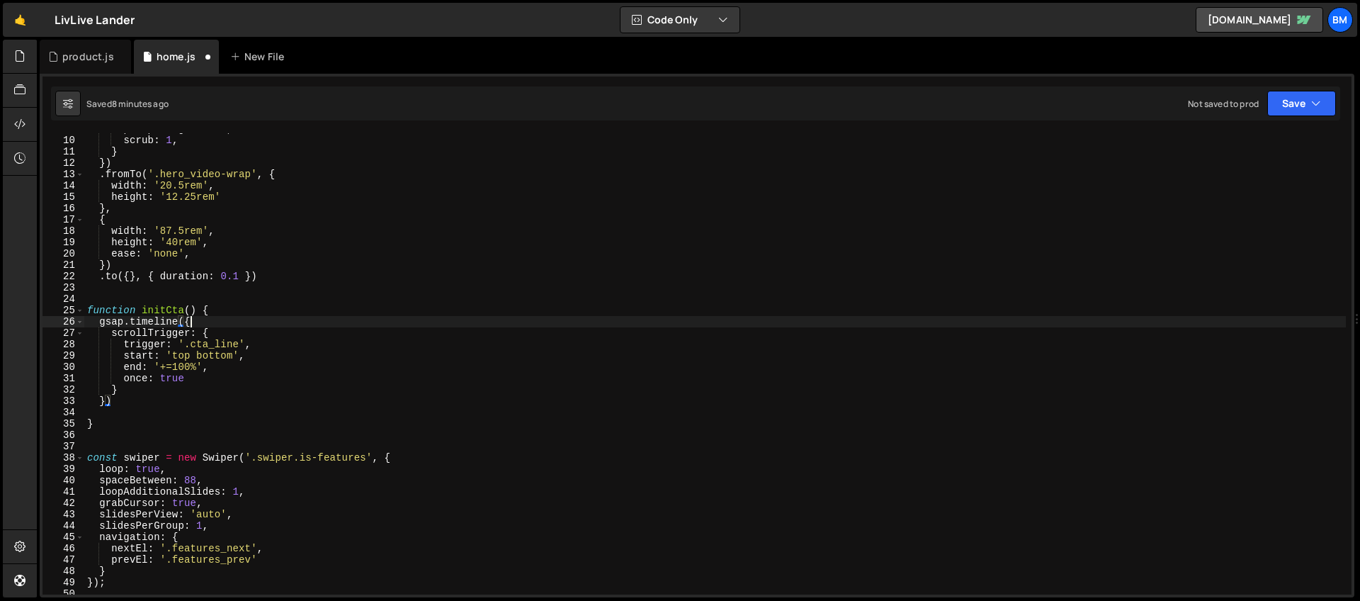
click at [206, 324] on div "pinSpacing : false , scrub : 1 , } }) . fromTo ( '.hero_video-wrap' , { width :…" at bounding box center [714, 365] width 1261 height 484
click at [220, 310] on div "pinSpacing : false , scrub : 1 , } }) . fromTo ( '.hero_video-wrap' , { width :…" at bounding box center [714, 365] width 1261 height 484
click at [187, 320] on div "pinSpacing : false , scrub : 1 , } }) . fromTo ( '.hero_video-wrap' , { width :…" at bounding box center [714, 365] width 1261 height 484
click at [225, 322] on div "pinSpacing : false , scrub : 1 , } }) . fromTo ( '.hero_video-wrap' , { width :…" at bounding box center [714, 365] width 1261 height 484
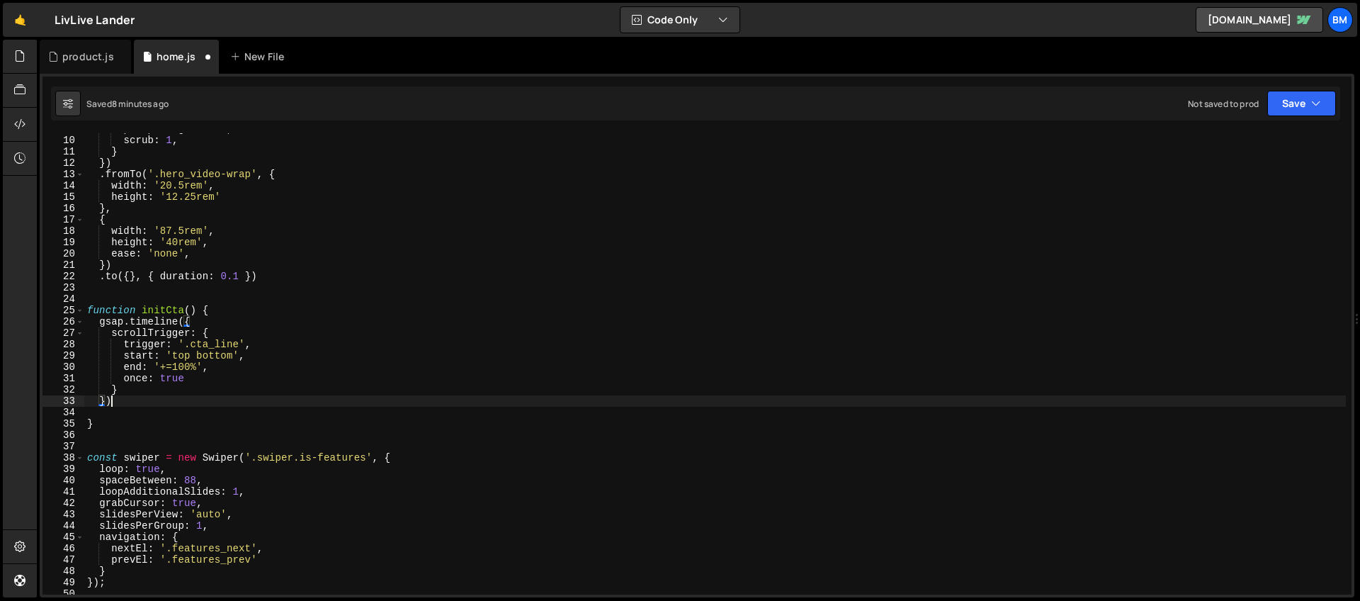
click at [109, 398] on div "pinSpacing : false , scrub : 1 , } }) . fromTo ( '.hero_video-wrap' , { width :…" at bounding box center [714, 365] width 1261 height 484
type textarea "})"
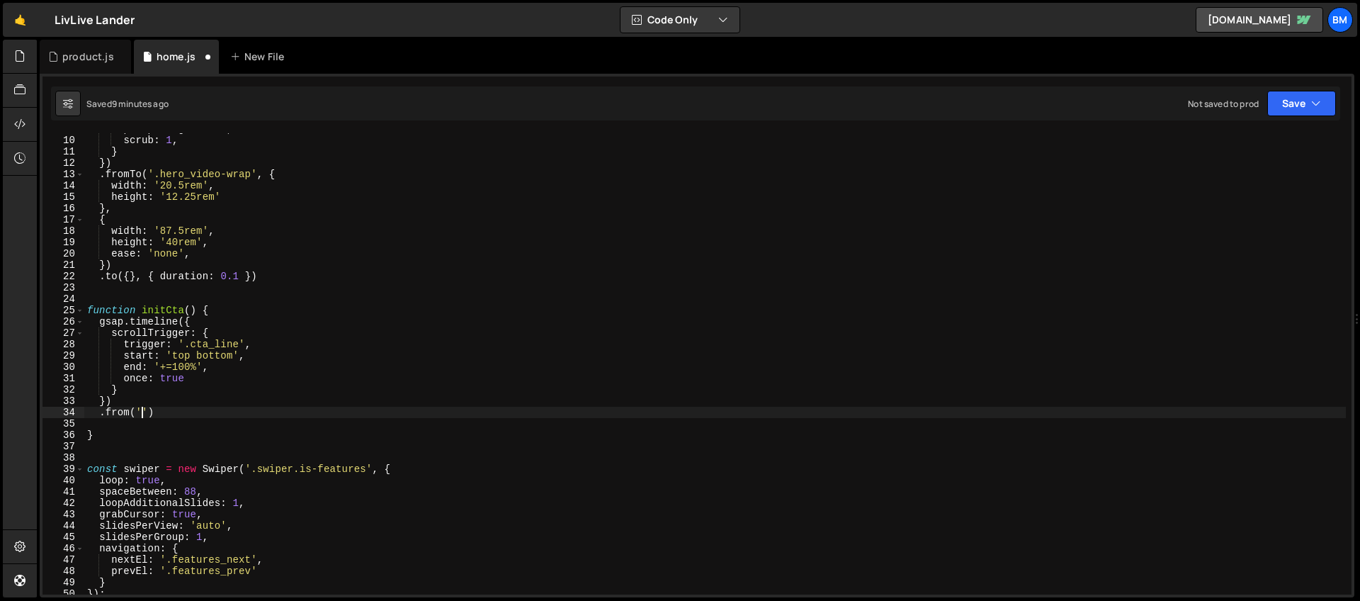
scroll to position [0, 4]
paste textarea "cta_logo')"
type textarea ".from('.cta_logo', {)"
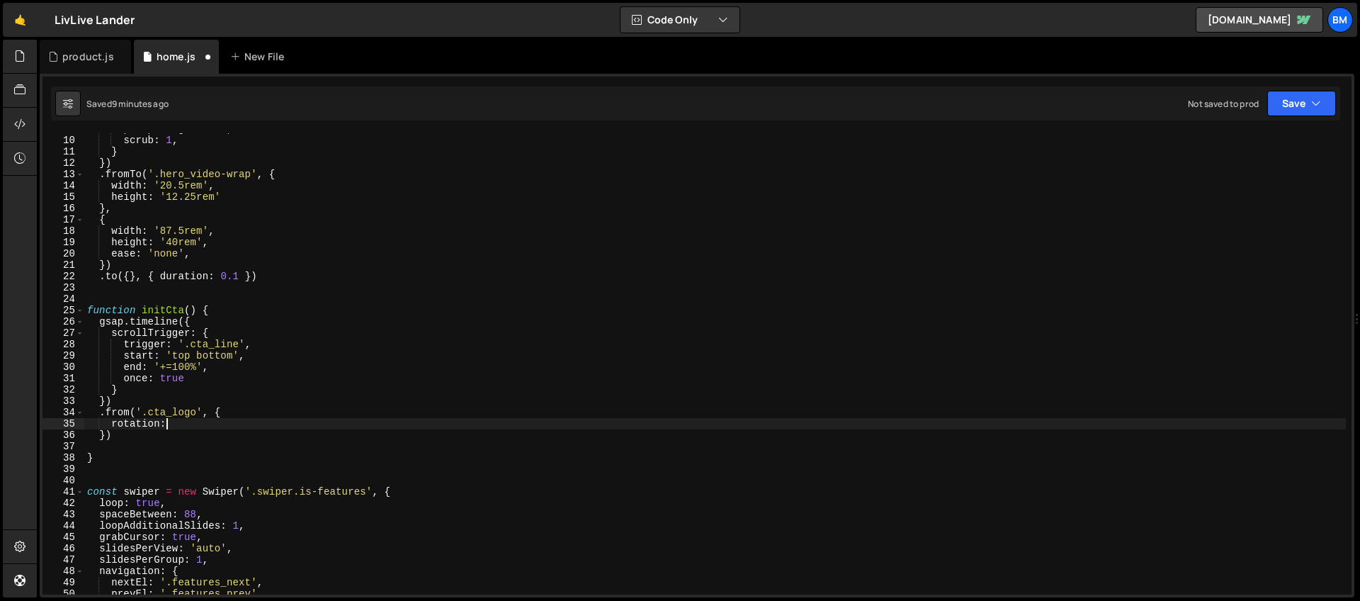
scroll to position [0, 5]
type textarea "rotation: 360,"
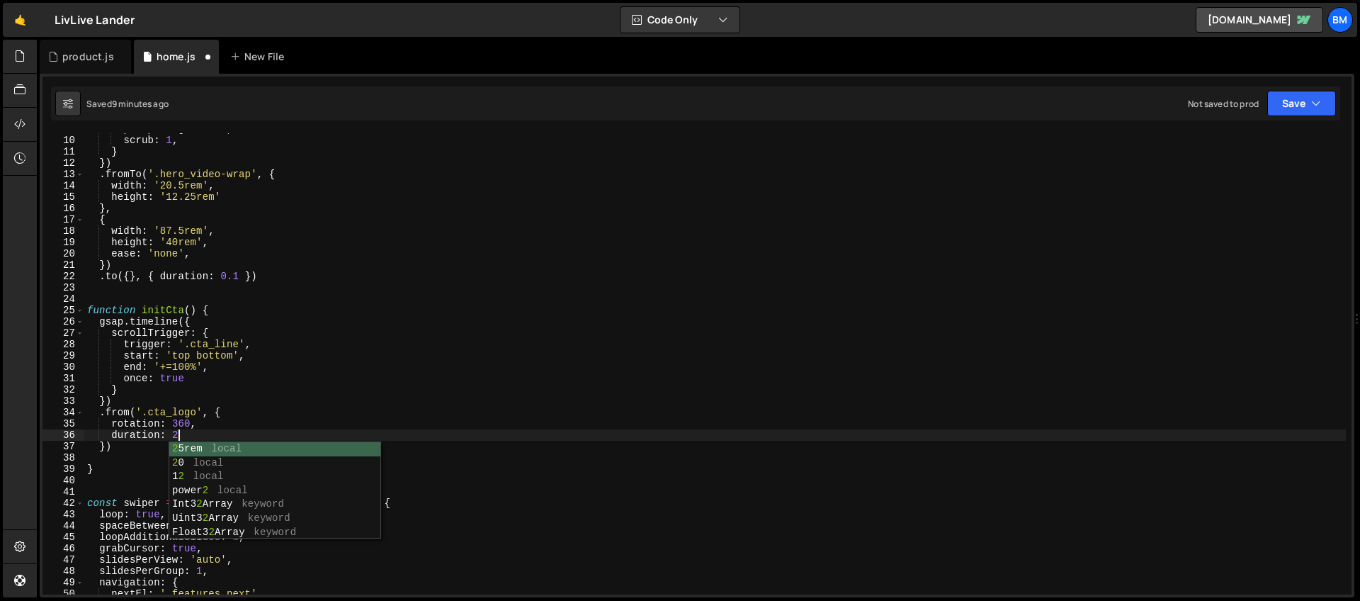
scroll to position [0, 6]
type textarea "duration: 2,"
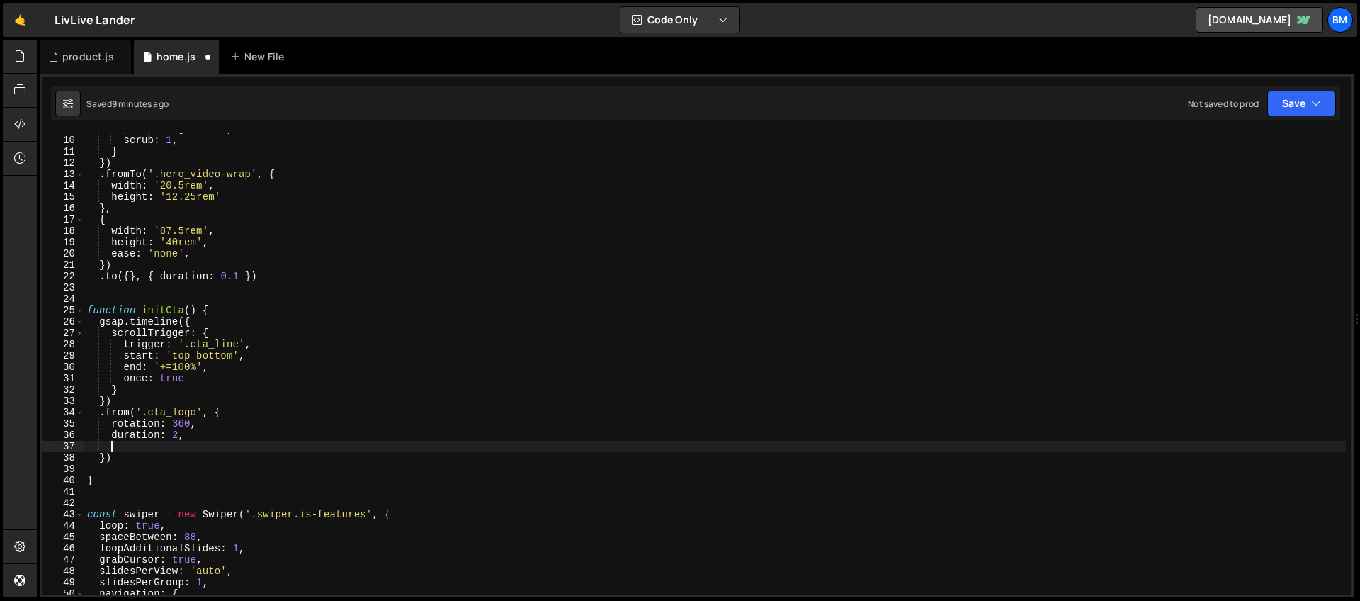
scroll to position [0, 1]
type textarea "yPercent: 100,"
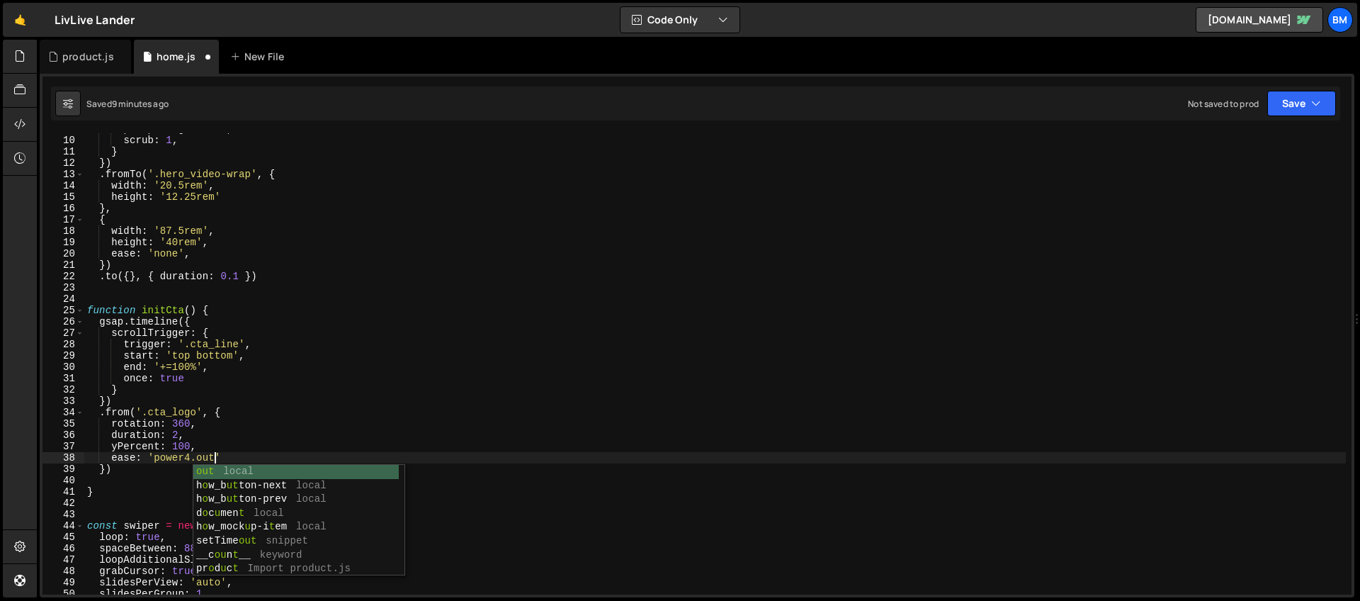
scroll to position [0, 8]
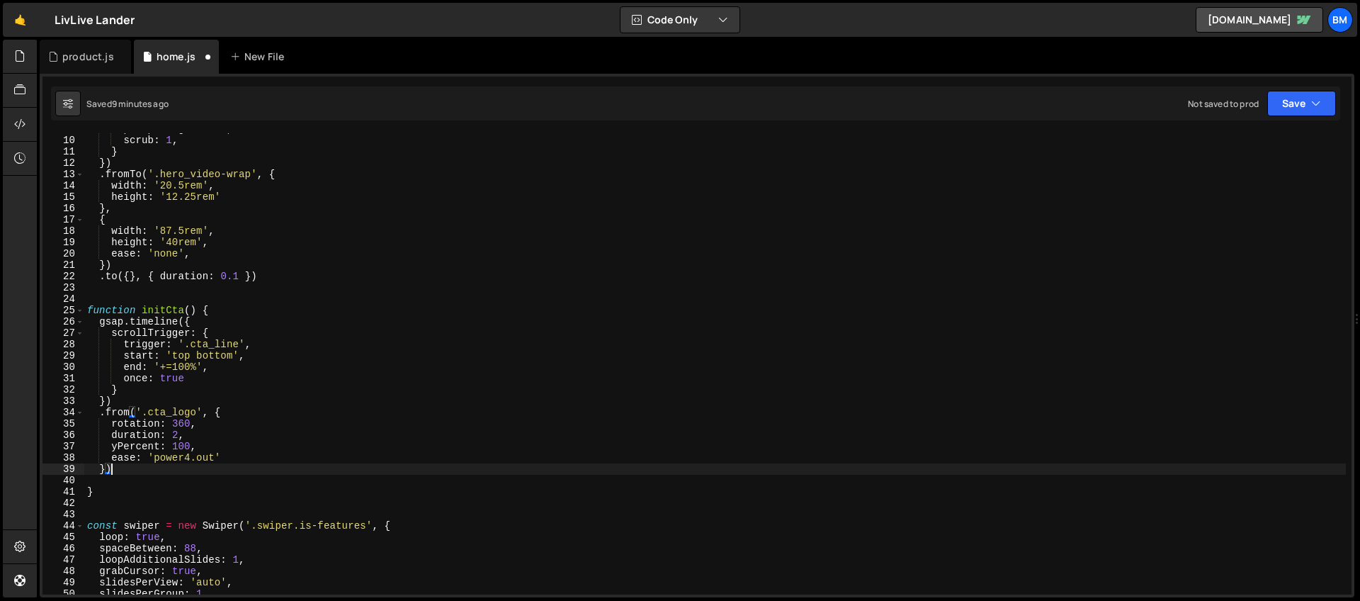
click at [117, 465] on div "pinSpacing : false , scrub : 1 , } }) . fromTo ( '.hero_video-wrap' , { width :…" at bounding box center [714, 365] width 1261 height 484
type textarea "})"
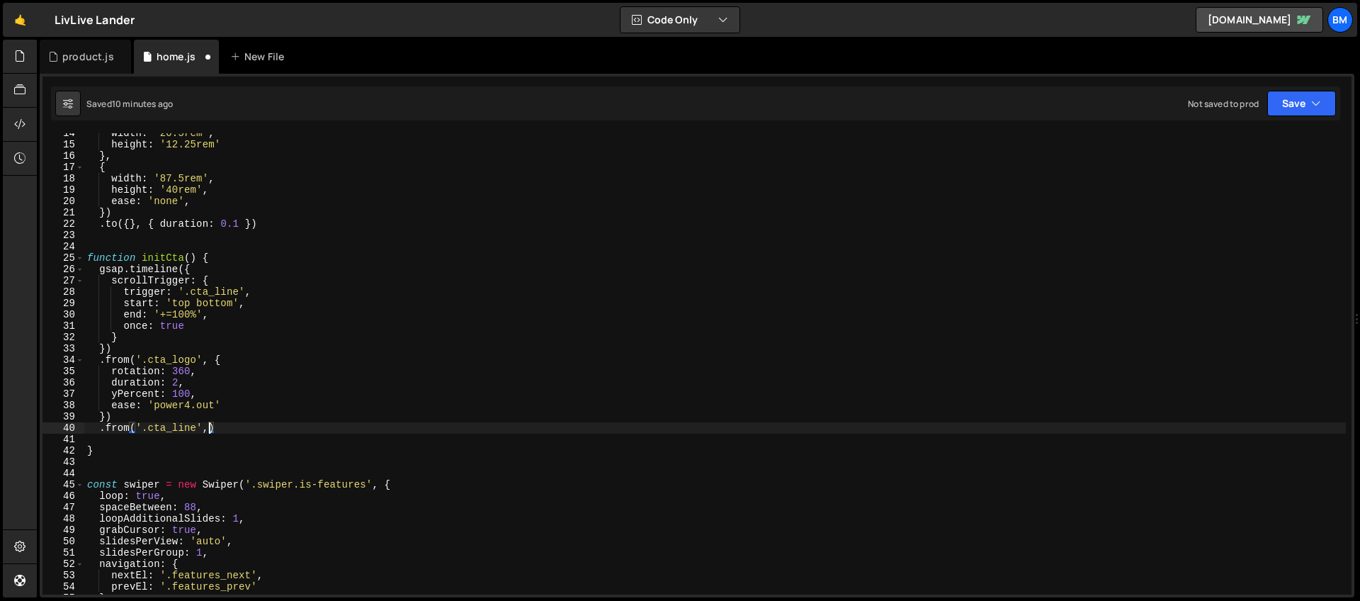
type textarea ".from('.cta_line',{')"
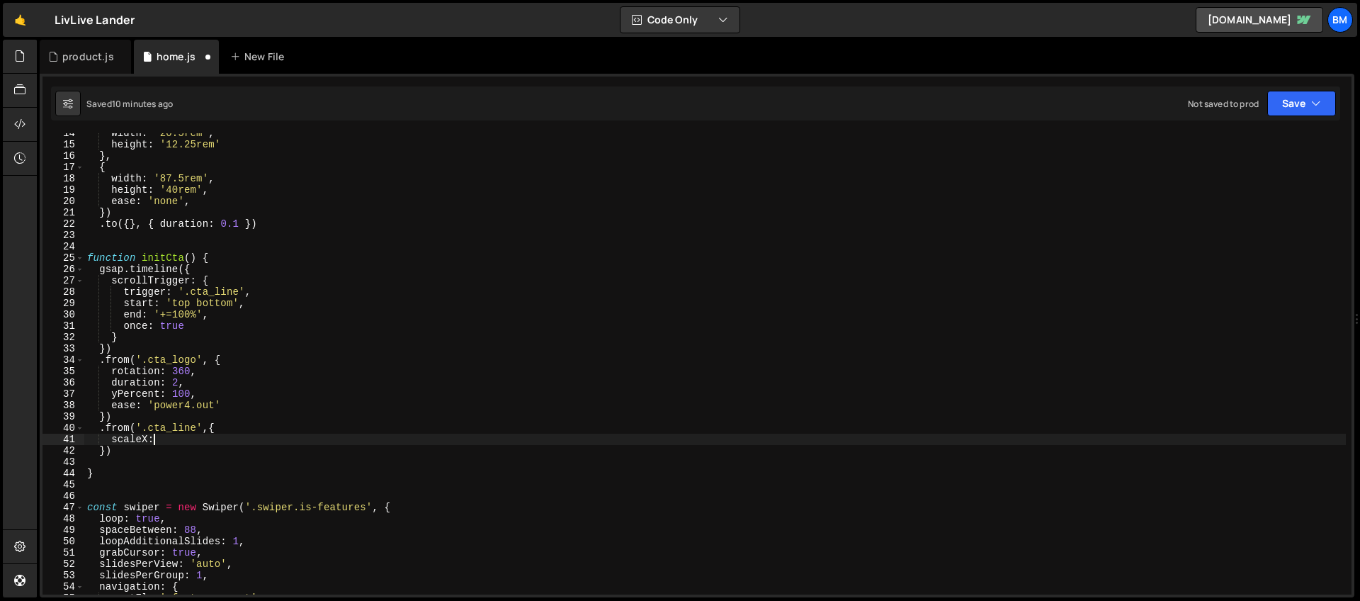
scroll to position [0, 4]
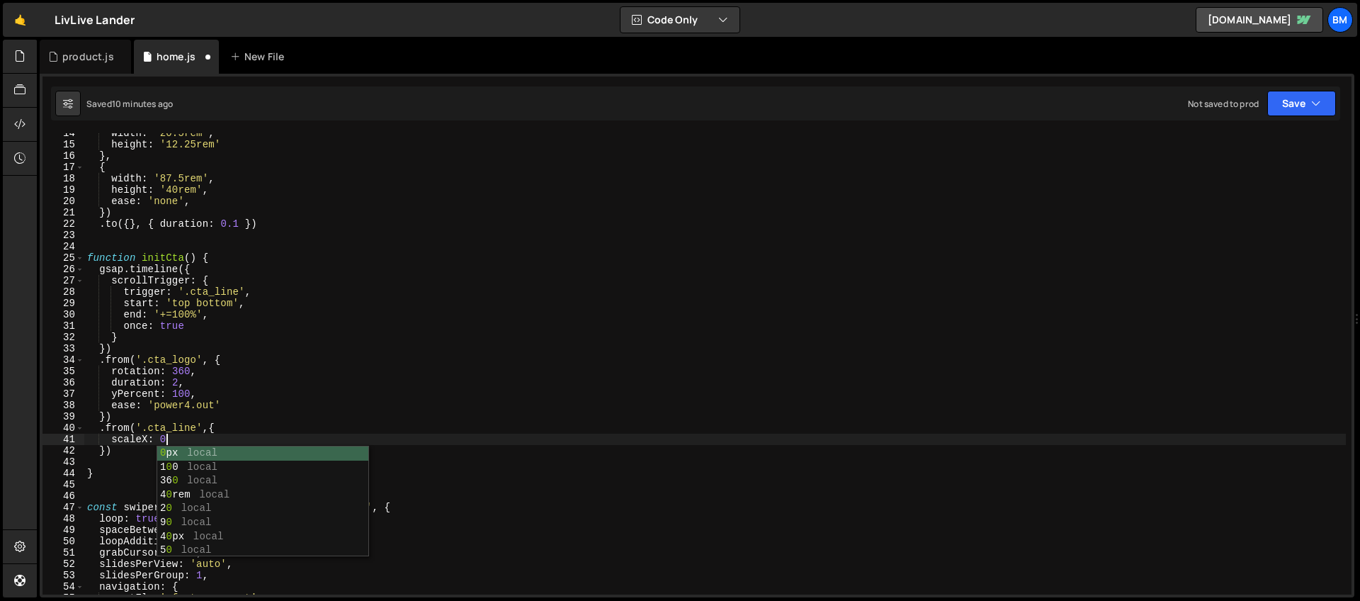
type textarea "scaleX: 0,"
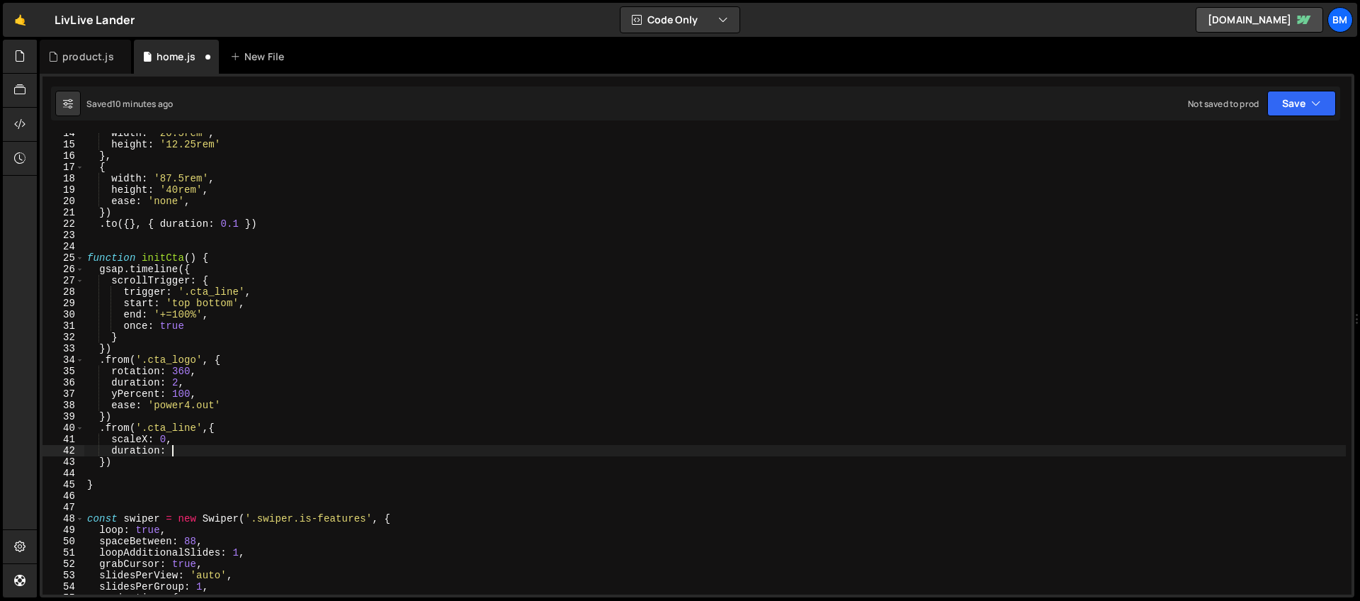
scroll to position [0, 6]
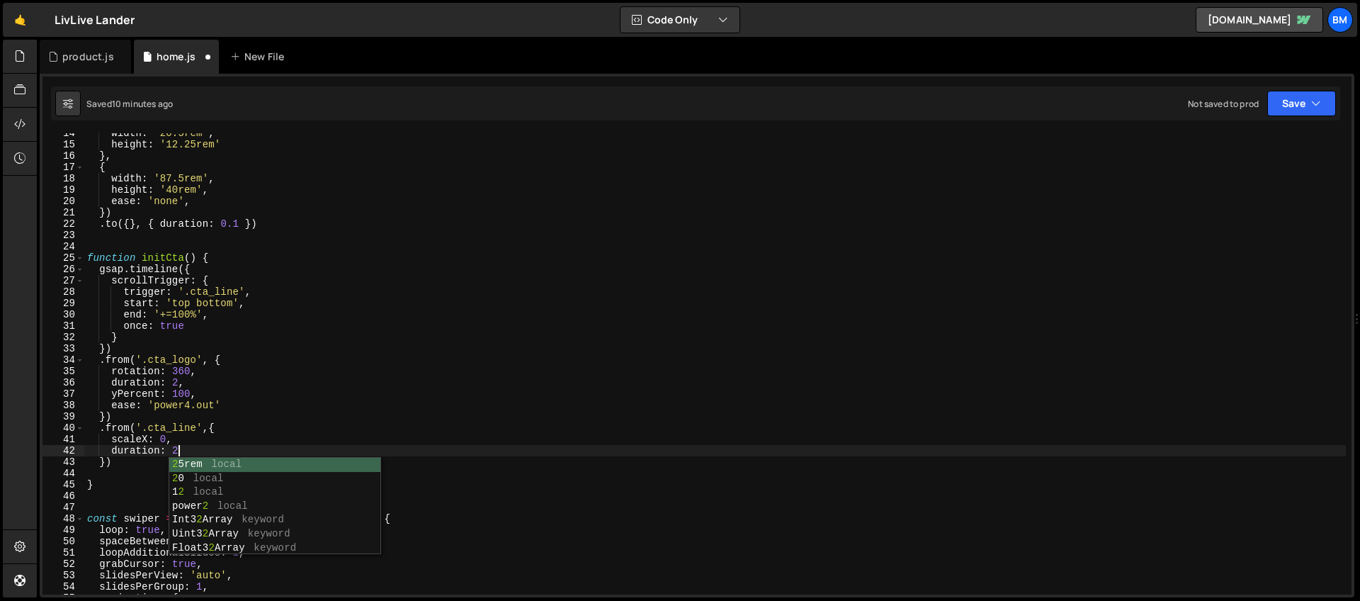
type textarea "duration: 2,"
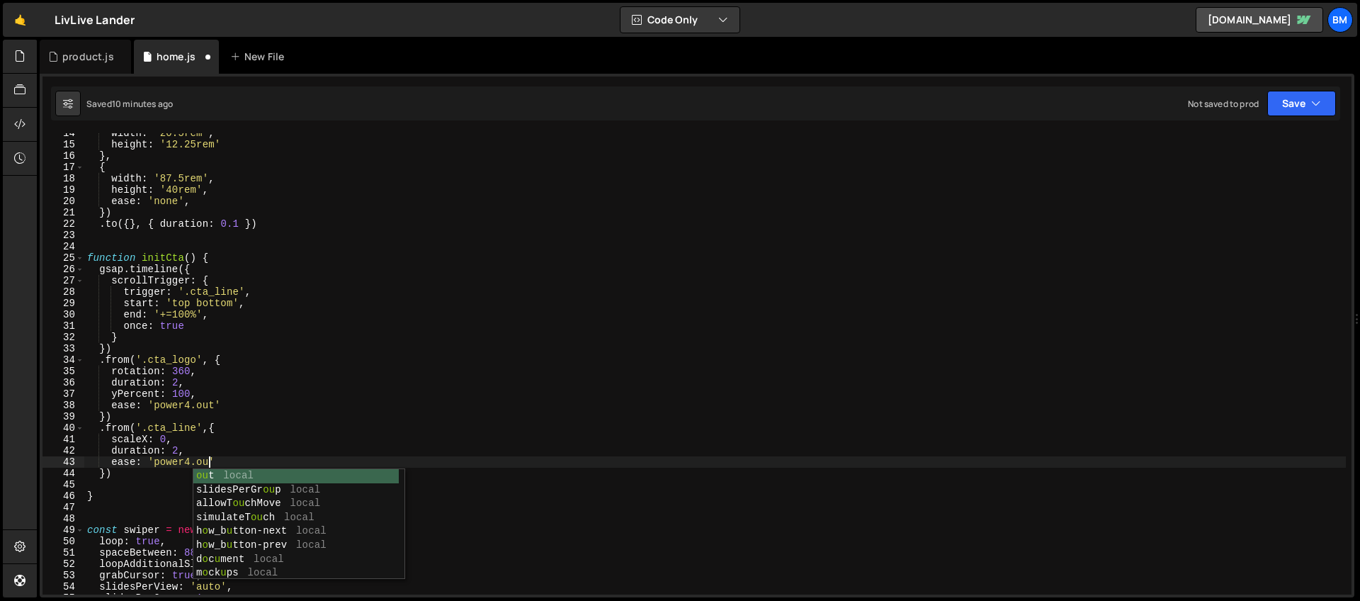
scroll to position [0, 8]
click at [142, 419] on div "width : '20.5rem' , height : '12.25rem' } , { width : '87.5rem' , height : '40r…" at bounding box center [714, 369] width 1261 height 484
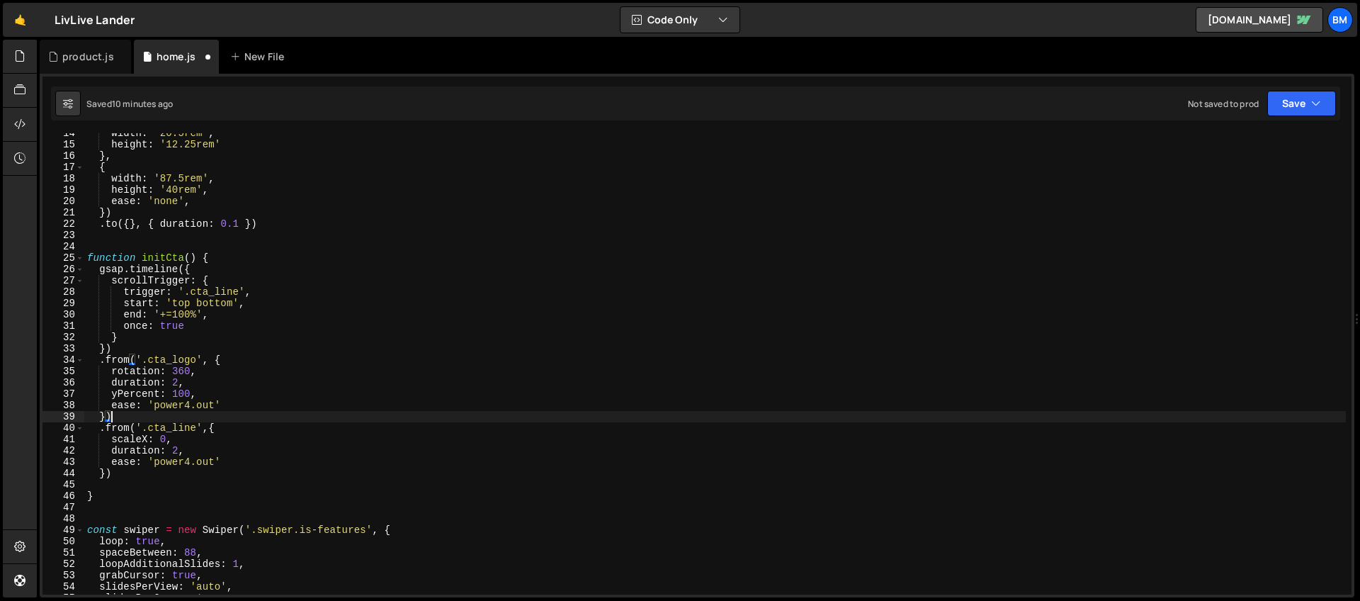
scroll to position [210, 0]
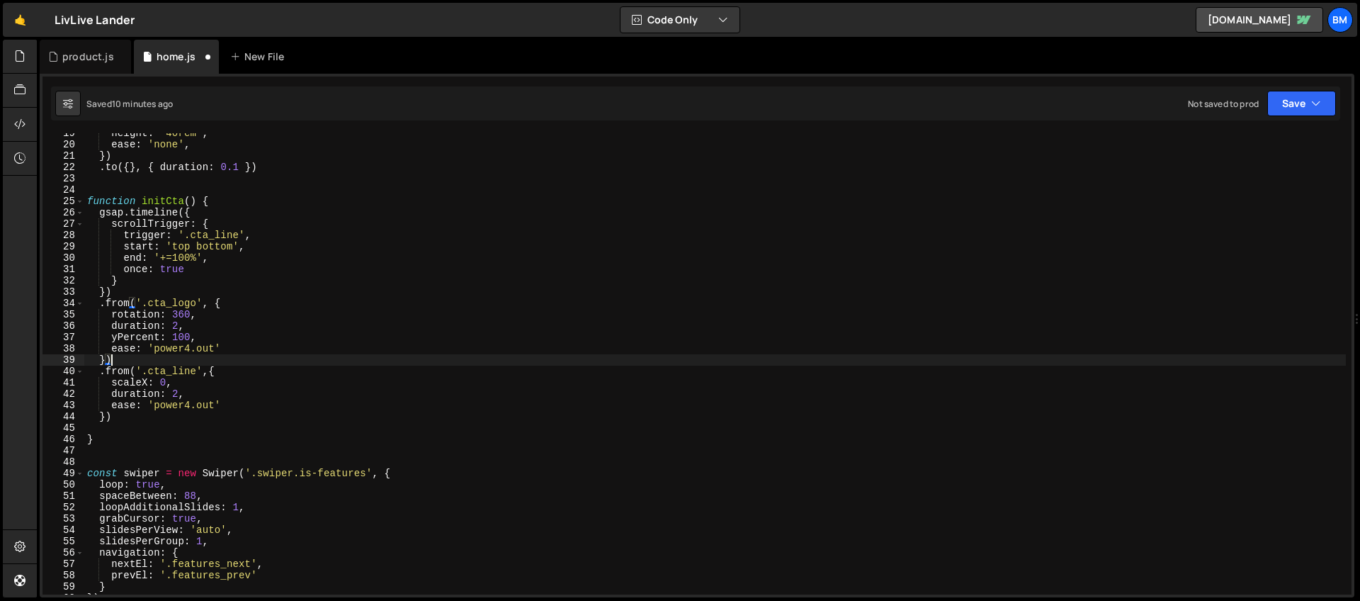
click at [164, 390] on div "height : '40rem' , ease : 'none' , }) . to ({ } , { duration : 0.1 }) function …" at bounding box center [714, 369] width 1261 height 484
click at [214, 382] on div "height : '40rem' , ease : 'none' , }) . to ({ } , { duration : 0.1 }) function …" at bounding box center [714, 369] width 1261 height 484
click at [203, 327] on div "height : '40rem' , ease : 'none' , }) . to ({ } , { duration : 0.1 }) function …" at bounding box center [714, 369] width 1261 height 484
click at [125, 417] on div "height : '40rem' , ease : 'none' , }) . to ({ } , { duration : 0.1 }) function …" at bounding box center [714, 369] width 1261 height 484
type textarea "})"
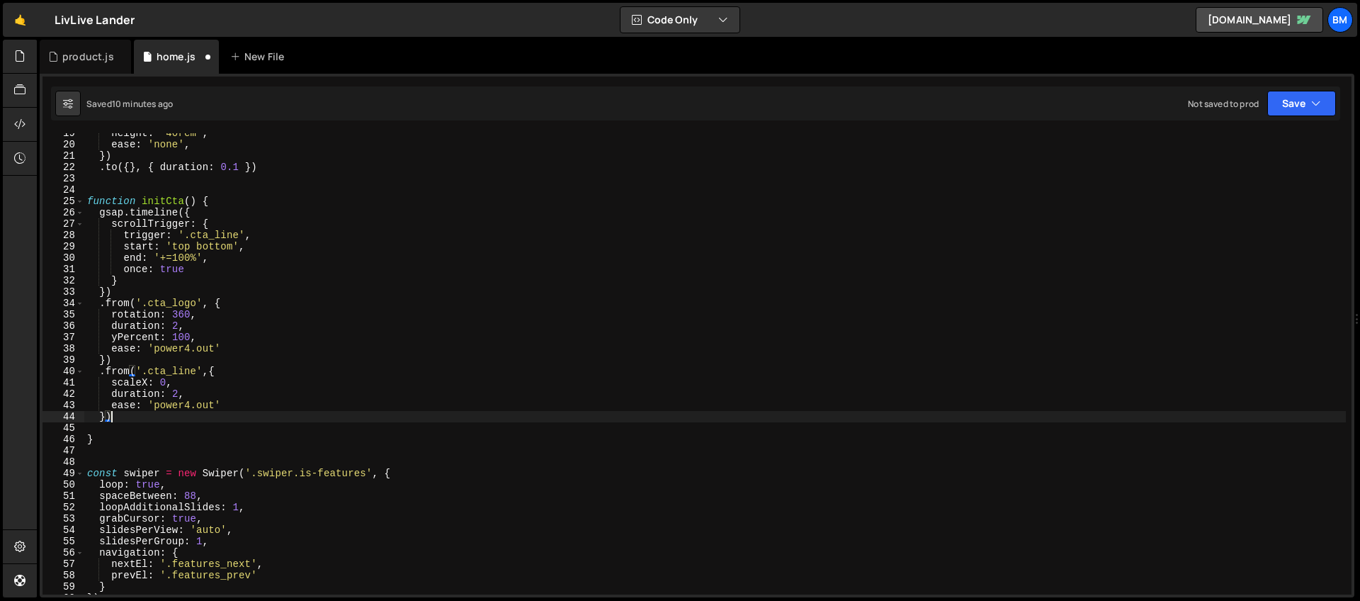
scroll to position [0, 0]
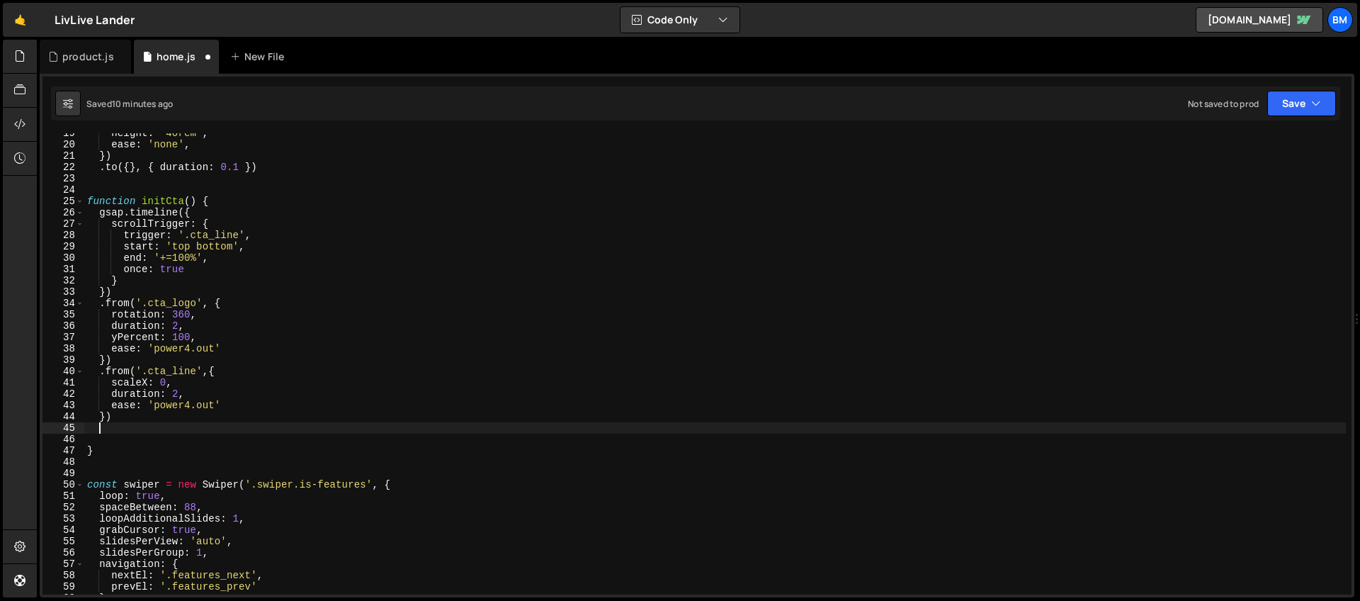
click at [106, 415] on div "height : '40rem' , ease : 'none' , }) . to ({ } , { duration : 0.1 }) function …" at bounding box center [714, 369] width 1261 height 484
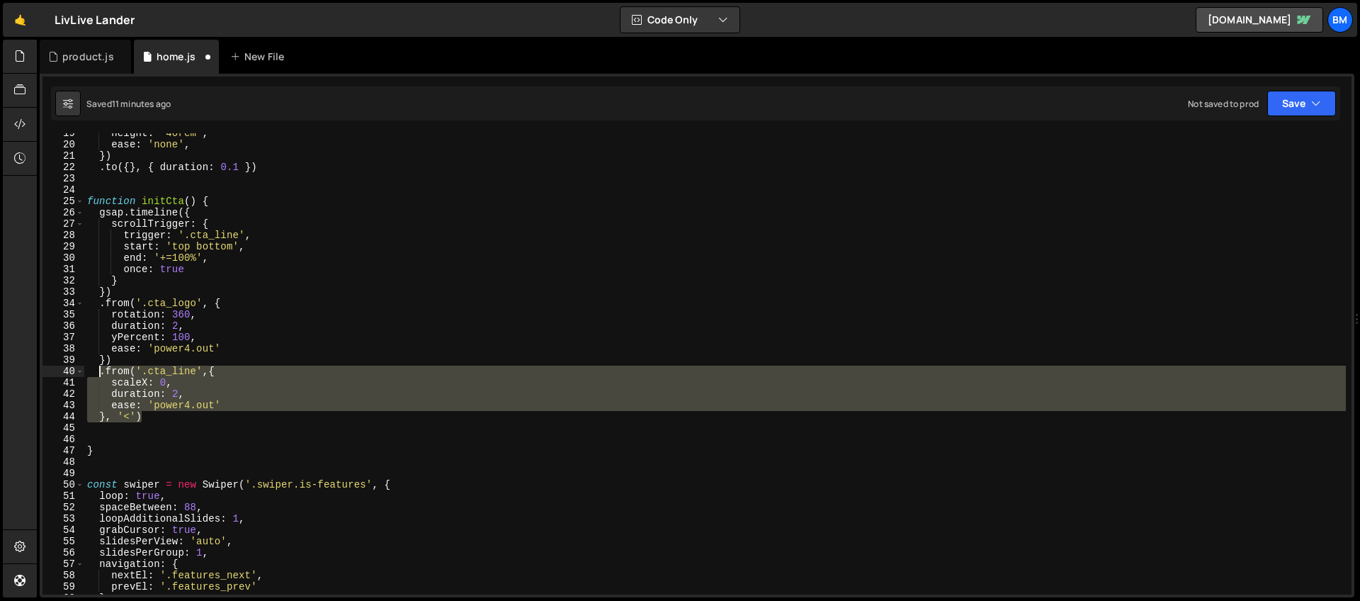
drag, startPoint x: 153, startPoint y: 416, endPoint x: 99, endPoint y: 375, distance: 67.3
click at [99, 375] on div "height : '40rem' , ease : 'none' , }) . to ({ } , { duration : 0.1 }) function …" at bounding box center [714, 369] width 1261 height 484
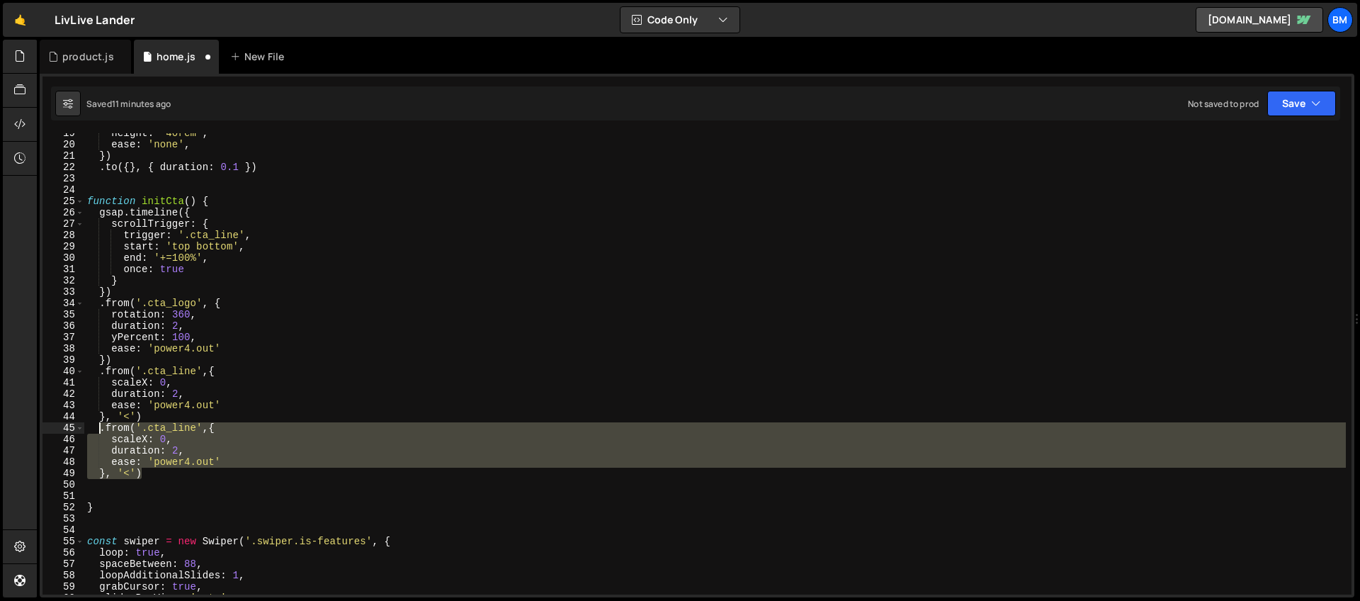
click at [158, 445] on div "height : '40rem' , ease : 'none' , }) . to ({ } , { duration : 0.1 }) function …" at bounding box center [714, 363] width 1261 height 461
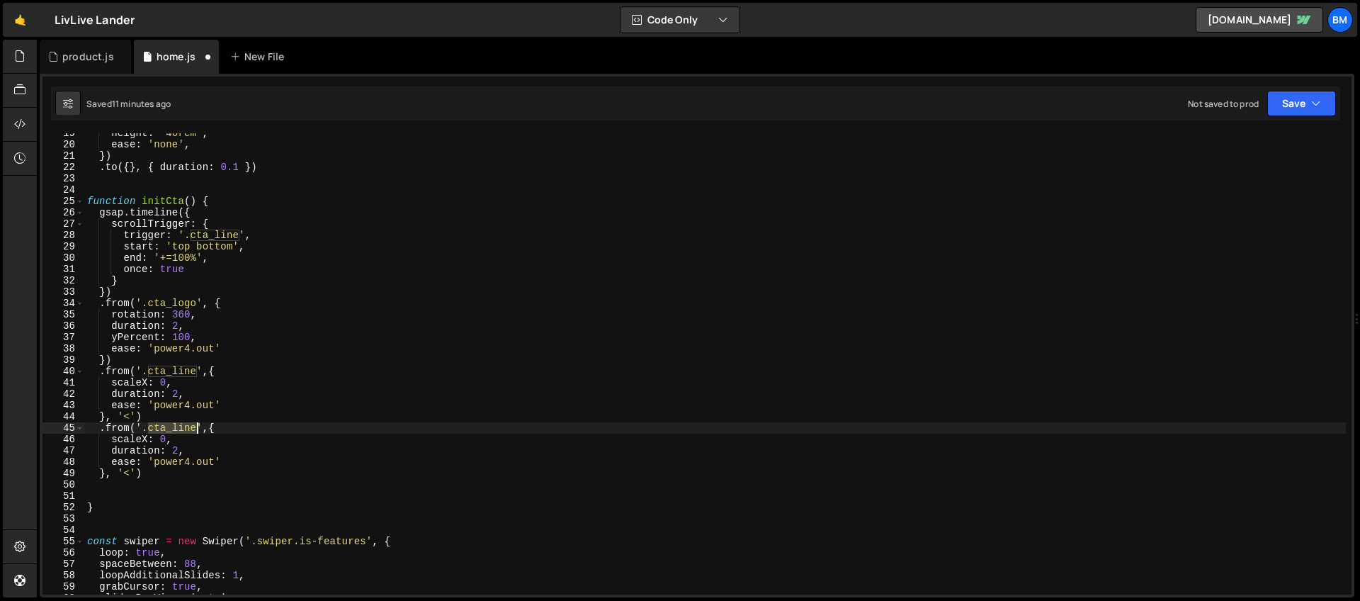
drag, startPoint x: 149, startPoint y: 429, endPoint x: 195, endPoint y: 428, distance: 46.8
click at [195, 428] on div "height : '40rem' , ease : 'none' , }) . to ({ } , { duration : 0.1 }) function …" at bounding box center [714, 369] width 1261 height 484
paste textarea "heading"
click at [126, 441] on div "height : '40rem' , ease : 'none' , }) . to ({ } , { duration : 0.1 }) function …" at bounding box center [714, 369] width 1261 height 484
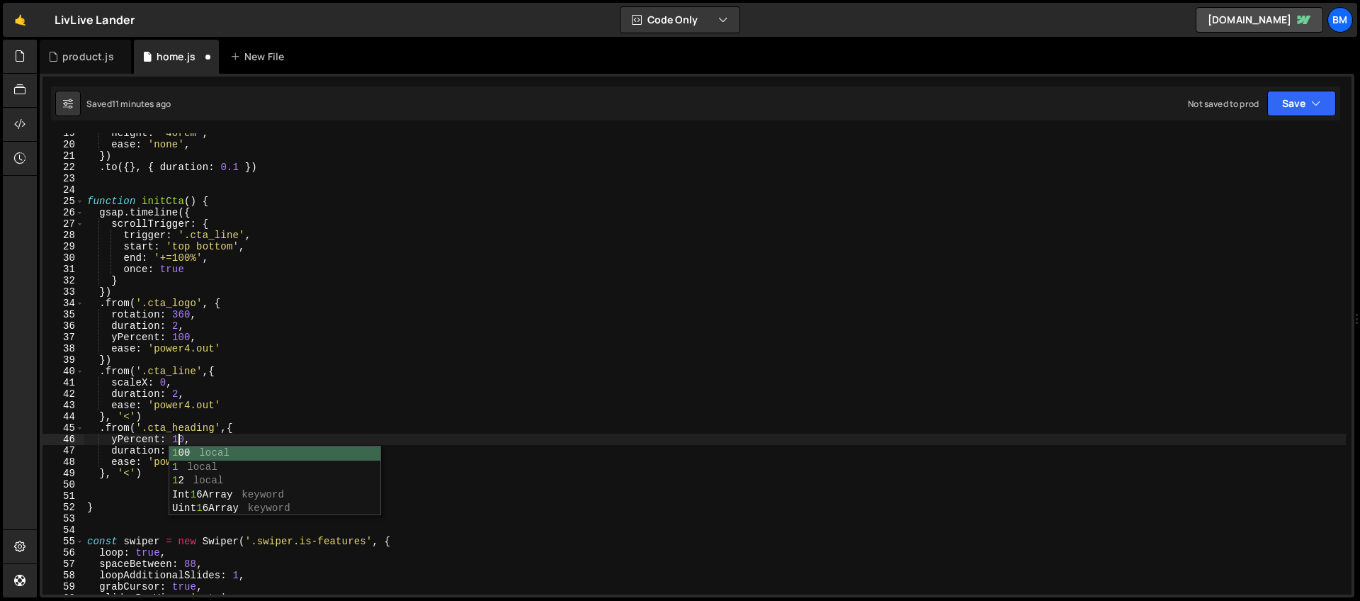
scroll to position [0, 6]
click at [127, 465] on div "height : '40rem' , ease : 'none' , }) . to ({ } , { duration : 0.1 }) function …" at bounding box center [714, 369] width 1261 height 484
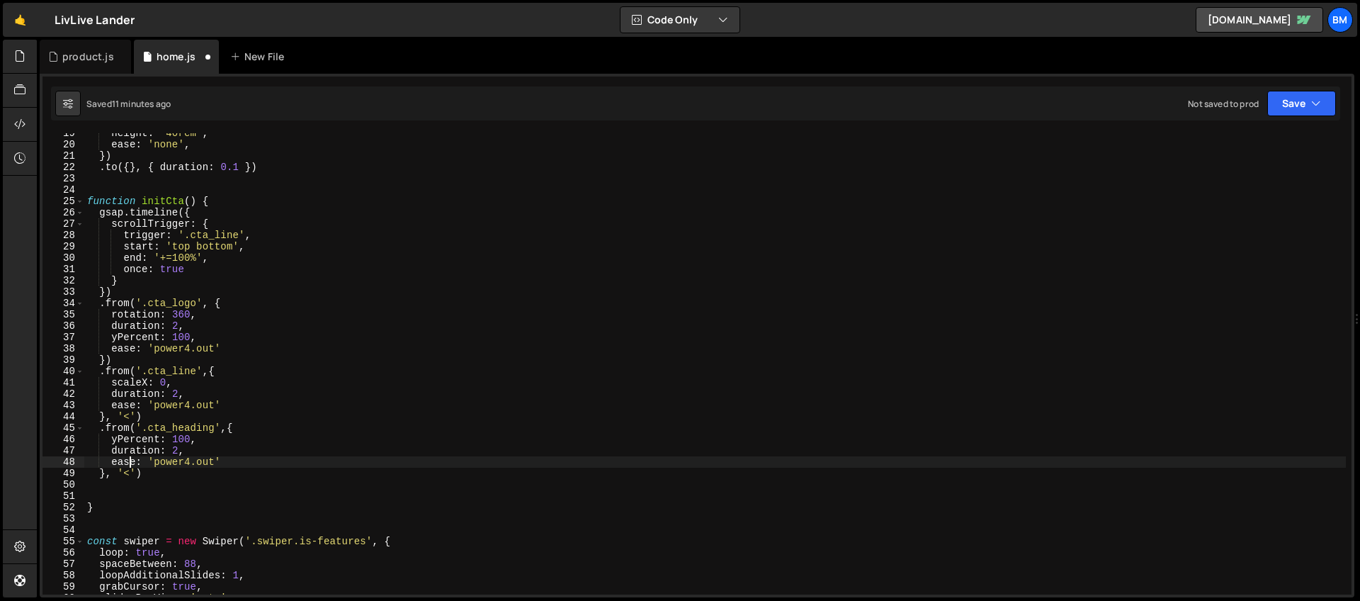
click at [177, 449] on div "height : '40rem' , ease : 'none' , }) . to ({ } , { duration : 0.1 }) function …" at bounding box center [714, 369] width 1261 height 484
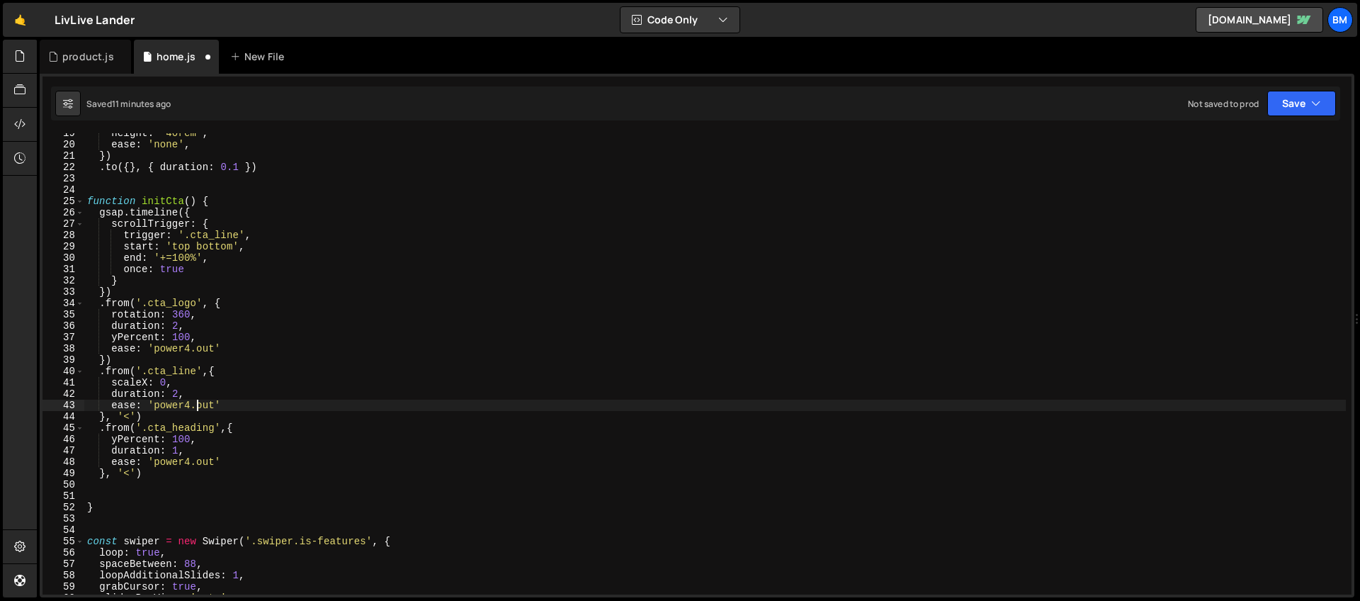
click at [197, 407] on div "height : '40rem' , ease : 'none' , }) . to ({ } , { duration : 0.1 }) function …" at bounding box center [714, 369] width 1261 height 484
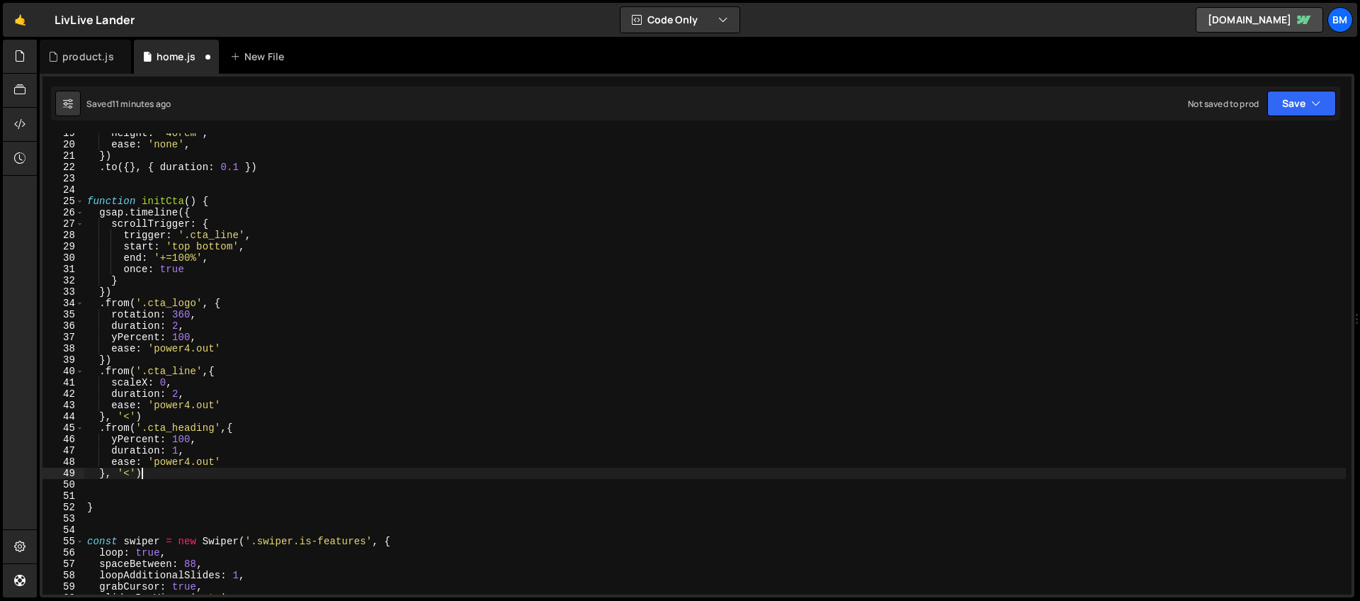
click at [149, 470] on div "height : '40rem' , ease : 'none' , }) . to ({ } , { duration : 0.1 }) function …" at bounding box center [714, 369] width 1261 height 484
click at [130, 472] on div "height : '40rem' , ease : 'none' , }) . to ({ } , { duration : 0.1 }) function …" at bounding box center [714, 369] width 1261 height 484
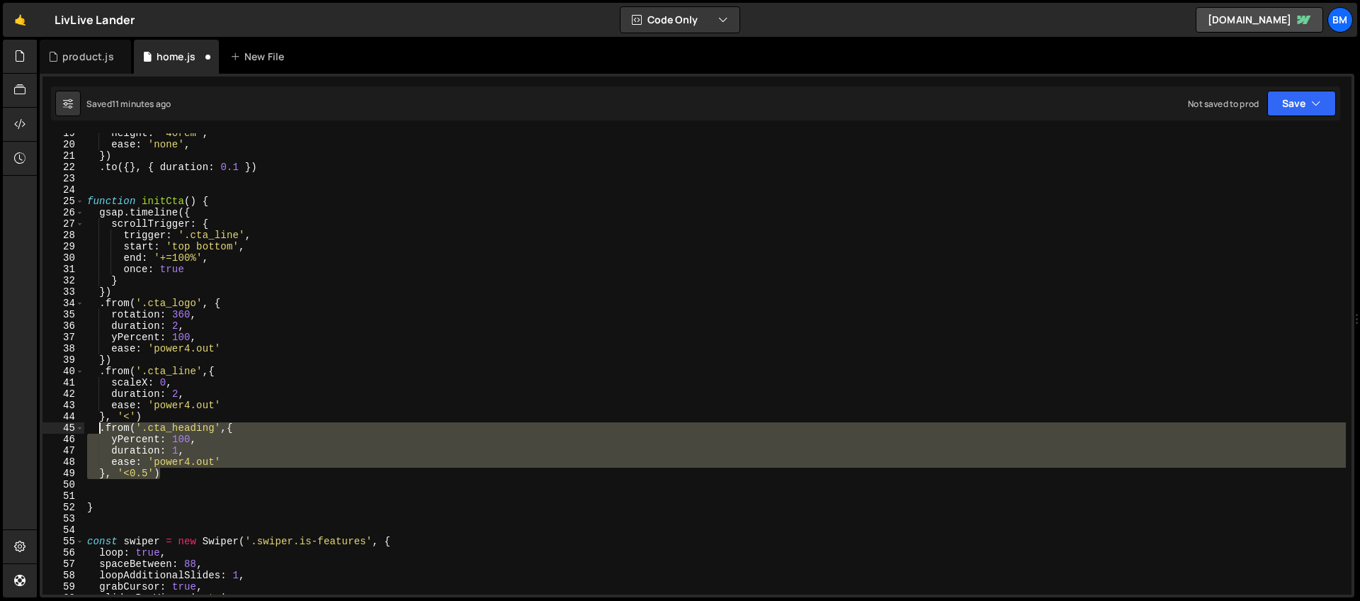
drag, startPoint x: 165, startPoint y: 475, endPoint x: 100, endPoint y: 426, distance: 81.4
click at [100, 426] on div "height : '40rem' , ease : 'none' , }) . to ({ } , { duration : 0.1 }) function …" at bounding box center [714, 369] width 1261 height 484
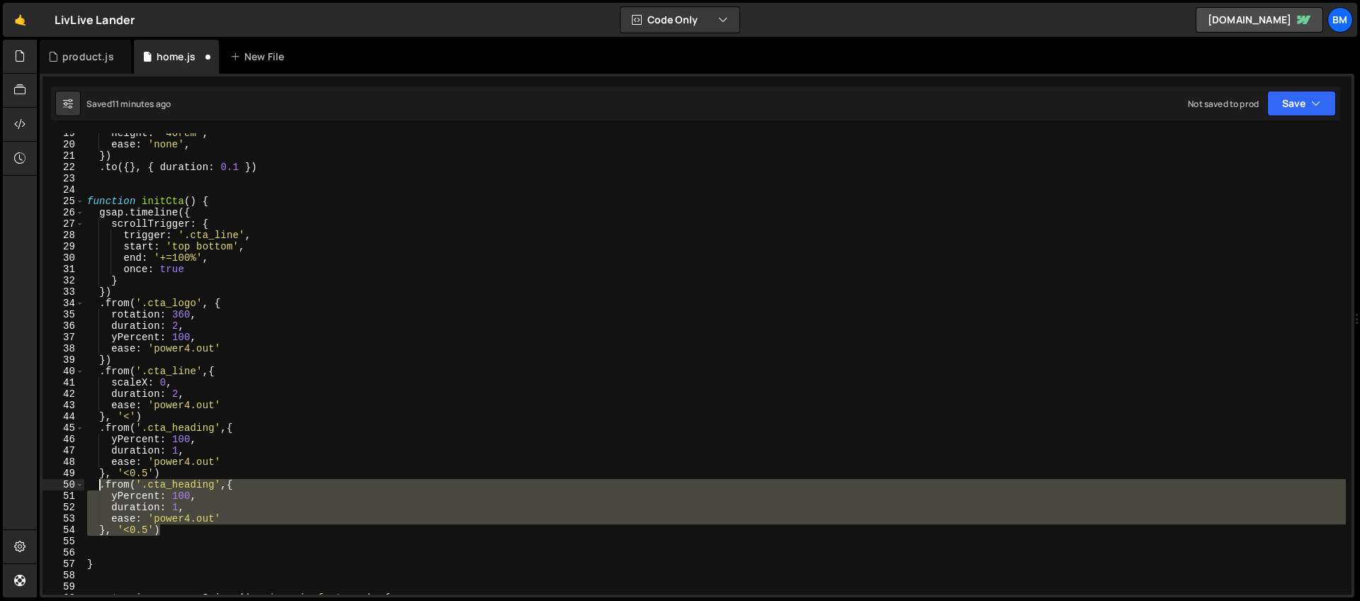
click at [212, 483] on div "height : '40rem' , ease : 'none' , }) . to ({ } , { duration : 0.1 }) function …" at bounding box center [714, 363] width 1261 height 461
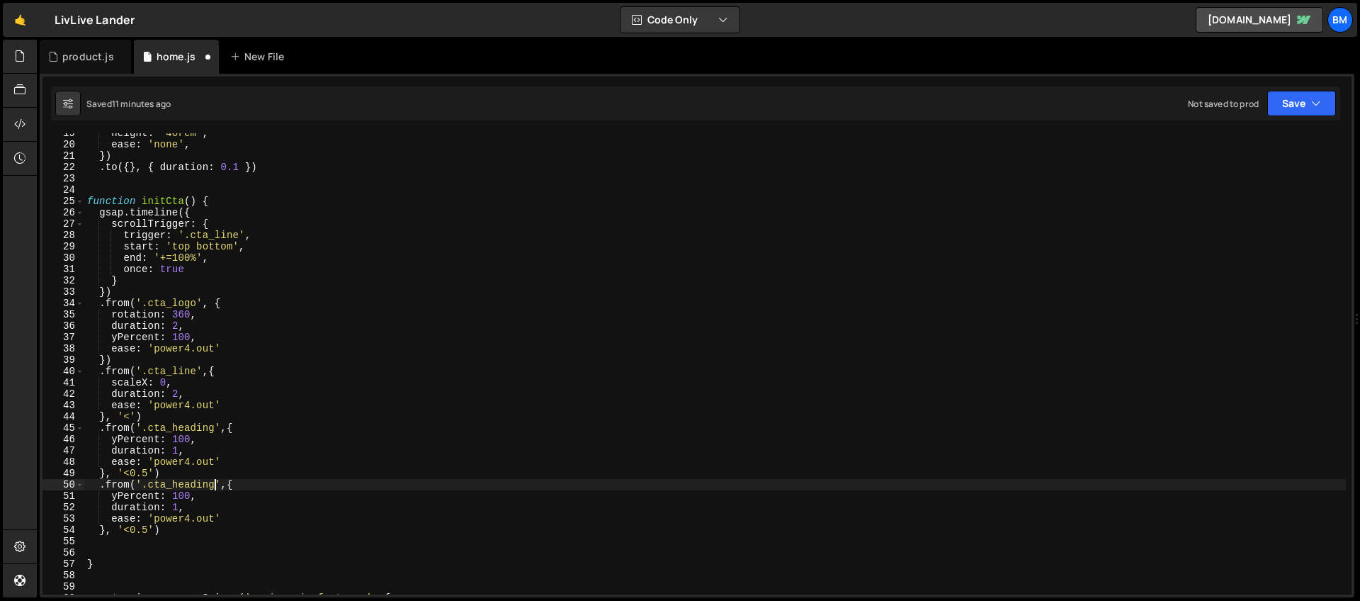
click at [149, 484] on div "height : '40rem' , ease : 'none' , }) . to ({ } , { duration : 0.1 }) function …" at bounding box center [714, 369] width 1261 height 484
paste textarea "button"
type textarea "duration: 1,"
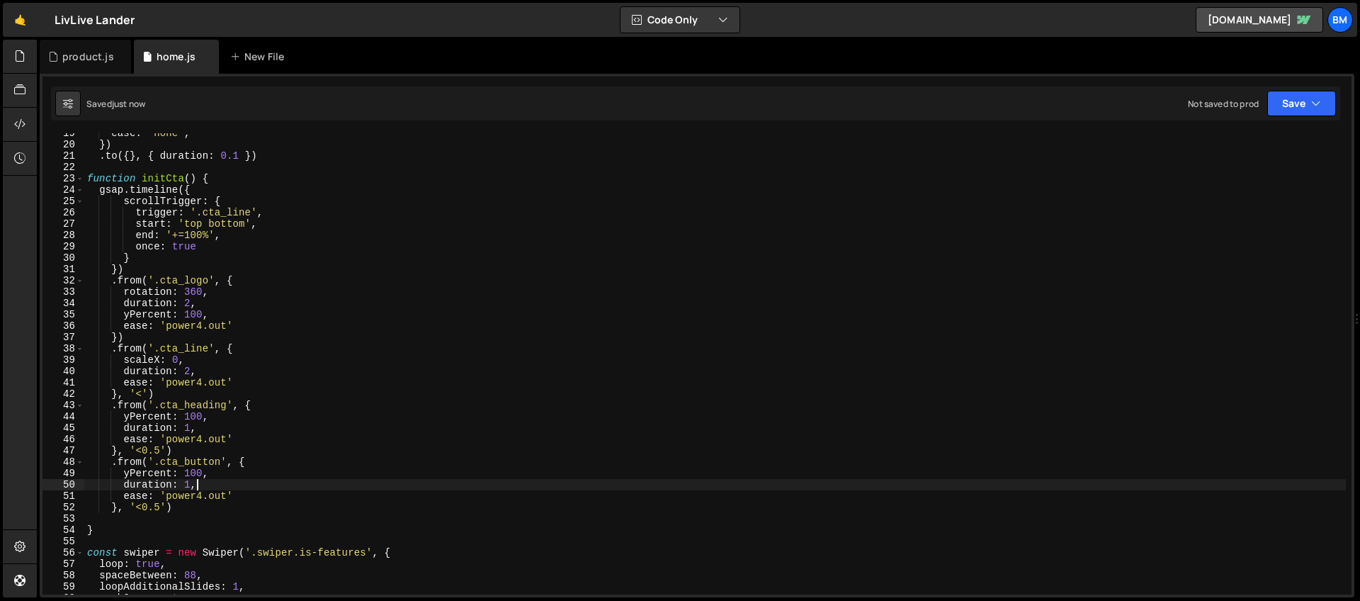
click at [97, 546] on div "ease : 'none' , }) . to ({ } , { duration : 0.1 }) function initCta ( ) { gsap …" at bounding box center [714, 369] width 1261 height 484
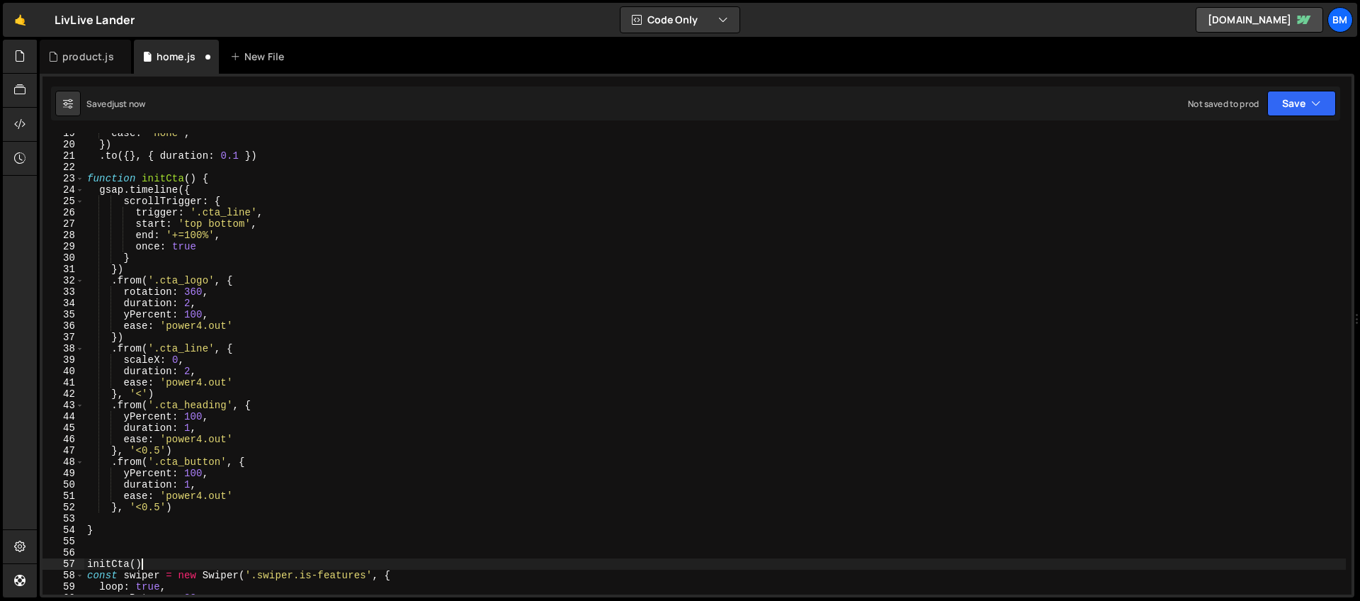
scroll to position [0, 3]
type textarea "const swiper = new Swiper('.swiper.is-features', {"
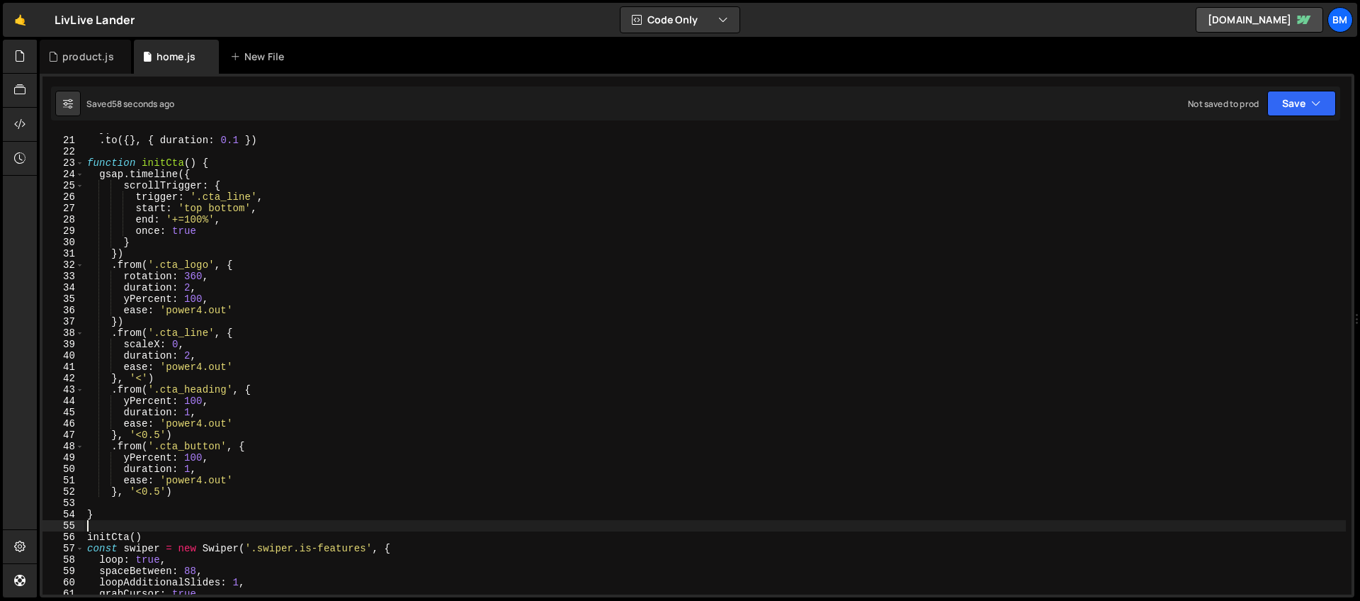
click at [144, 529] on div "}) . to ({ } , { duration : 0.1 }) function initCta ( ) { gsap . timeline ({ sc…" at bounding box center [714, 365] width 1261 height 484
click at [149, 535] on div "}) . to ({ } , { duration : 0.1 }) function initCta ( ) { gsap . timeline ({ sc…" at bounding box center [714, 365] width 1261 height 484
type textarea "initCta()"
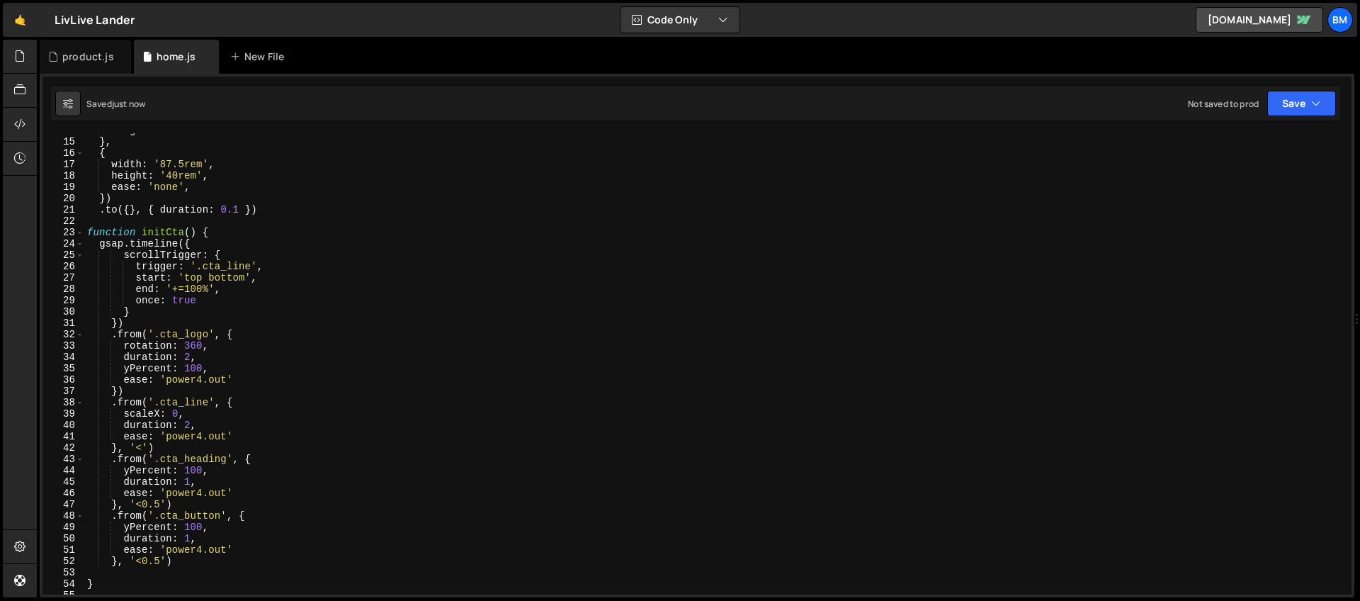
click at [159, 562] on div "height : '12.25rem' } , { width : '87.5rem' , height : '40rem' , ease : 'none' …" at bounding box center [714, 367] width 1261 height 484
click at [210, 344] on div "height : '12.25rem' } , { width : '87.5rem' , height : '40rem' , ease : 'none' …" at bounding box center [714, 367] width 1261 height 484
type textarea "rotation: 360,"
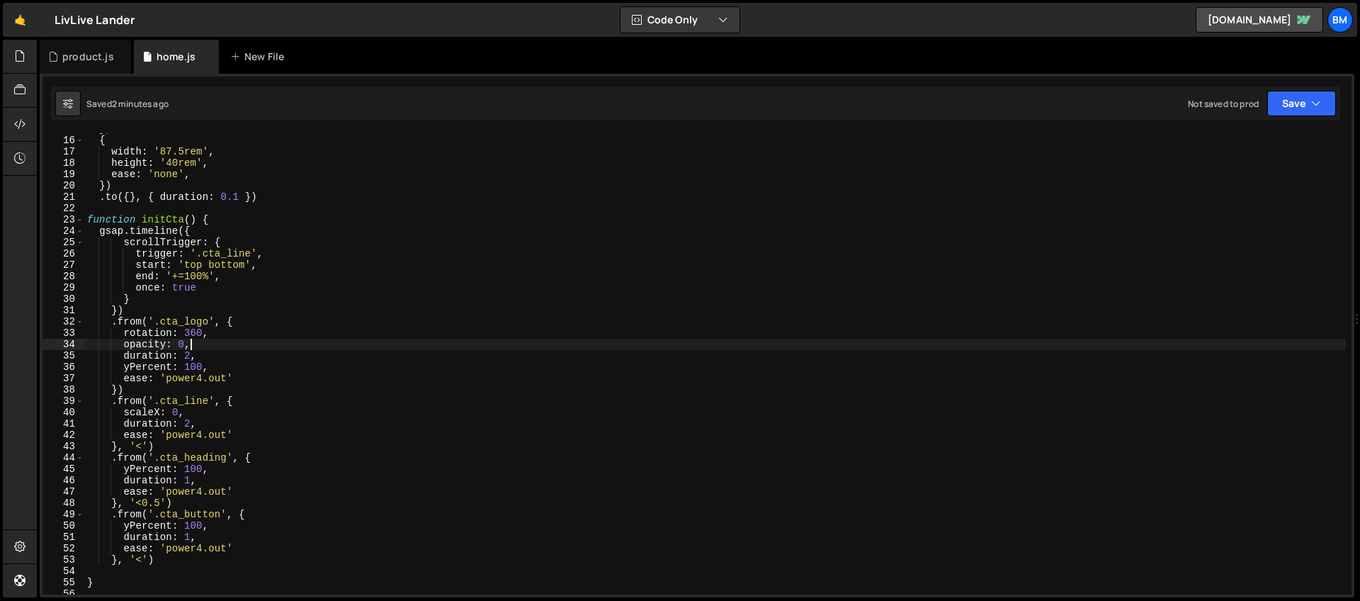
scroll to position [208, 0]
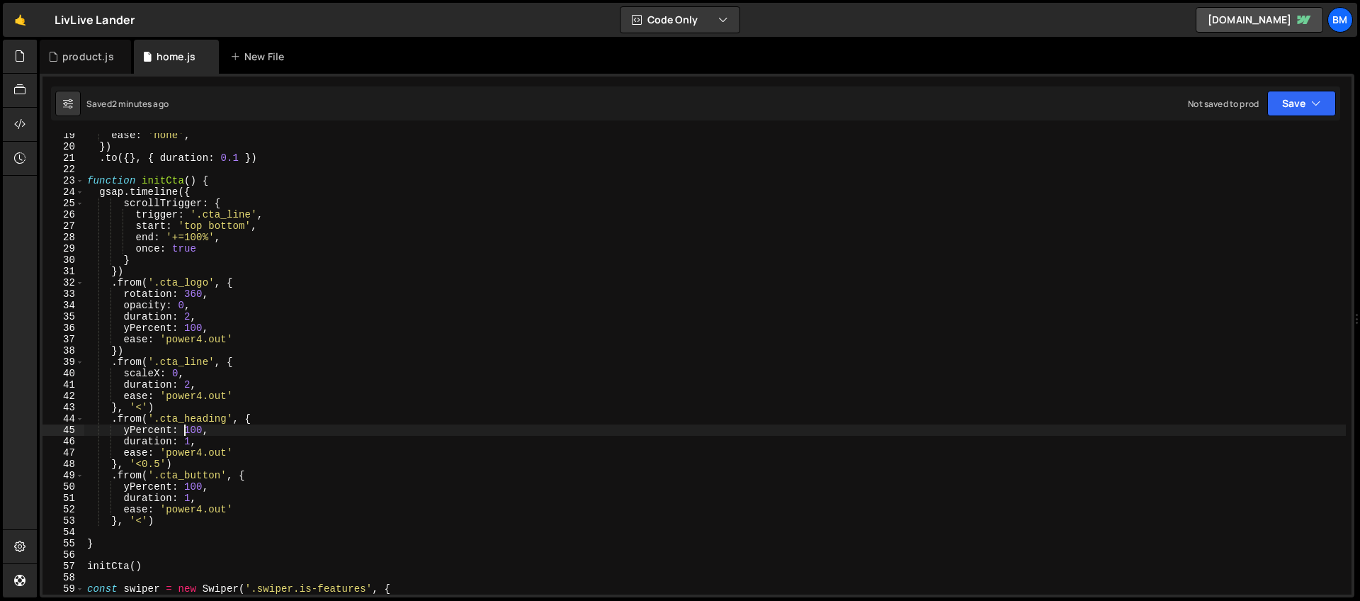
click at [184, 431] on div "ease : 'none' , }) . to ({ } , { duration : 0.1 }) function initCta ( ) { gsap …" at bounding box center [714, 372] width 1261 height 484
click at [208, 428] on div "ease : 'none' , }) . to ({ } , { duration : 0.1 }) function initCta ( ) { gsap …" at bounding box center [714, 372] width 1261 height 484
click at [186, 427] on div "ease : 'none' , }) . to ({ } , { duration : 0.1 }) function initCta ( ) { gsap …" at bounding box center [714, 372] width 1261 height 484
click at [185, 484] on div "ease : 'none' , }) . to ({ } , { duration : 0.1 }) function initCta ( ) { gsap …" at bounding box center [714, 372] width 1261 height 484
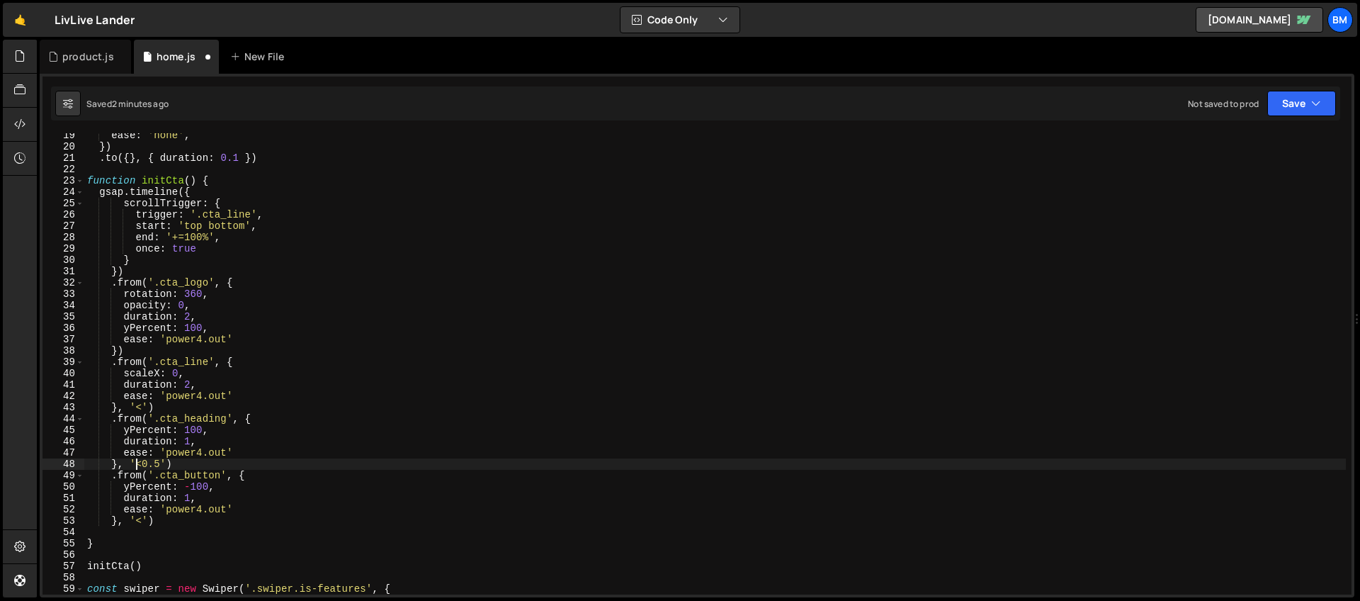
click at [137, 460] on div "ease : 'none' , }) . to ({ } , { duration : 0.1 }) function initCta ( ) { gsap …" at bounding box center [714, 372] width 1261 height 484
click at [161, 464] on div "ease : 'none' , }) . to ({ } , { duration : 0.1 }) function initCta ( ) { gsap …" at bounding box center [714, 372] width 1261 height 484
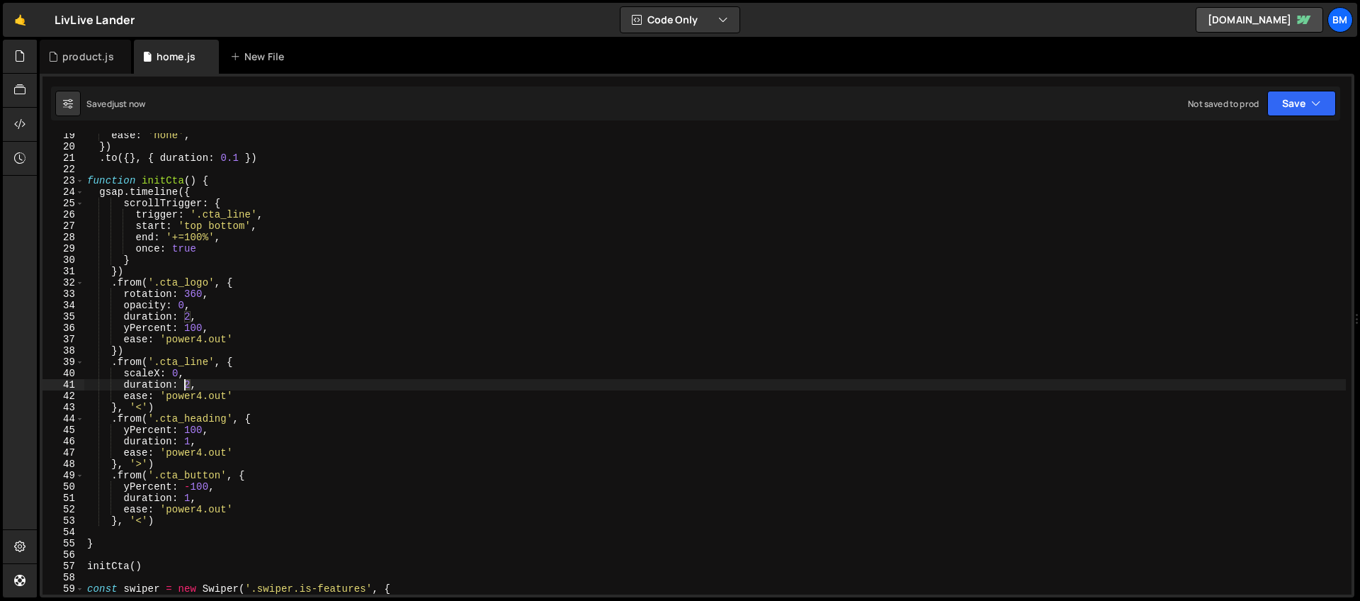
click at [186, 387] on div "ease : 'none' , }) . to ({ } , { duration : 0.1 }) function initCta ( ) { gsap …" at bounding box center [714, 372] width 1261 height 484
click at [202, 485] on div "ease : 'none' , }) . to ({ } , { duration : 0.1 }) function initCta ( ) { gsap …" at bounding box center [714, 372] width 1261 height 484
click at [197, 428] on div "ease : 'none' , }) . to ({ } , { duration : 0.1 }) function initCta ( ) { gsap …" at bounding box center [714, 372] width 1261 height 484
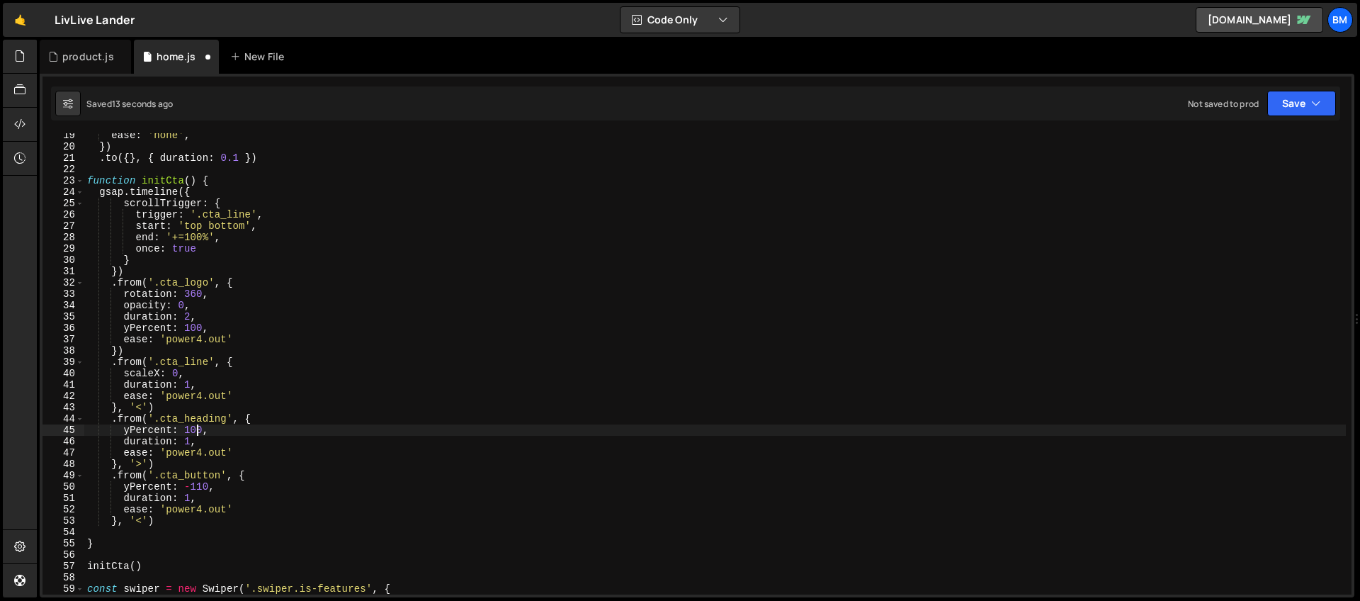
scroll to position [0, 7]
click at [191, 499] on div "ease : 'none' , }) . to ({ } , { duration : 0.1 }) function initCta ( ) { gsap …" at bounding box center [714, 372] width 1261 height 484
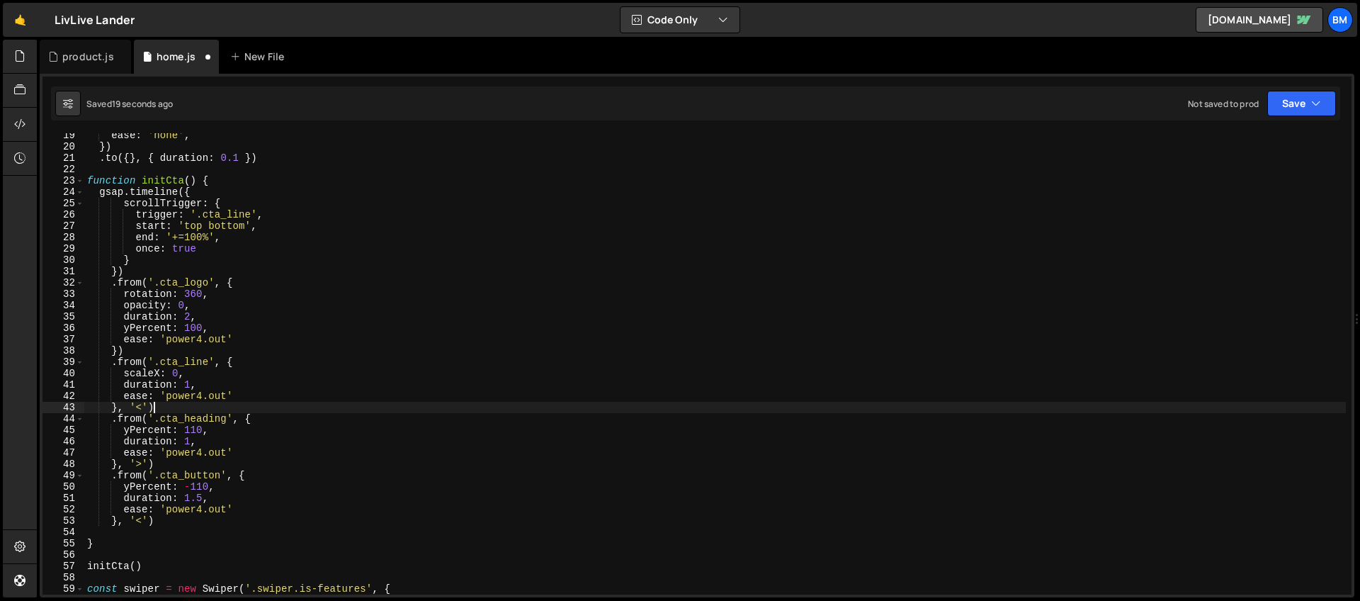
click at [185, 408] on div "ease : 'none' , }) . to ({ } , { duration : 0.1 }) function initCta ( ) { gsap …" at bounding box center [714, 372] width 1261 height 484
click at [191, 443] on div "ease : 'none' , }) . to ({ } , { duration : 0.1 }) function initCta ( ) { gsap …" at bounding box center [714, 372] width 1261 height 484
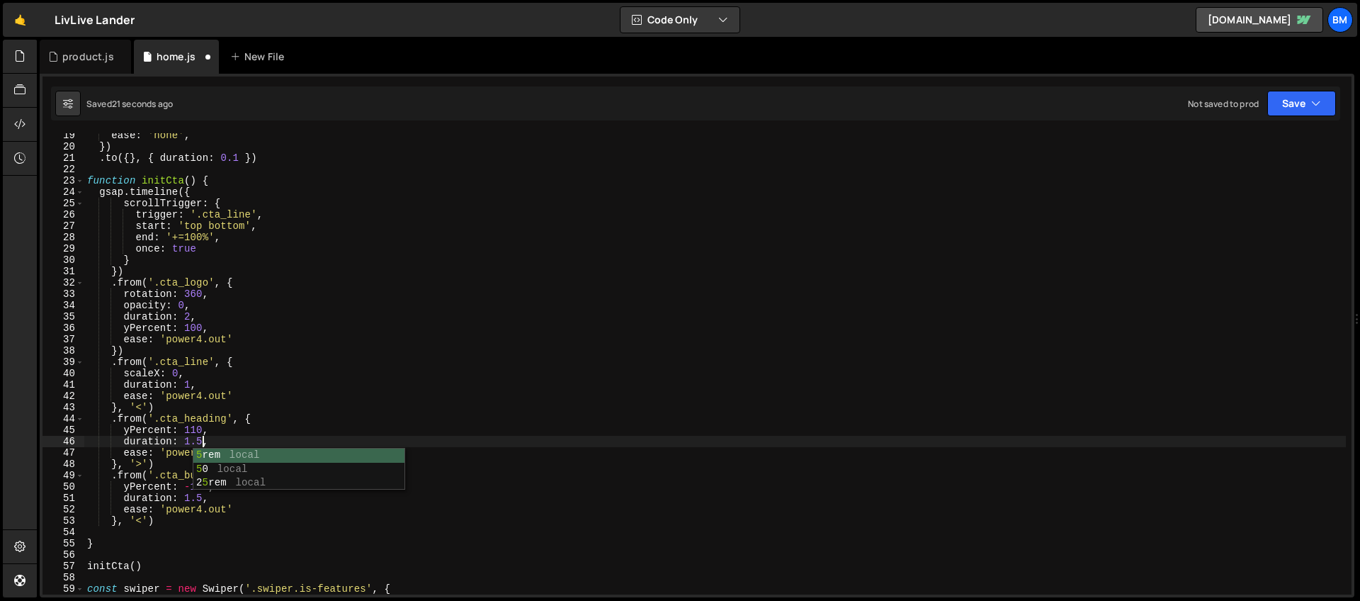
scroll to position [0, 8]
click at [146, 506] on div "ease : 'none' , }) . to ({ } , { duration : 0.1 }) function initCta ( ) { gsap …" at bounding box center [714, 372] width 1261 height 484
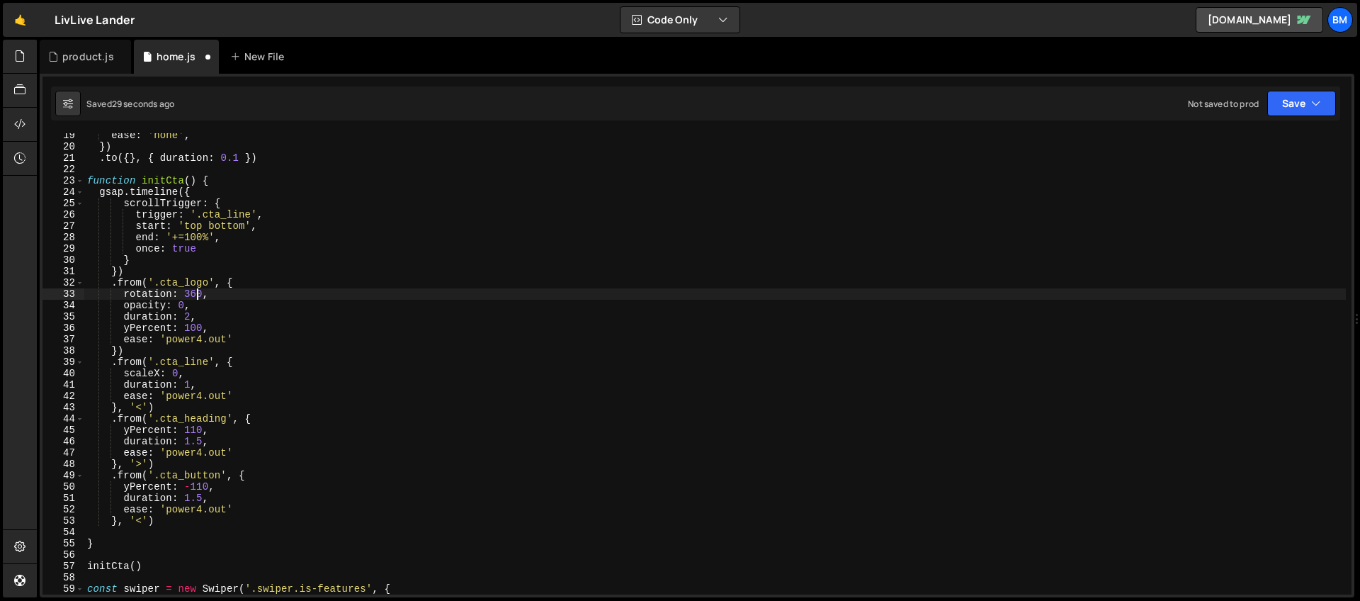
click at [197, 290] on div "ease : 'none' , }) . to ({ } , { duration : 0.1 }) function initCta ( ) { gsap …" at bounding box center [714, 372] width 1261 height 484
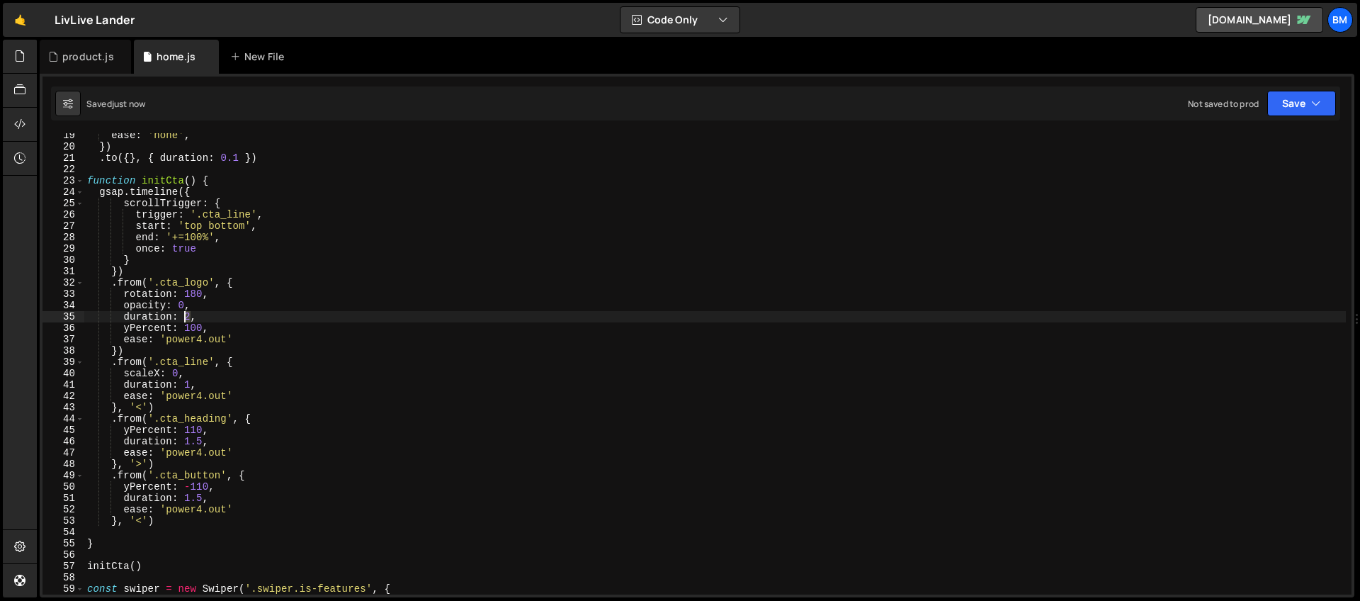
click at [187, 319] on div "ease : 'none' , }) . to ({ } , { duration : 0.1 }) function initCta ( ) { gsap …" at bounding box center [714, 372] width 1261 height 484
click at [183, 332] on div "ease : 'none' , }) . to ({ } , { duration : 0.1 }) function initCta ( ) { gsap …" at bounding box center [714, 372] width 1261 height 484
click at [183, 298] on div "ease : 'none' , }) . to ({ } , { duration : 0.1 }) function initCta ( ) { gsap …" at bounding box center [714, 372] width 1261 height 484
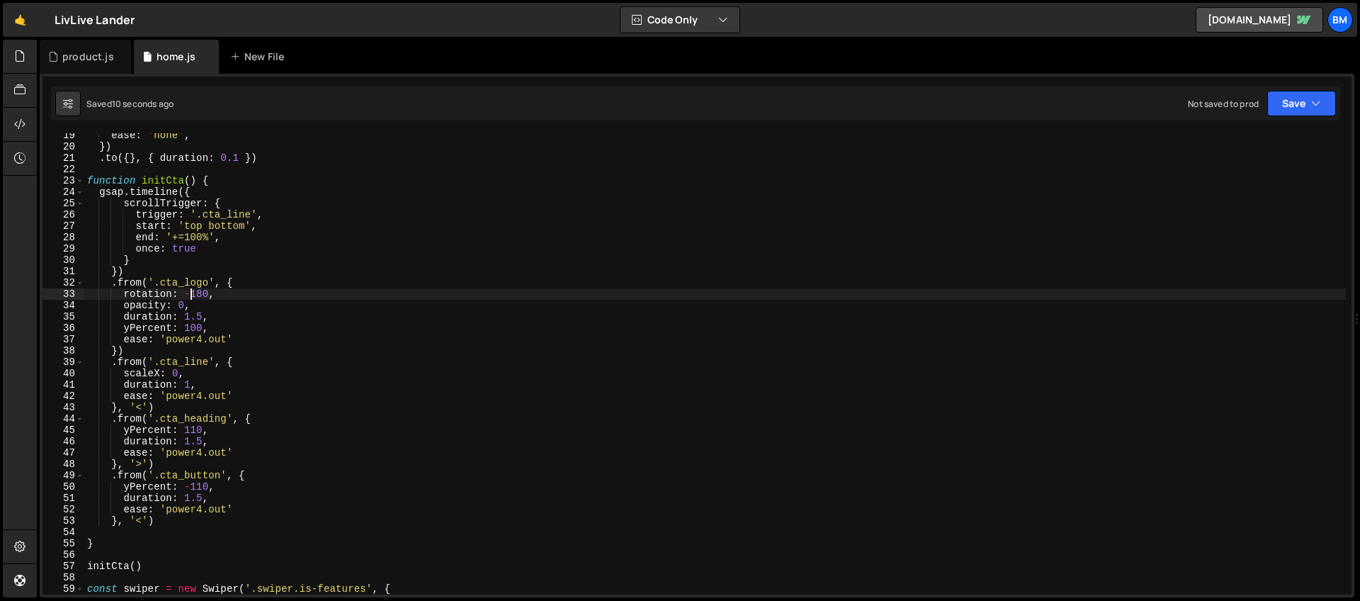
click at [221, 322] on div "ease : 'none' , }) . to ({ } , { duration : 0.1 }) function initCta ( ) { gsap …" at bounding box center [714, 372] width 1261 height 484
type textarea "duration: 1.5,"
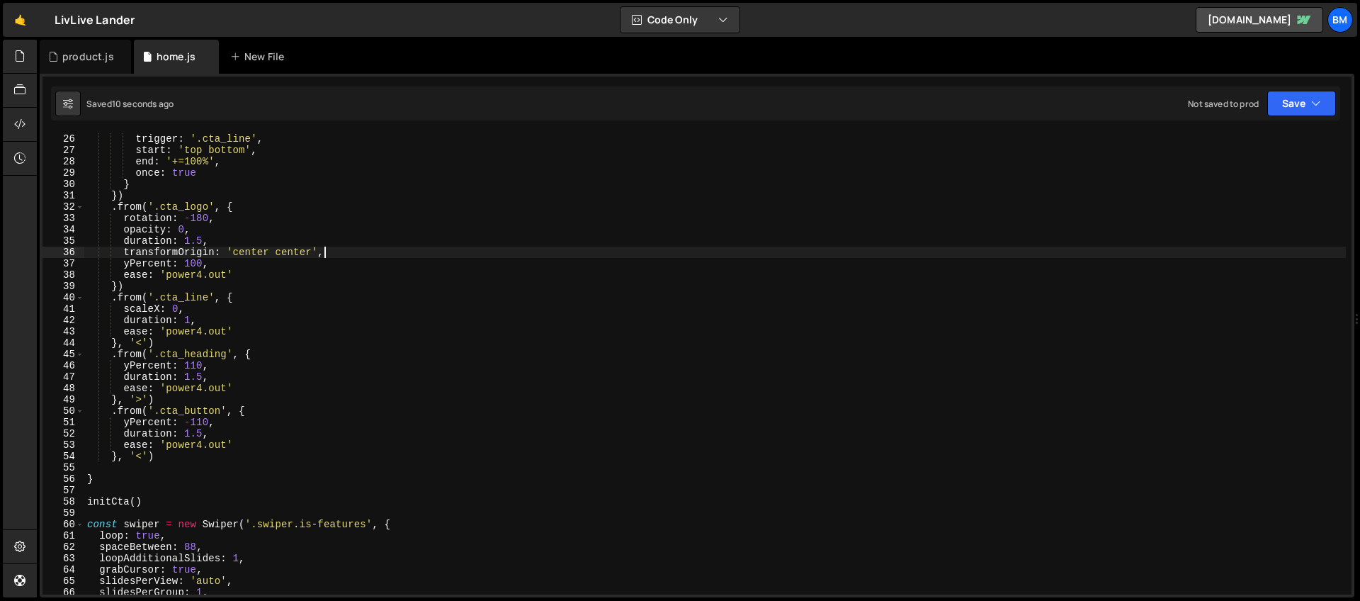
scroll to position [283, 0]
click at [218, 369] on div "trigger : '.cta_line' , start : 'top bottom' , end : '+=100%' , once : true } }…" at bounding box center [714, 375] width 1261 height 484
type textarea "yPercent: 110,"
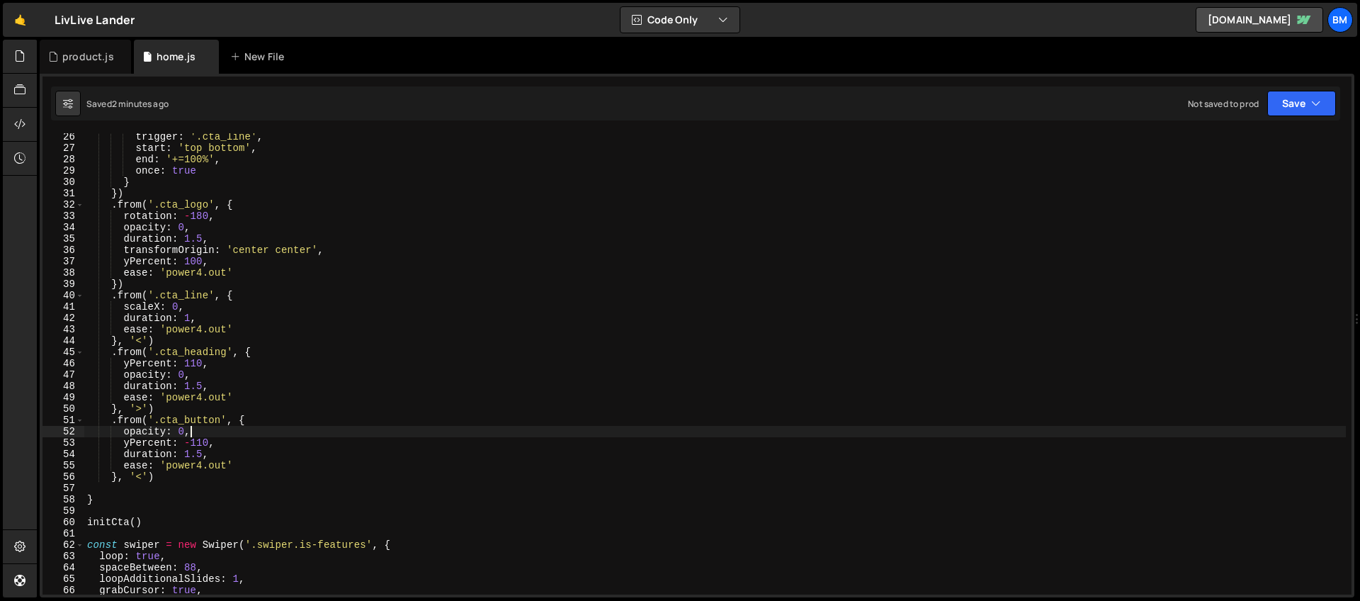
scroll to position [293, 0]
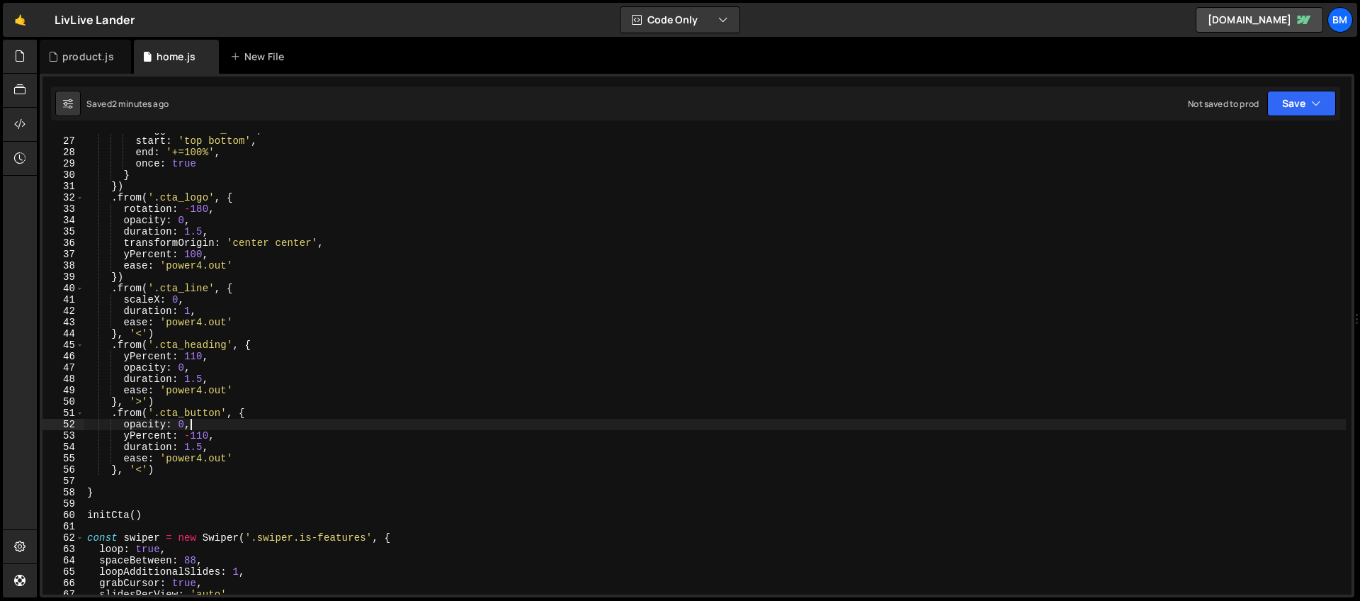
click at [175, 473] on div "trigger : '.cta_line' , start : 'top bottom' , end : '+=100%' , once : true } }…" at bounding box center [714, 366] width 1261 height 484
type textarea "}, '<')"
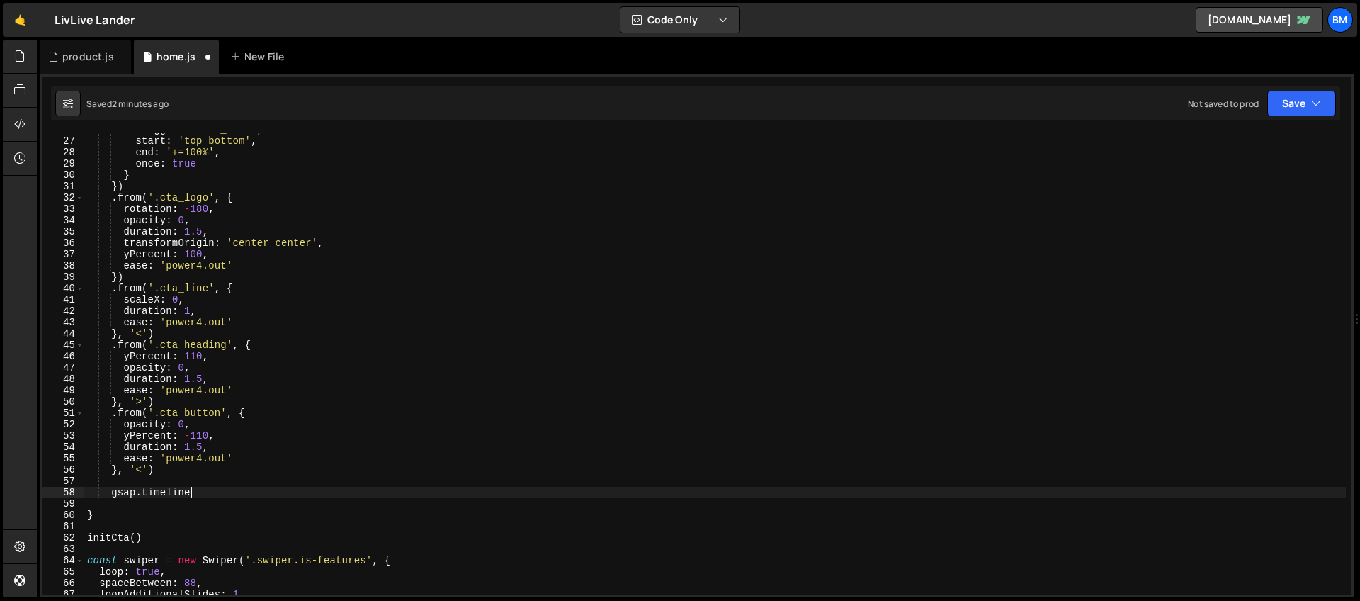
scroll to position [0, 6]
type textarea "gsap.timeline({"
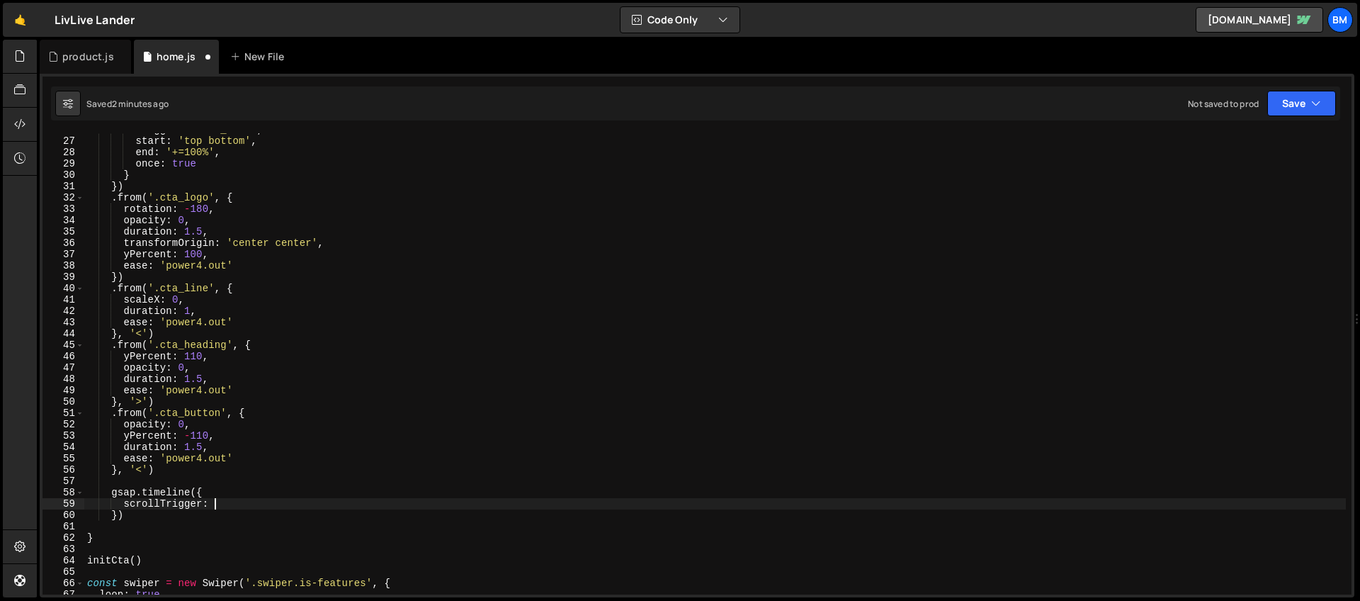
type textarea "scrollTrigger: {"
paste textarea "cta_quarters'"
type textarea "trigger: '.cta_quarters',"
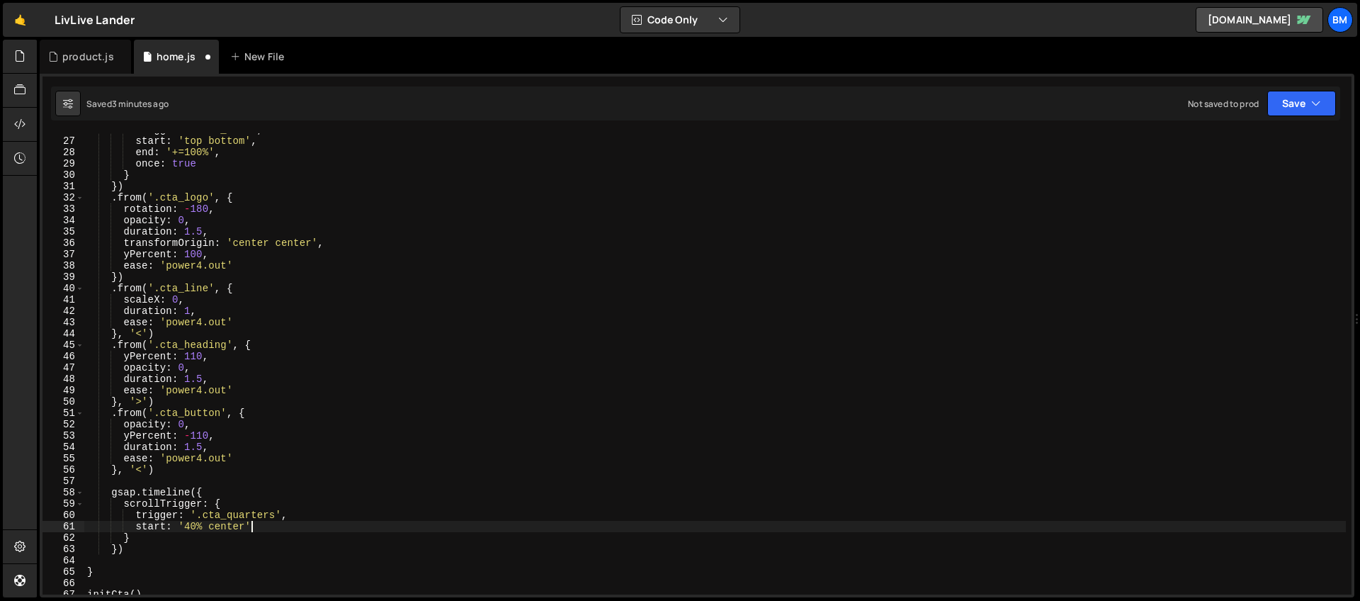
type textarea "start: '40% center',"
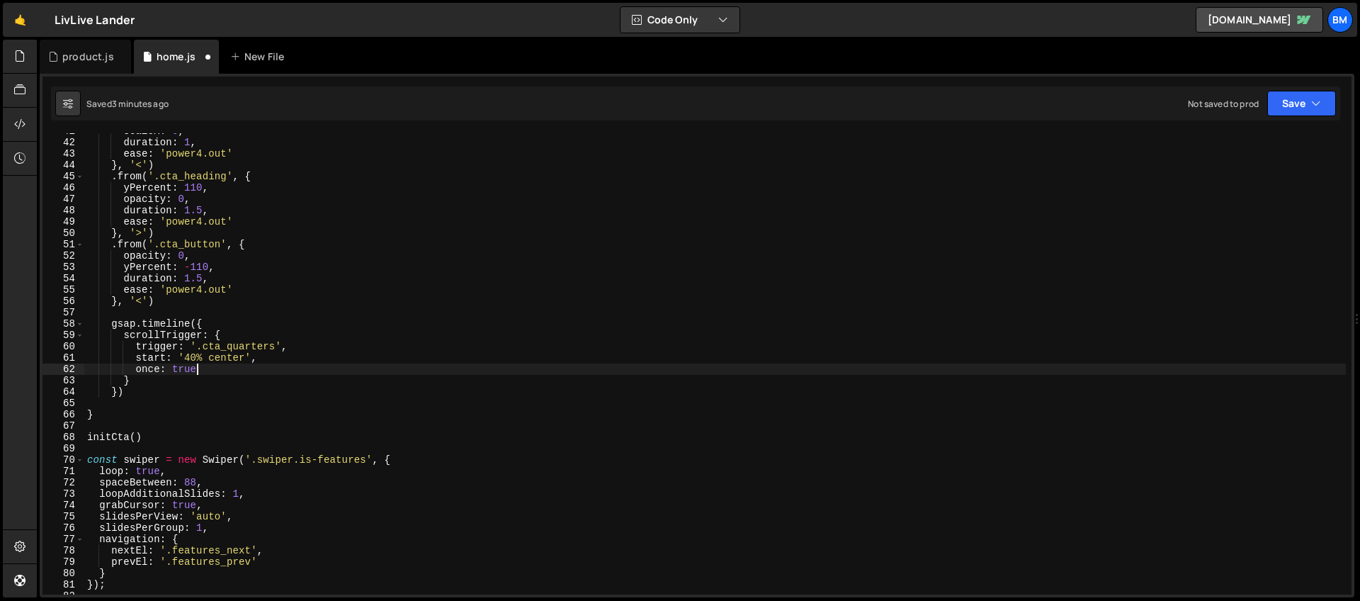
scroll to position [461, 0]
click at [210, 322] on div "scaleX : 0 , duration : 1 , ease : 'power4.out' } , '<' ) . from ( '.cta_headin…" at bounding box center [714, 367] width 1261 height 484
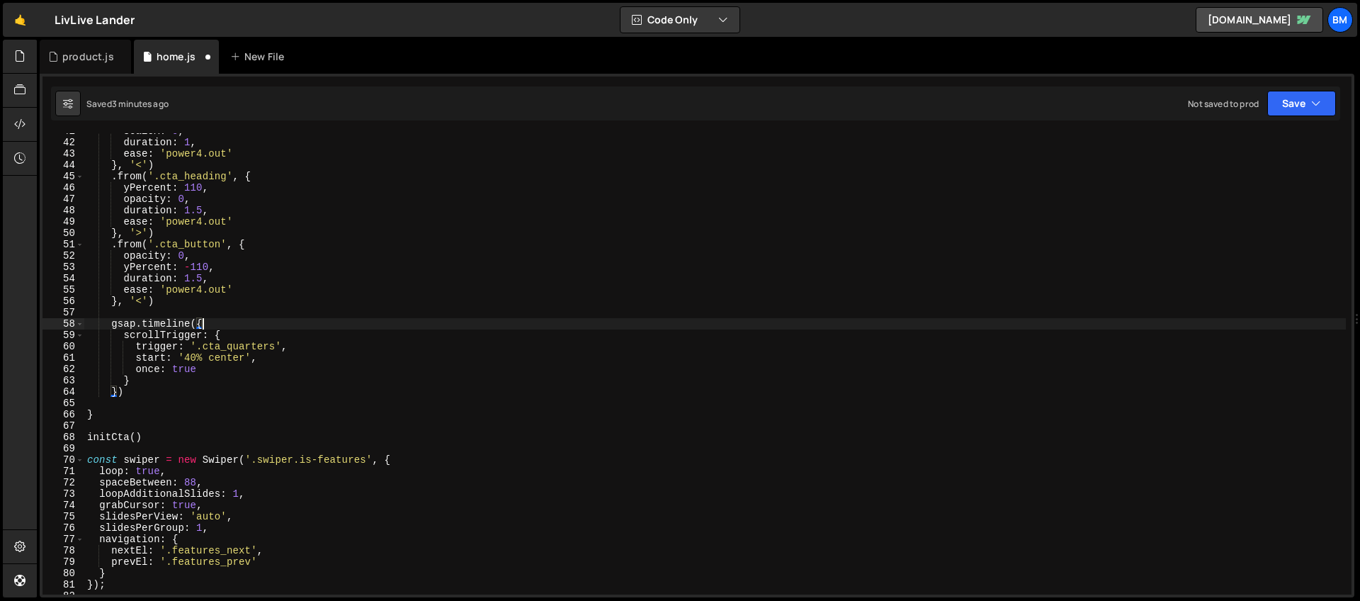
click at [132, 389] on div "scaleX : 0 , duration : 1 , ease : 'power4.out' } , '<' ) . from ( '.cta_headin…" at bounding box center [714, 367] width 1261 height 484
type textarea "})"
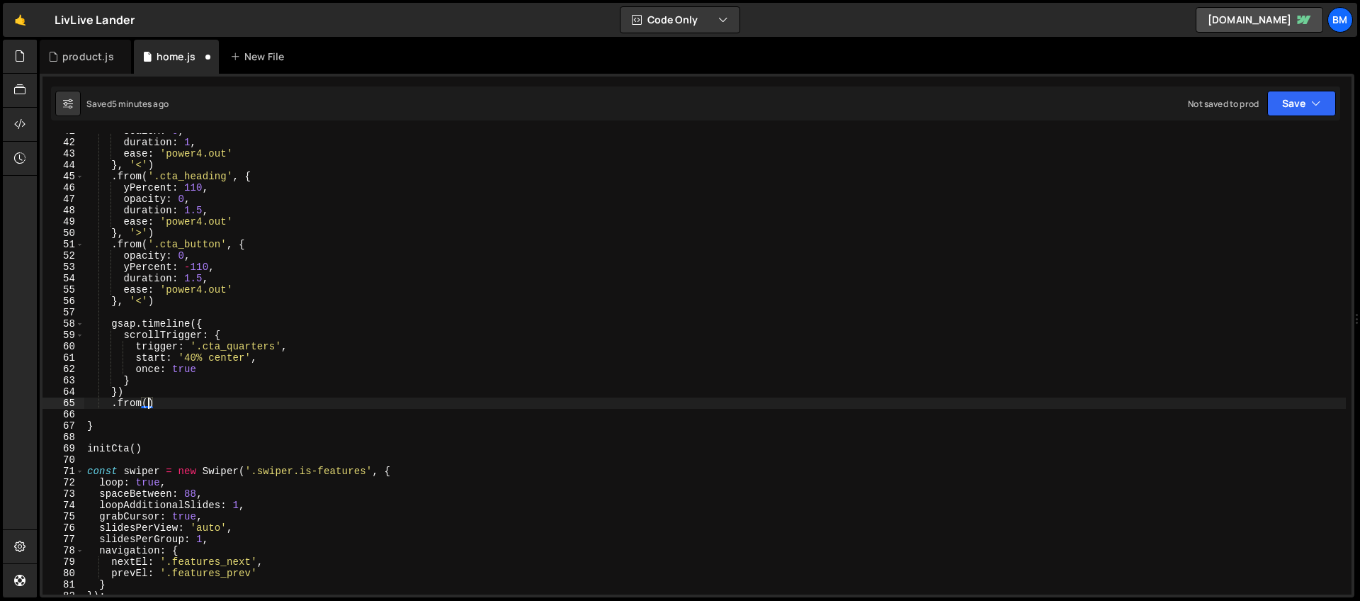
scroll to position [0, 4]
paste textarea "cta_quarters'"
click at [161, 402] on div "scaleX : 0 , duration : 1 , ease : 'power4.out' } , '<' ) . from ( '.cta_headin…" at bounding box center [714, 367] width 1261 height 484
paste textarea "cta_quarter-wrap"
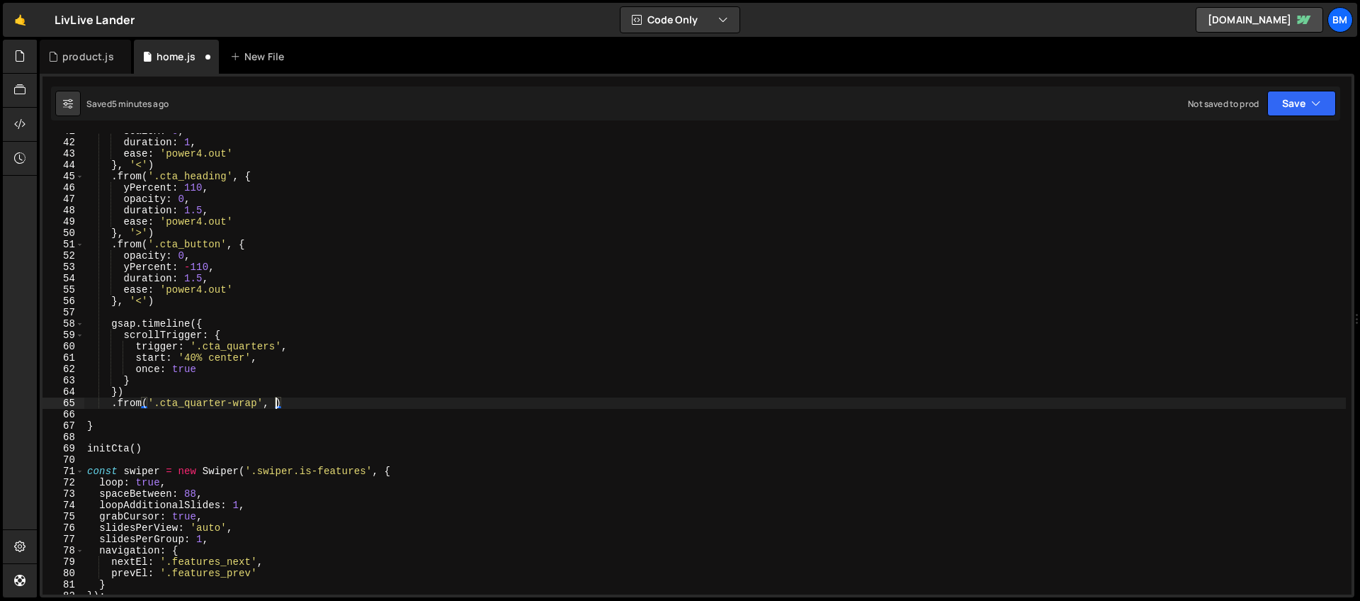
type textarea ".from('.cta_quarter-wrap', {)"
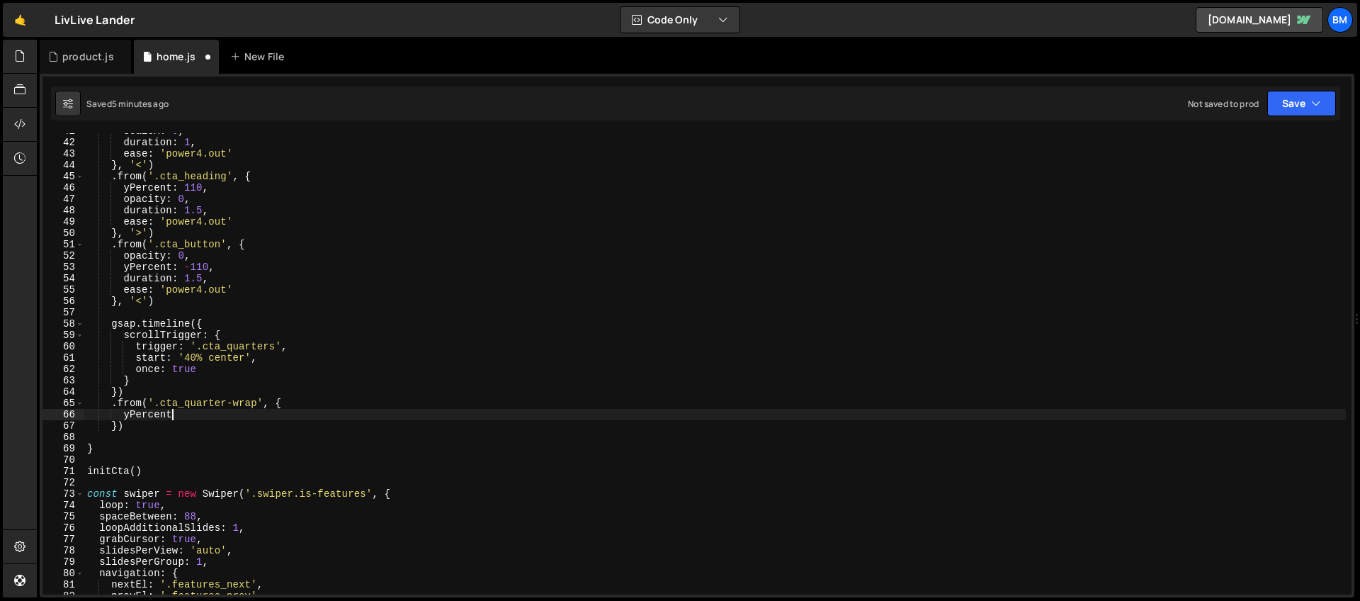
scroll to position [0, 6]
type textarea "yPercent: 100,"
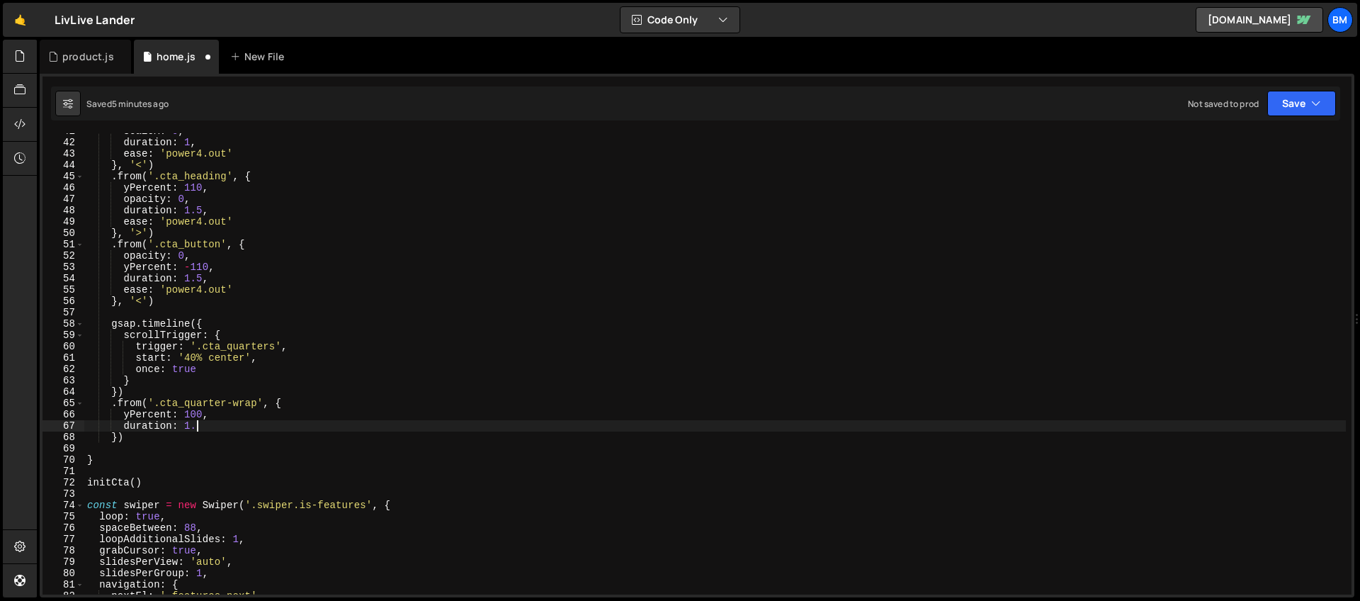
type textarea "duration: 1.2,"
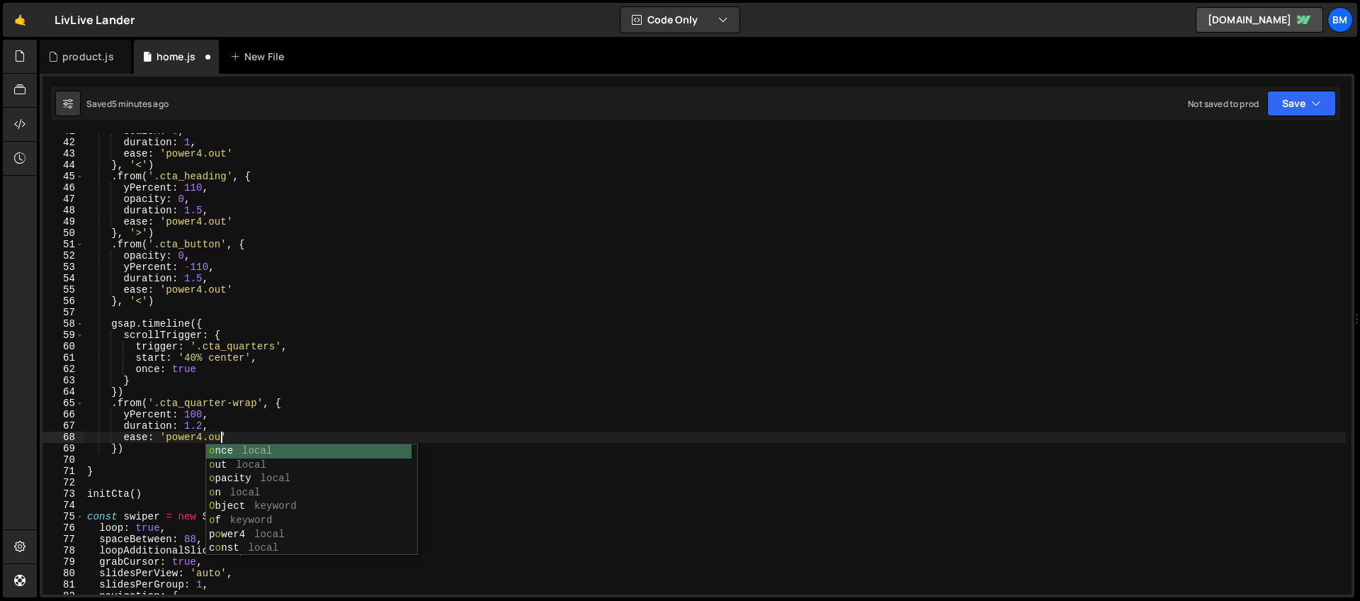
scroll to position [0, 9]
click at [147, 470] on div "scaleX : 0 , duration : 1 , ease : 'power4.out' } , '<' ) . from ( '.cta_headin…" at bounding box center [714, 367] width 1261 height 484
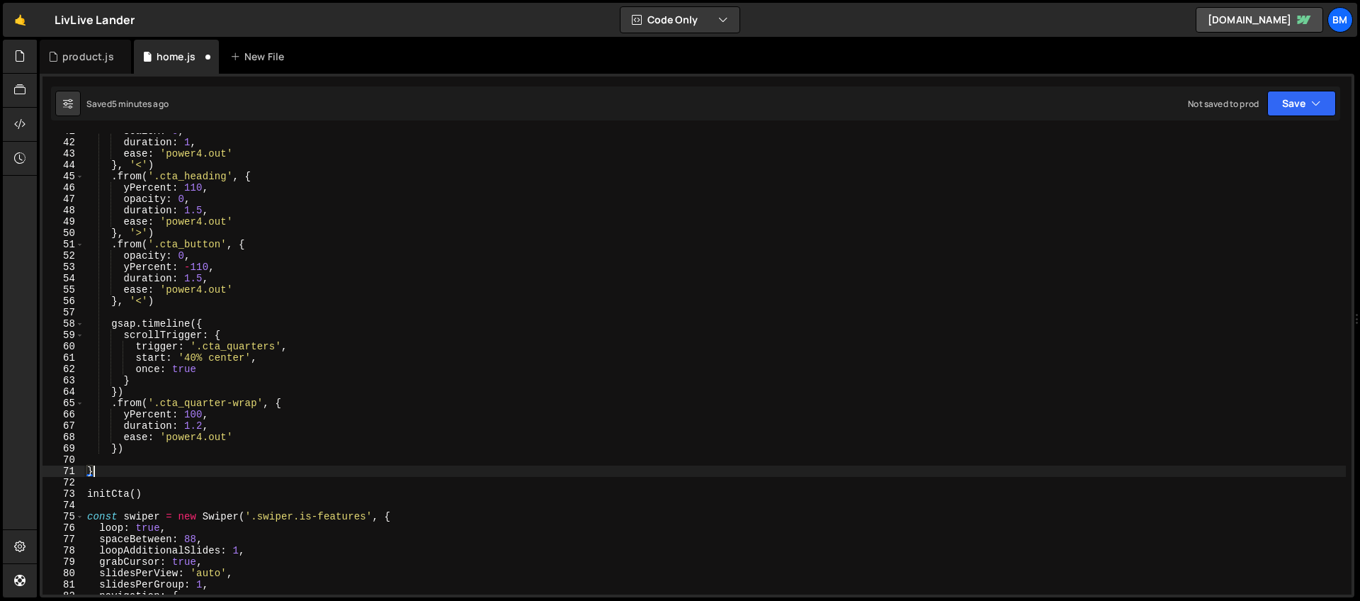
scroll to position [0, 0]
click at [135, 451] on div "scaleX : 0 , duration : 1 , ease : 'power4.out' } , '<' ) . from ( '.cta_headin…" at bounding box center [714, 367] width 1261 height 484
type textarea "})"
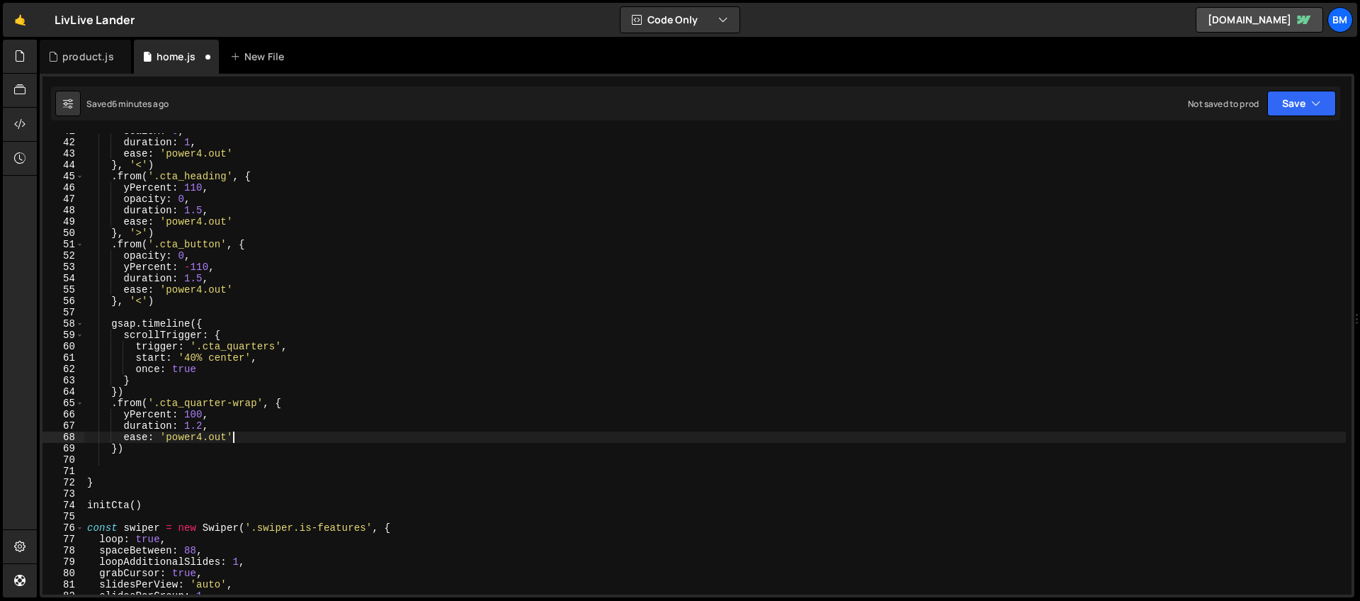
click at [252, 441] on div "scaleX : 0 , duration : 1 , ease : 'power4.out' } , '<' ) . from ( '.cta_headin…" at bounding box center [714, 367] width 1261 height 484
type textarea "ease: 'power4.out',"
type textarea "stagger: {"
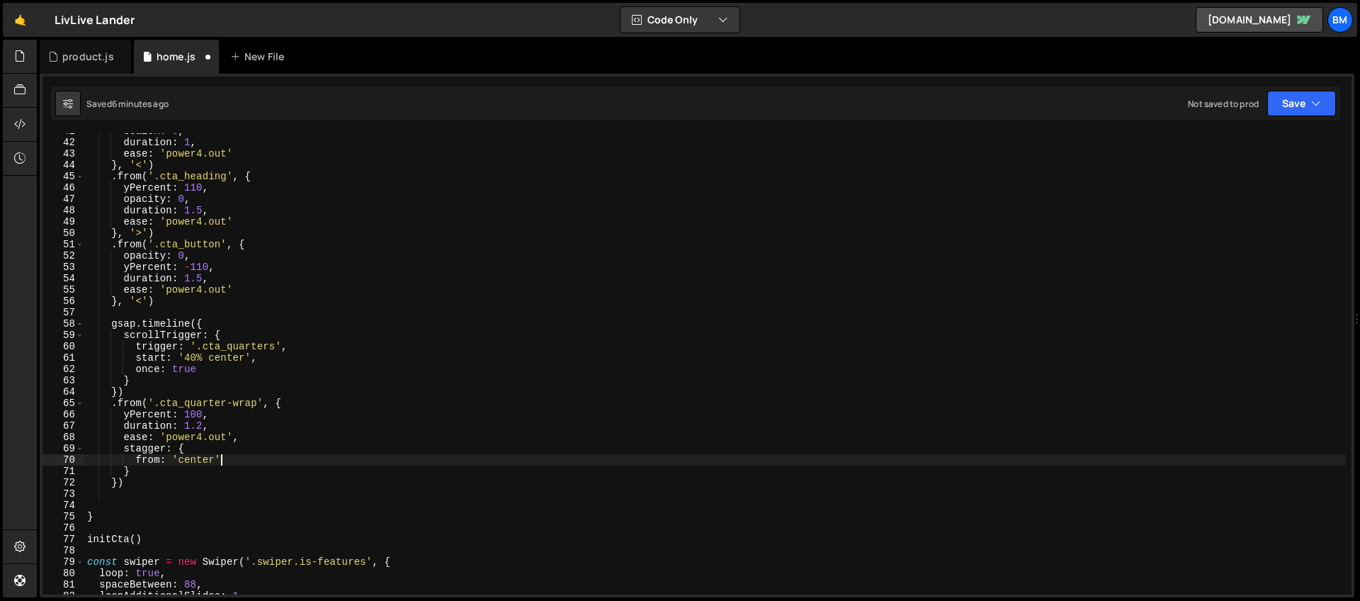
scroll to position [0, 2]
type textarea "from: 'center',"
click at [158, 483] on div "scaleX : 0 , duration : 1 , ease : 'power4.out' } , '<' ) . from ( '.cta_headin…" at bounding box center [714, 367] width 1261 height 484
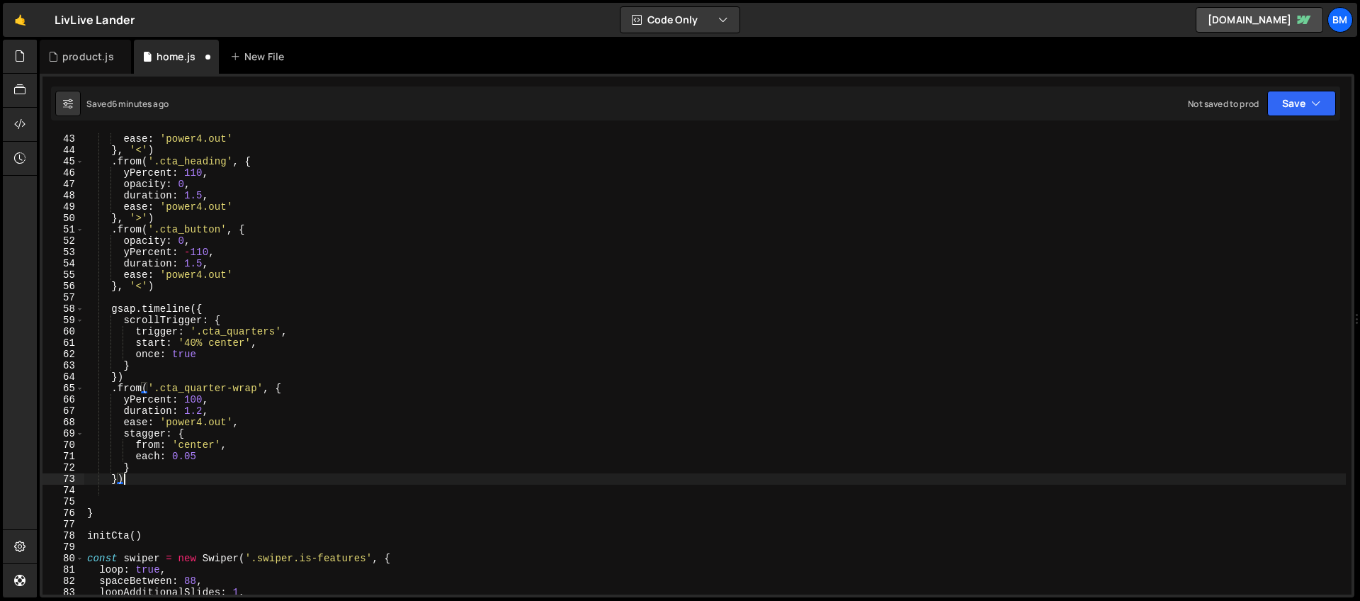
click at [128, 477] on div "ease : 'power4.out' } , '<' ) . from ( '.cta_heading' , { yPercent : 110 , opac…" at bounding box center [714, 375] width 1261 height 484
type textarea "})"
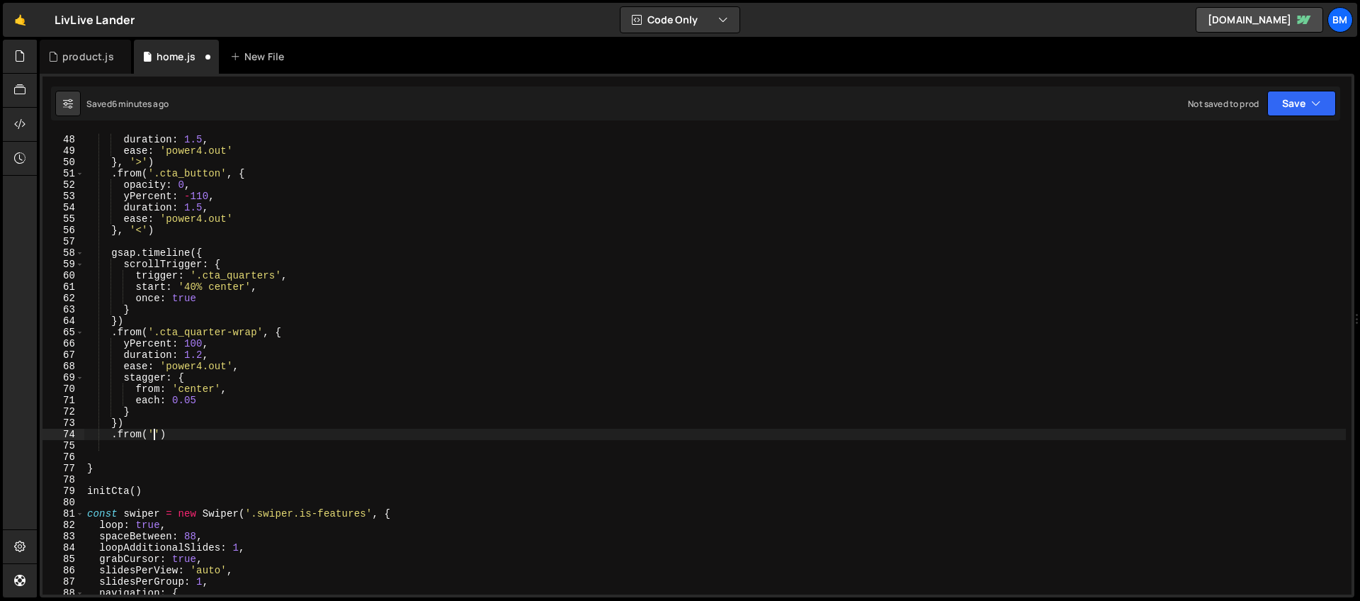
scroll to position [0, 4]
paste textarea "cta_overlay"
type textarea ".from('.cta_overlay', {)"
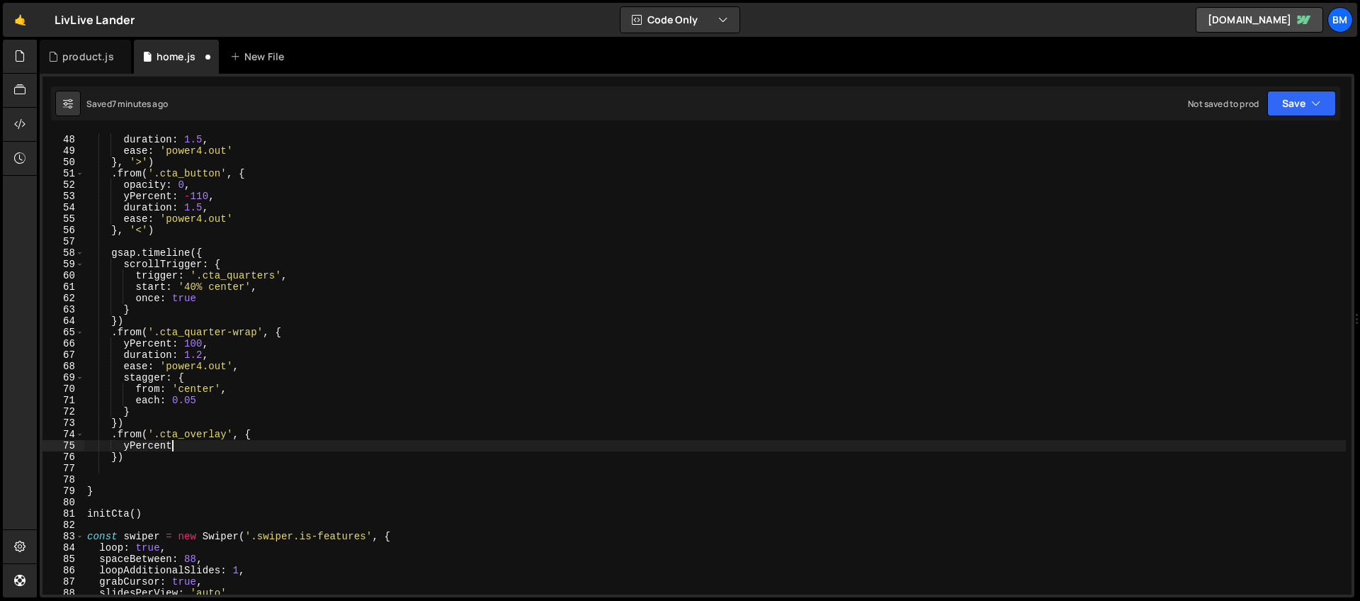
scroll to position [0, 6]
type textarea "yPercent: 100,"
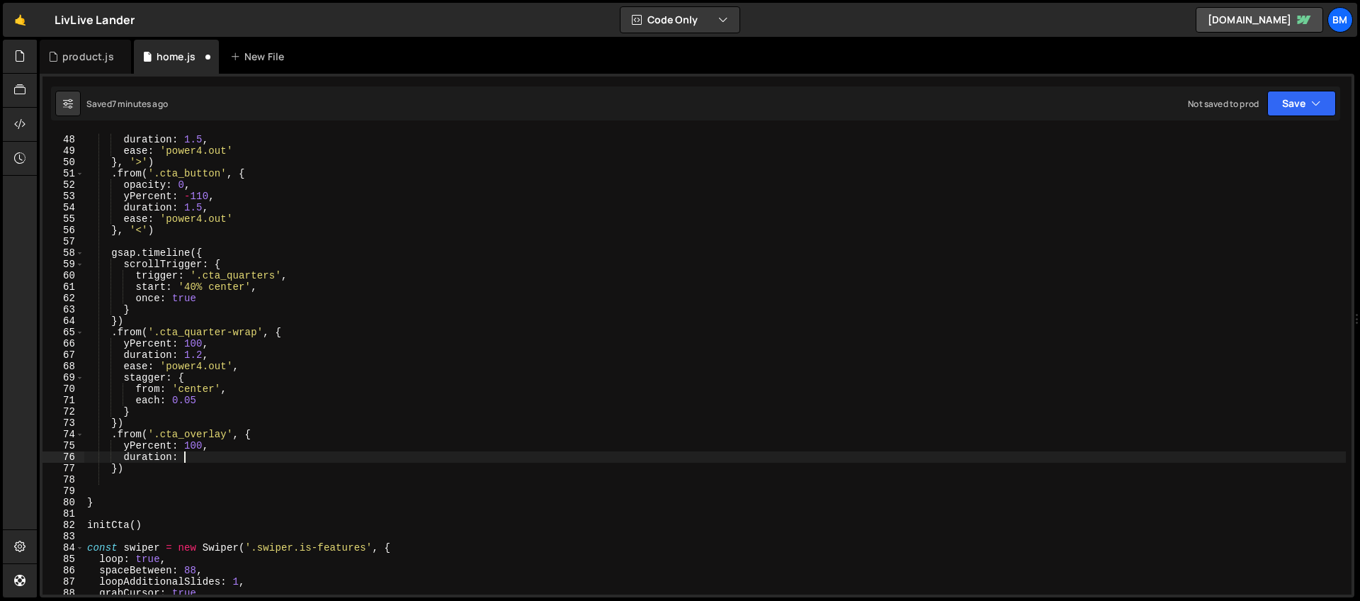
type textarea "duration: 1,"
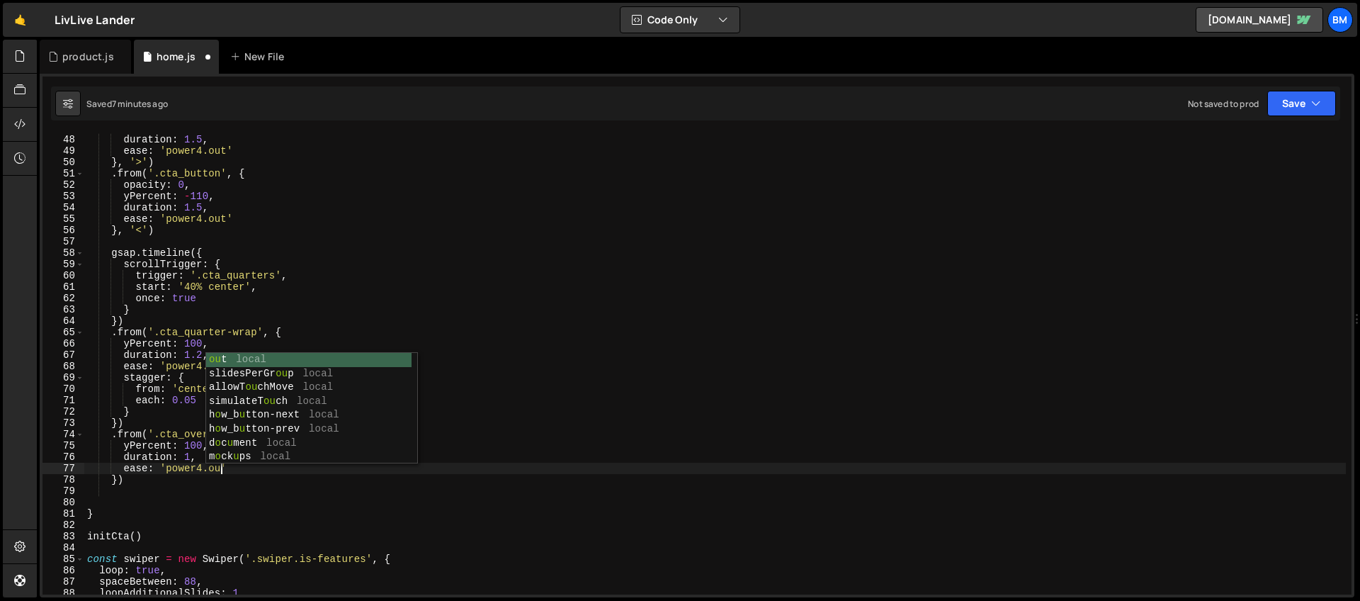
scroll to position [0, 9]
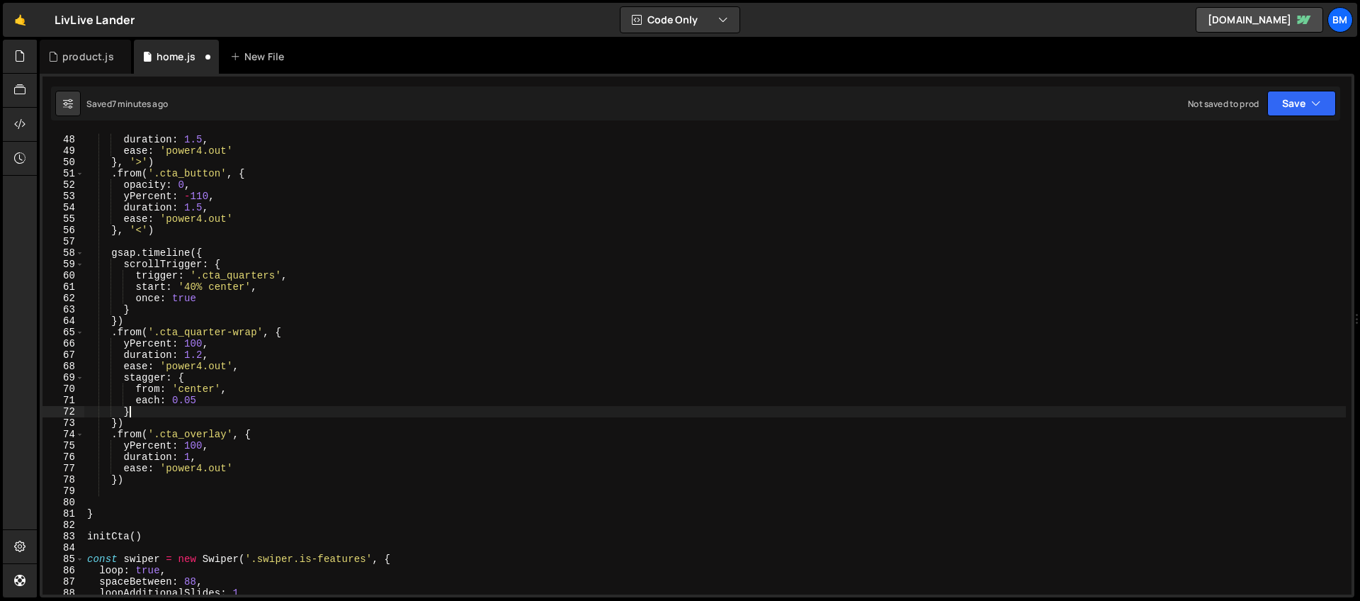
click at [169, 409] on div "opacity : 0 , duration : 1.5 , ease : 'power4.out' } , '>' ) . from ( '.cta_but…" at bounding box center [714, 365] width 1261 height 484
click at [198, 381] on div "opacity : 0 , duration : 1.5 , ease : 'power4.out' } , '>' ) . from ( '.cta_but…" at bounding box center [714, 365] width 1261 height 484
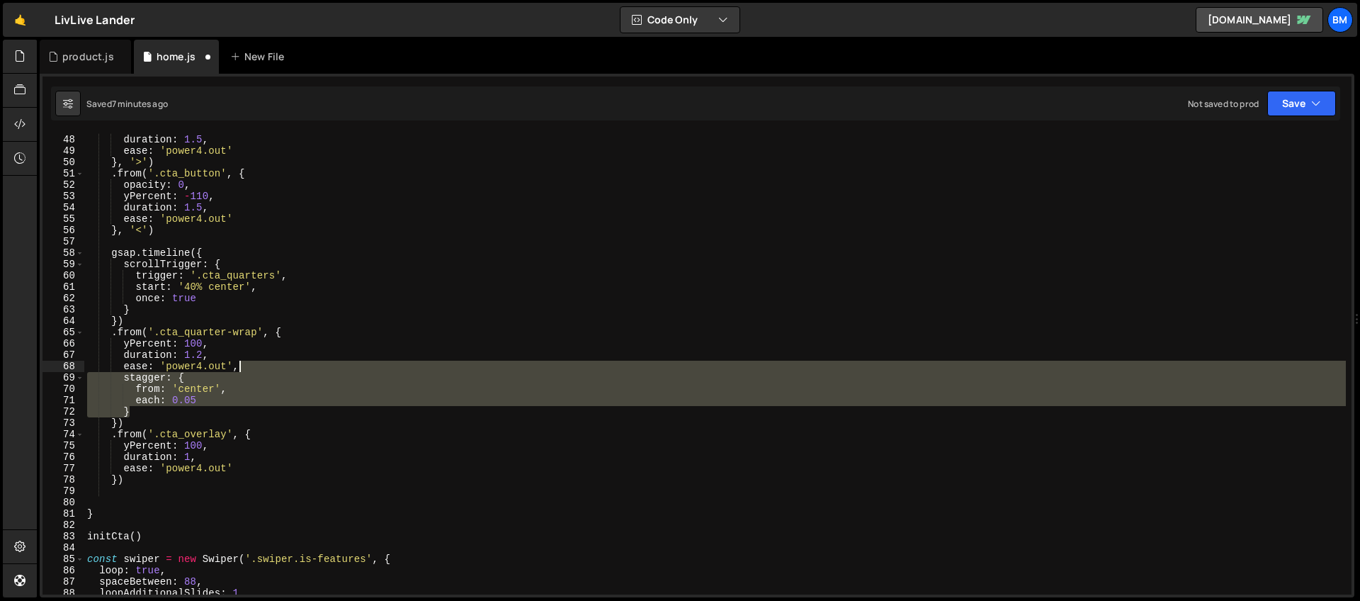
drag, startPoint x: 137, startPoint y: 414, endPoint x: 254, endPoint y: 368, distance: 126.0
click at [254, 368] on div "opacity : 0 , duration : 1.5 , ease : 'power4.out' } , '>' ) . from ( '.cta_but…" at bounding box center [714, 365] width 1261 height 484
click at [238, 469] on div "opacity : 0 , duration : 1.5 , ease : 'power4.out' } , '>' ) . from ( '.cta_but…" at bounding box center [714, 365] width 1261 height 484
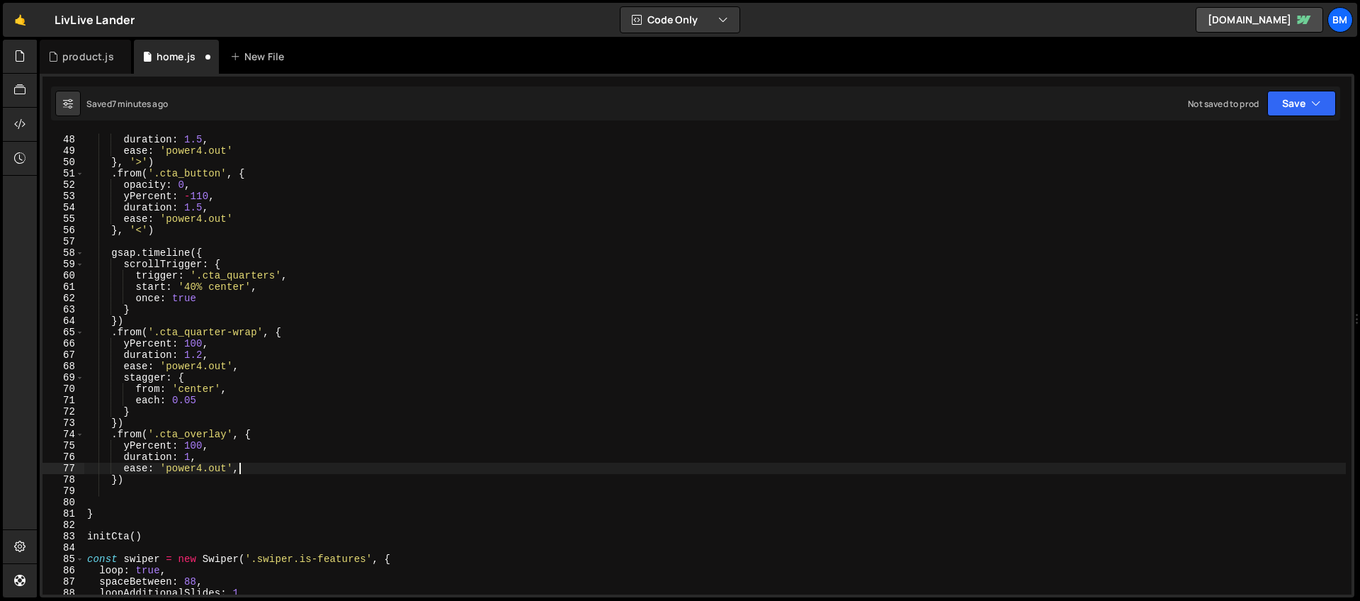
paste textarea "}"
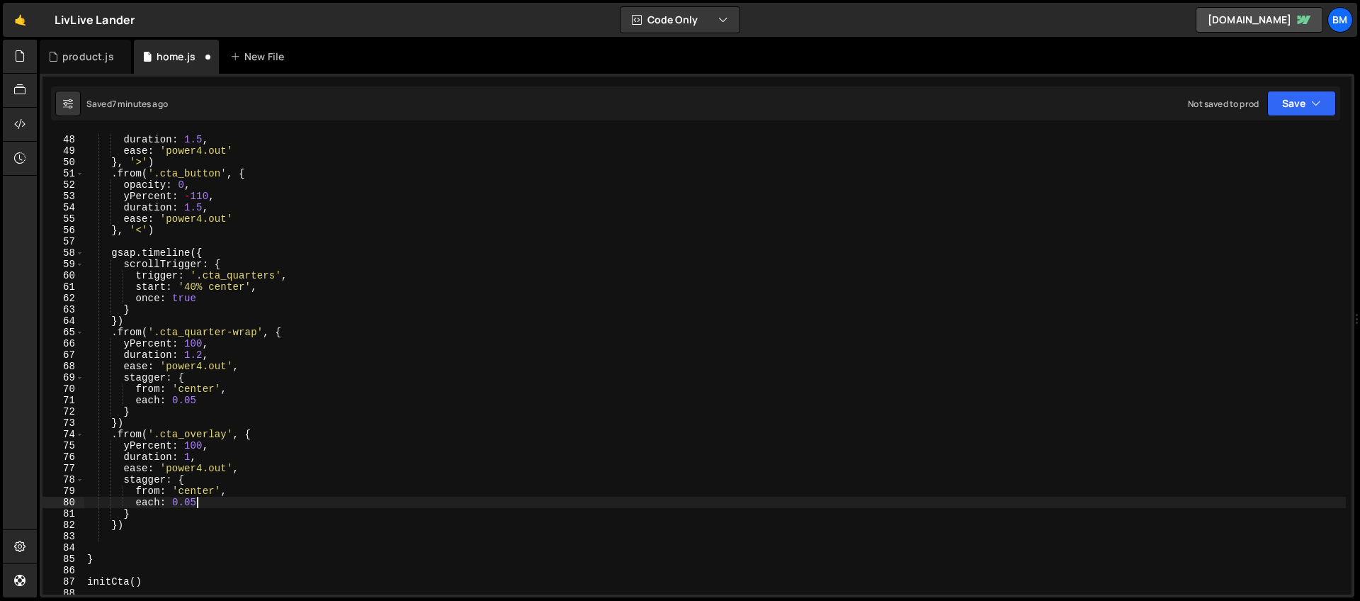
click at [195, 499] on div "opacity : 0 , duration : 1.5 , ease : 'power4.out' } , '>' ) . from ( '.cta_but…" at bounding box center [714, 365] width 1261 height 484
click at [271, 434] on div "opacity : 0 , duration : 1.5 , ease : 'power4.out' } , '>' ) . from ( '.cta_but…" at bounding box center [714, 365] width 1261 height 484
click at [118, 527] on div "opacity : 0 , duration : 1.5 , ease : 'power4.out' } , '>' ) . from ( '.cta_but…" at bounding box center [714, 365] width 1261 height 484
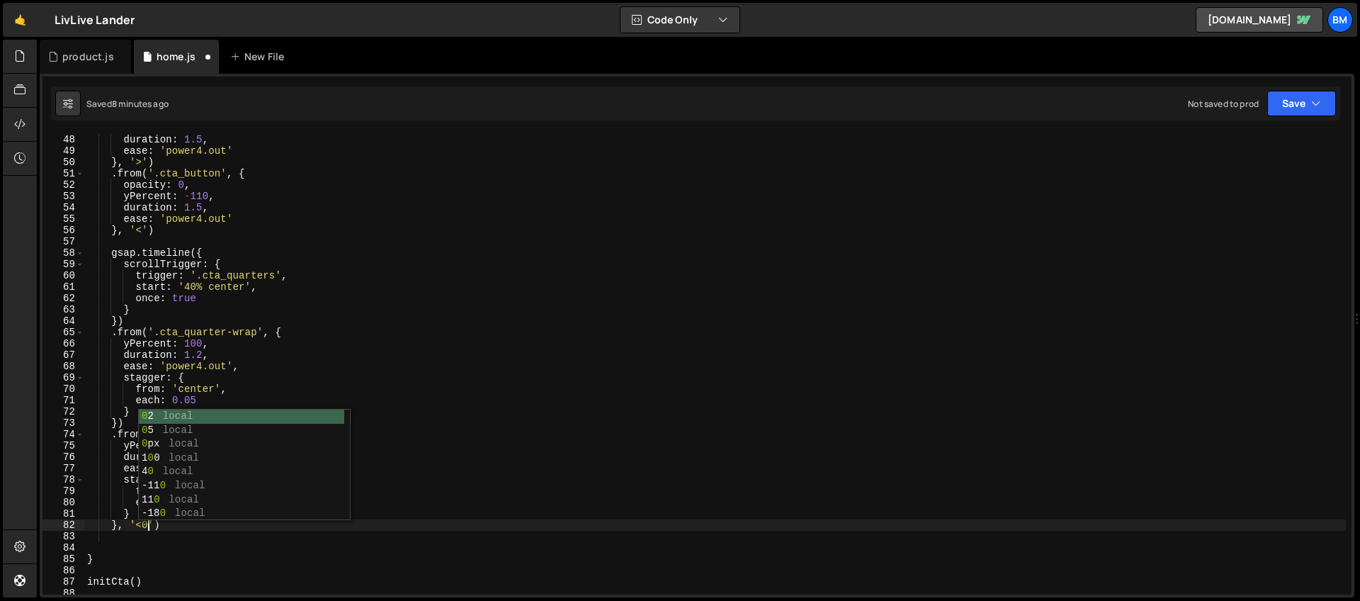
scroll to position [0, 4]
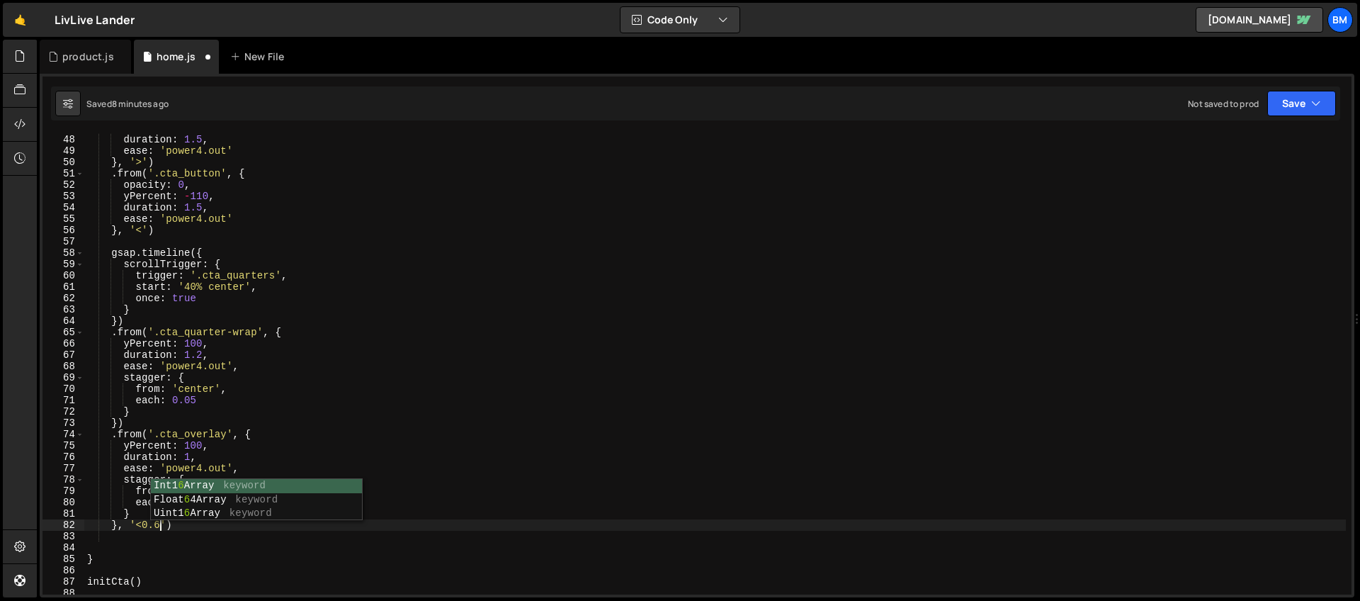
click at [195, 321] on div "opacity : 0 , duration : 1.5 , ease : 'power4.out' } , '>' ) . from ( '.cta_but…" at bounding box center [714, 365] width 1261 height 484
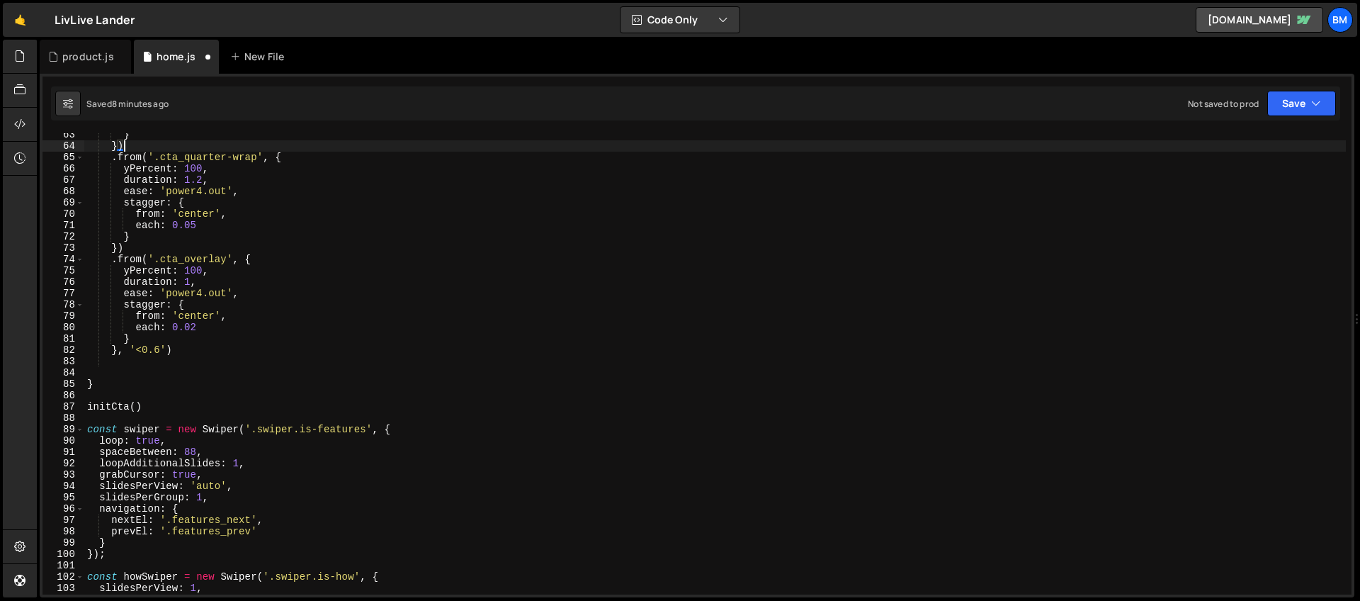
scroll to position [707, 0]
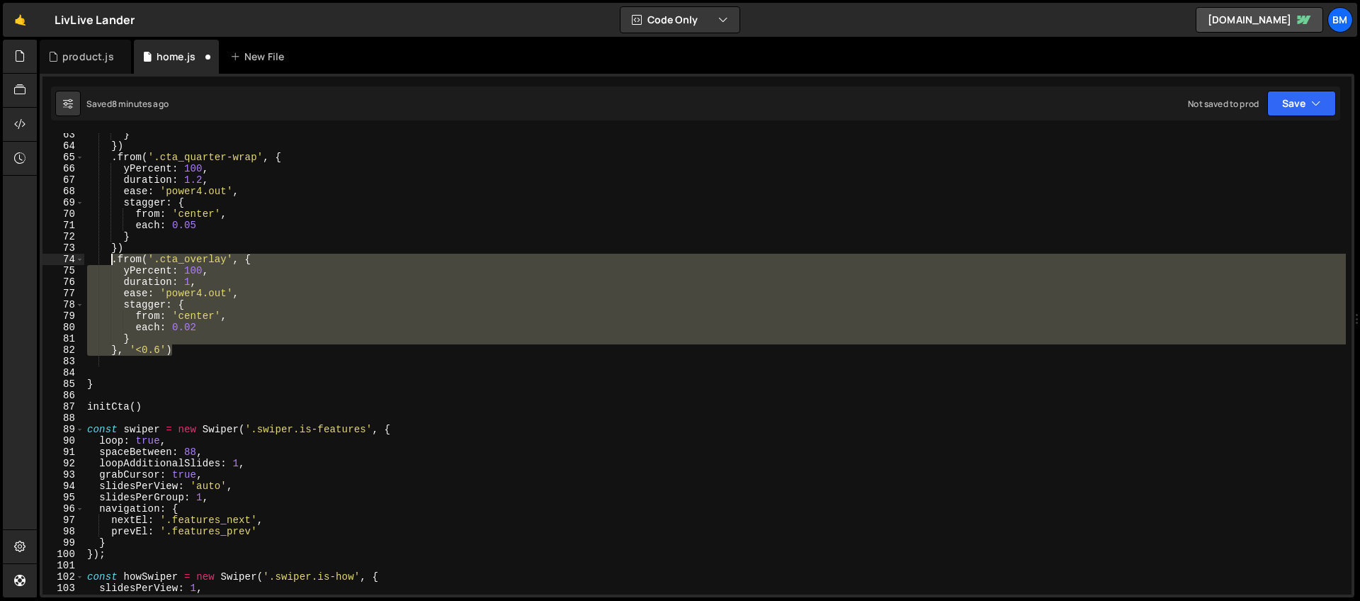
drag, startPoint x: 179, startPoint y: 351, endPoint x: 113, endPoint y: 259, distance: 112.6
click at [113, 259] on div "} }) . from ( '.cta_quarter-wrap' , { yPercent : 100 , duration : 1.2 , ease : …" at bounding box center [714, 371] width 1261 height 484
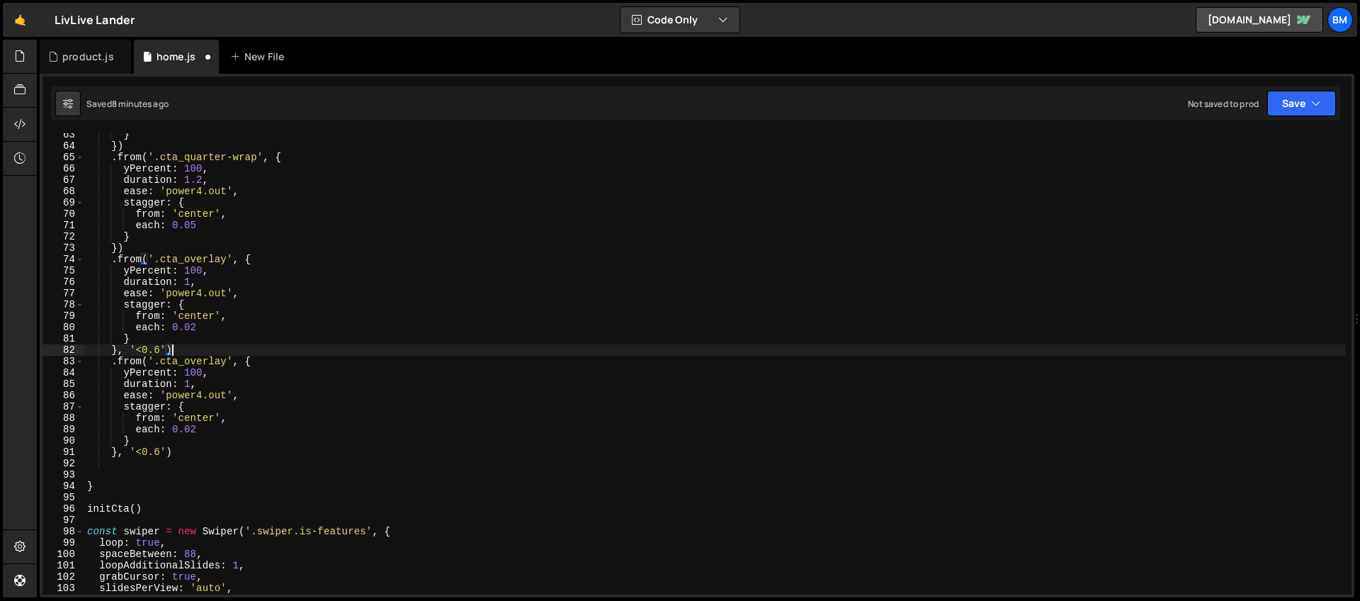
click at [212, 348] on div "} }) . from ( '.cta_quarter-wrap' , { yPercent : 100 , duration : 1.2 , ease : …" at bounding box center [714, 371] width 1261 height 484
drag, startPoint x: 227, startPoint y: 360, endPoint x: 159, endPoint y: 360, distance: 68.0
click at [159, 360] on div "} }) . from ( '.cta_quarter-wrap' , { yPercent : 100 , duration : 1.2 , ease : …" at bounding box center [714, 371] width 1261 height 484
paste textarea "quarter-wrap"
click at [149, 369] on div "} }) . from ( '.cta_quarter-wrap' , { yPercent : 100 , duration : 1.2 , ease : …" at bounding box center [714, 371] width 1261 height 484
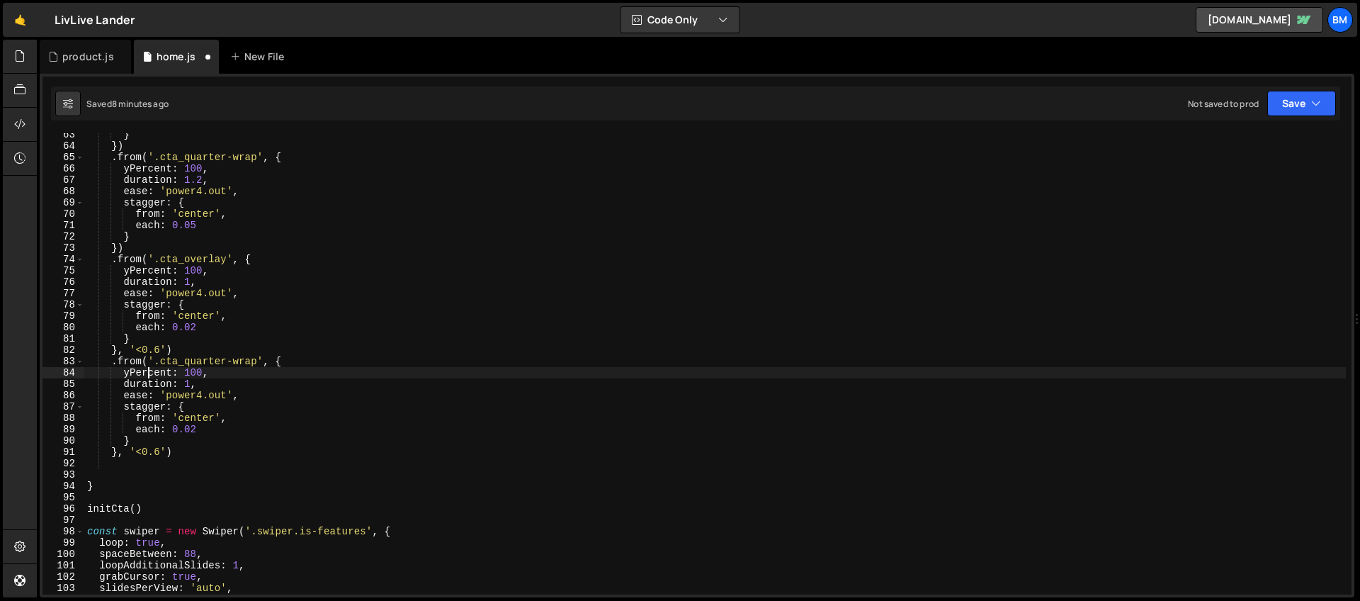
click at [150, 373] on div "} }) . from ( '.cta_quarter-wrap' , { yPercent : 100 , duration : 1.2 , ease : …" at bounding box center [714, 371] width 1261 height 484
click at [215, 373] on div "} }) . from ( '.cta_quarter-wrap' , { yPercent : 100 , duration : 1.2 , ease : …" at bounding box center [714, 371] width 1261 height 484
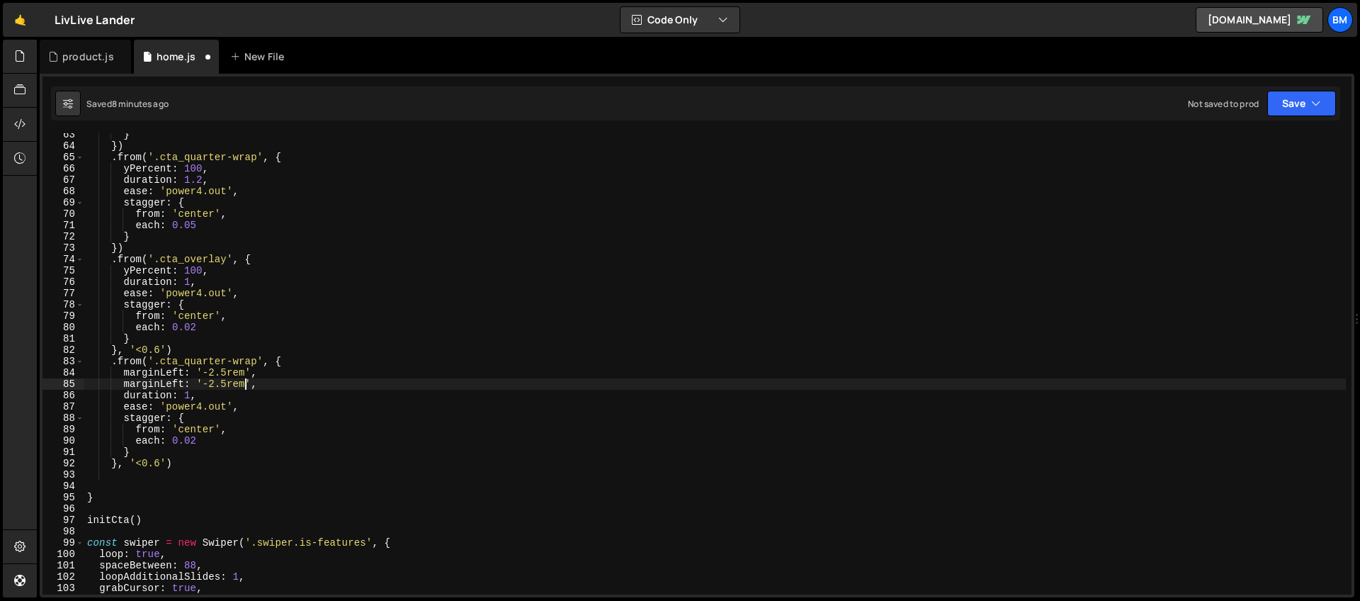
click at [186, 385] on div "} }) . from ( '.cta_quarter-wrap' , { yPercent : 100 , duration : 1.2 , ease : …" at bounding box center [714, 371] width 1261 height 484
click at [173, 385] on div "} }) . from ( '.cta_quarter-wrap' , { yPercent : 100 , duration : 1.2 , ease : …" at bounding box center [714, 371] width 1261 height 484
click at [169, 404] on div "} }) . from ( '.cta_quarter-wrap' , { yPercent : 100 , duration : 1.2 , ease : …" at bounding box center [714, 371] width 1261 height 484
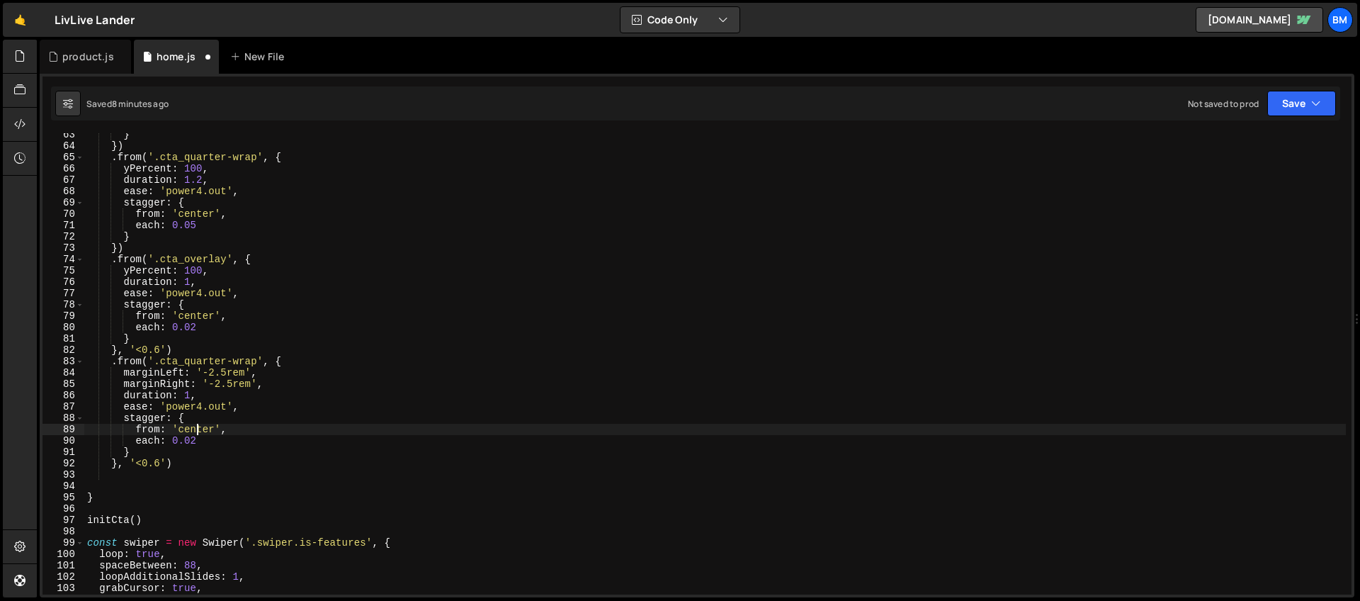
click at [199, 428] on div "} }) . from ( '.cta_quarter-wrap' , { yPercent : 100 , duration : 1.2 , ease : …" at bounding box center [714, 371] width 1261 height 484
click at [191, 419] on div "} }) . from ( '.cta_quarter-wrap' , { yPercent : 100 , duration : 1.2 , ease : …" at bounding box center [714, 371] width 1261 height 484
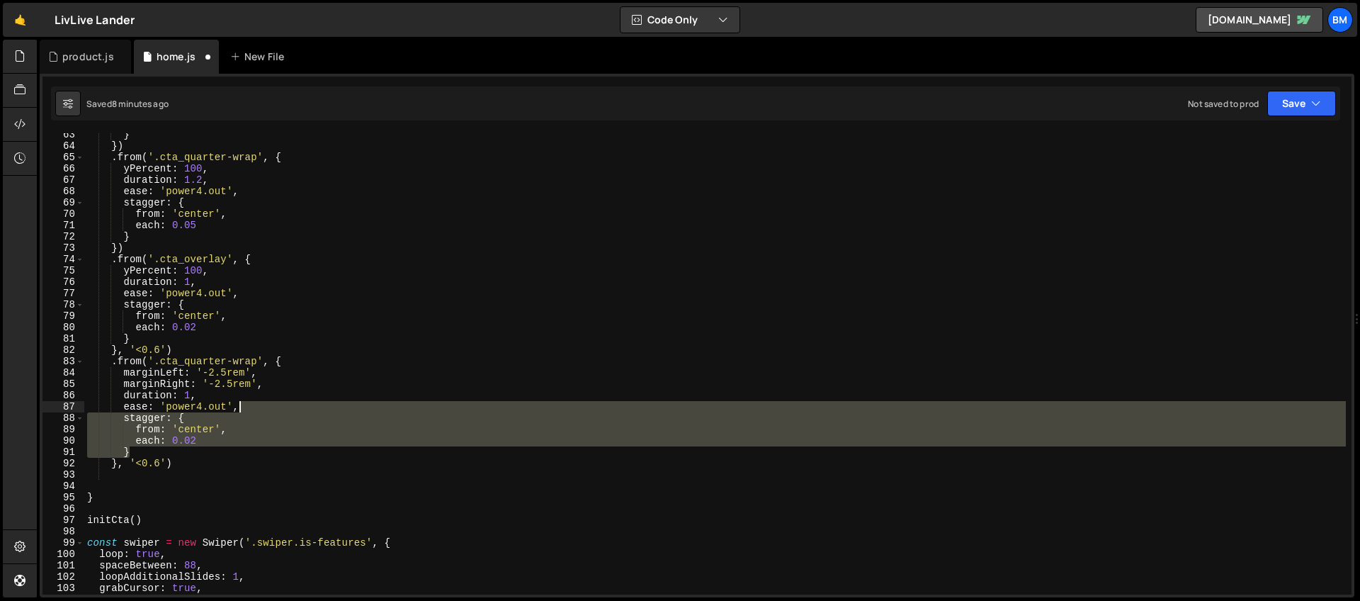
drag, startPoint x: 141, startPoint y: 453, endPoint x: 287, endPoint y: 409, distance: 152.4
click at [287, 409] on div "} }) . from ( '.cta_quarter-wrap' , { yPercent : 100 , duration : 1.2 , ease : …" at bounding box center [714, 371] width 1261 height 484
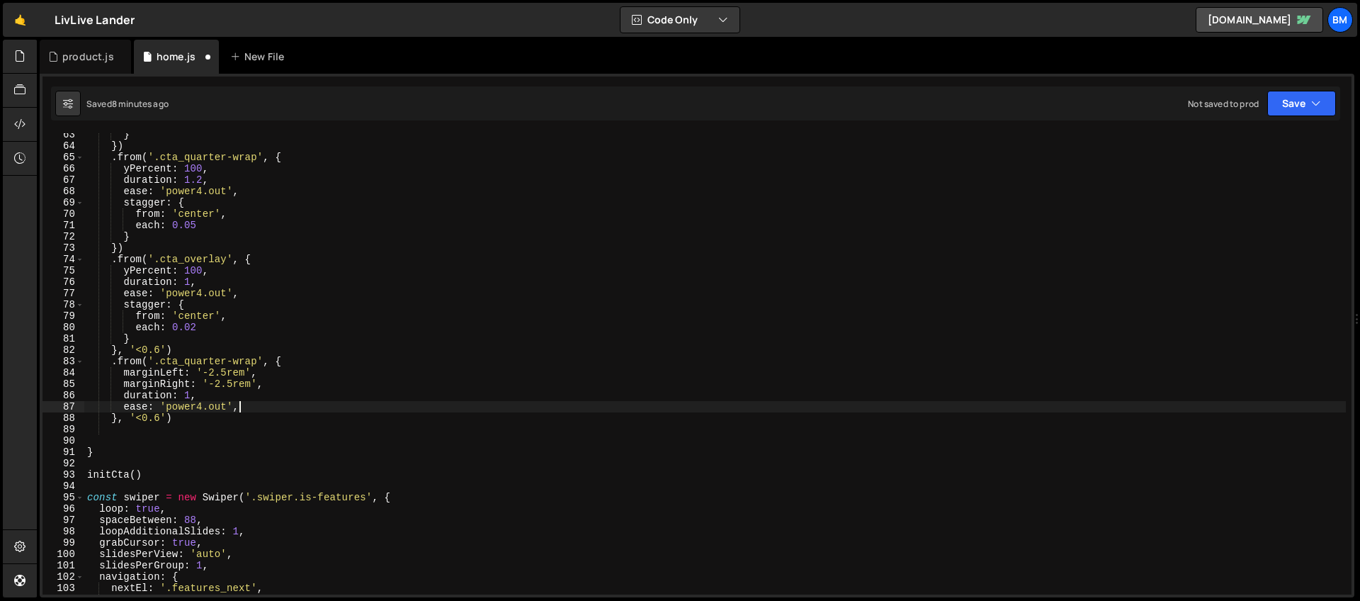
click at [205, 391] on div "} }) . from ( '.cta_quarter-wrap' , { yPercent : 100 , duration : 1.2 , ease : …" at bounding box center [714, 371] width 1261 height 484
click at [193, 409] on div "} }) . from ( '.cta_quarter-wrap' , { yPercent : 100 , duration : 1.2 , ease : …" at bounding box center [714, 371] width 1261 height 484
click at [160, 416] on div "} }) . from ( '.cta_quarter-wrap' , { yPercent : 100 , duration : 1.2 , ease : …" at bounding box center [714, 371] width 1261 height 484
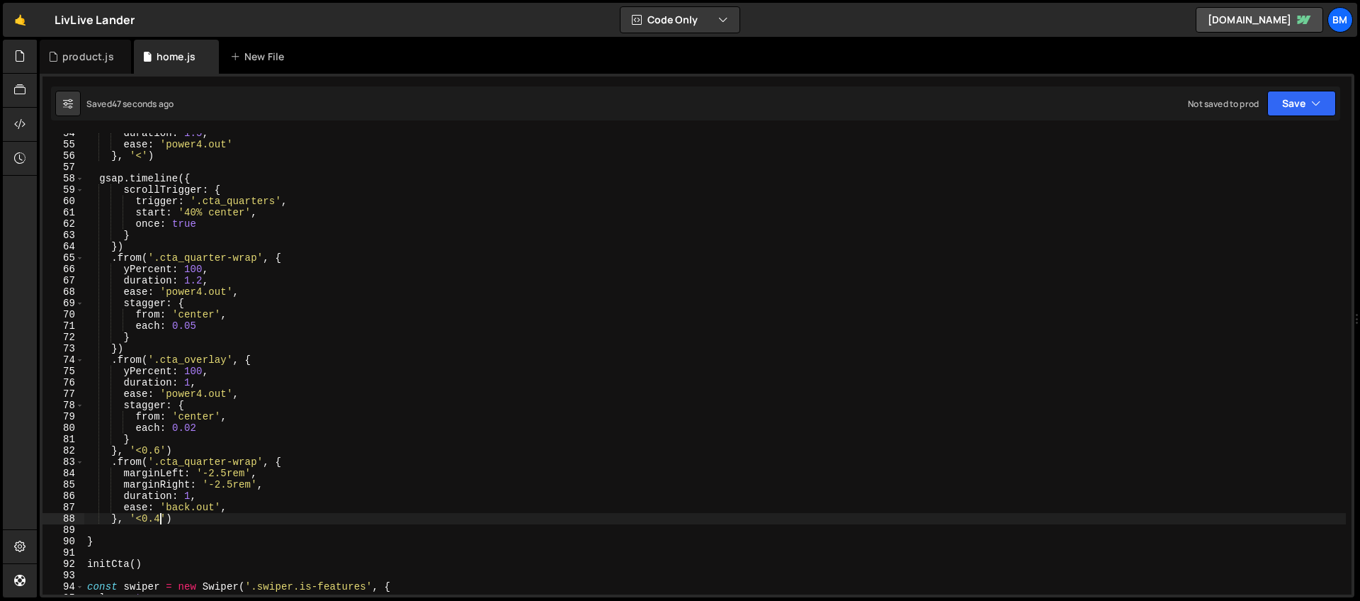
scroll to position [668, 0]
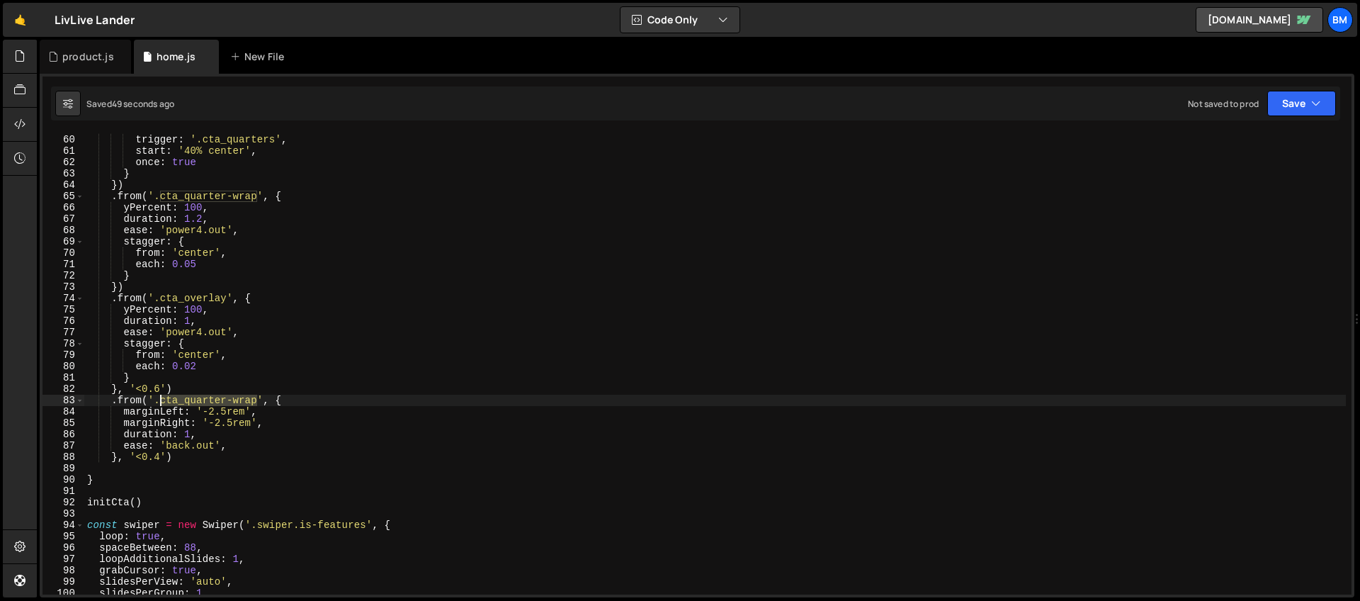
drag, startPoint x: 259, startPoint y: 397, endPoint x: 160, endPoint y: 402, distance: 99.3
click at [160, 402] on div "scrollTrigger : { trigger : '.cta_quarters' , start : '40% center' , once : tru…" at bounding box center [714, 365] width 1261 height 484
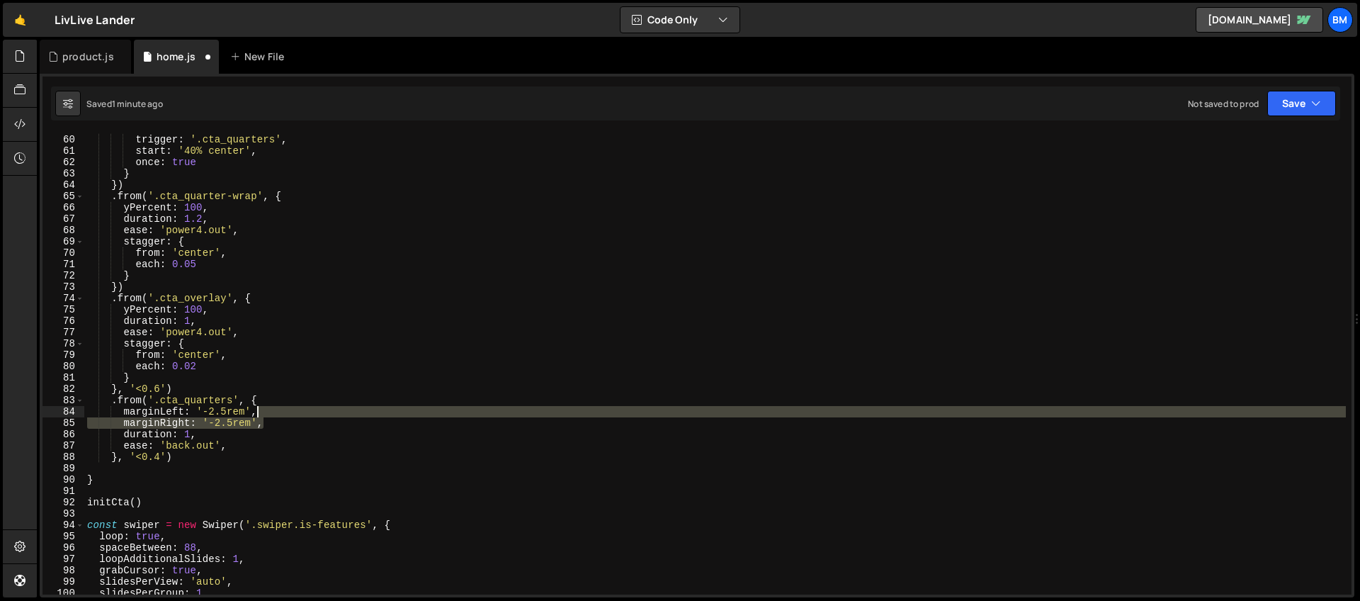
drag, startPoint x: 266, startPoint y: 424, endPoint x: 264, endPoint y: 414, distance: 10.1
click at [264, 414] on div "scrollTrigger : { trigger : '.cta_quarters' , start : '40% center' , once : tru…" at bounding box center [714, 365] width 1261 height 484
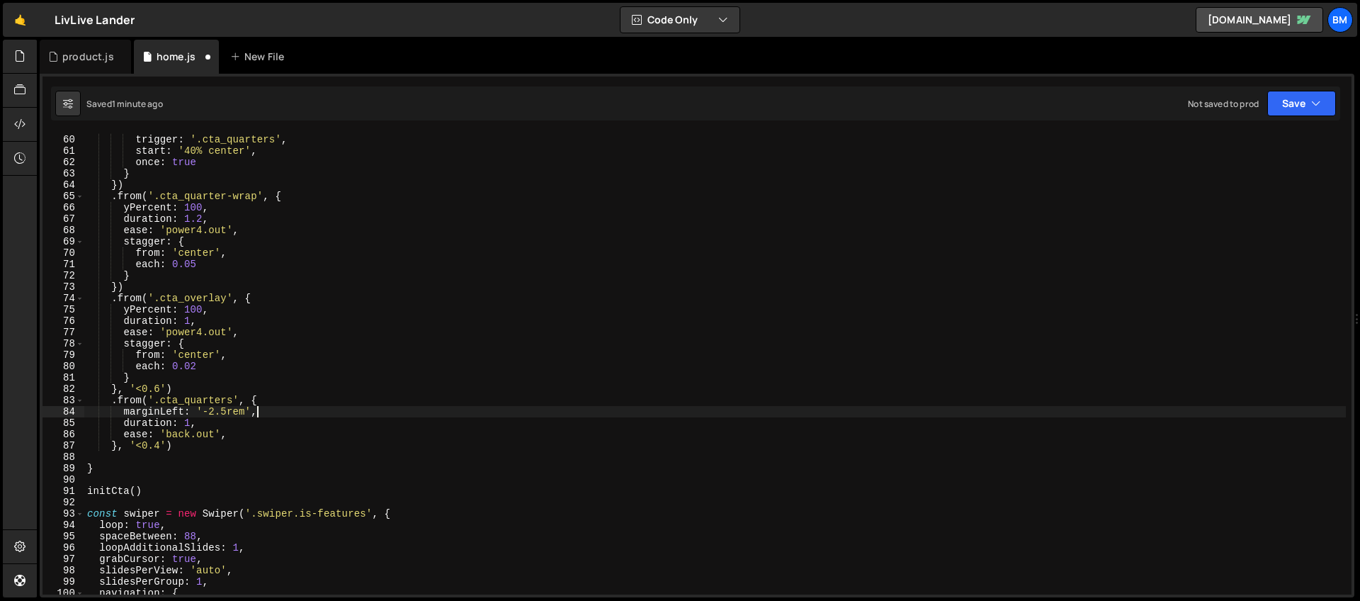
click at [147, 414] on div "scrollTrigger : { trigger : '.cta_quarters' , start : '40% center' , once : tru…" at bounding box center [714, 365] width 1261 height 484
click at [169, 407] on div "scrollTrigger : { trigger : '.cta_quarters' , start : '40% center' , once : tru…" at bounding box center [714, 365] width 1261 height 484
click at [179, 412] on div "scrollTrigger : { trigger : '.cta_quarters' , start : '40% center' , once : tru…" at bounding box center [714, 365] width 1261 height 484
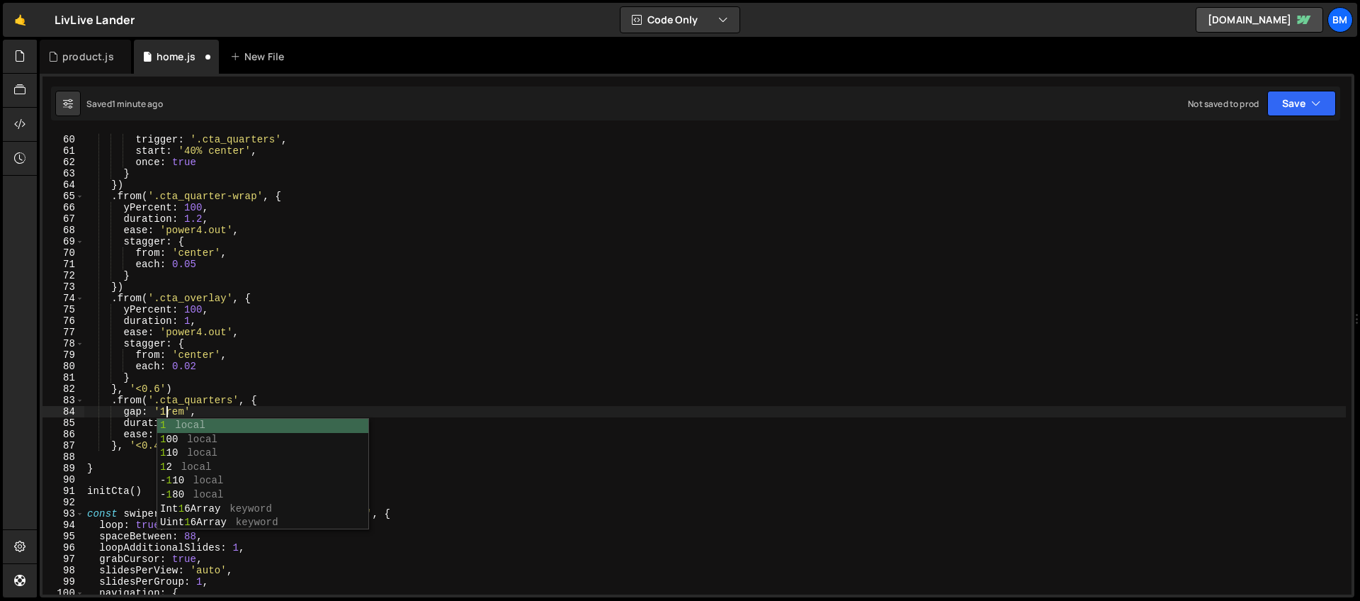
scroll to position [0, 5]
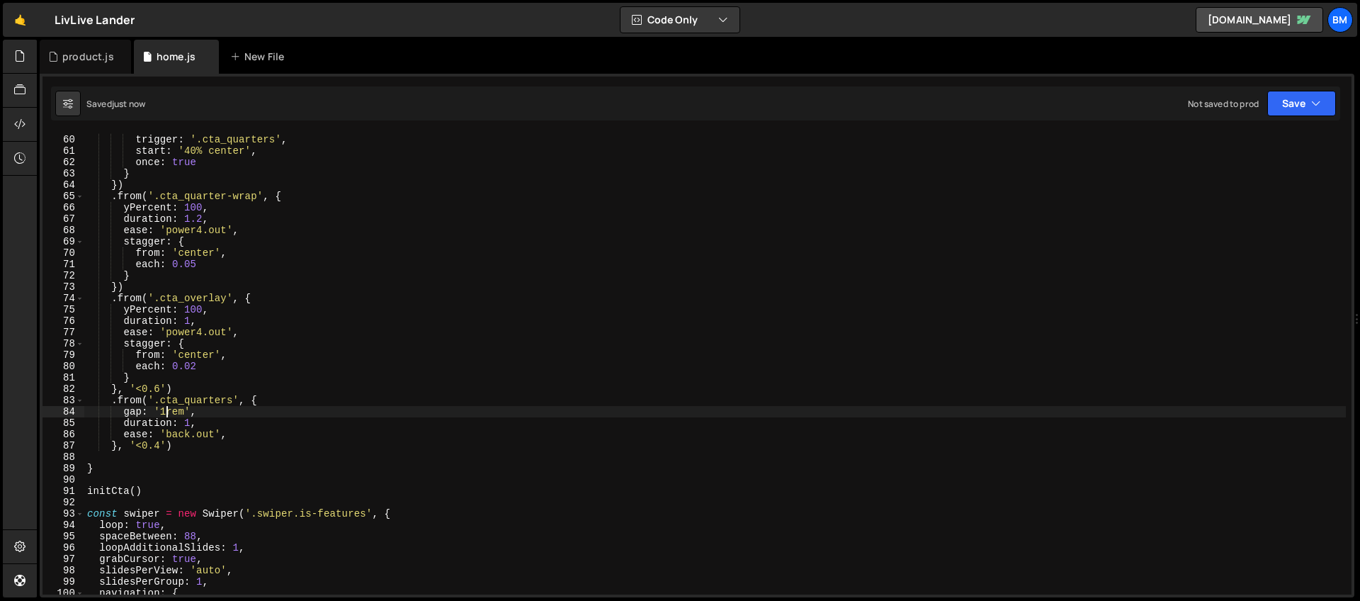
click at [161, 446] on div "scrollTrigger : { trigger : '.cta_quarters' , start : '40% center' , once : tru…" at bounding box center [714, 365] width 1261 height 484
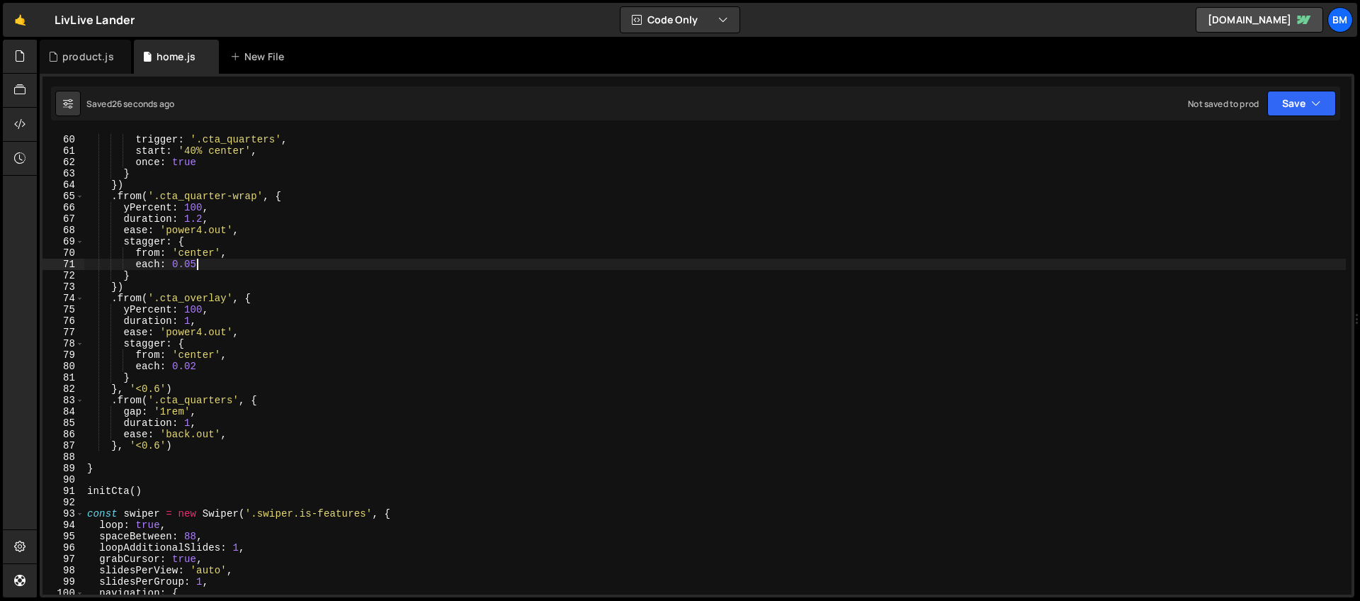
click at [201, 265] on div "scrollTrigger : { trigger : '.cta_quarters' , start : '40% center' , once : tru…" at bounding box center [714, 365] width 1261 height 484
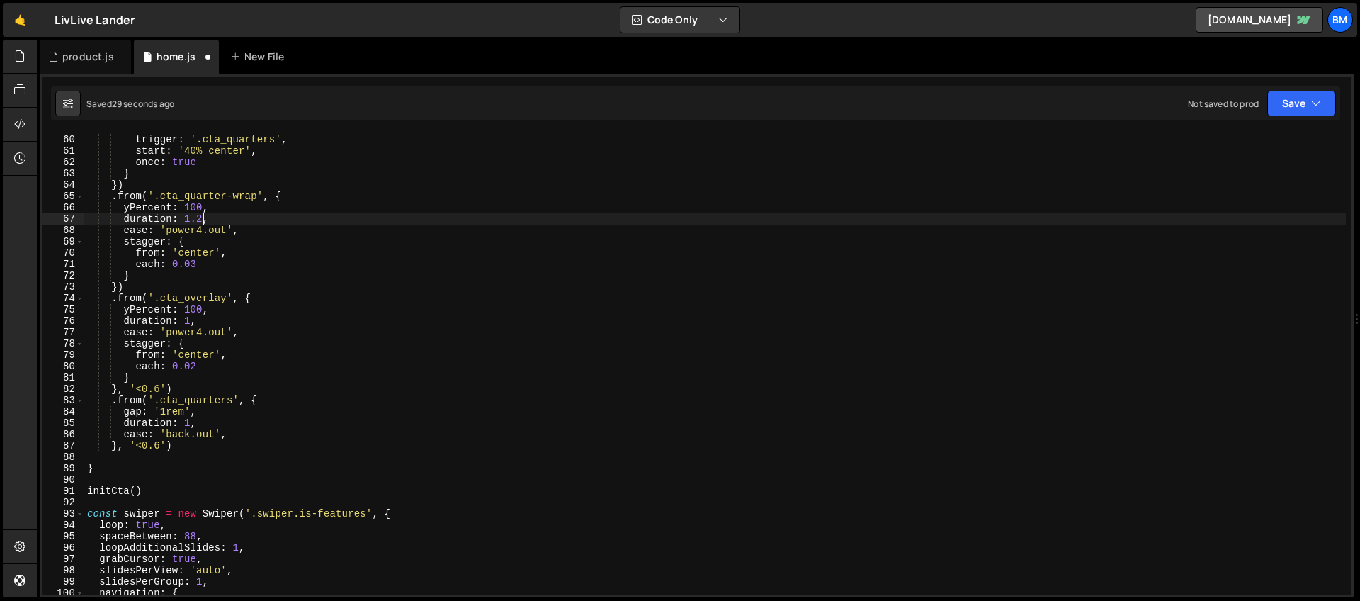
click at [203, 217] on div "scrollTrigger : { trigger : '.cta_quarters' , start : '40% center' , once : tru…" at bounding box center [714, 365] width 1261 height 484
click at [175, 374] on div "scrollTrigger : { trigger : '.cta_quarters' , start : '40% center' , once : tru…" at bounding box center [714, 365] width 1261 height 484
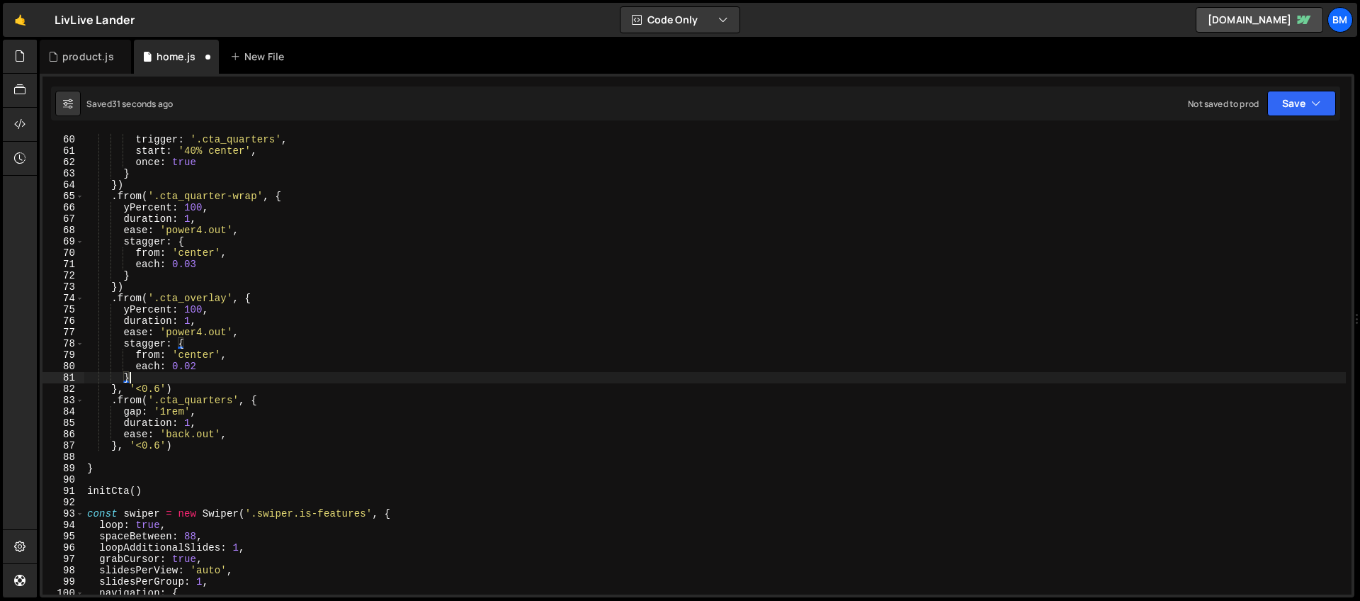
scroll to position [0, 2]
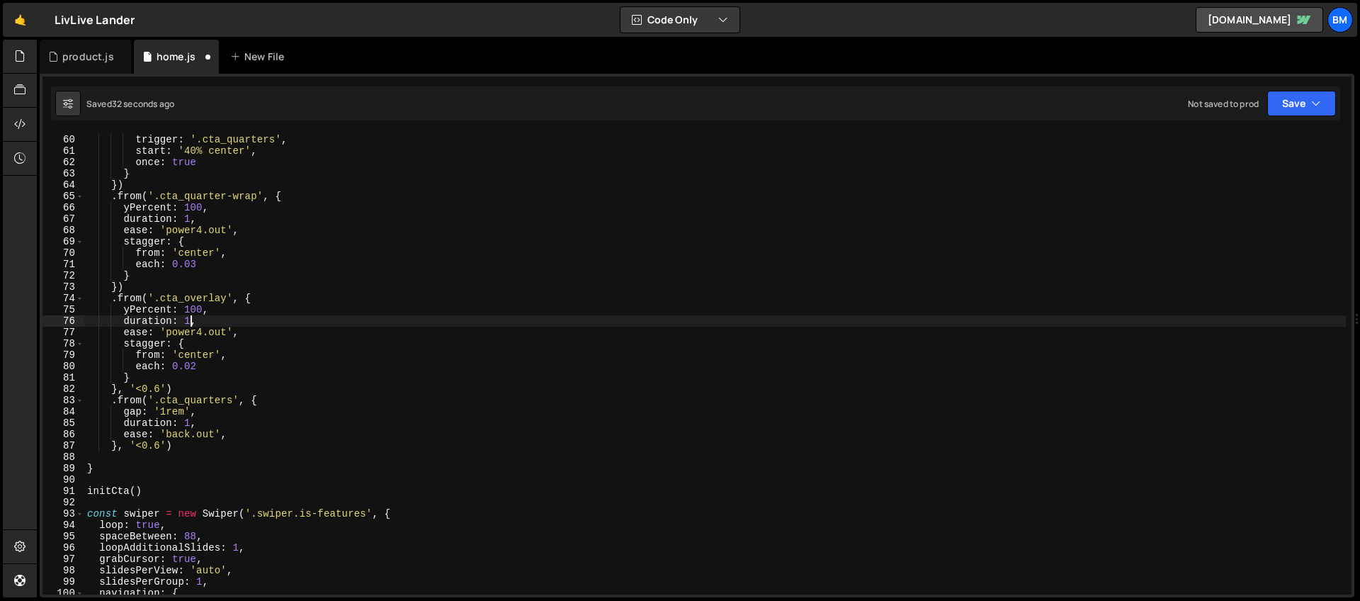
click at [193, 322] on div "scrollTrigger : { trigger : '.cta_quarters' , start : '40% center' , once : tru…" at bounding box center [714, 365] width 1261 height 484
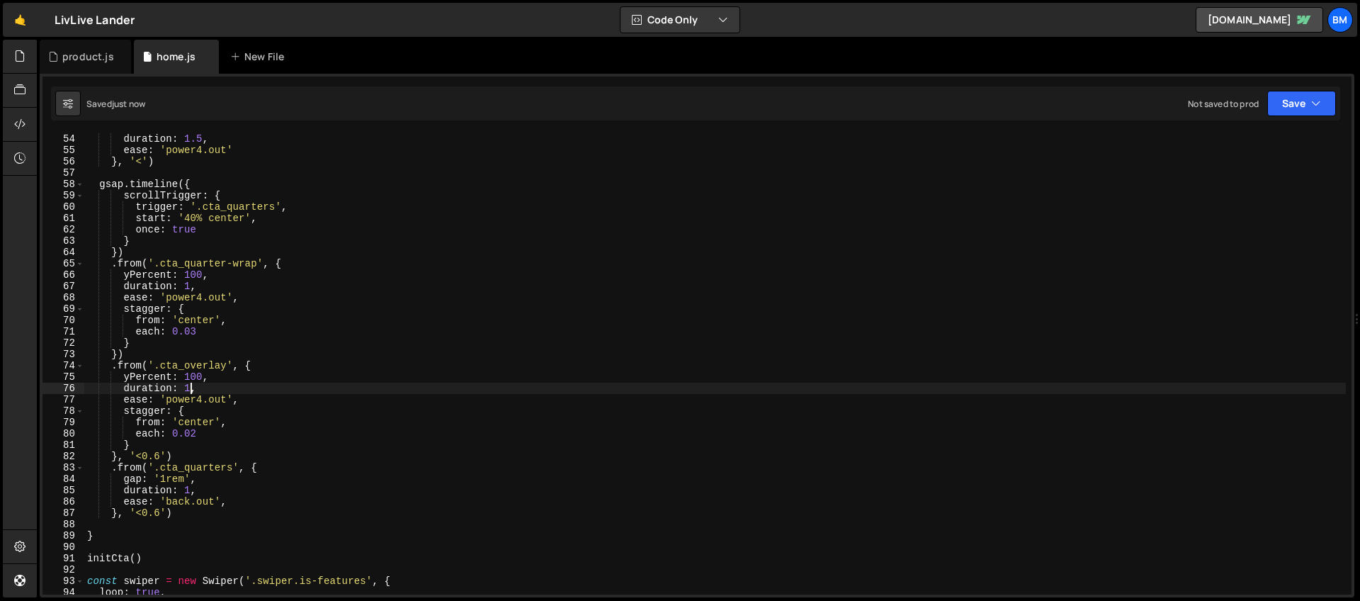
scroll to position [599, 0]
click at [225, 220] on div "yPercent : - 110 , duration : 1.5 , ease : 'power4.out' } , '<' ) gsap . timeli…" at bounding box center [714, 365] width 1261 height 484
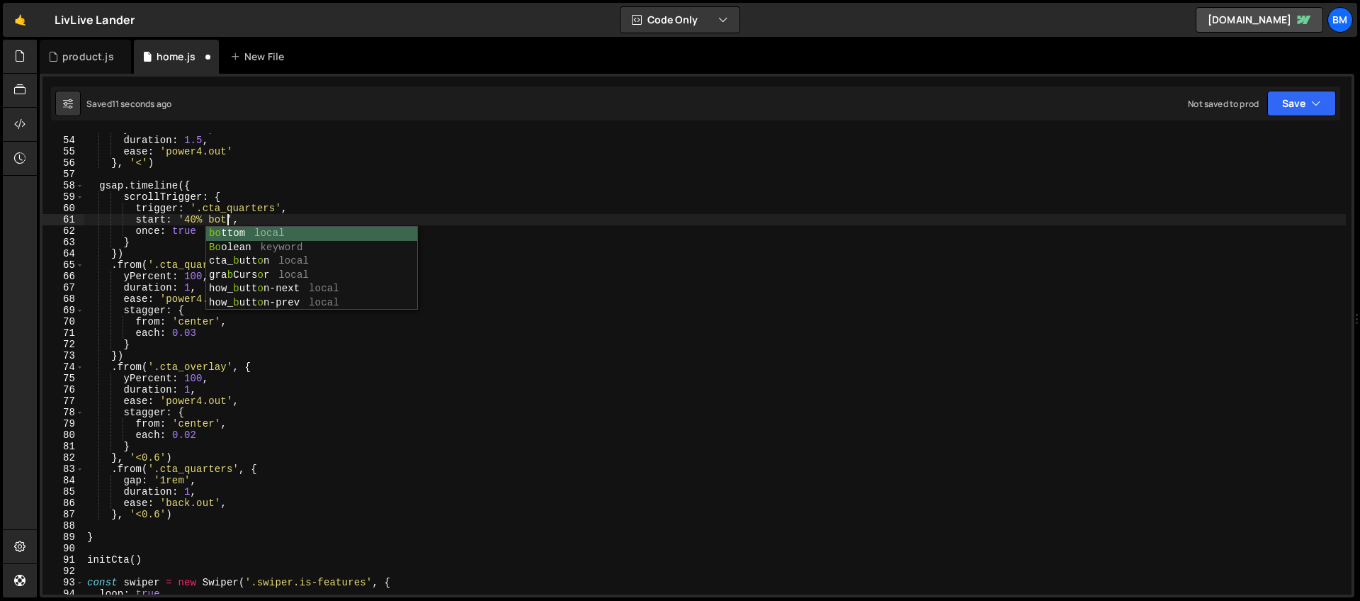
scroll to position [0, 11]
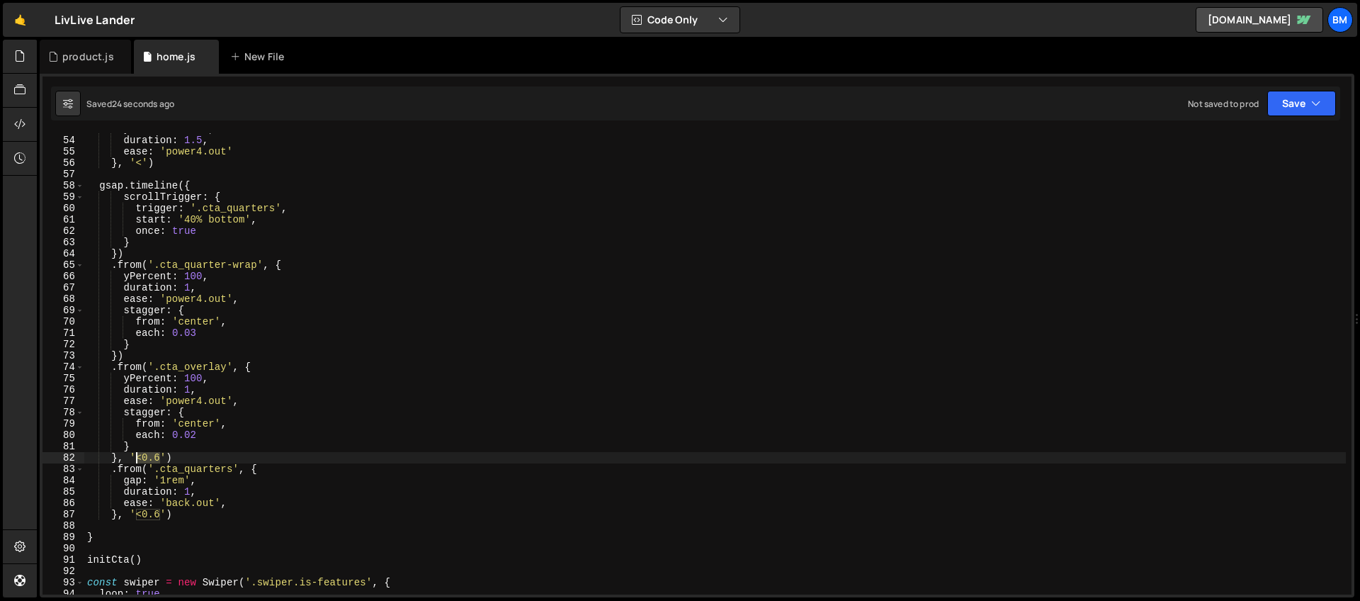
drag, startPoint x: 159, startPoint y: 455, endPoint x: 137, endPoint y: 458, distance: 21.4
click at [137, 458] on div "yPercent : - 110 , duration : 1.5 , ease : 'power4.out' } , '<' ) gsap . timeli…" at bounding box center [714, 365] width 1261 height 484
click at [159, 514] on div "yPercent : - 110 , duration : 1.5 , ease : 'power4.out' } , '<' ) gsap . timeli…" at bounding box center [714, 365] width 1261 height 484
click at [193, 484] on div "yPercent : - 110 , duration : 1.5 , ease : 'power4.out' } , '<' ) gsap . timeli…" at bounding box center [714, 365] width 1261 height 484
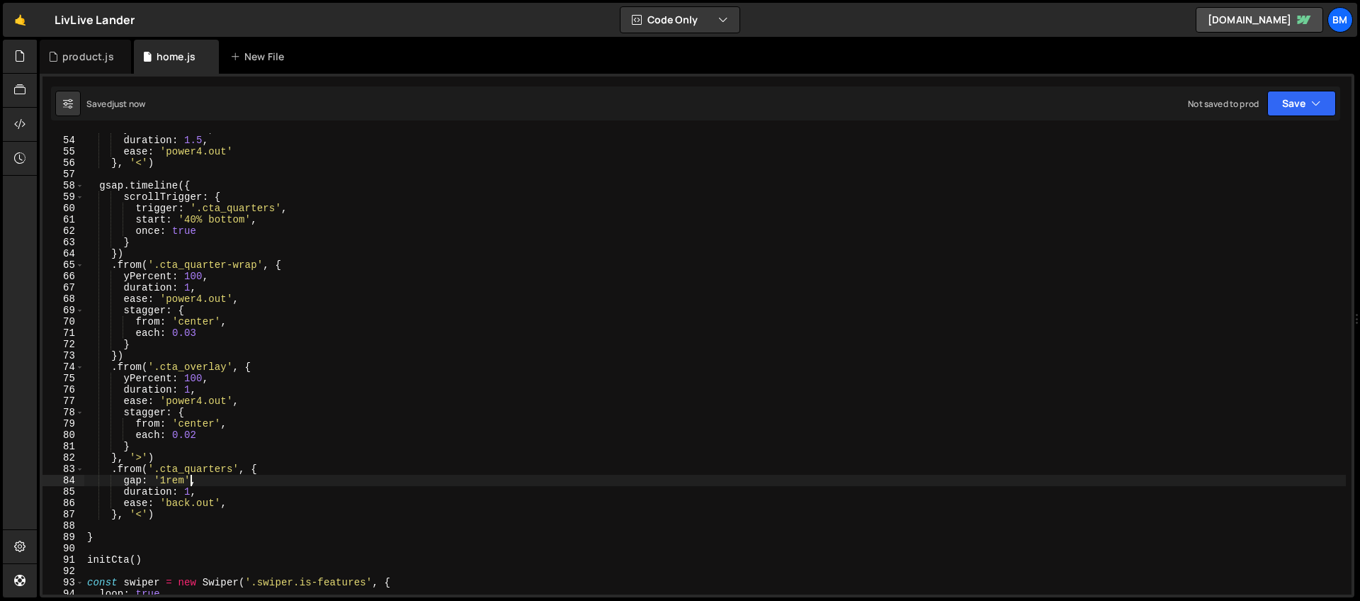
click at [193, 394] on div "yPercent : - 110 , duration : 1.5 , ease : 'power4.out' } , '<' ) gsap . timeli…" at bounding box center [714, 365] width 1261 height 484
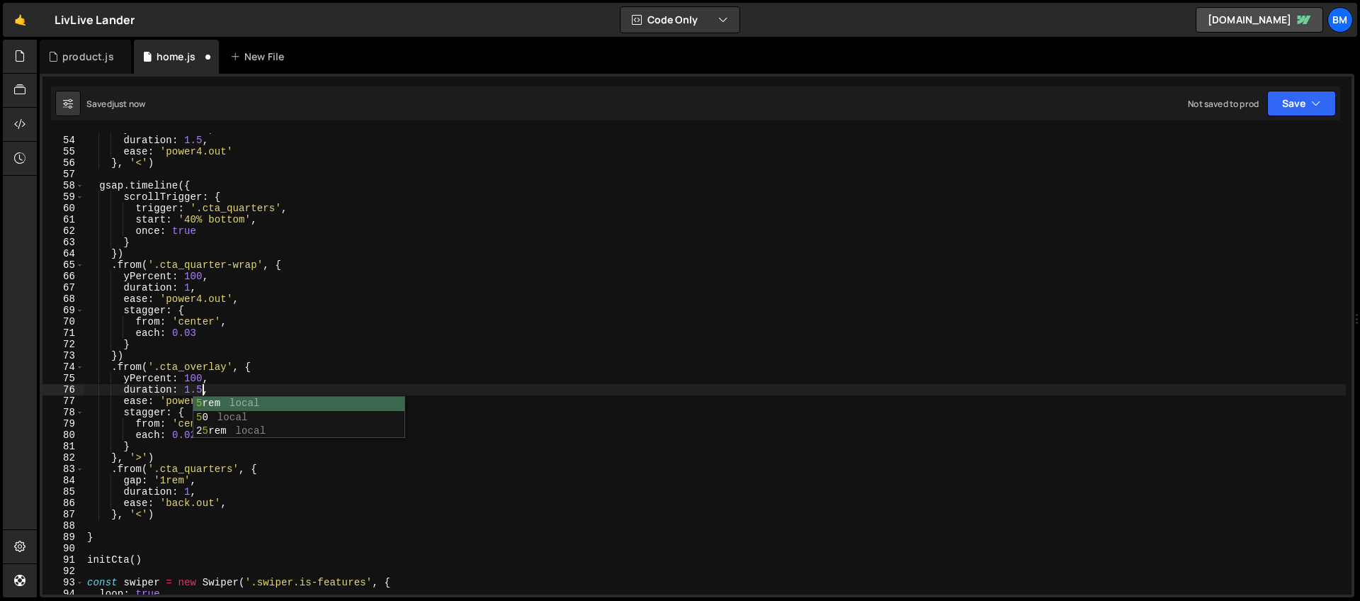
scroll to position [0, 8]
click at [215, 375] on div "yPercent : - 110 , duration : 1.5 , ease : 'power4.out' } , '<' ) gsap . timeli…" at bounding box center [714, 365] width 1261 height 484
type textarea "yPercent: 100,"
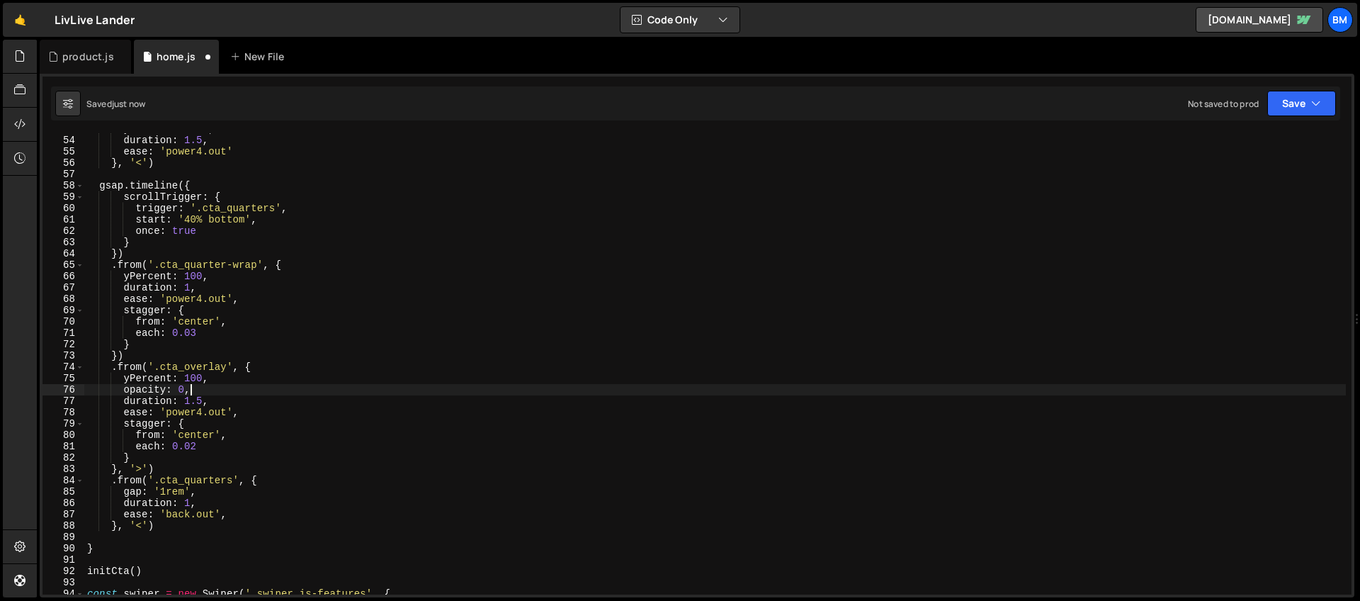
scroll to position [0, 6]
click at [183, 512] on div "yPercent : - 110 , duration : 1.5 , ease : 'power4.out' } , '<' ) gsap . timeli…" at bounding box center [714, 365] width 1261 height 484
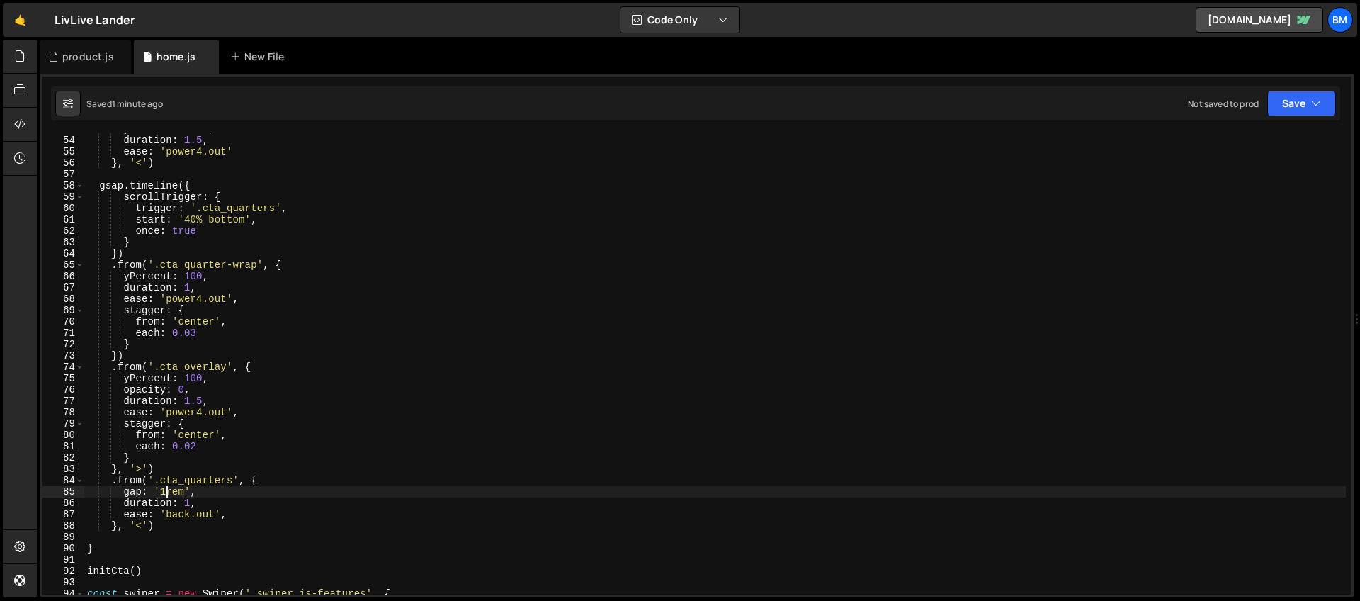
drag, startPoint x: 165, startPoint y: 489, endPoint x: 178, endPoint y: 554, distance: 66.4
click at [165, 489] on div "yPercent : - 110 , duration : 1.5 , ease : 'power4.out' } , '<' ) gsap . timeli…" at bounding box center [714, 365] width 1261 height 484
click at [280, 340] on div "yPercent : - 110 , duration : 1.5 , ease : 'power4.out' } , '<' ) gsap . timeli…" at bounding box center [714, 365] width 1261 height 484
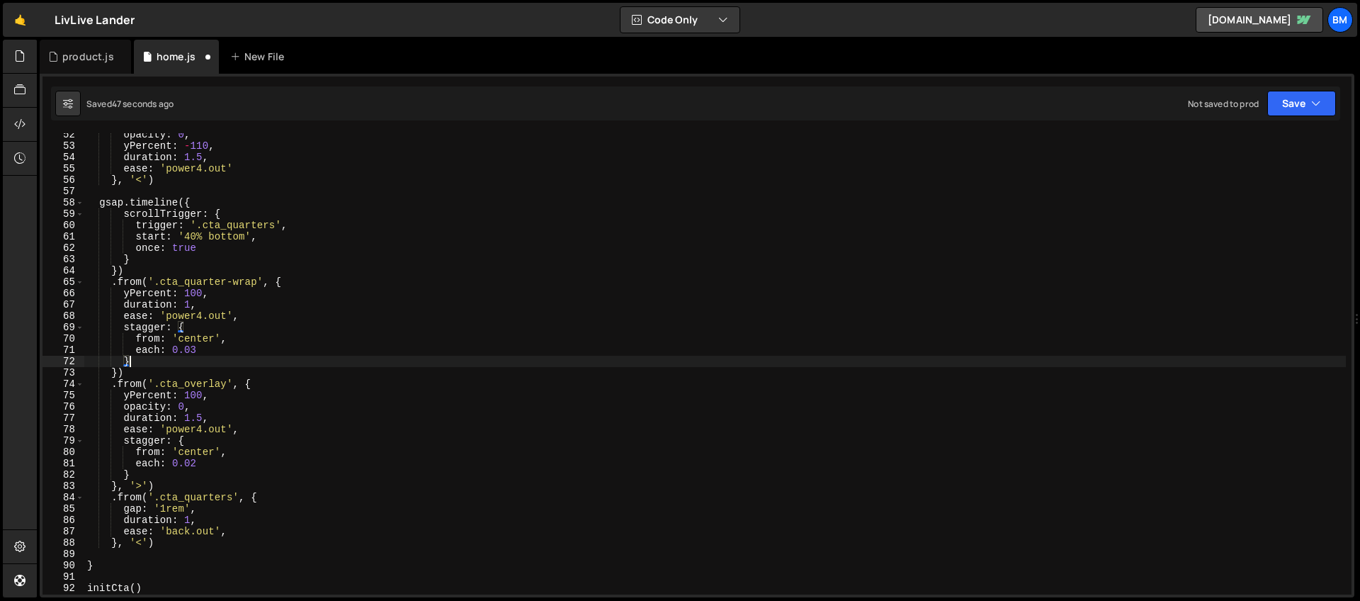
scroll to position [529, 0]
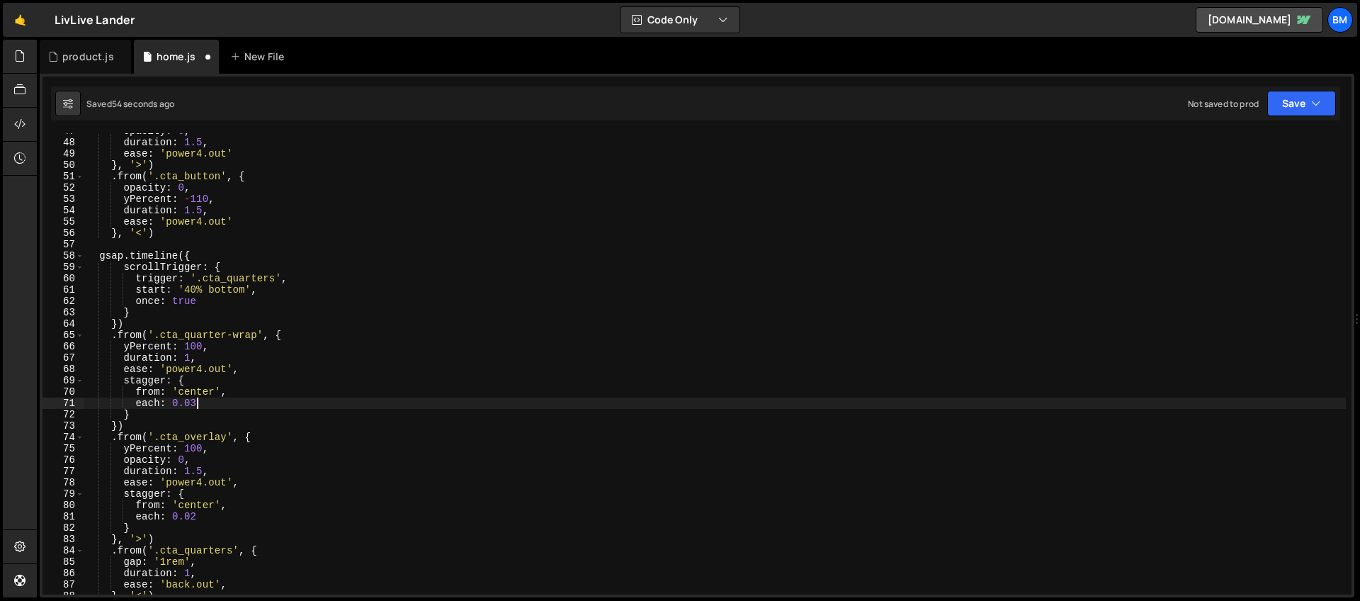
click at [203, 404] on div "opacity : 0 , duration : 1.5 , ease : 'power4.out' } , '>' ) . from ( '.cta_but…" at bounding box center [714, 367] width 1261 height 484
click at [180, 370] on div "opacity : 0 , duration : 1.5 , ease : 'power4.out' } , '>' ) . from ( '.cta_but…" at bounding box center [714, 367] width 1261 height 484
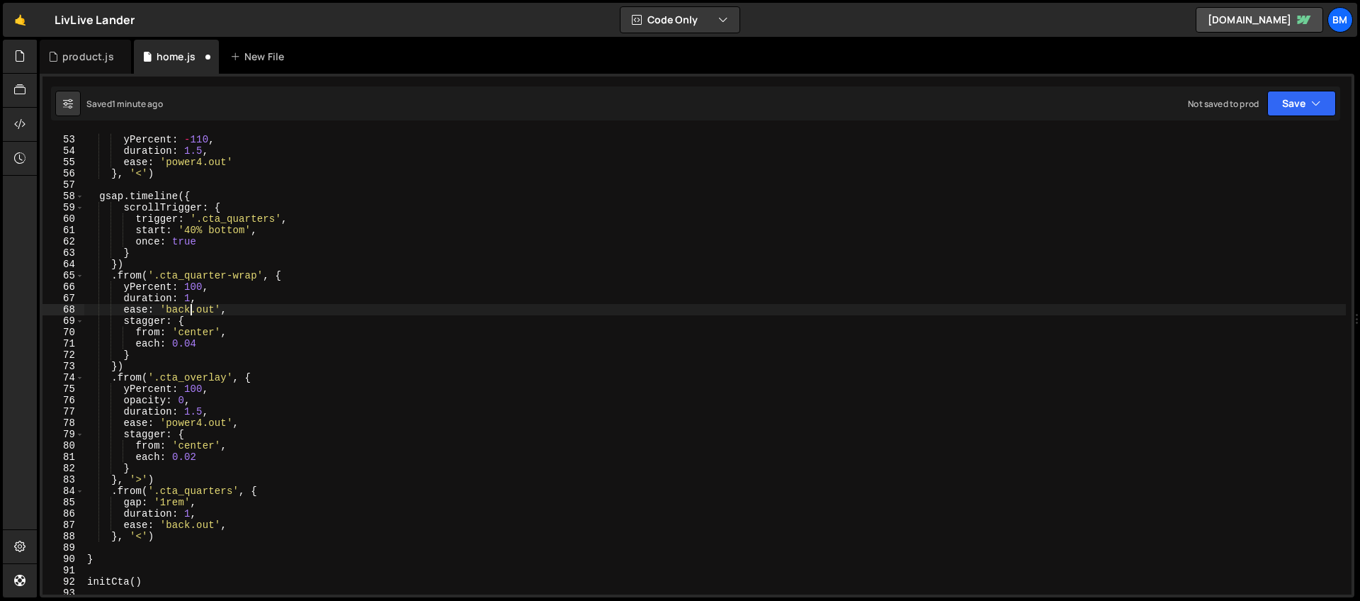
scroll to position [590, 0]
click at [183, 523] on div "yPercent : - 110 , duration : 1.5 , ease : 'power4.out' } , '<' ) gsap . timeli…" at bounding box center [714, 374] width 1261 height 484
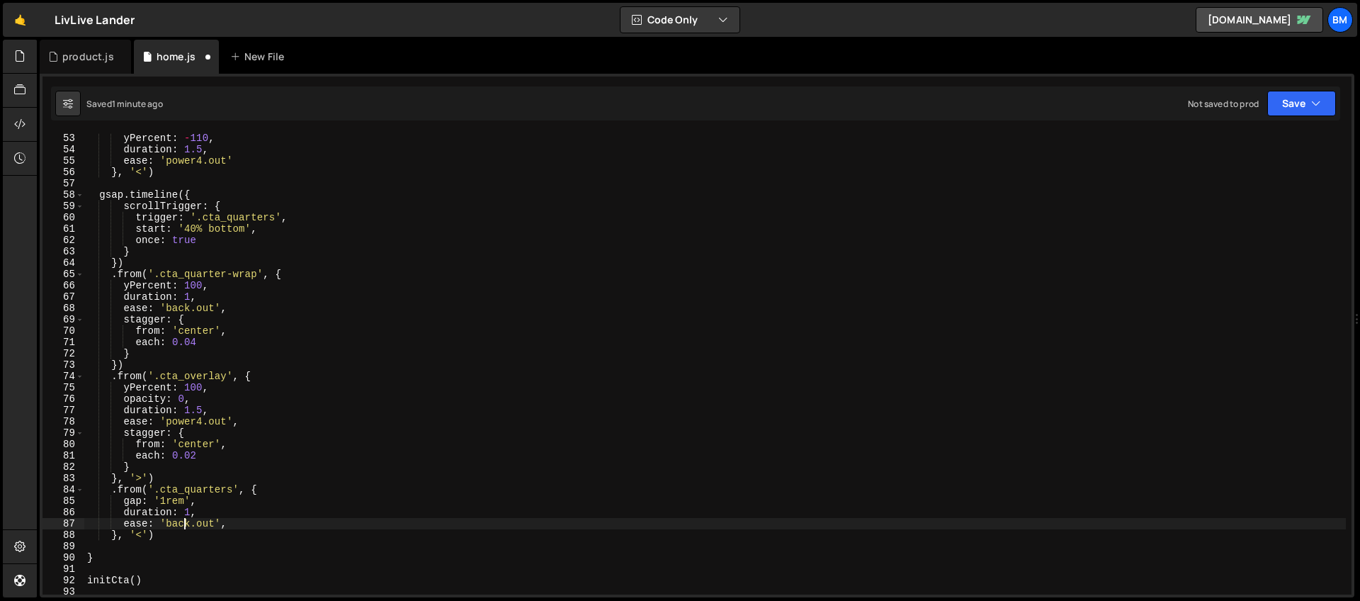
click at [183, 523] on div "yPercent : - 110 , duration : 1.5 , ease : 'power4.out' } , '<' ) gsap . timeli…" at bounding box center [714, 374] width 1261 height 484
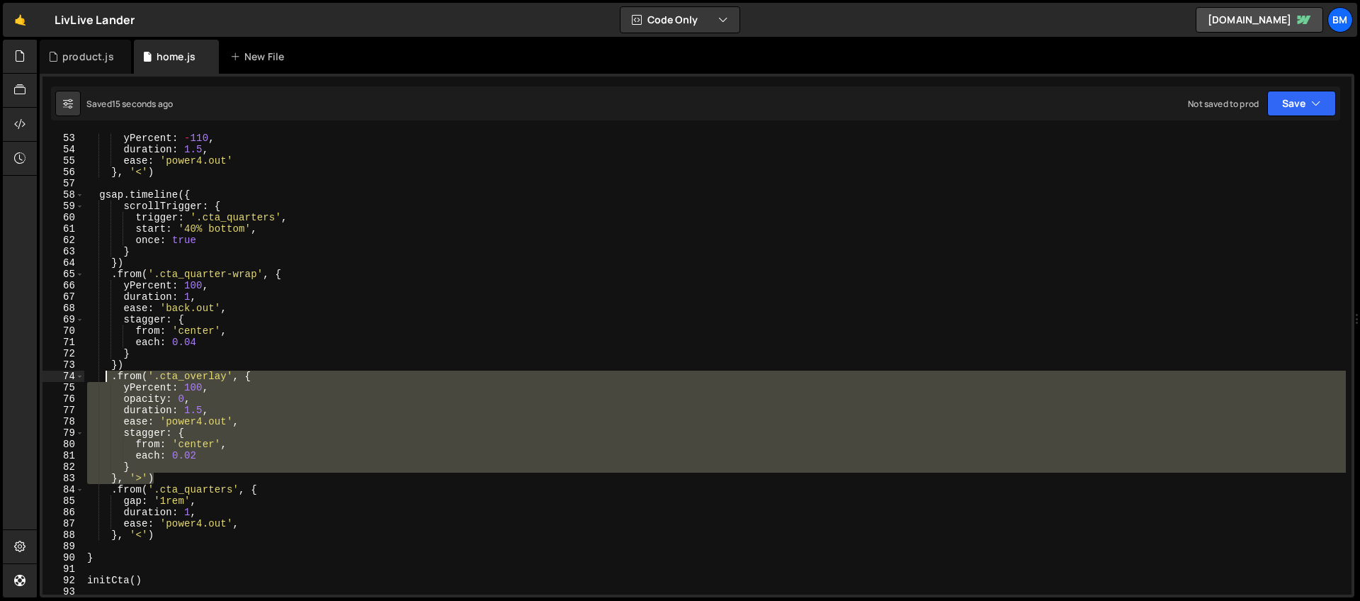
drag, startPoint x: 162, startPoint y: 475, endPoint x: 105, endPoint y: 375, distance: 115.2
click at [105, 375] on div "yPercent : - 110 , duration : 1.5 , ease : 'power4.out' } , '<' ) gsap . timeli…" at bounding box center [714, 374] width 1261 height 484
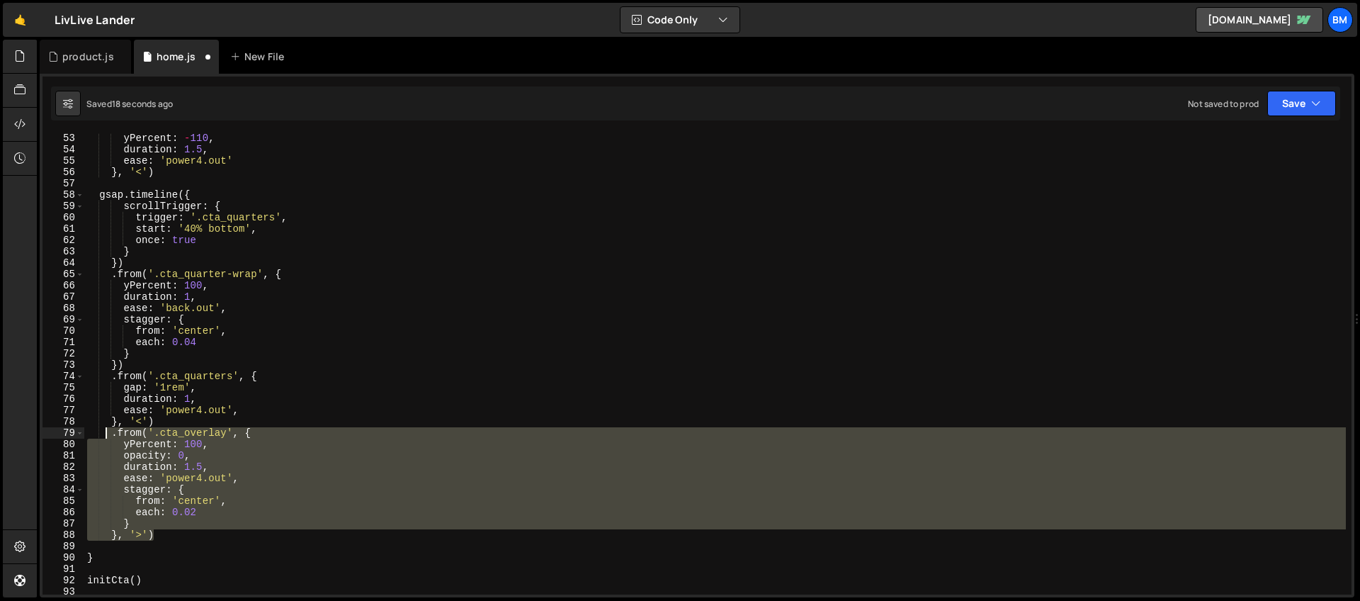
click at [140, 426] on div "yPercent : - 110 , duration : 1.5 , ease : 'power4.out' } , '<' ) gsap . timeli…" at bounding box center [714, 374] width 1261 height 484
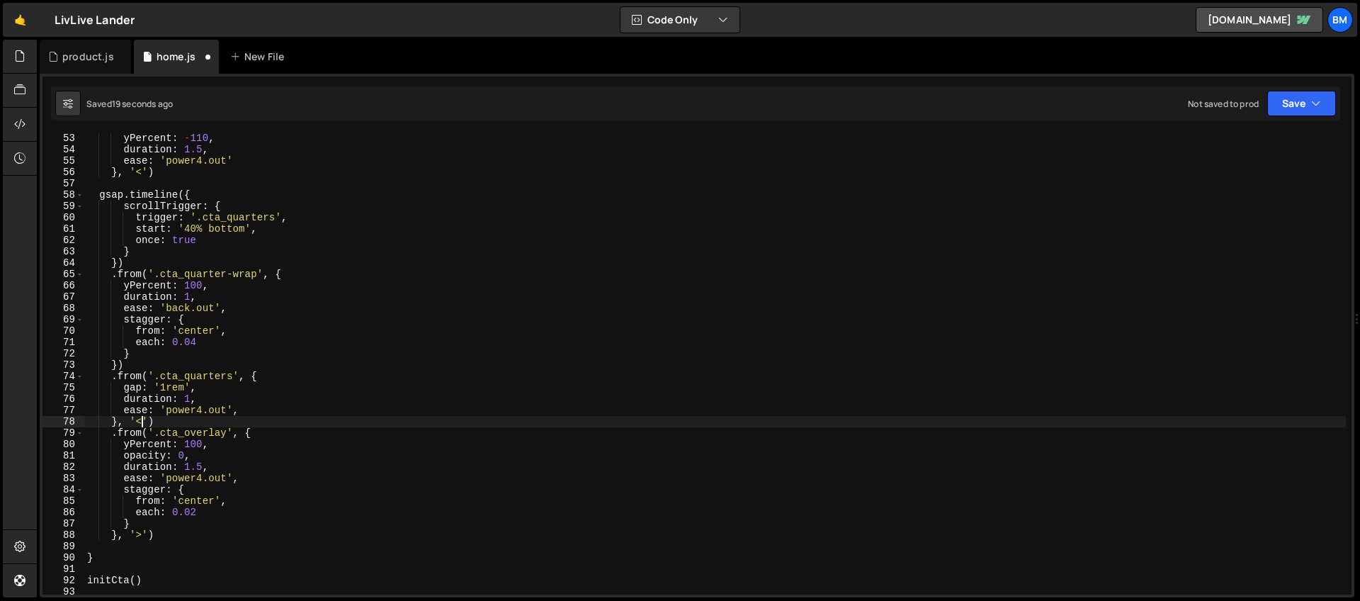
scroll to position [0, 4]
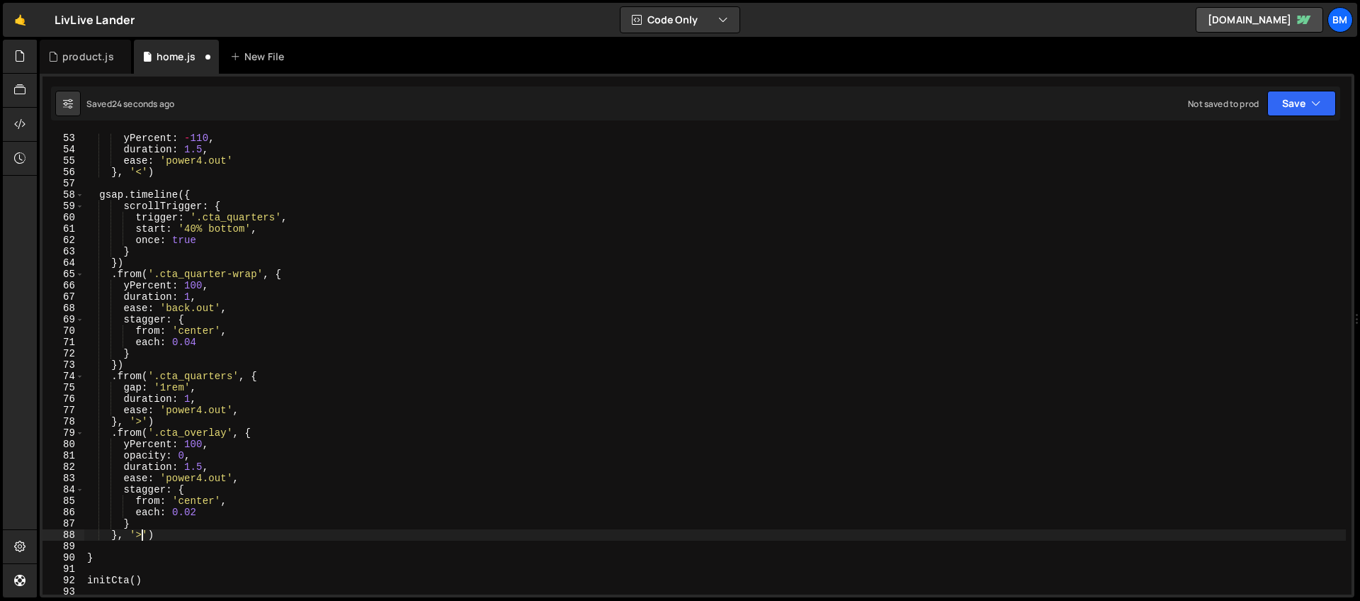
click at [140, 531] on div "yPercent : - 110 , duration : 1.5 , ease : 'power4.out' } , '<' ) gsap . timeli…" at bounding box center [714, 374] width 1261 height 484
click at [187, 501] on div "yPercent : - 110 , duration : 1.5 , ease : 'power4.out' } , '<' ) gsap . timeli…" at bounding box center [714, 374] width 1261 height 484
click at [202, 515] on div "yPercent : - 110 , duration : 1.5 , ease : 'power4.out' } , '<' ) gsap . timeli…" at bounding box center [714, 374] width 1261 height 484
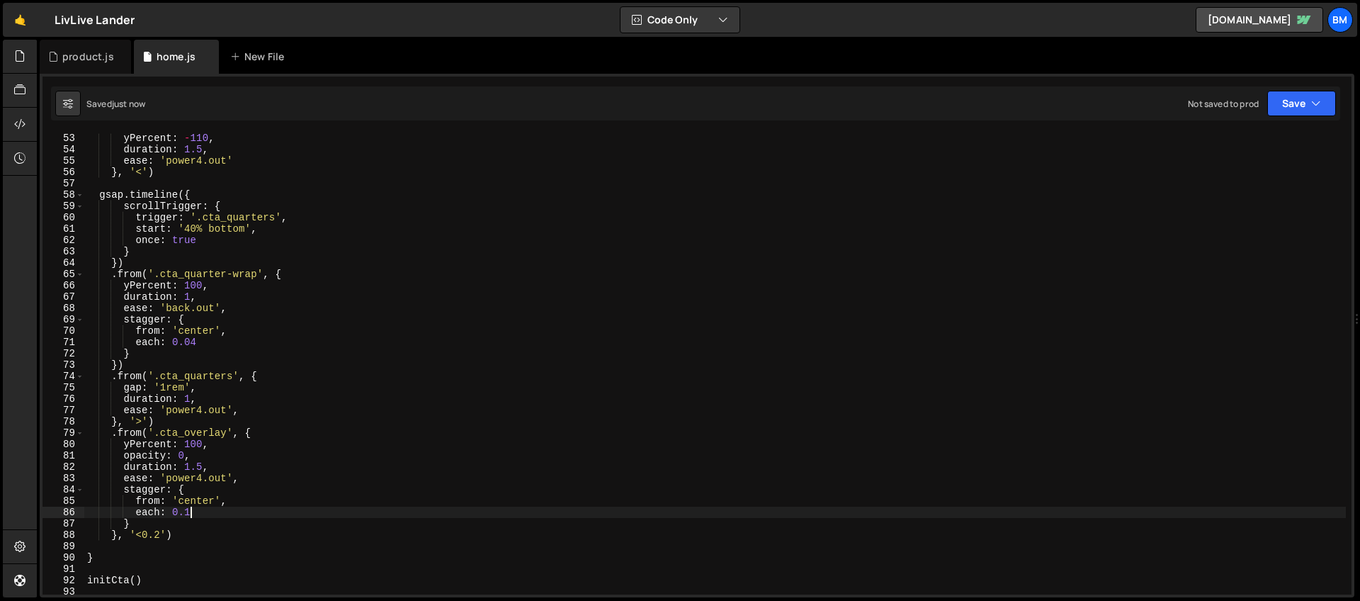
click at [161, 534] on div "yPercent : - 110 , duration : 1.5 , ease : 'power4.out' } , '<' ) gsap . timeli…" at bounding box center [714, 374] width 1261 height 484
click at [194, 511] on div "yPercent : - 110 , duration : 1.5 , ease : 'power4.out' } , '<' ) gsap . timeli…" at bounding box center [714, 374] width 1261 height 484
click at [161, 534] on div "yPercent : - 110 , duration : 1.5 , ease : 'power4.out' } , '<' ) gsap . timeli…" at bounding box center [714, 374] width 1261 height 484
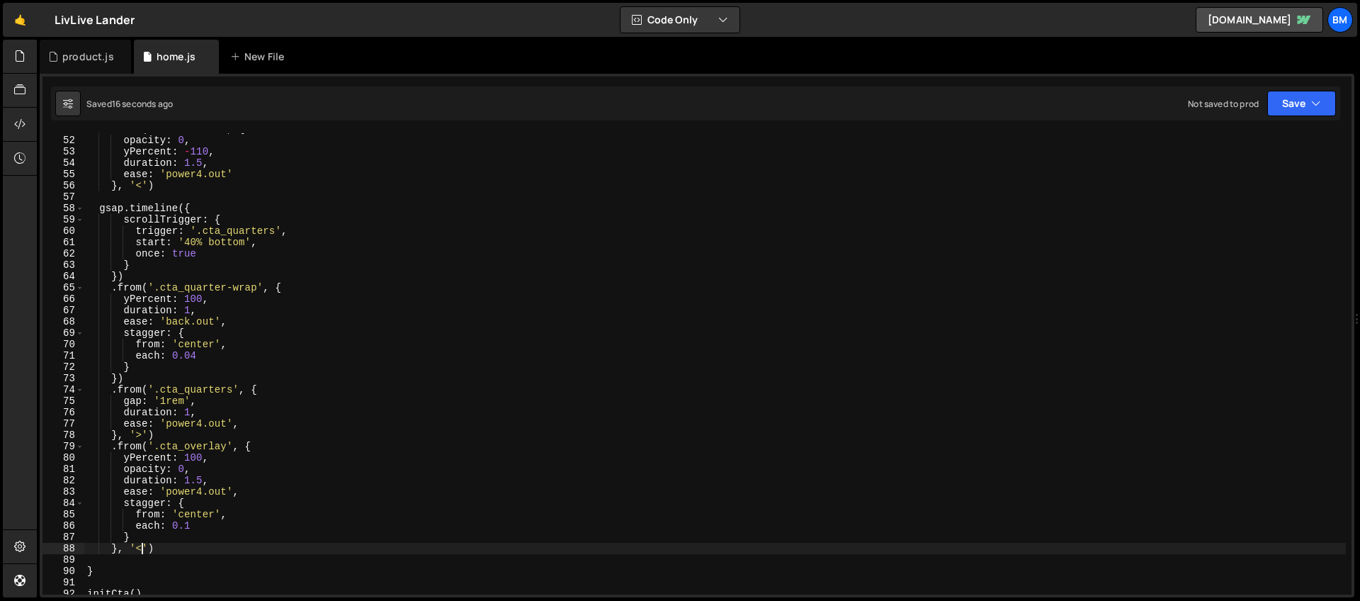
click at [143, 379] on div ". from ( '.cta_button' , { opacity : 0 , yPercent : - 110 , duration : 1.5 , ea…" at bounding box center [714, 365] width 1261 height 484
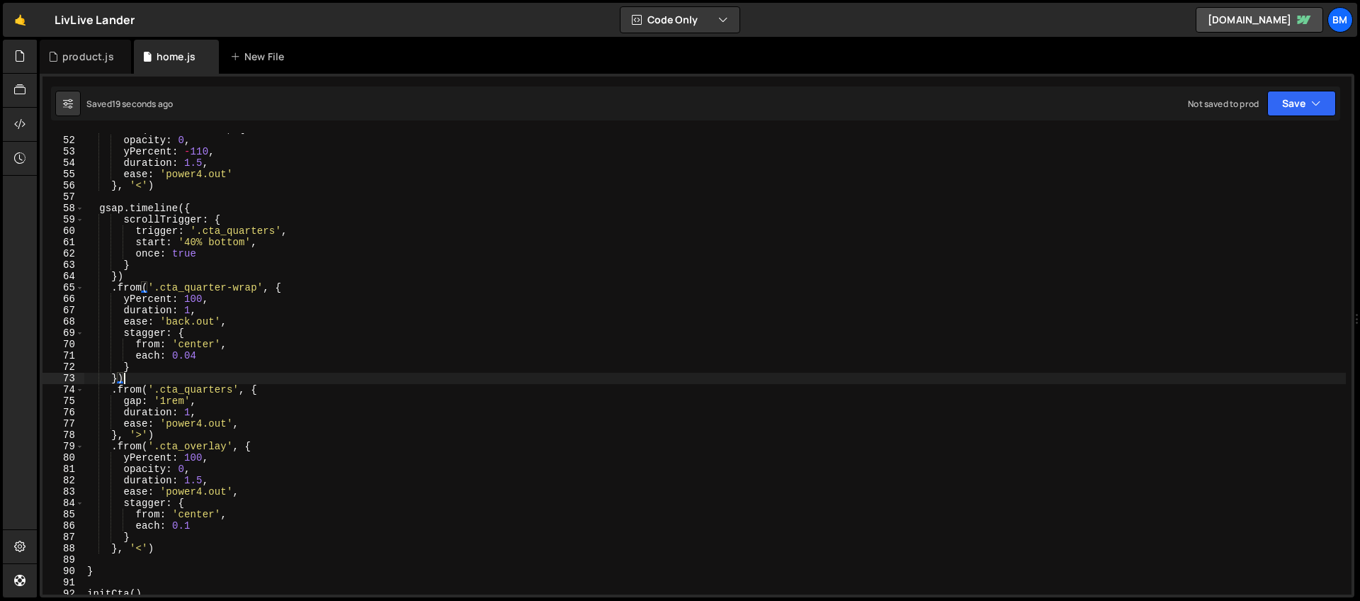
click at [144, 435] on div ". from ( '.cta_button' , { opacity : 0 , yPercent : - 110 , duration : 1.5 , ea…" at bounding box center [714, 365] width 1261 height 484
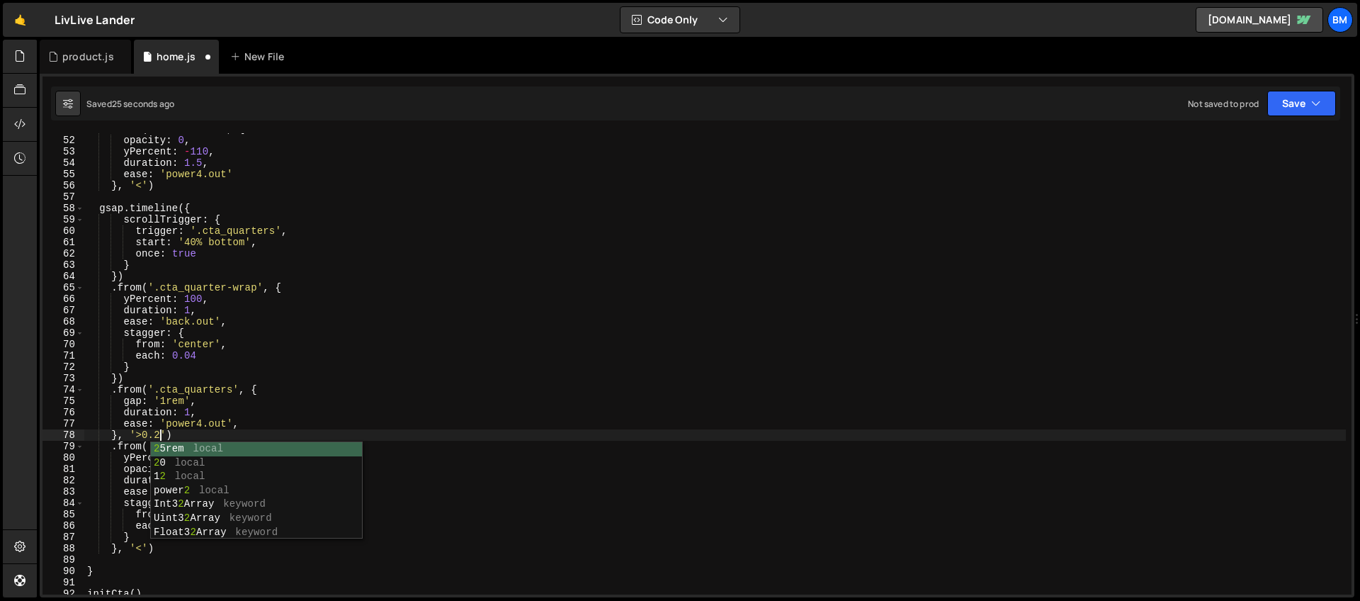
scroll to position [0, 5]
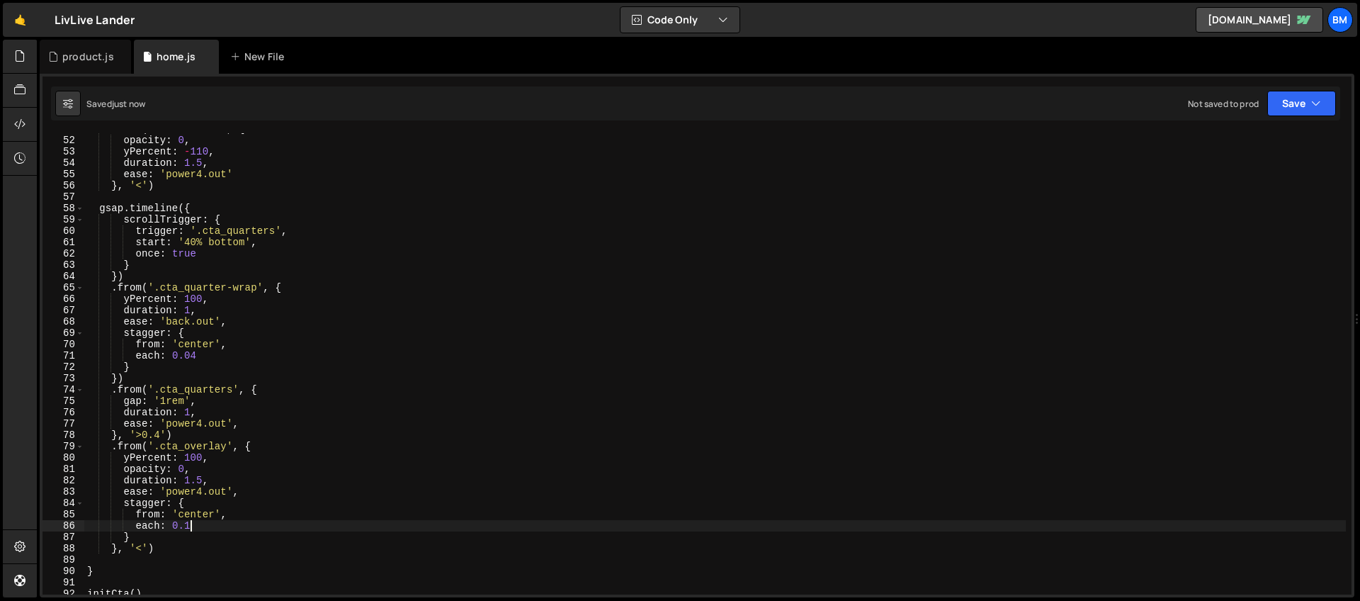
click at [192, 526] on div ". from ( '.cta_button' , { opacity : 0 , yPercent : - 110 , duration : 1.5 , ea…" at bounding box center [714, 365] width 1261 height 484
type textarea "each: 0.06"
